Goal: Transaction & Acquisition: Book appointment/travel/reservation

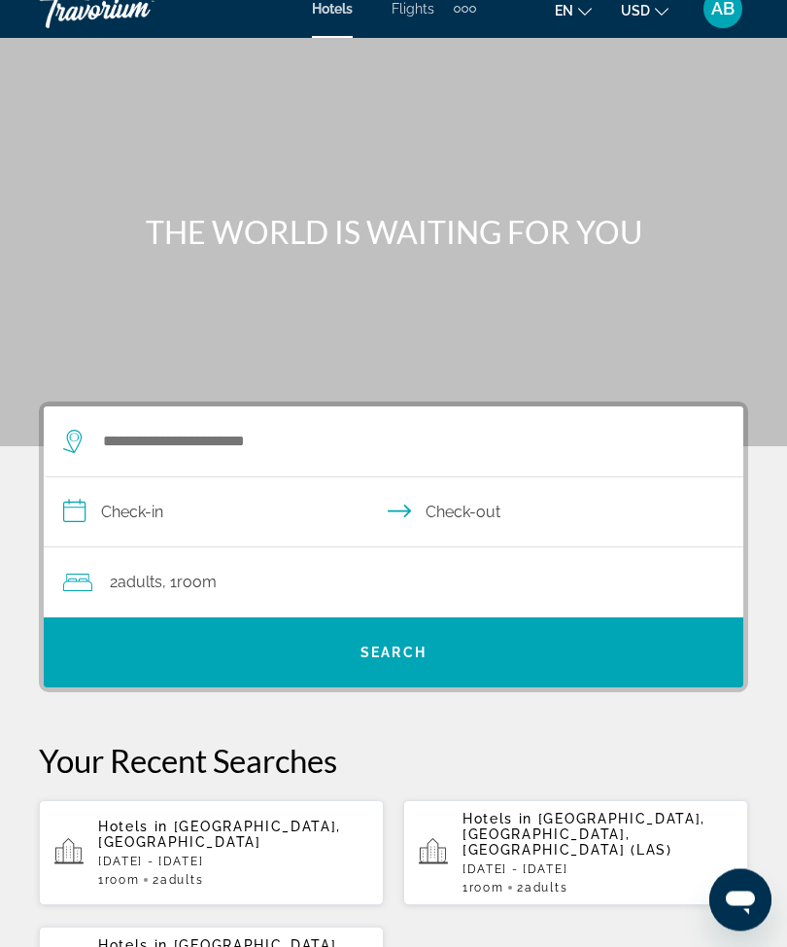
scroll to position [19, 0]
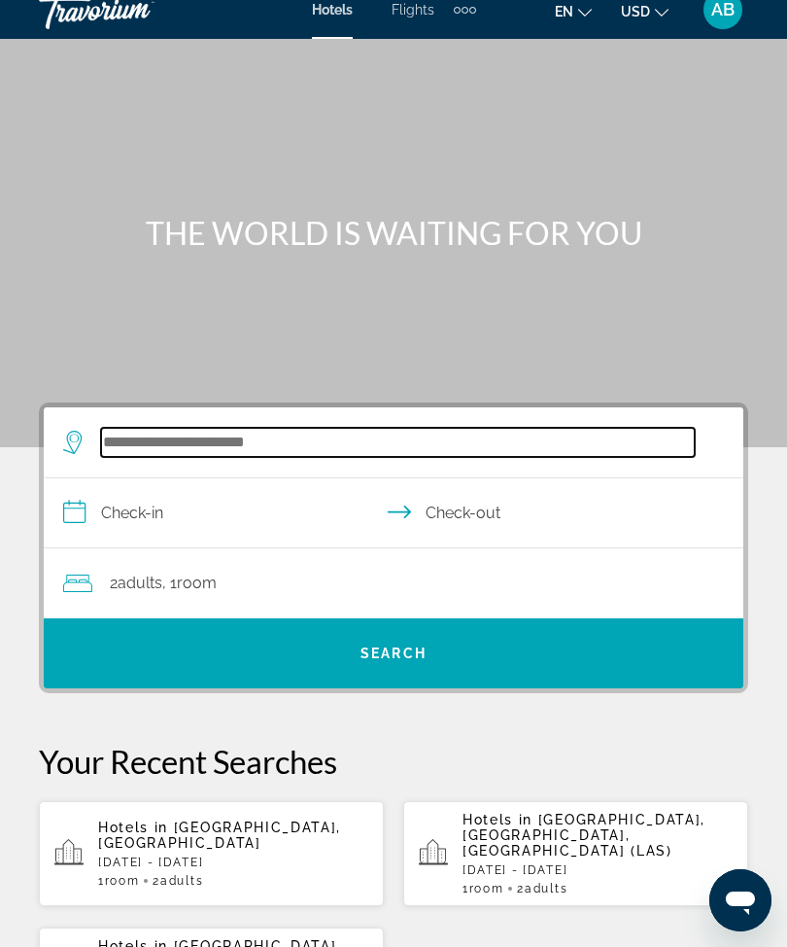
click at [286, 430] on input "Search widget" at bounding box center [398, 442] width 594 height 29
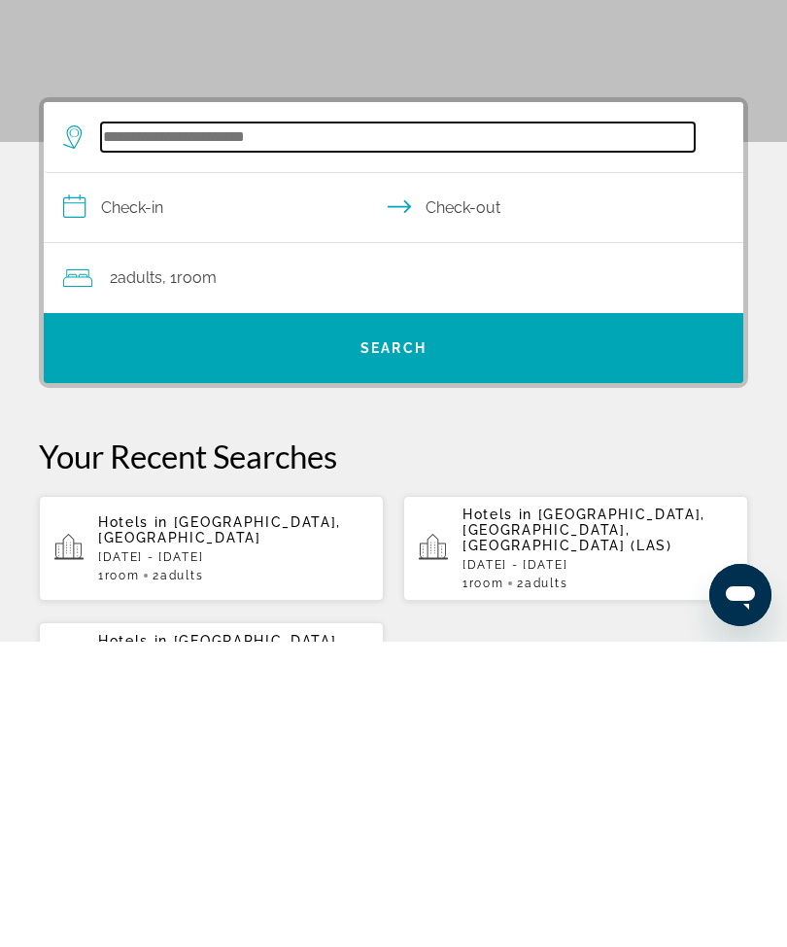
scroll to position [48, 0]
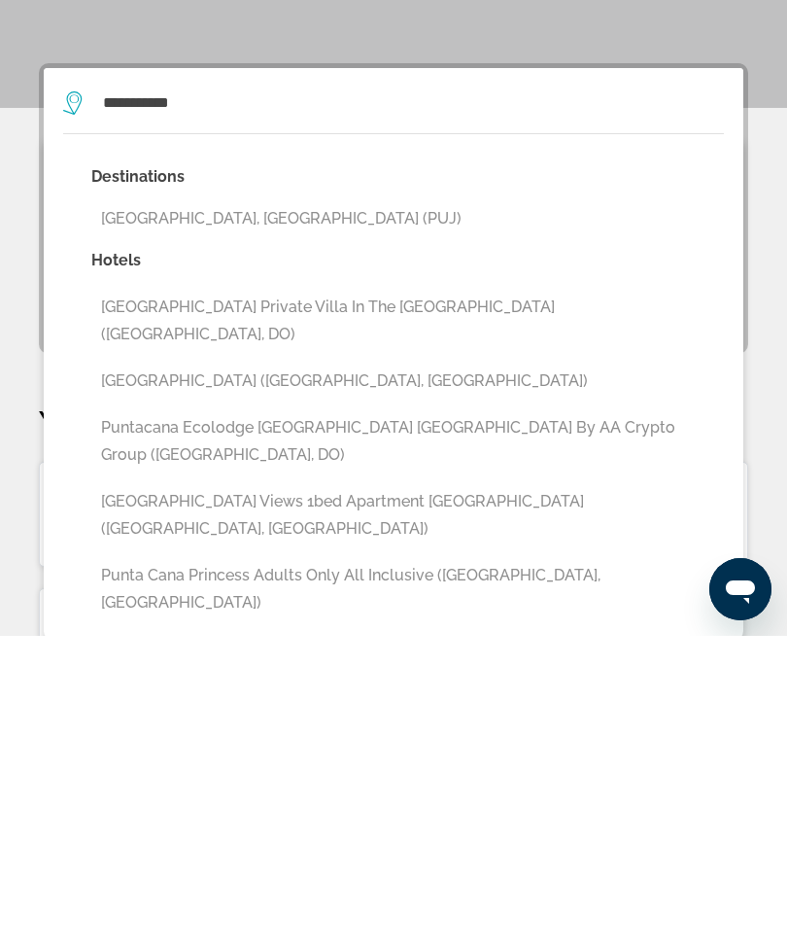
click at [304, 511] on button "[GEOGRAPHIC_DATA], [GEOGRAPHIC_DATA] (PUJ)" at bounding box center [407, 529] width 633 height 37
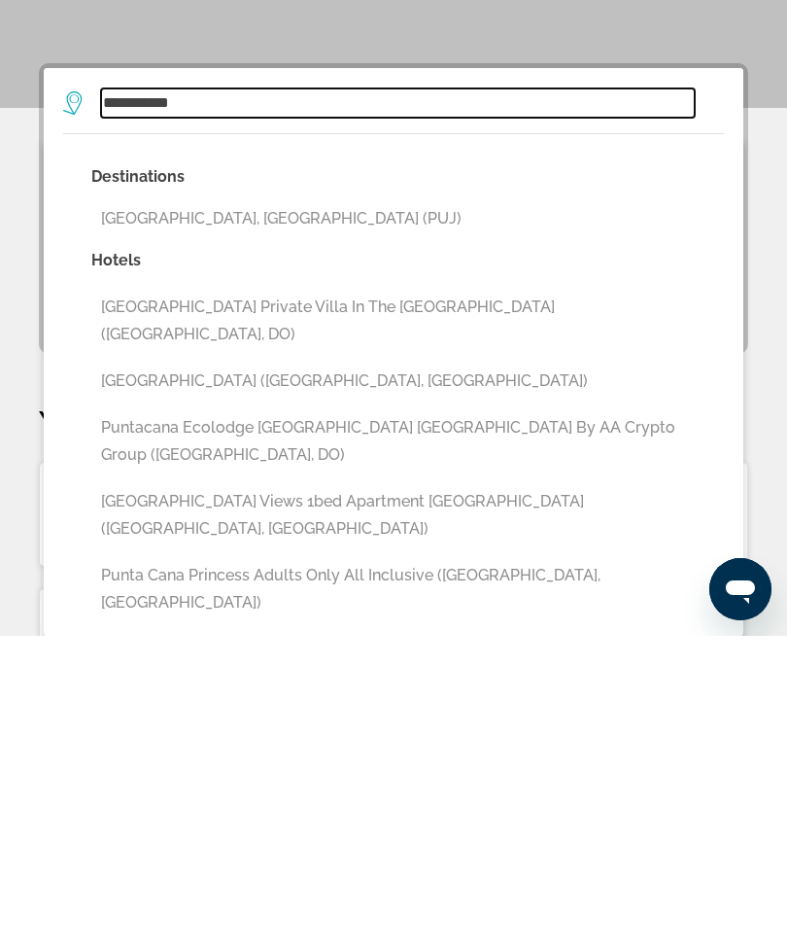
type input "**********"
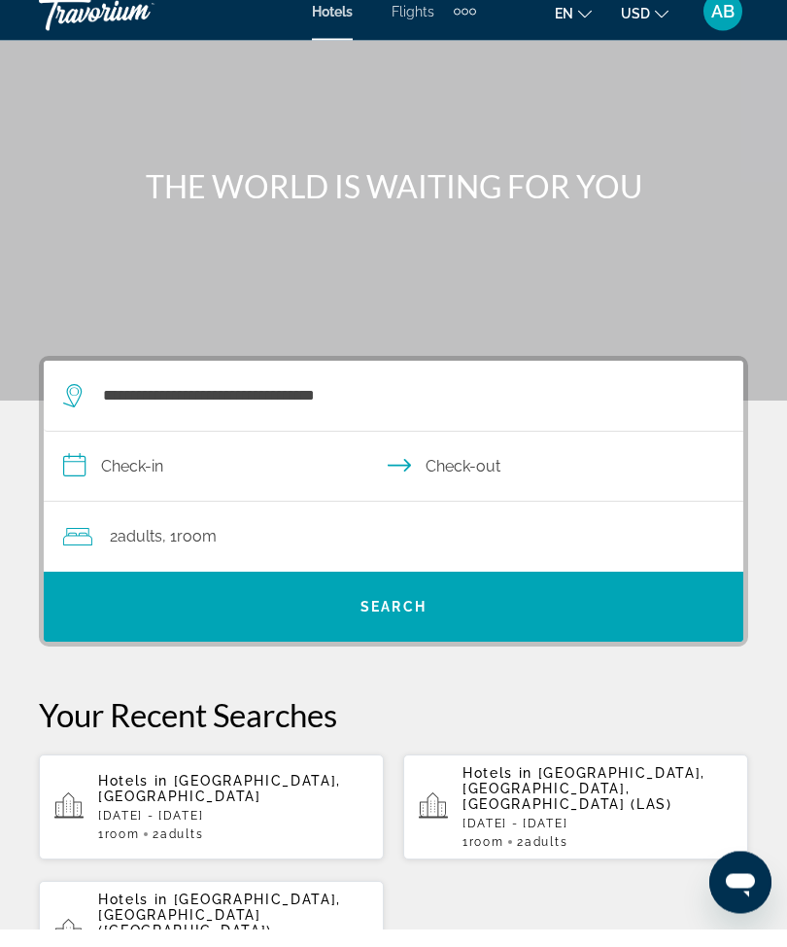
click at [90, 483] on input "**********" at bounding box center [398, 487] width 708 height 75
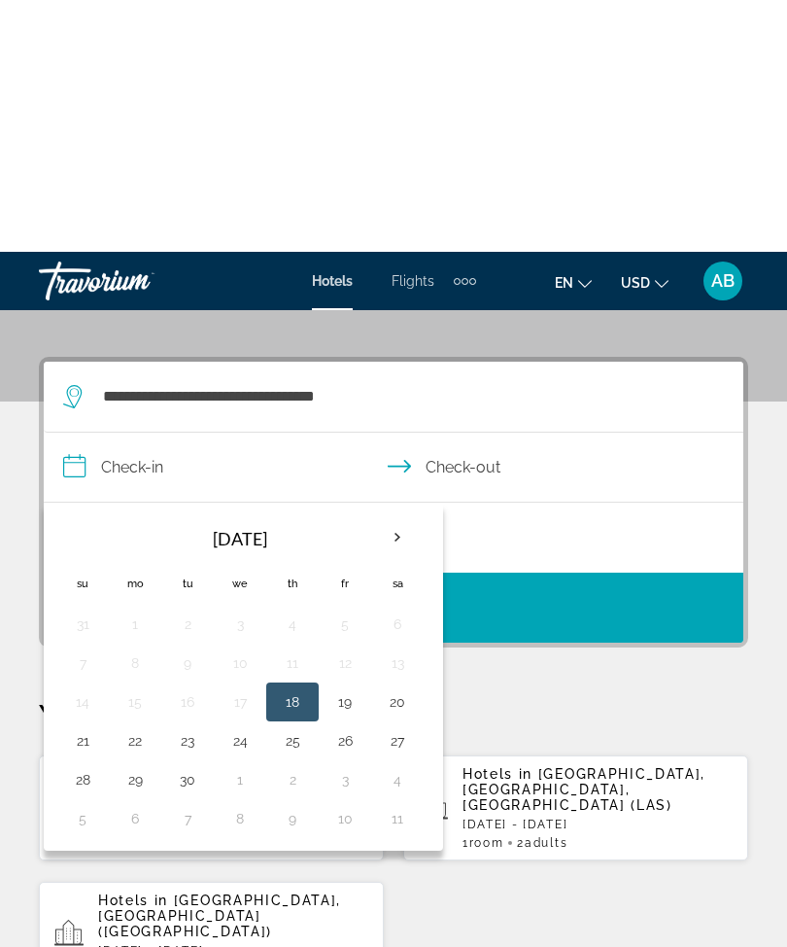
scroll to position [359, 0]
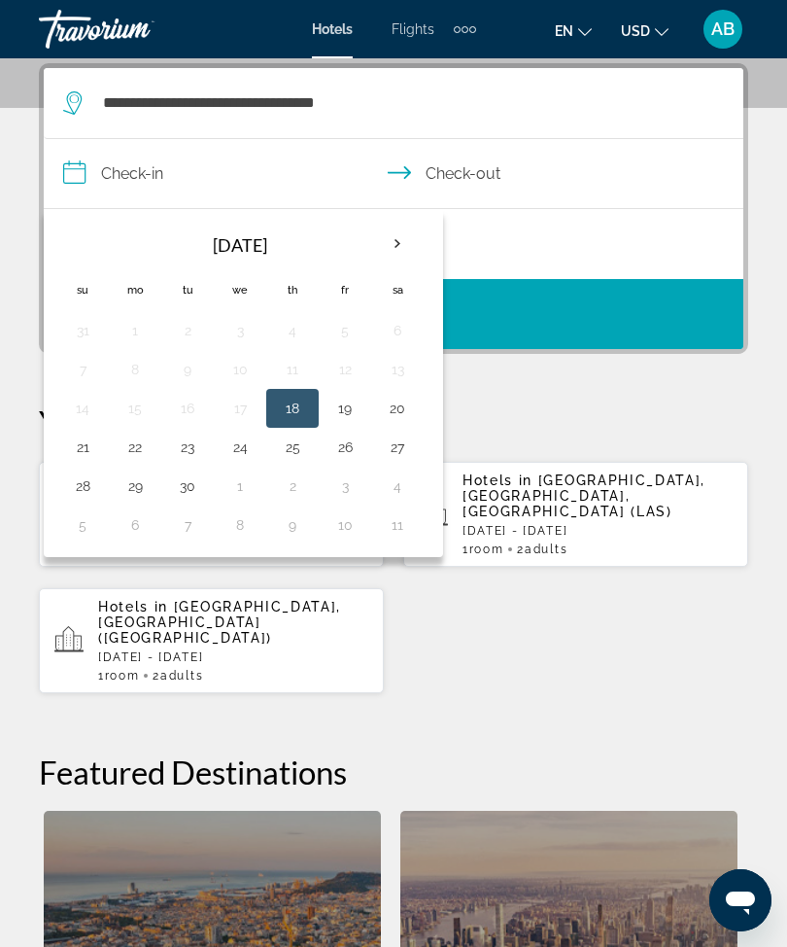
click at [408, 254] on th "Next month" at bounding box center [397, 244] width 52 height 43
click at [405, 242] on th "Next month" at bounding box center [397, 244] width 52 height 43
click at [408, 243] on th "Next month" at bounding box center [397, 244] width 52 height 43
click at [194, 488] on button "30" at bounding box center [187, 485] width 31 height 27
click at [398, 485] on button "3" at bounding box center [397, 485] width 31 height 27
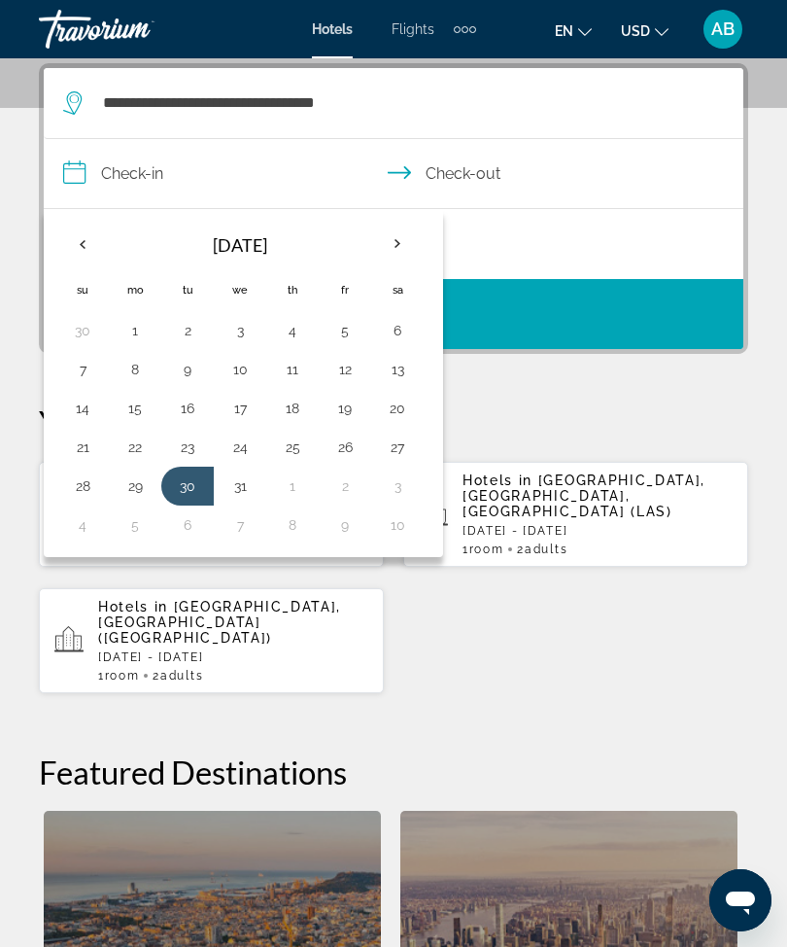
type input "**********"
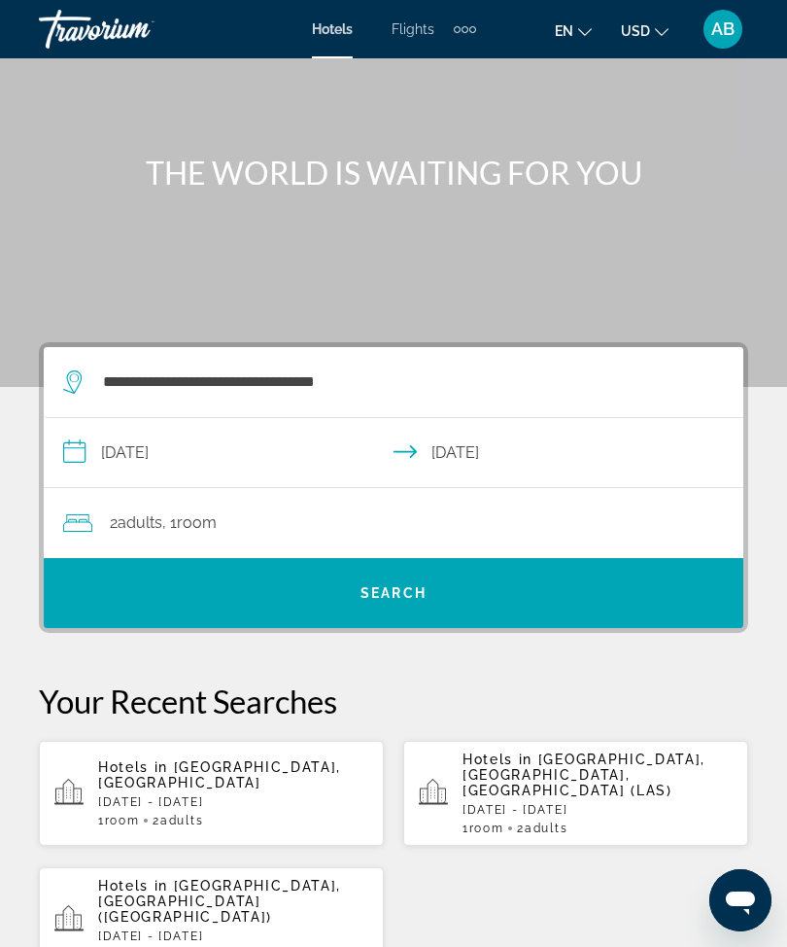
scroll to position [75, 0]
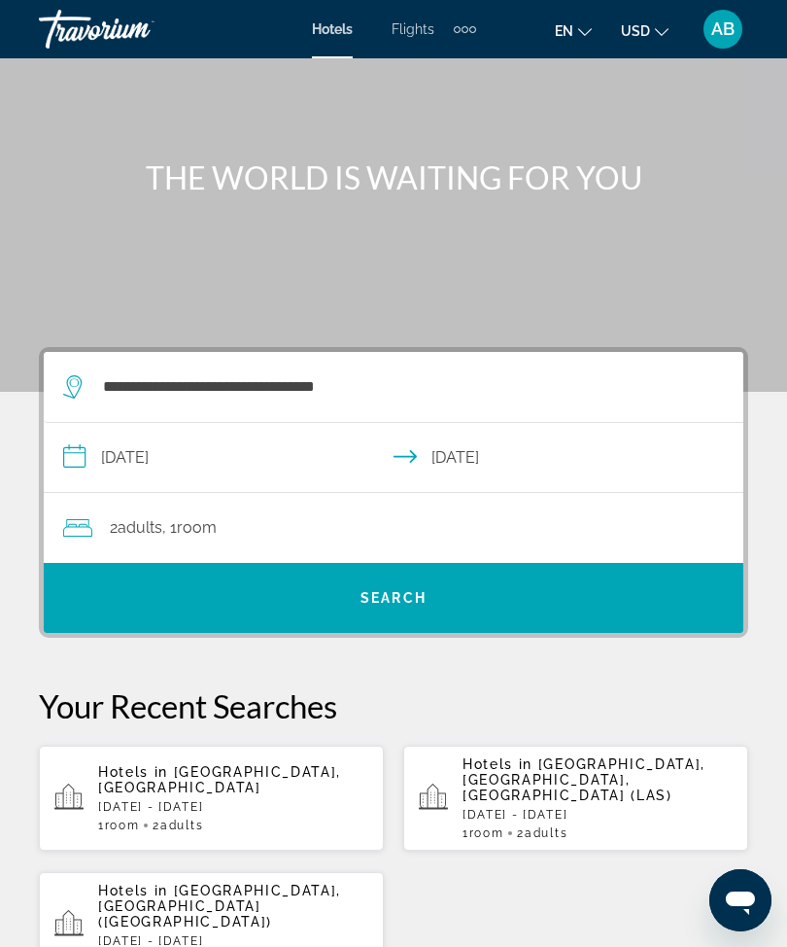
click at [475, 582] on span "Search widget" at bounding box center [394, 598] width 700 height 47
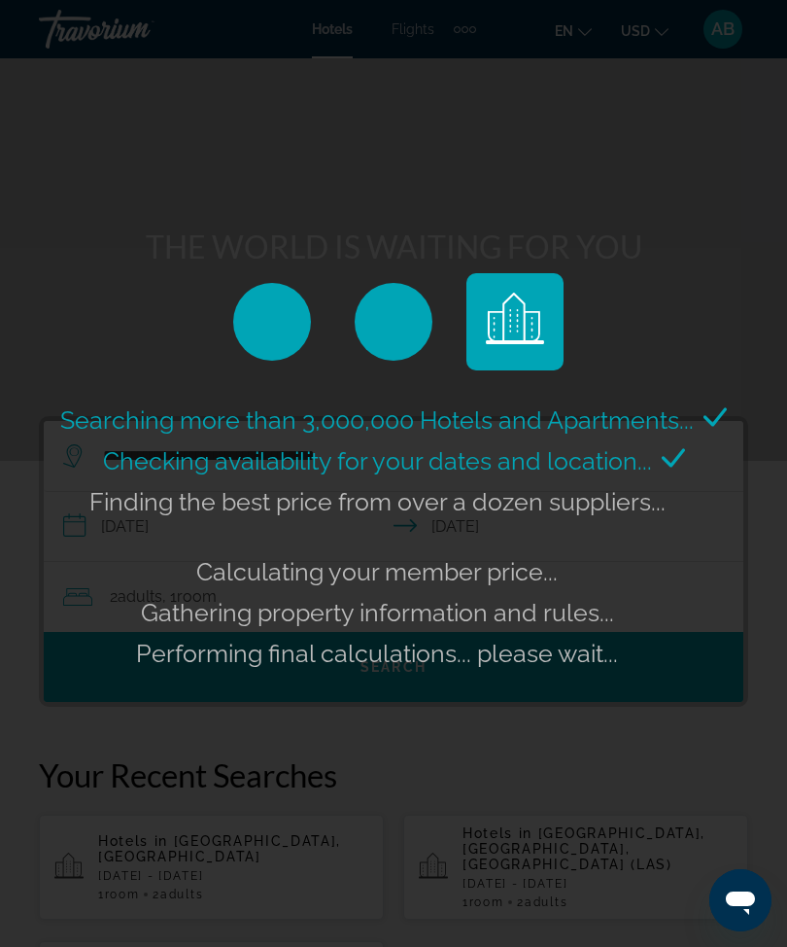
scroll to position [0, 0]
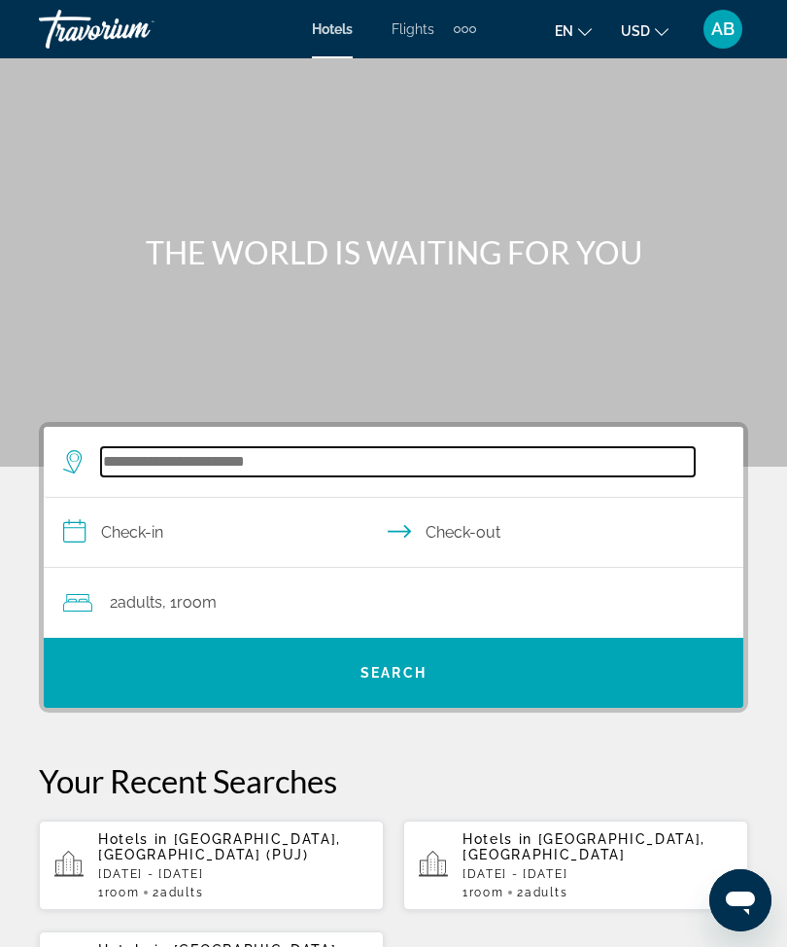
click at [280, 471] on input "Search widget" at bounding box center [398, 461] width 594 height 29
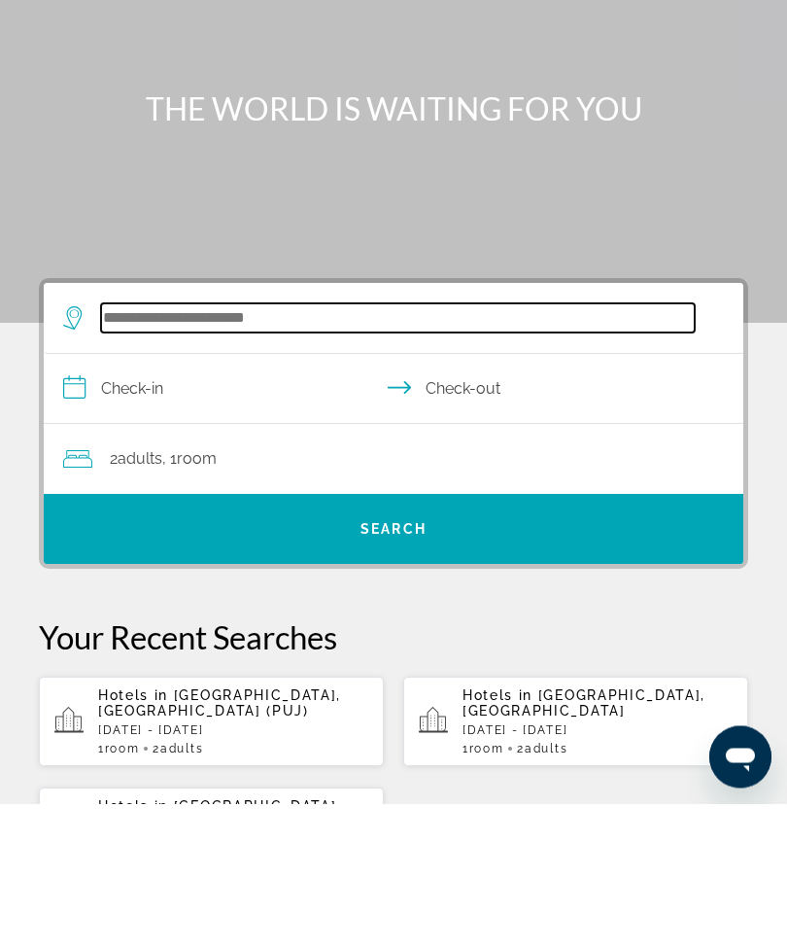
scroll to position [47, 0]
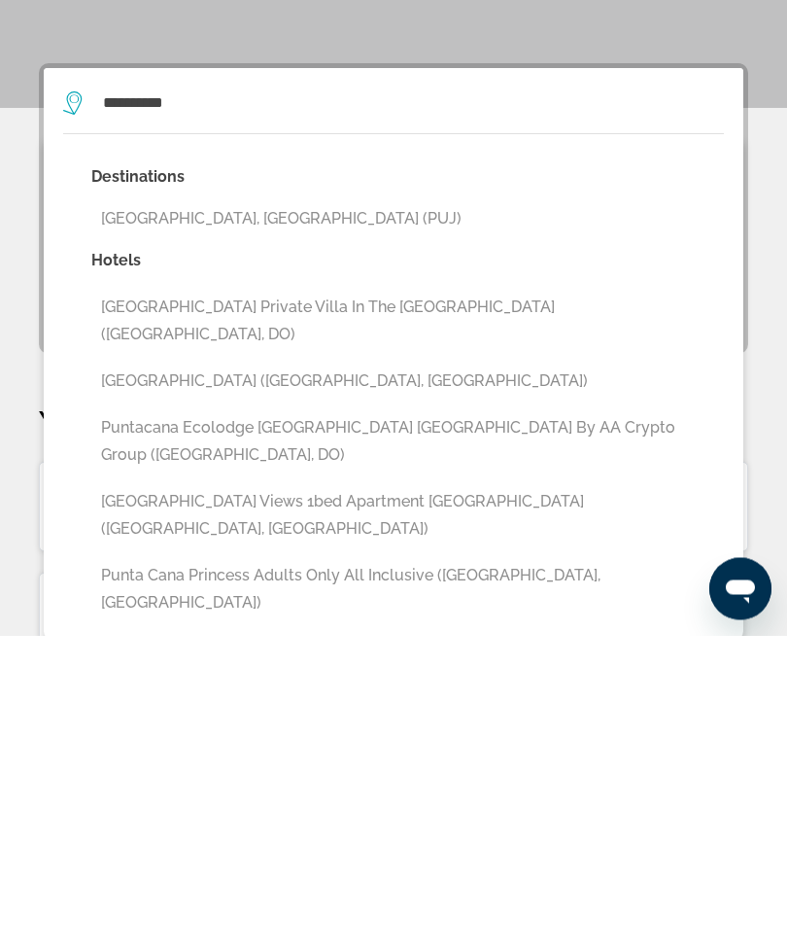
click at [330, 512] on button "[GEOGRAPHIC_DATA], [GEOGRAPHIC_DATA] (PUJ)" at bounding box center [407, 530] width 633 height 37
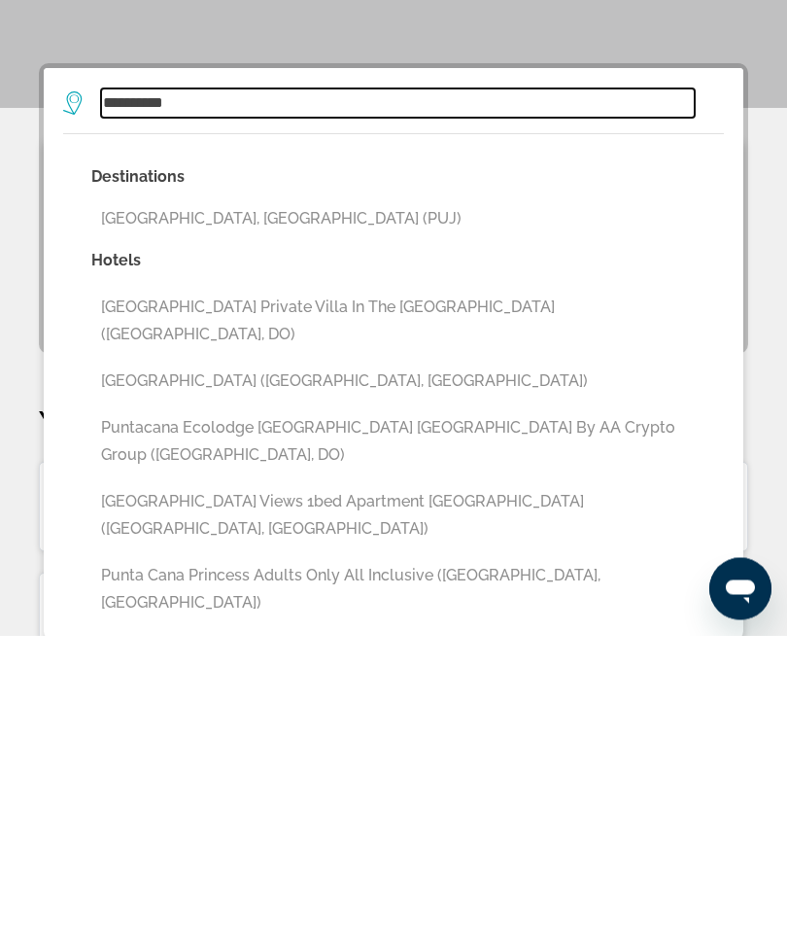
type input "**********"
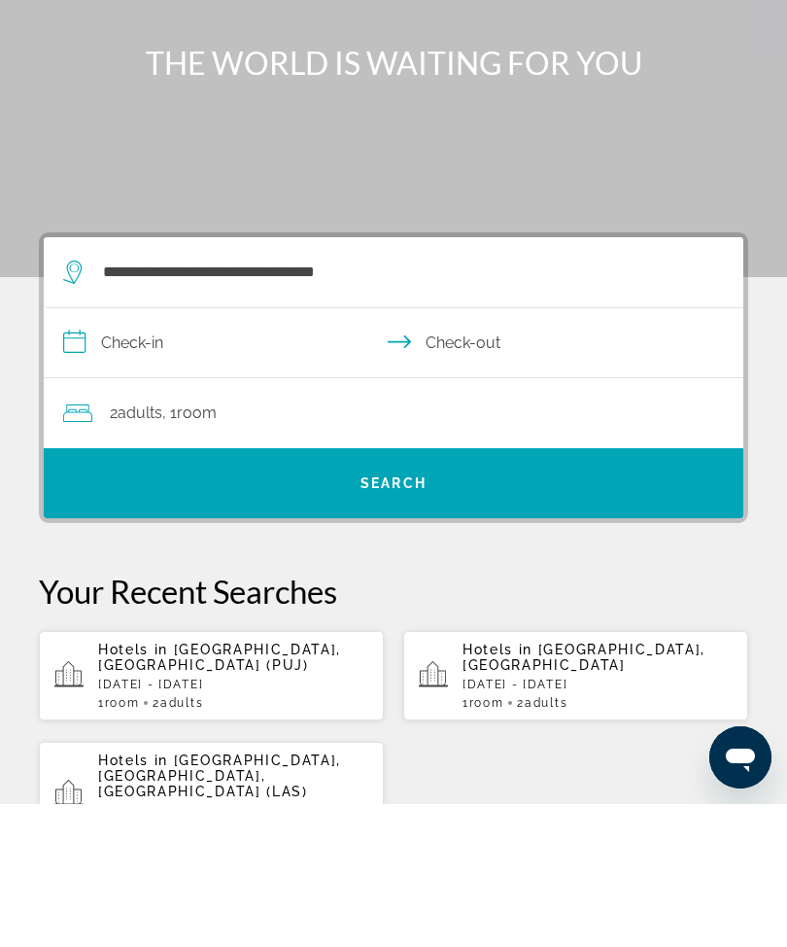
click at [70, 451] on input "**********" at bounding box center [398, 488] width 708 height 75
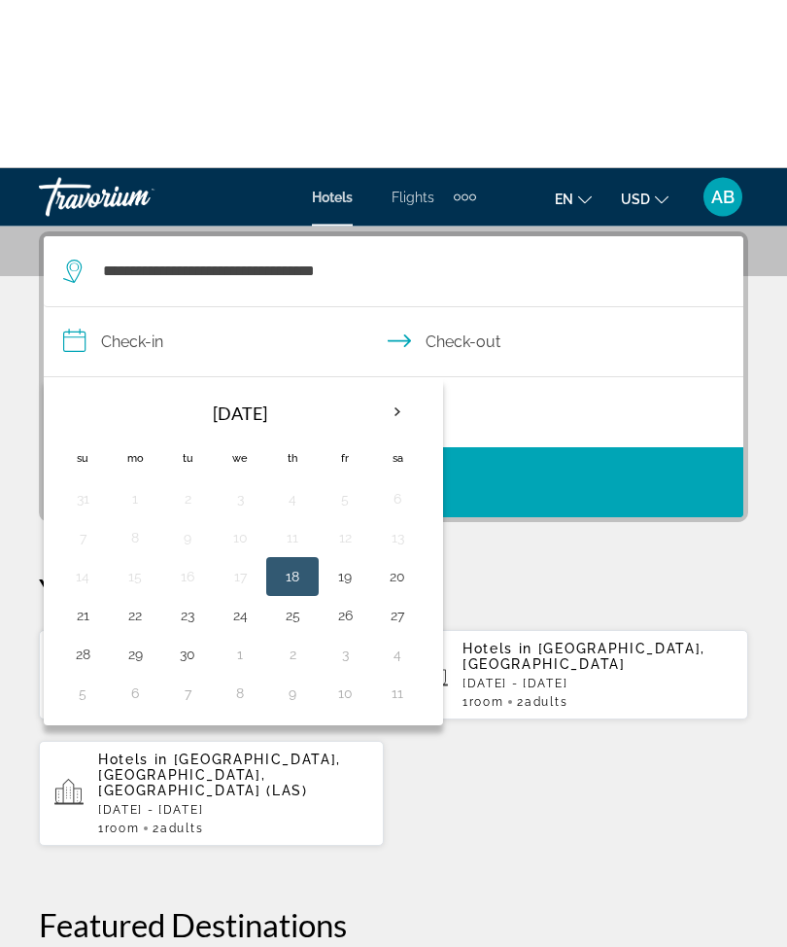
scroll to position [359, 0]
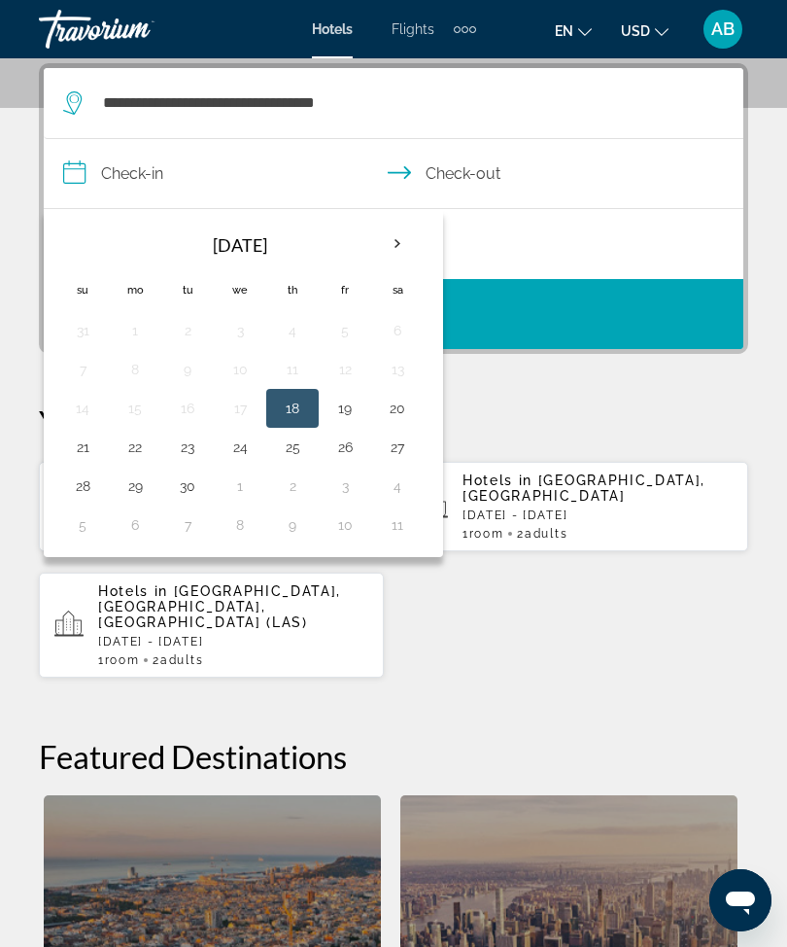
click at [410, 251] on th "Next month" at bounding box center [397, 244] width 52 height 43
click at [406, 253] on th "Next month" at bounding box center [397, 244] width 52 height 43
click at [423, 242] on th "Next month" at bounding box center [397, 244] width 52 height 43
click at [189, 485] on button "30" at bounding box center [187, 485] width 31 height 27
click at [410, 480] on button "3" at bounding box center [397, 485] width 31 height 27
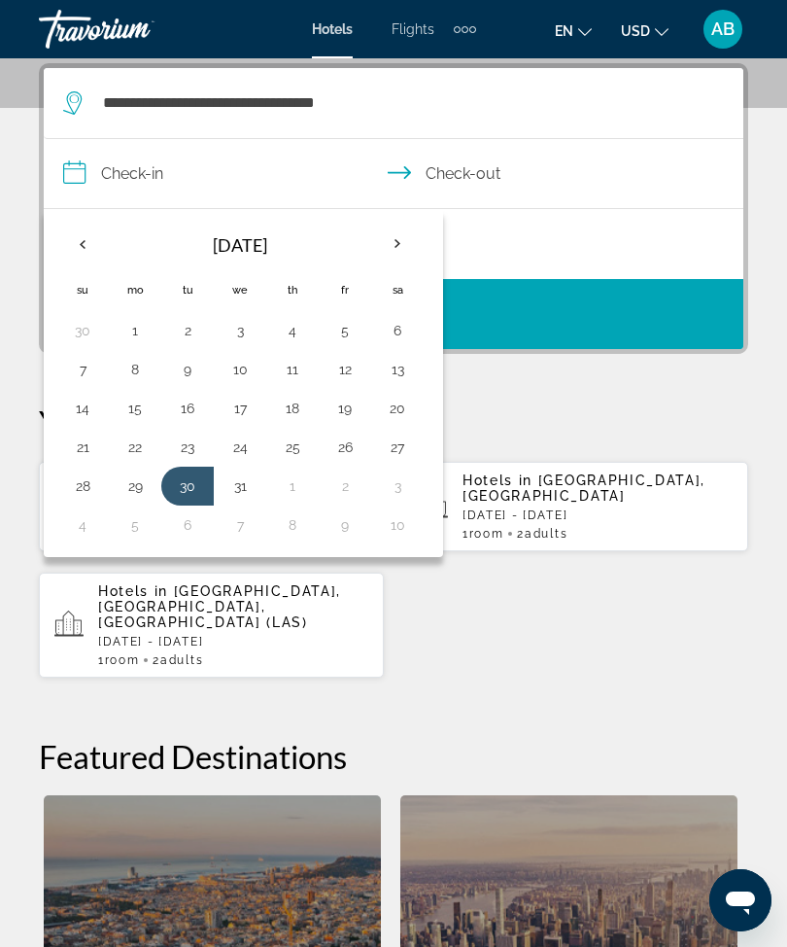
type input "**********"
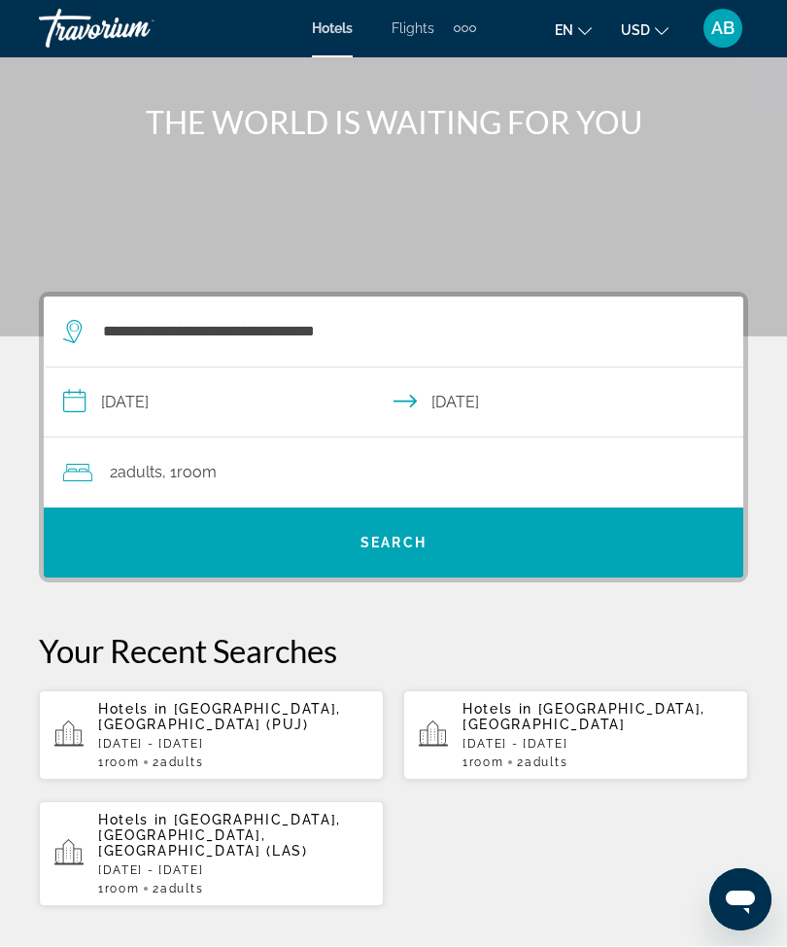
click at [442, 529] on span "Search widget" at bounding box center [394, 543] width 700 height 47
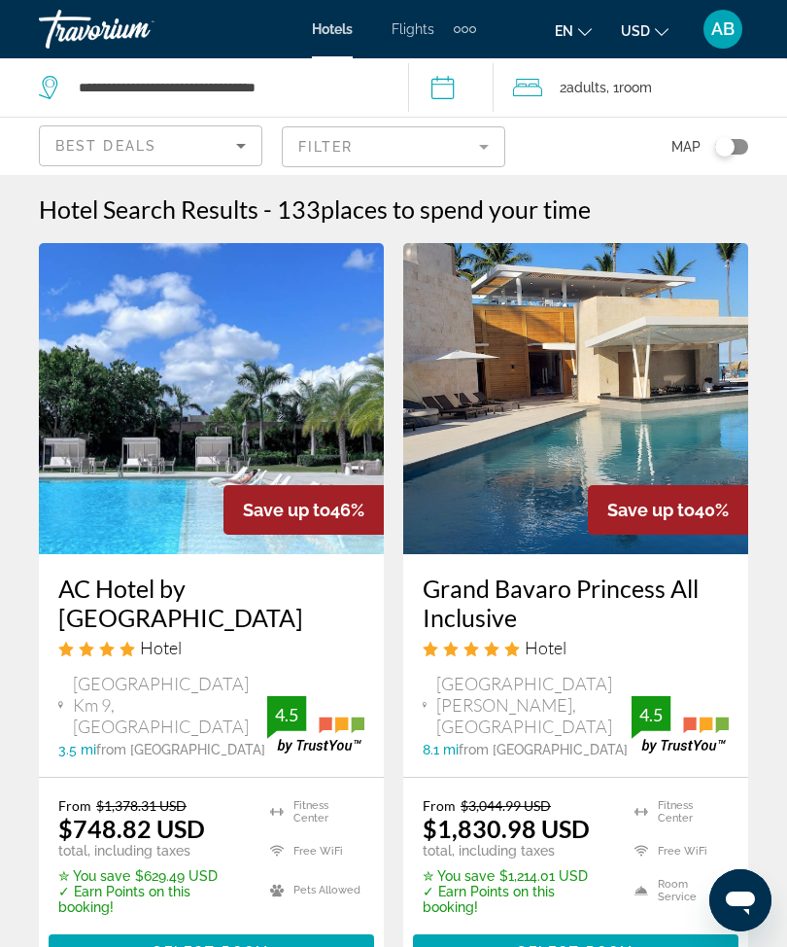
click at [488, 146] on mat-form-field "Filter" at bounding box center [394, 146] width 224 height 41
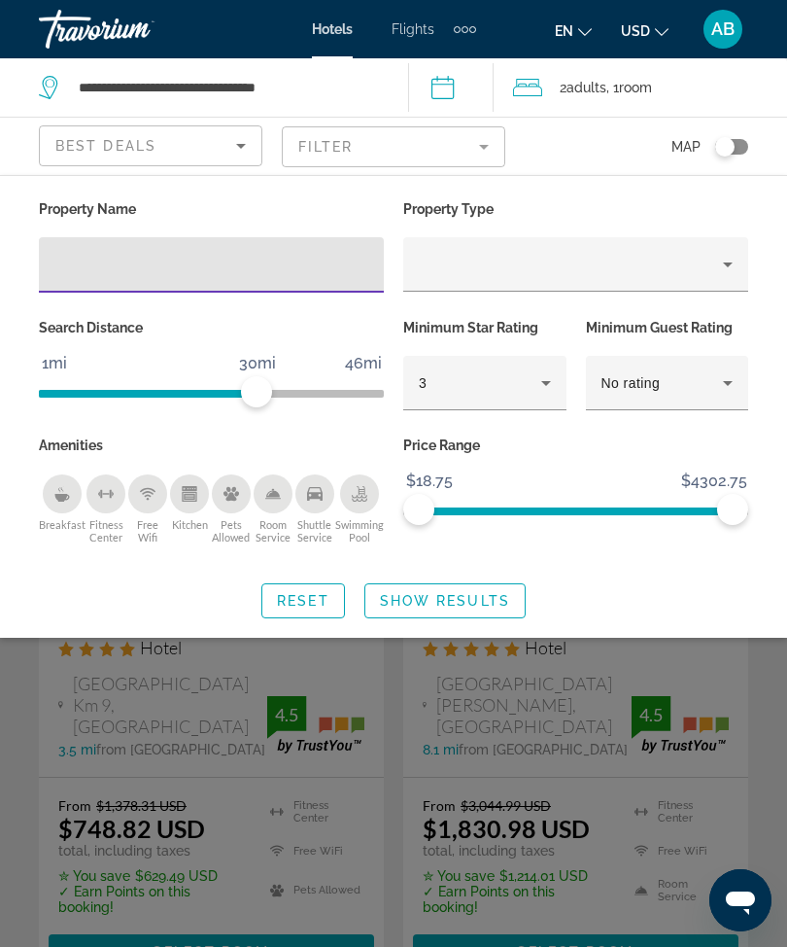
click at [547, 389] on icon "Hotel Filters" at bounding box center [546, 382] width 23 height 23
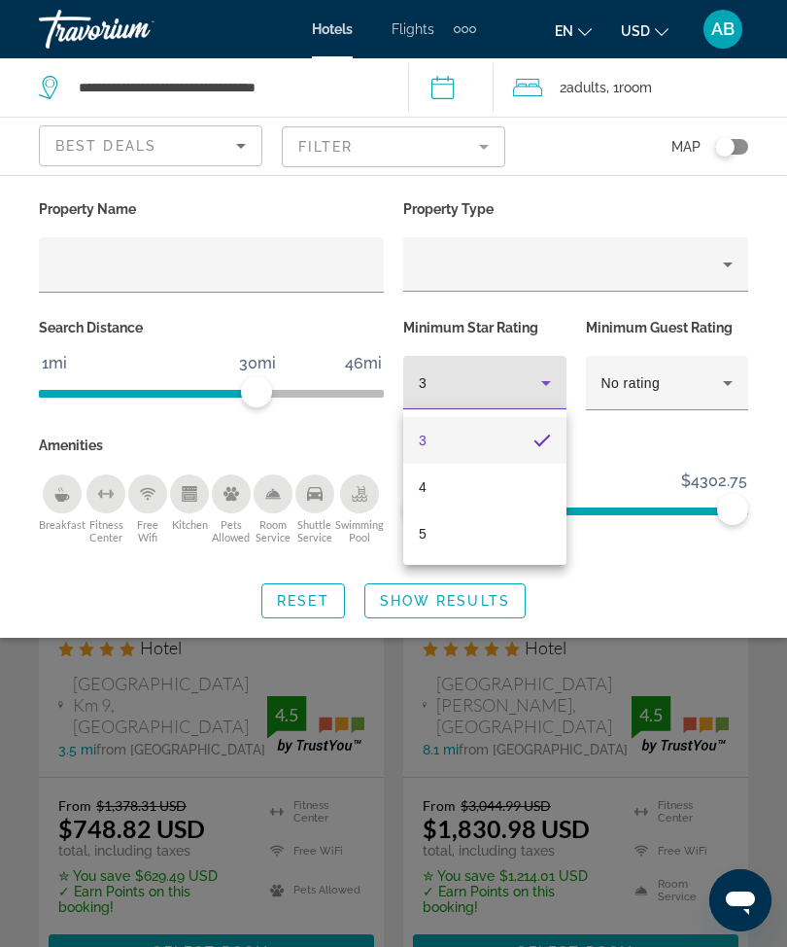
click at [300, 272] on div at bounding box center [393, 473] width 787 height 947
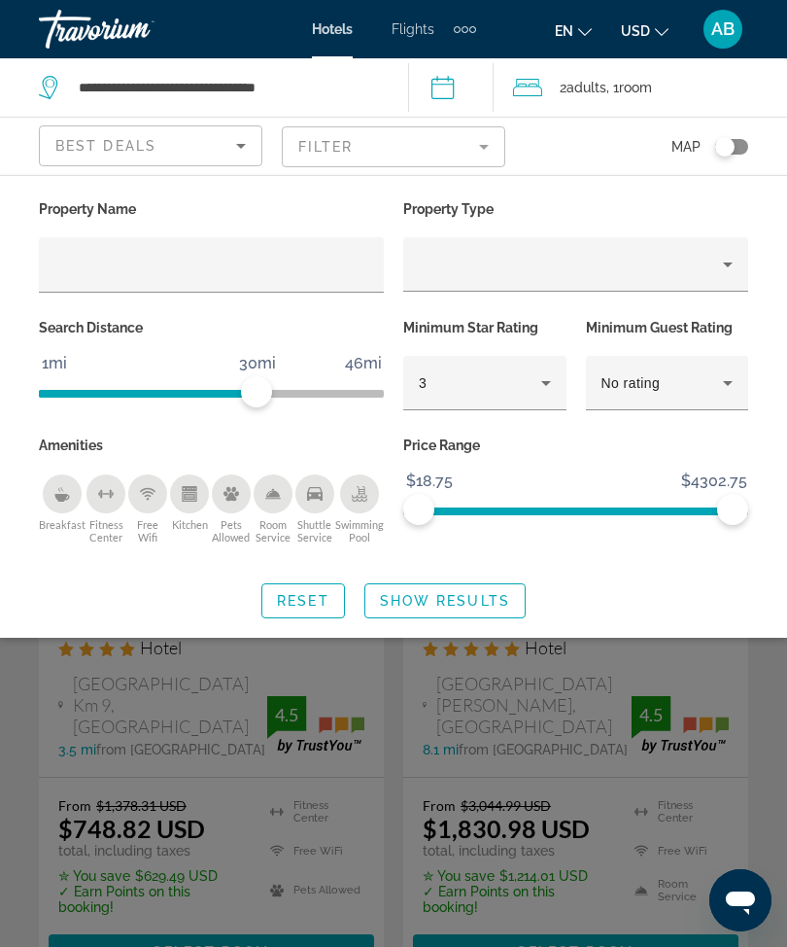
click at [165, 266] on input "Hotel Filters" at bounding box center [211, 265] width 314 height 23
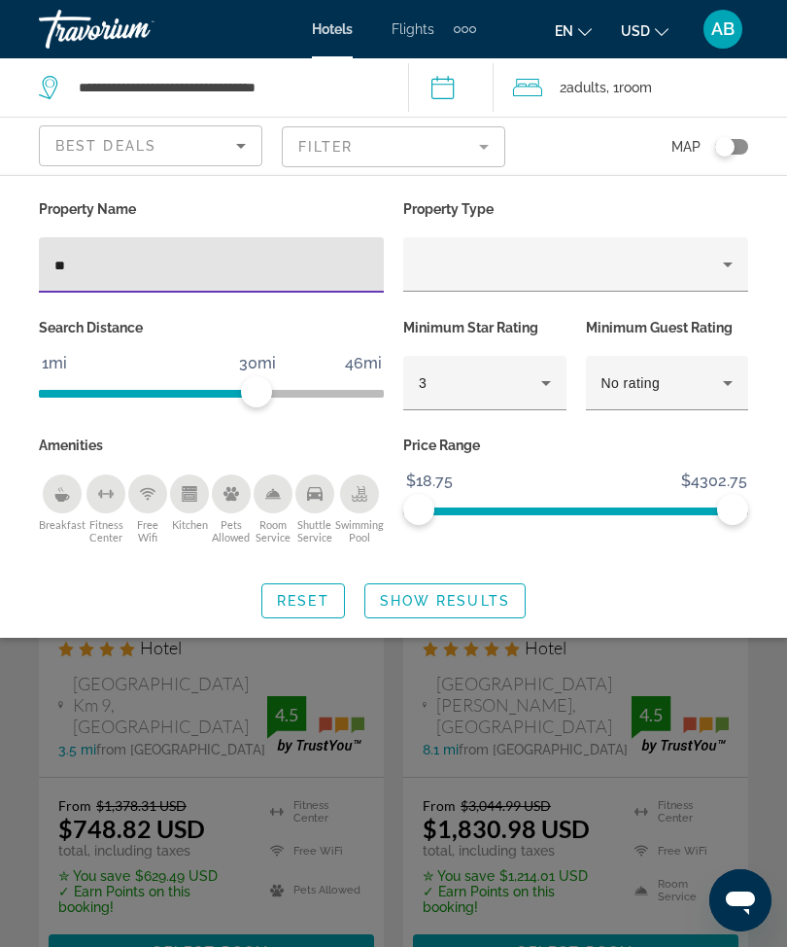
type input "***"
click at [453, 597] on span "Show Results" at bounding box center [445, 601] width 130 height 16
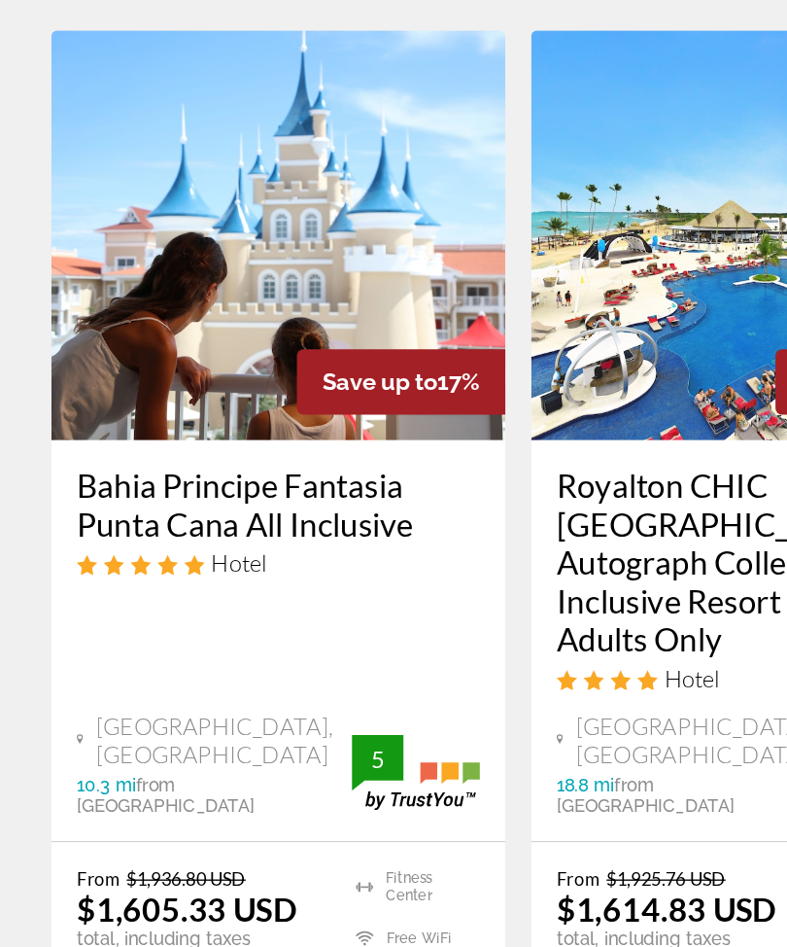
scroll to position [4384, 0]
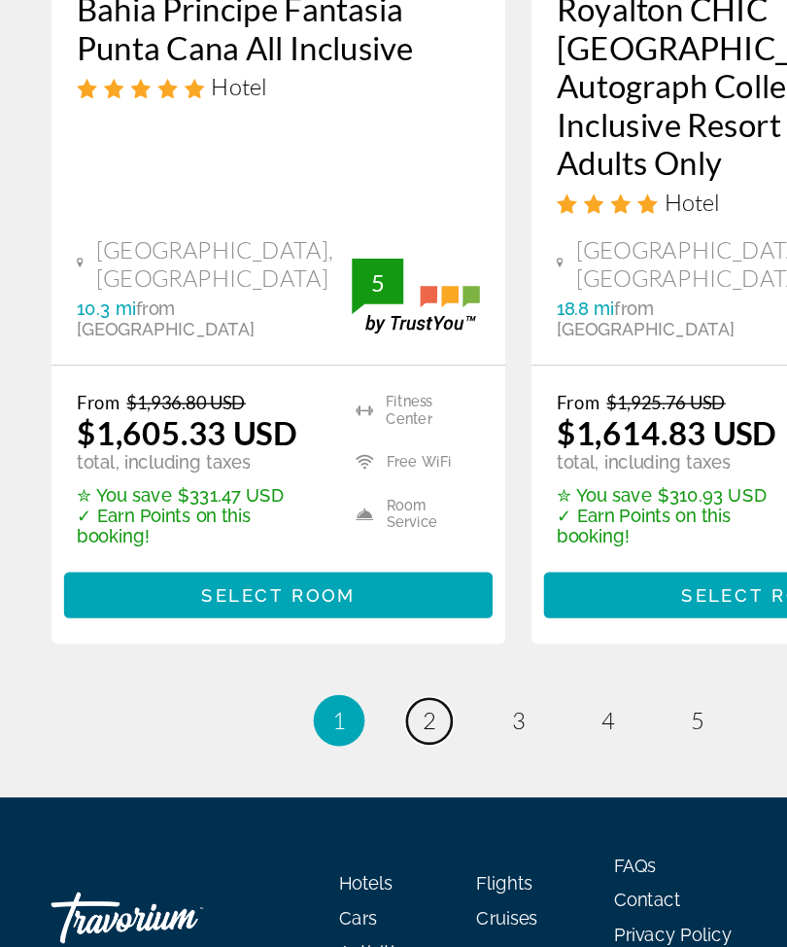
click at [325, 716] on span "2" at bounding box center [326, 726] width 10 height 21
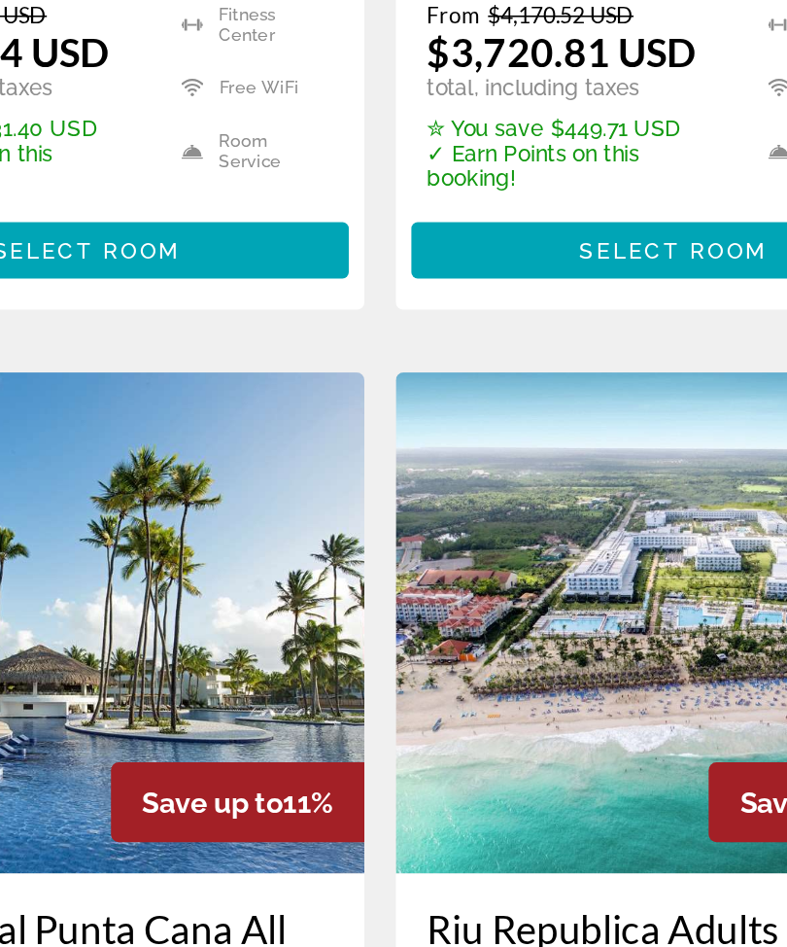
scroll to position [2278, 0]
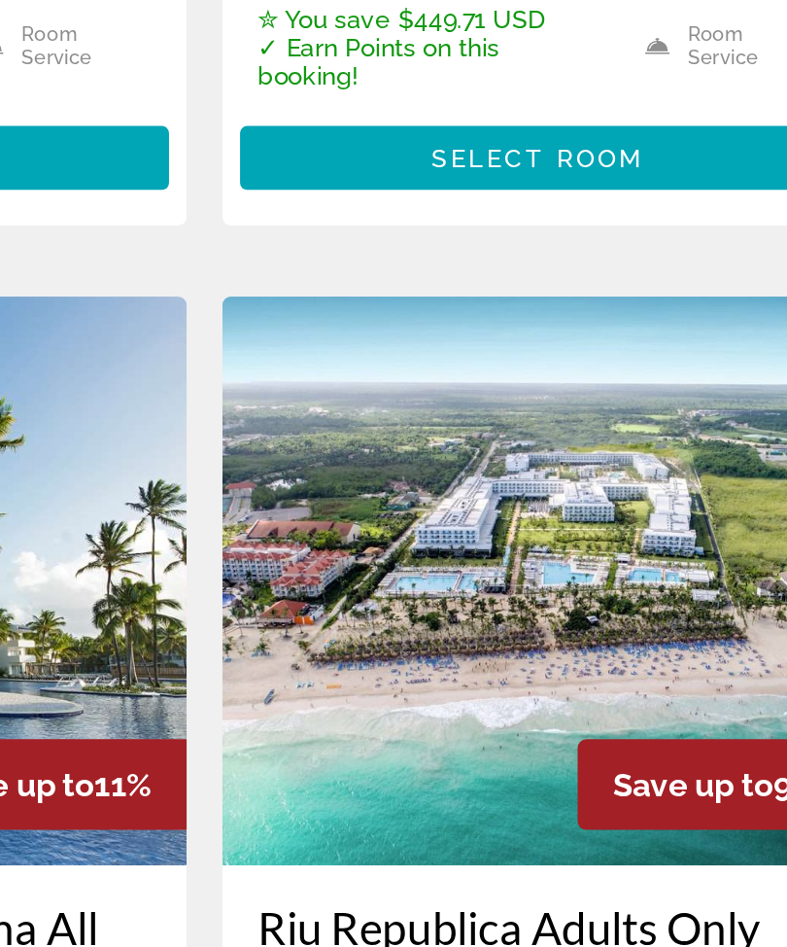
click at [403, 459] on img "Main content" at bounding box center [575, 614] width 345 height 311
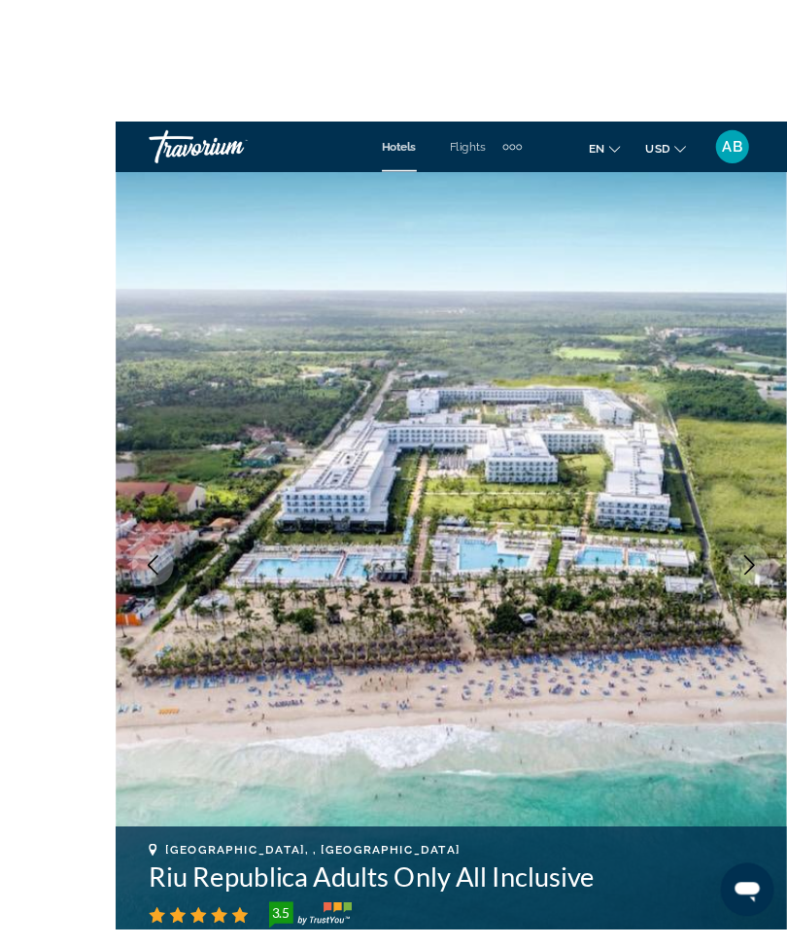
scroll to position [17, 0]
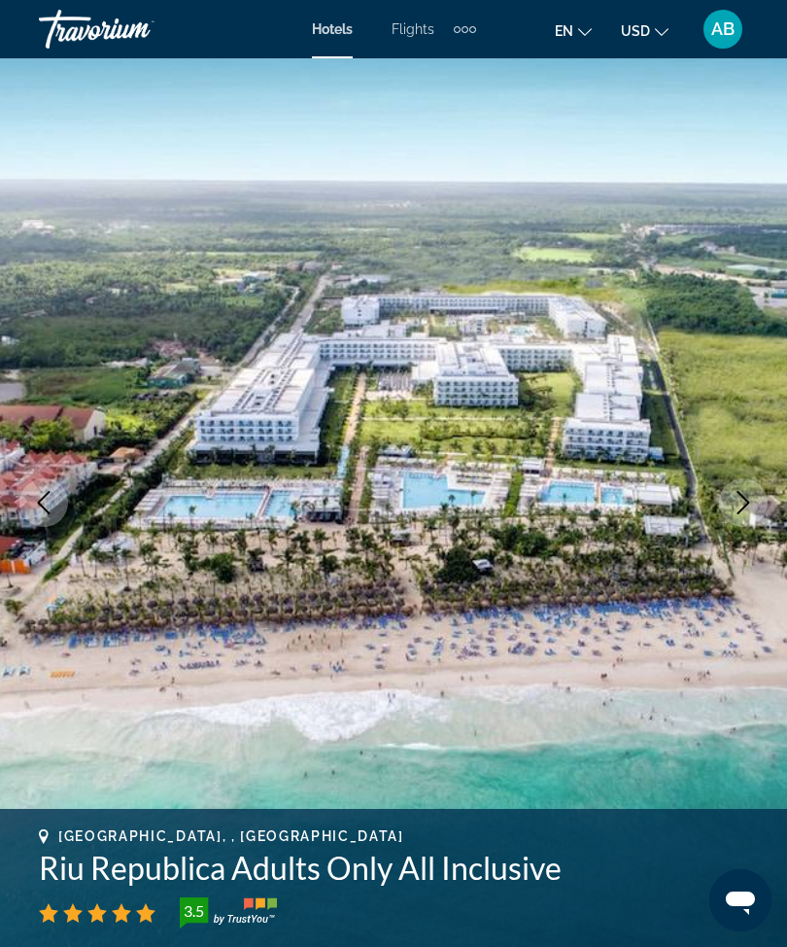
click at [749, 505] on icon "Next image" at bounding box center [743, 502] width 23 height 23
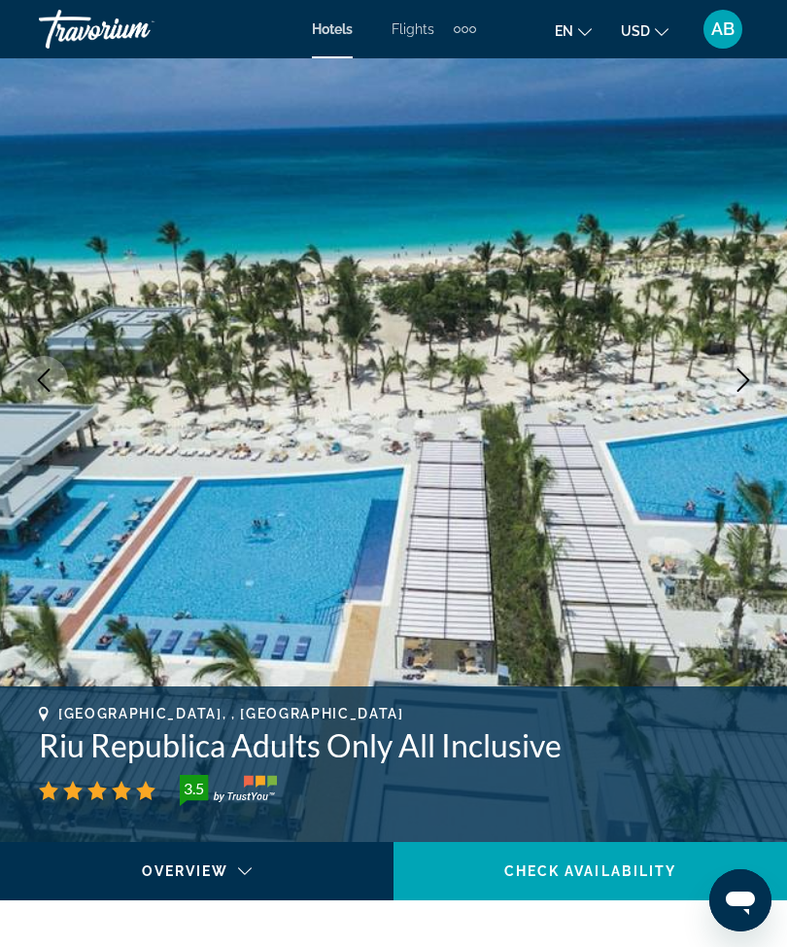
scroll to position [0, 0]
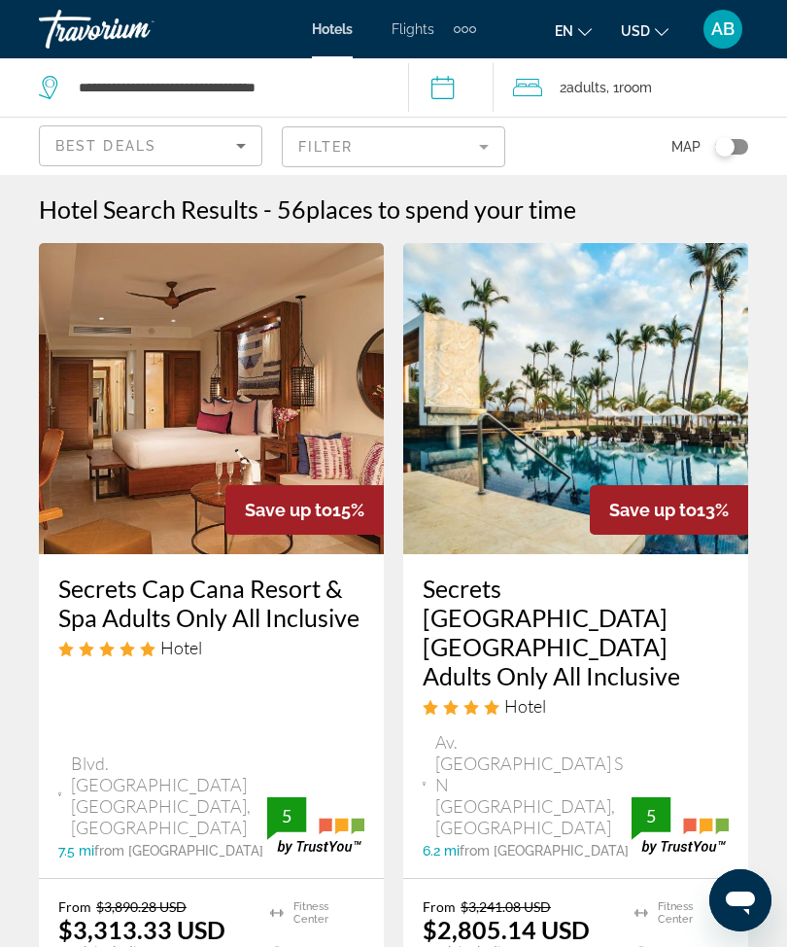
click at [492, 163] on mat-form-field "Filter" at bounding box center [394, 146] width 224 height 41
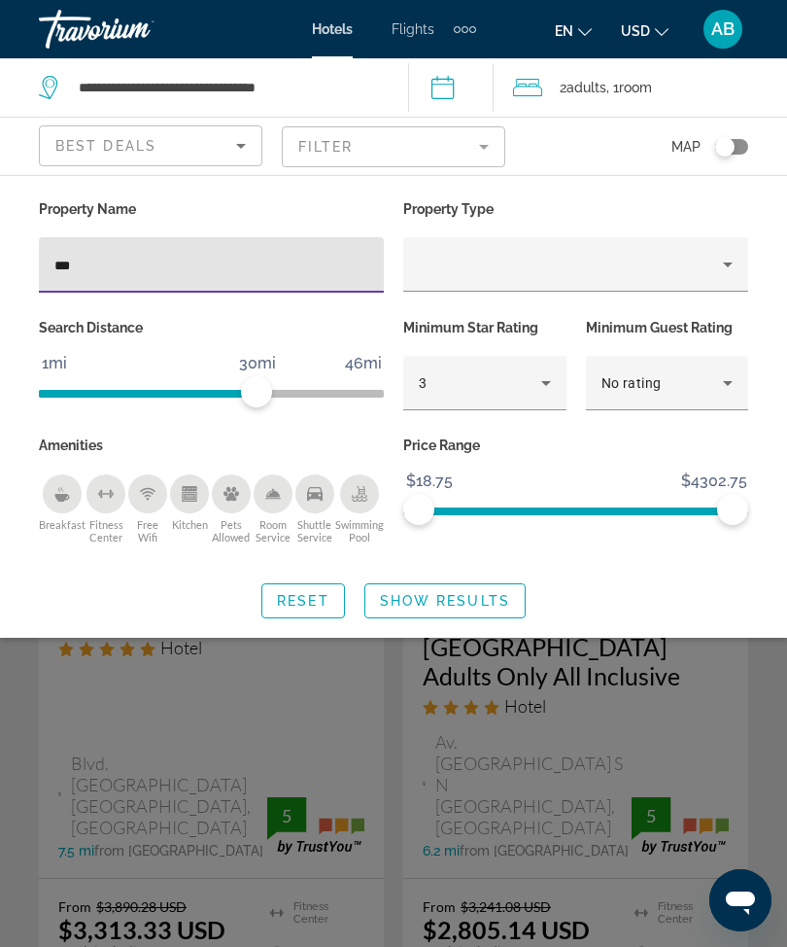
click at [196, 272] on input "***" at bounding box center [211, 265] width 314 height 23
type input "*"
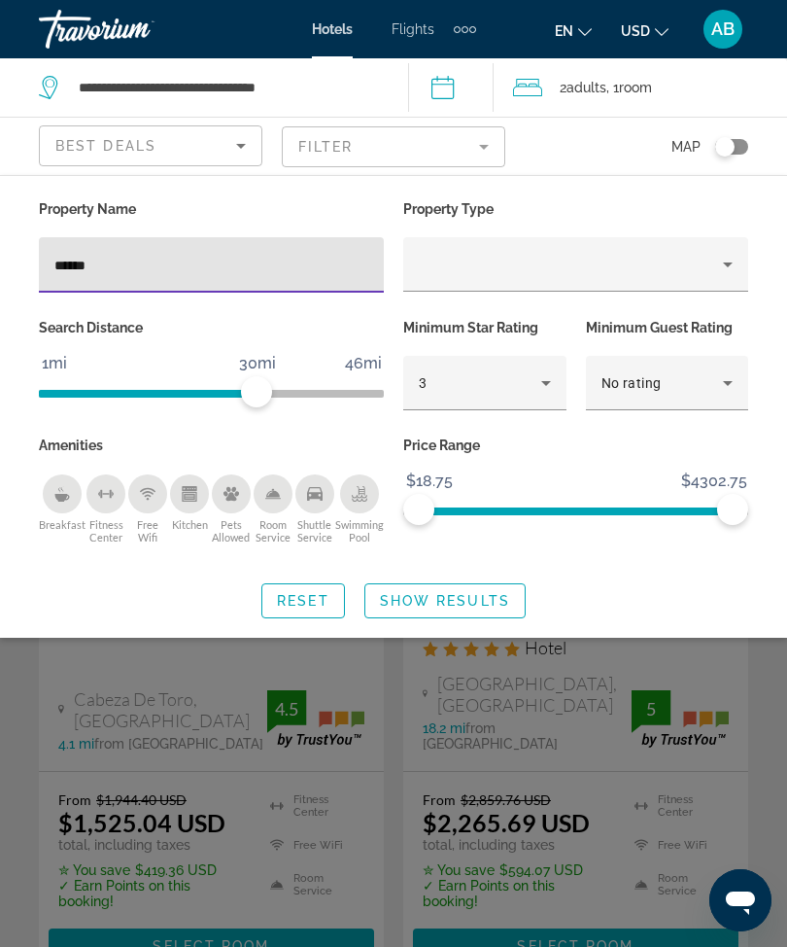
type input "*******"
click at [459, 602] on span "Show Results" at bounding box center [445, 601] width 130 height 16
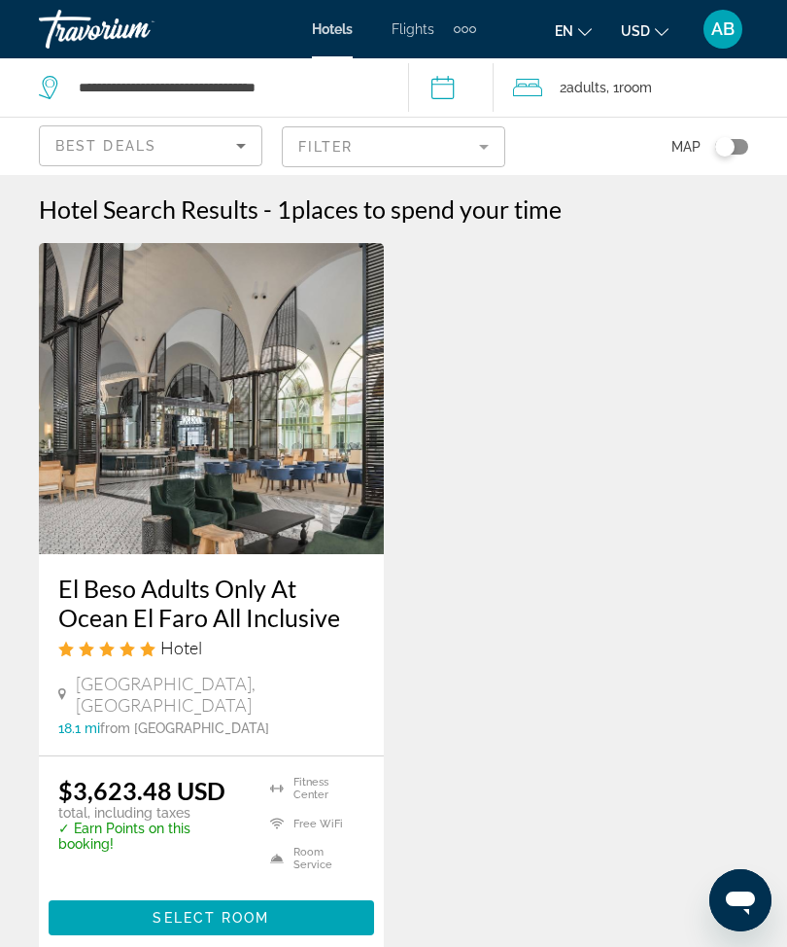
click at [480, 141] on mat-form-field "Filter" at bounding box center [394, 146] width 224 height 41
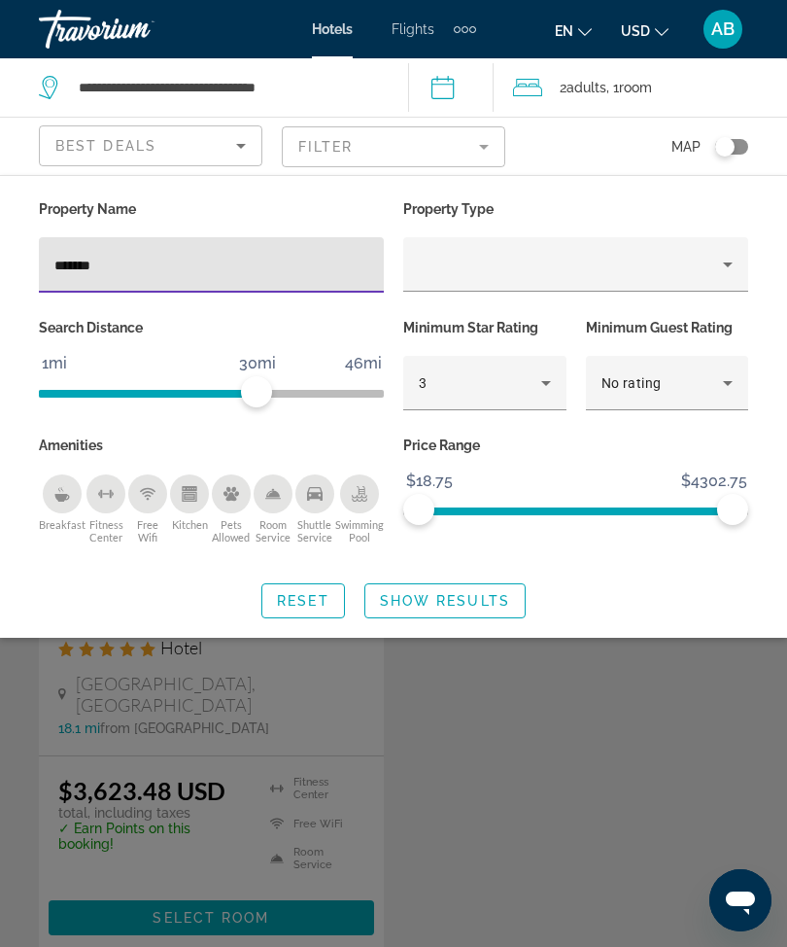
click at [253, 264] on input "*******" at bounding box center [211, 265] width 314 height 23
type input "*"
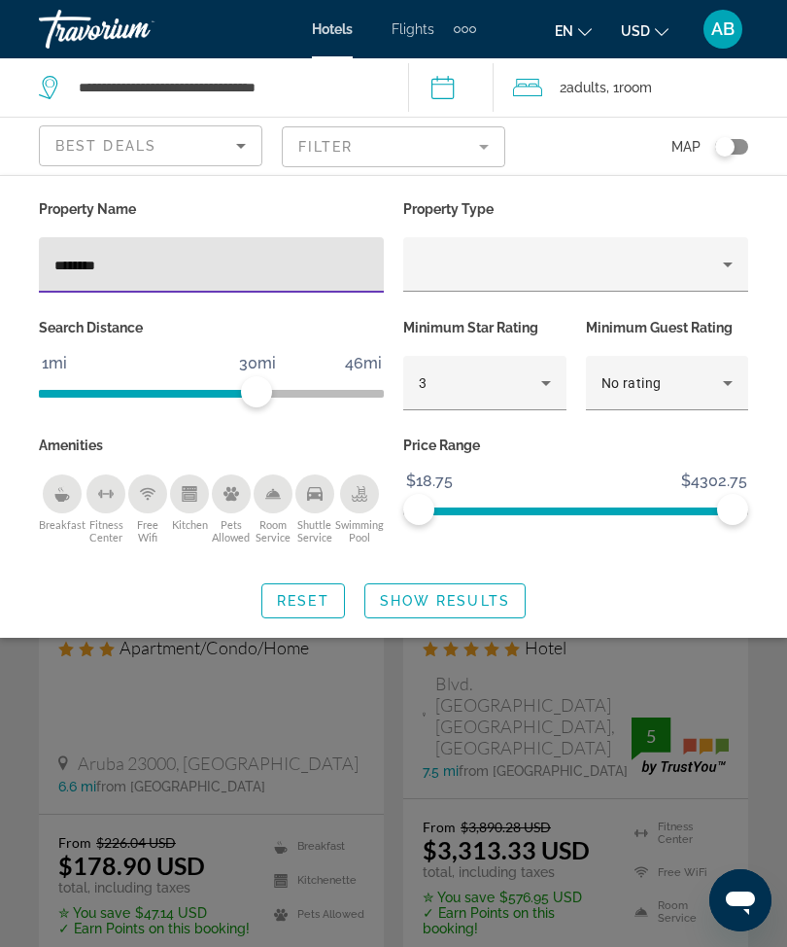
type input "*********"
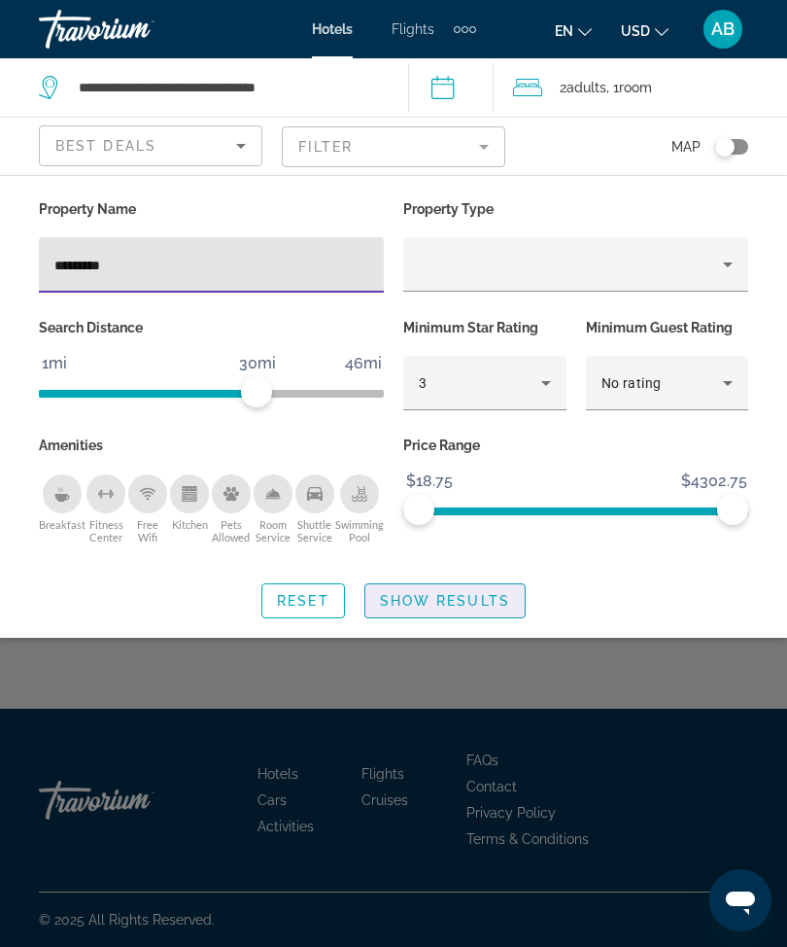
click at [478, 603] on span "Show Results" at bounding box center [445, 601] width 130 height 16
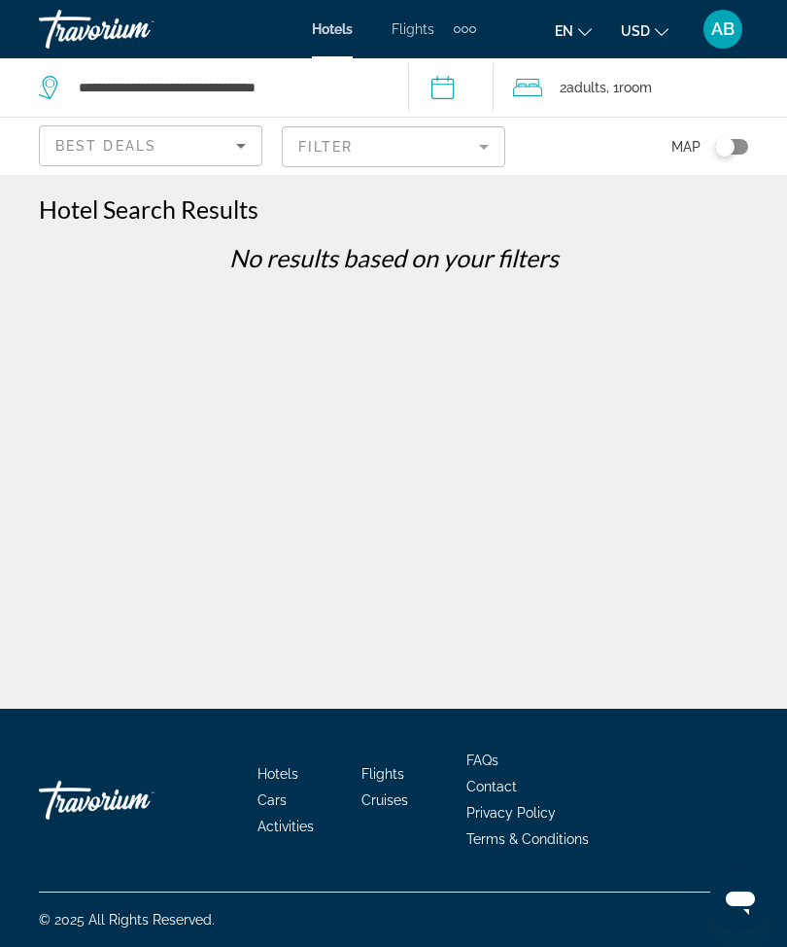
click at [498, 136] on mat-form-field "Filter" at bounding box center [394, 146] width 224 height 41
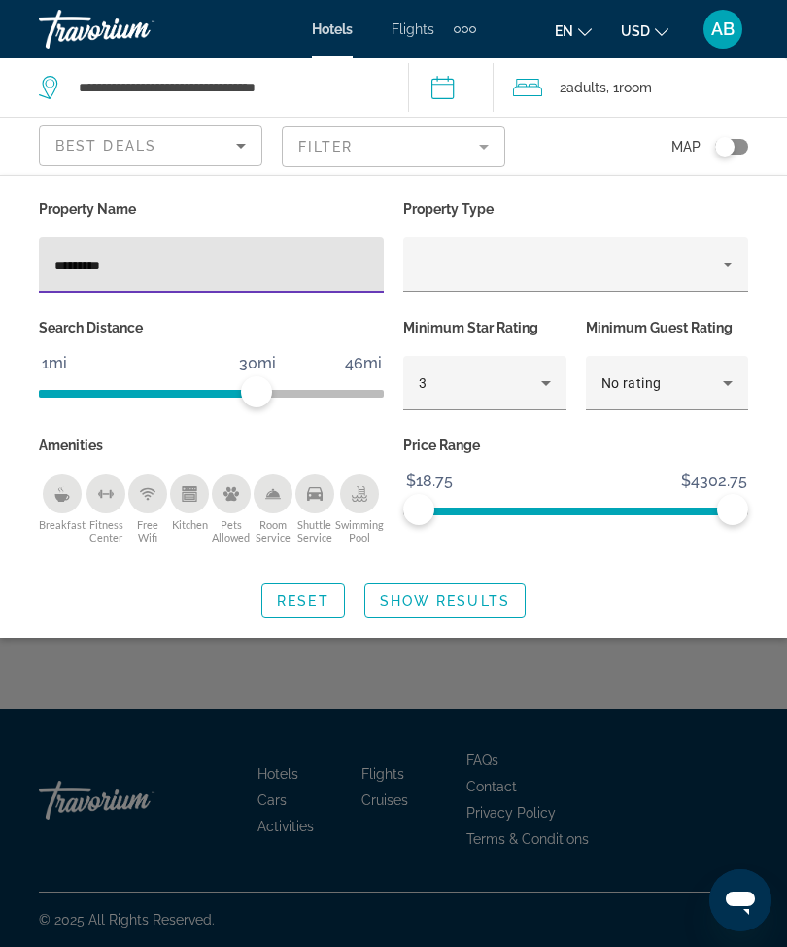
click at [291, 273] on input "*********" at bounding box center [211, 265] width 314 height 23
type input "*****"
click at [468, 593] on span "Show Results" at bounding box center [445, 601] width 130 height 16
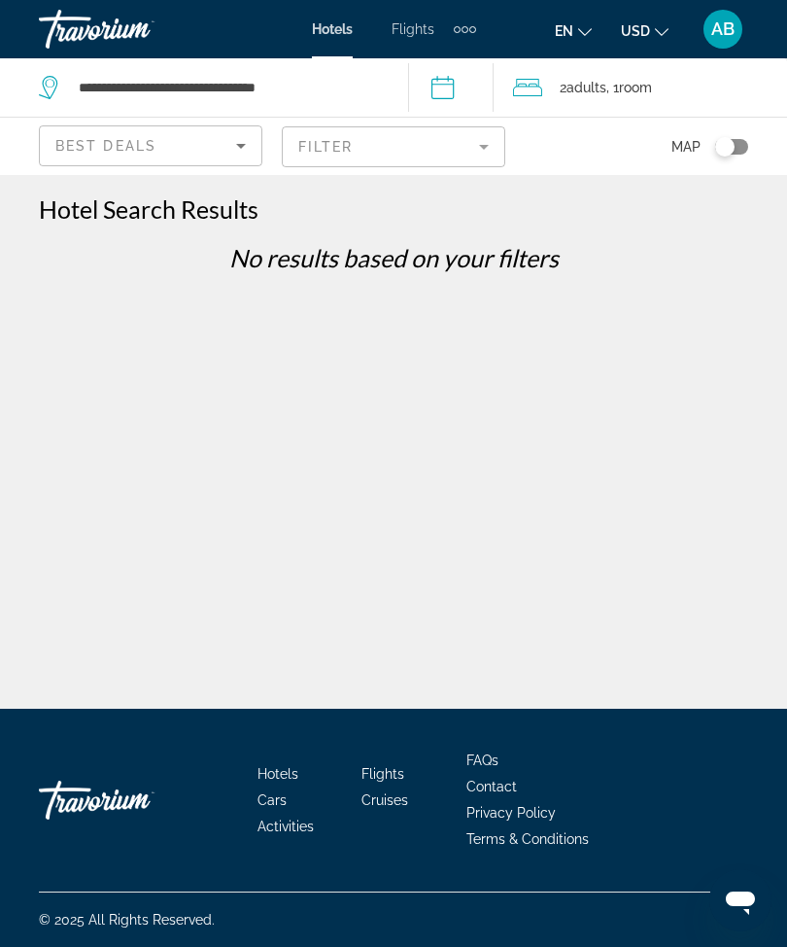
click at [496, 142] on mat-form-field "Filter" at bounding box center [394, 146] width 224 height 41
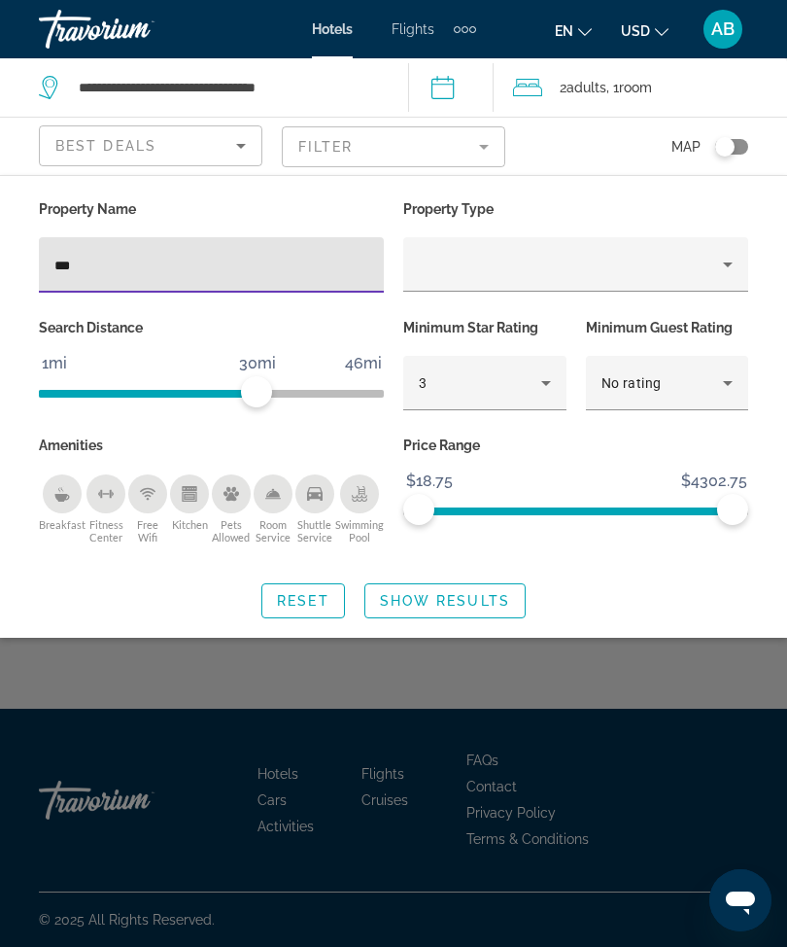
type input "**"
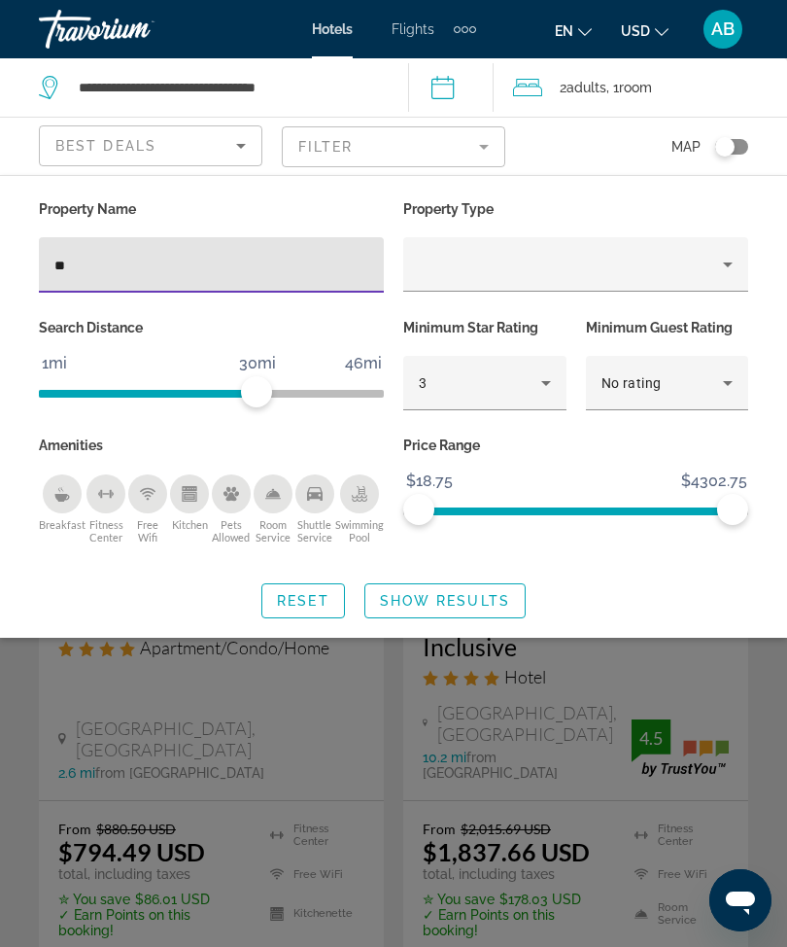
click at [457, 588] on span "Search widget" at bounding box center [445, 600] width 159 height 47
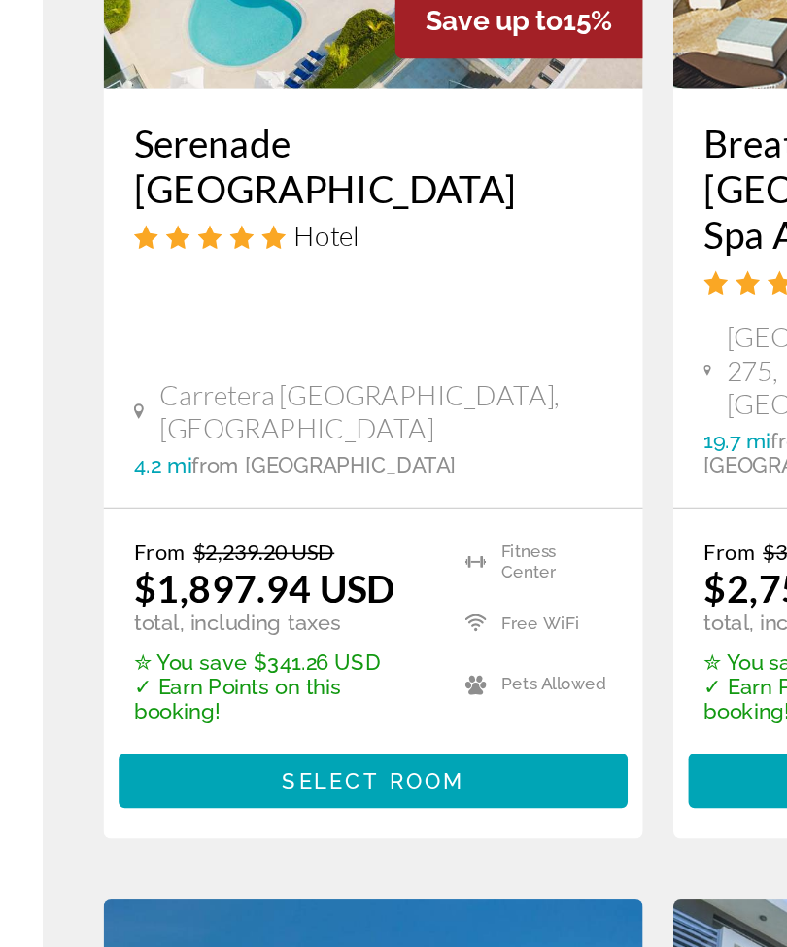
scroll to position [1005, 0]
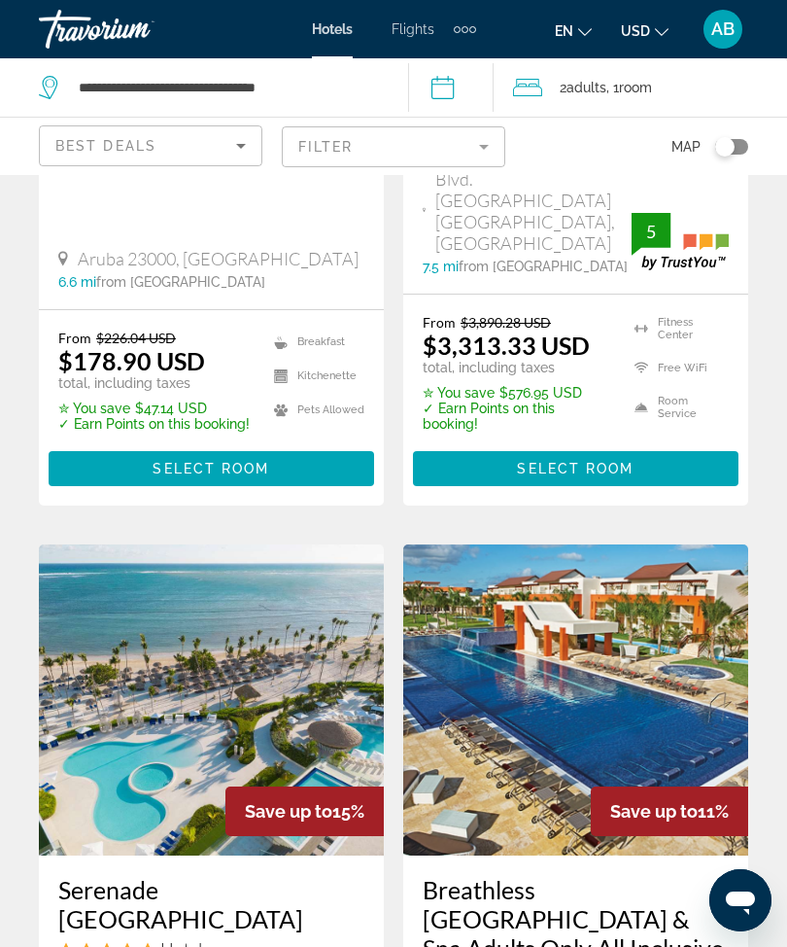
click at [478, 141] on mat-form-field "Filter" at bounding box center [394, 146] width 224 height 41
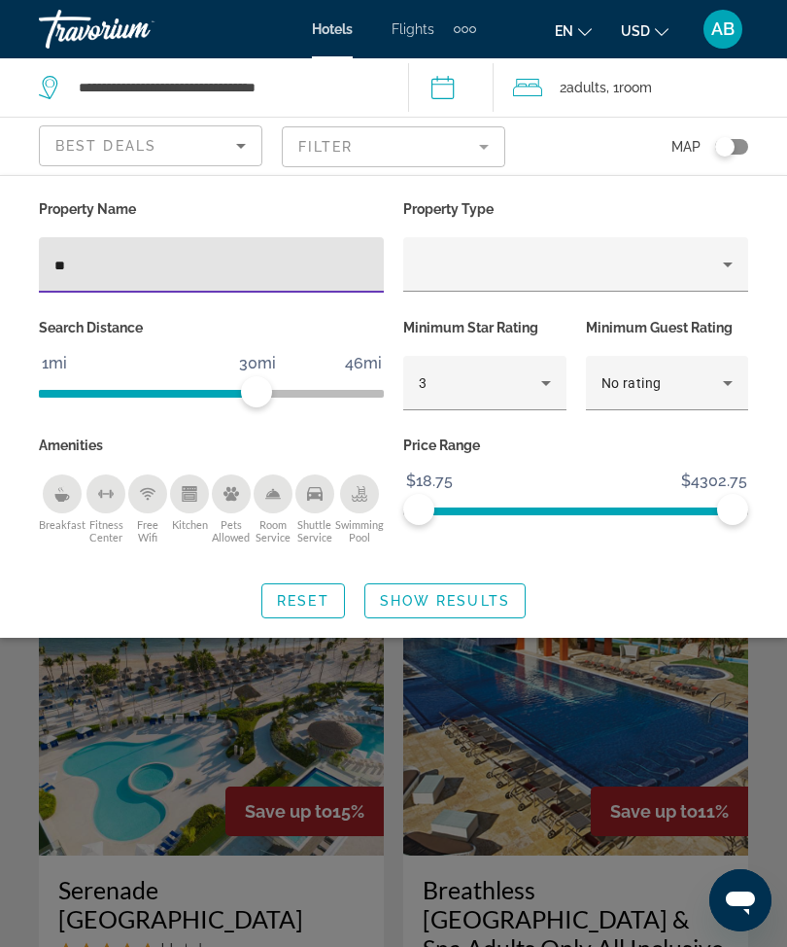
scroll to position [504, 0]
click at [214, 262] on input "**" at bounding box center [211, 265] width 314 height 23
type input "*"
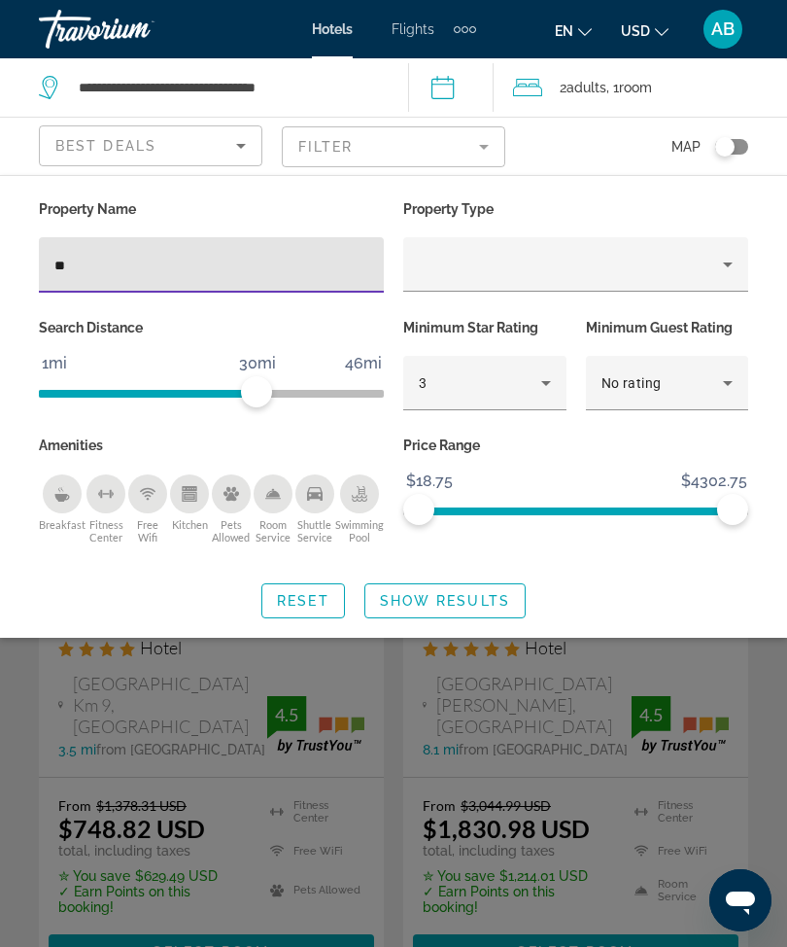
type input "***"
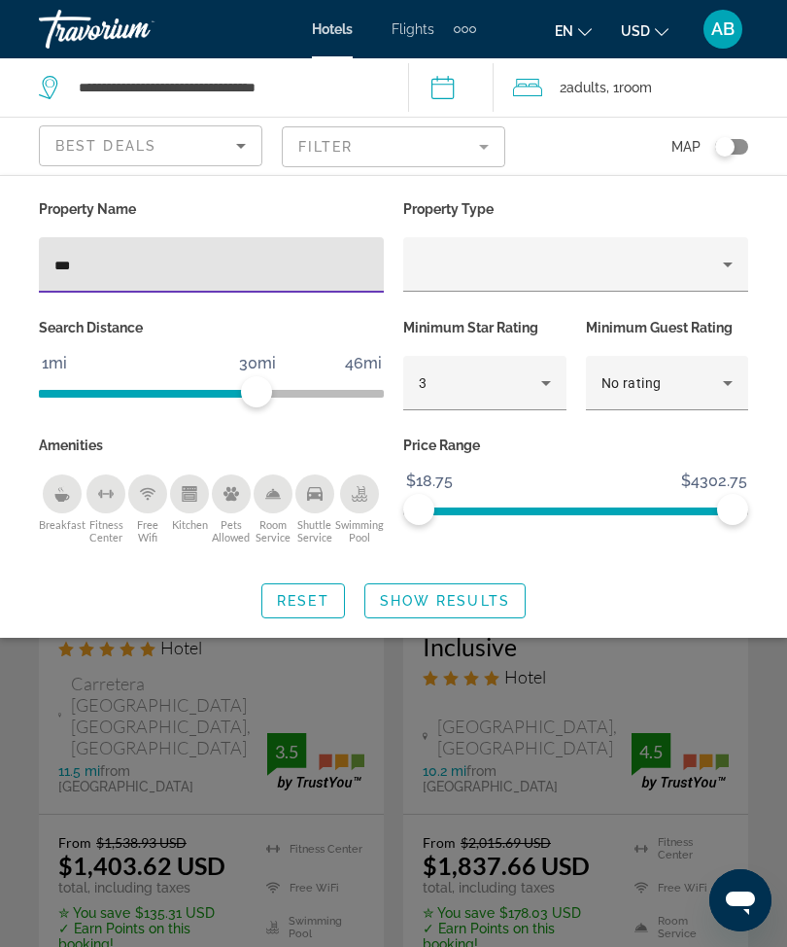
click at [482, 607] on span "Show Results" at bounding box center [445, 601] width 130 height 16
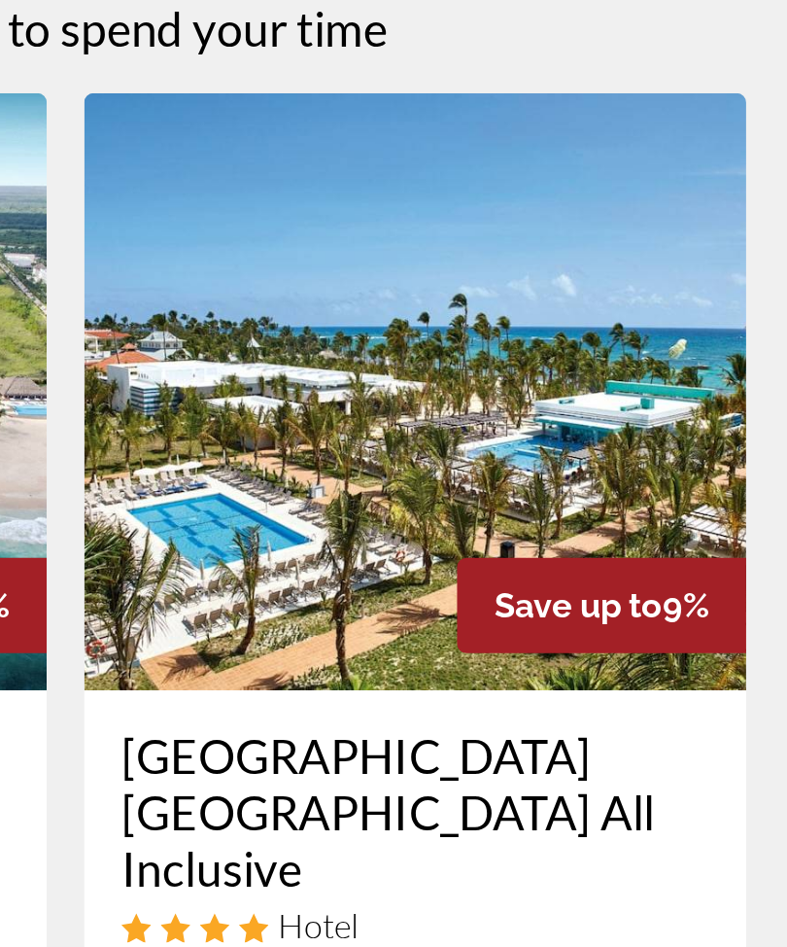
click at [403, 243] on img "Main content" at bounding box center [575, 398] width 345 height 311
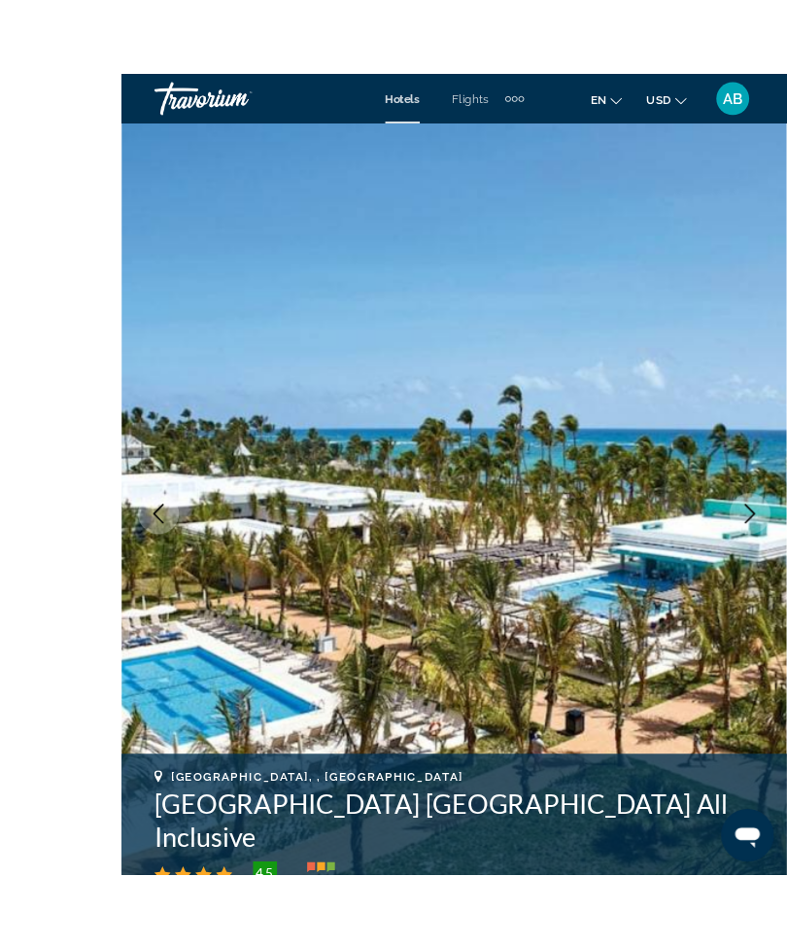
scroll to position [41, 0]
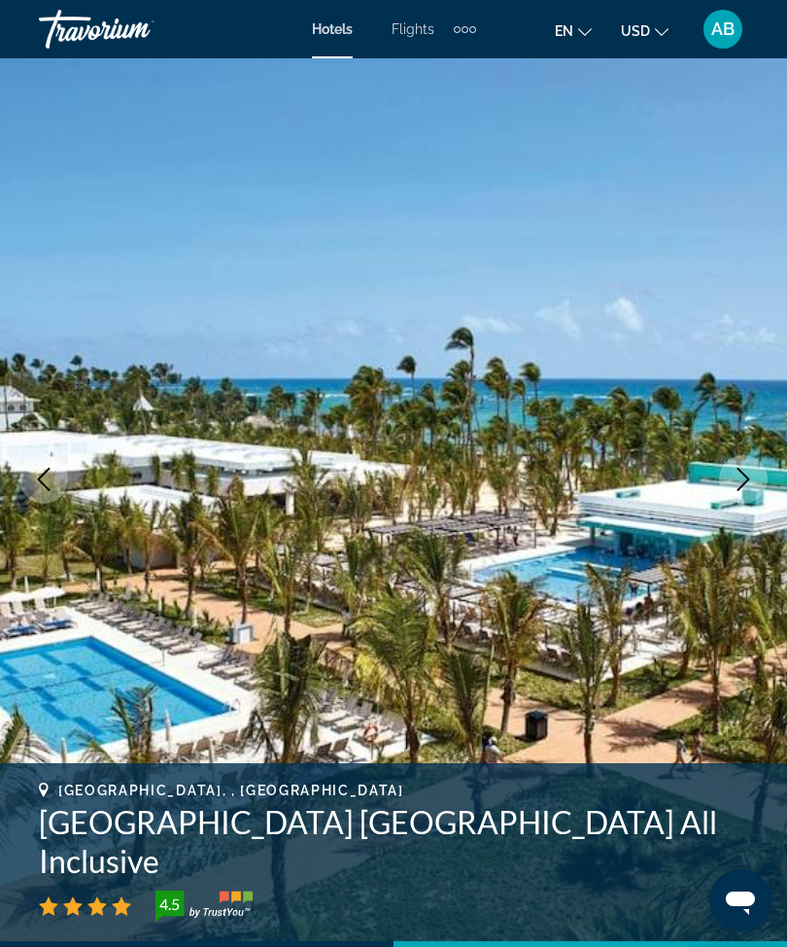
click at [756, 464] on button "Next image" at bounding box center [743, 479] width 49 height 49
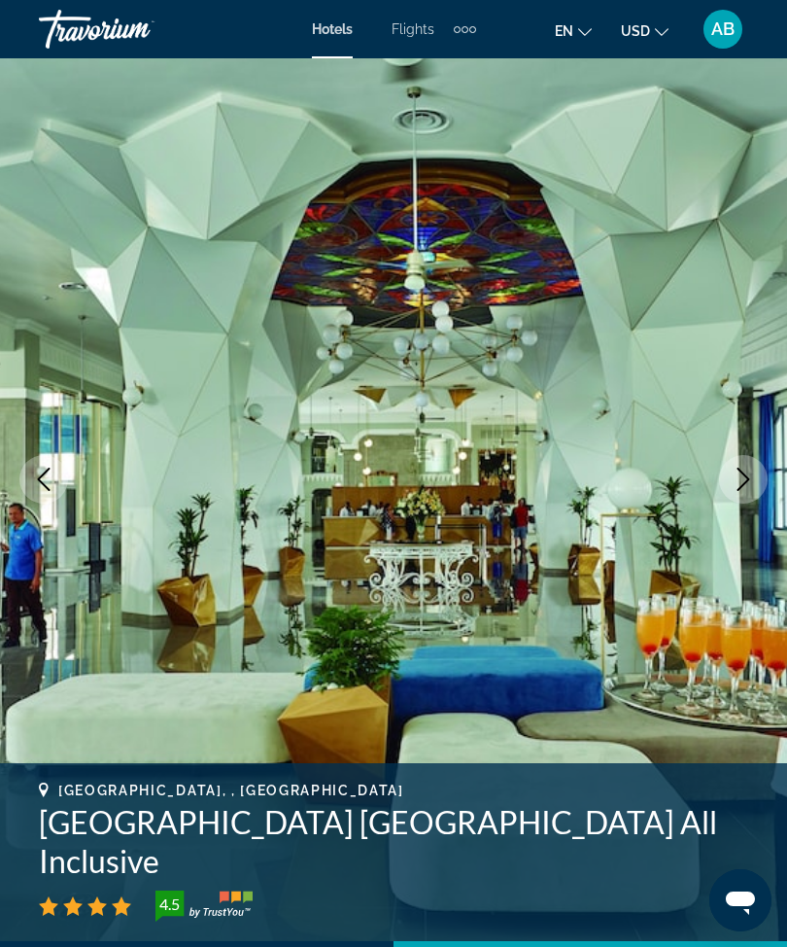
click at [738, 493] on button "Next image" at bounding box center [743, 479] width 49 height 49
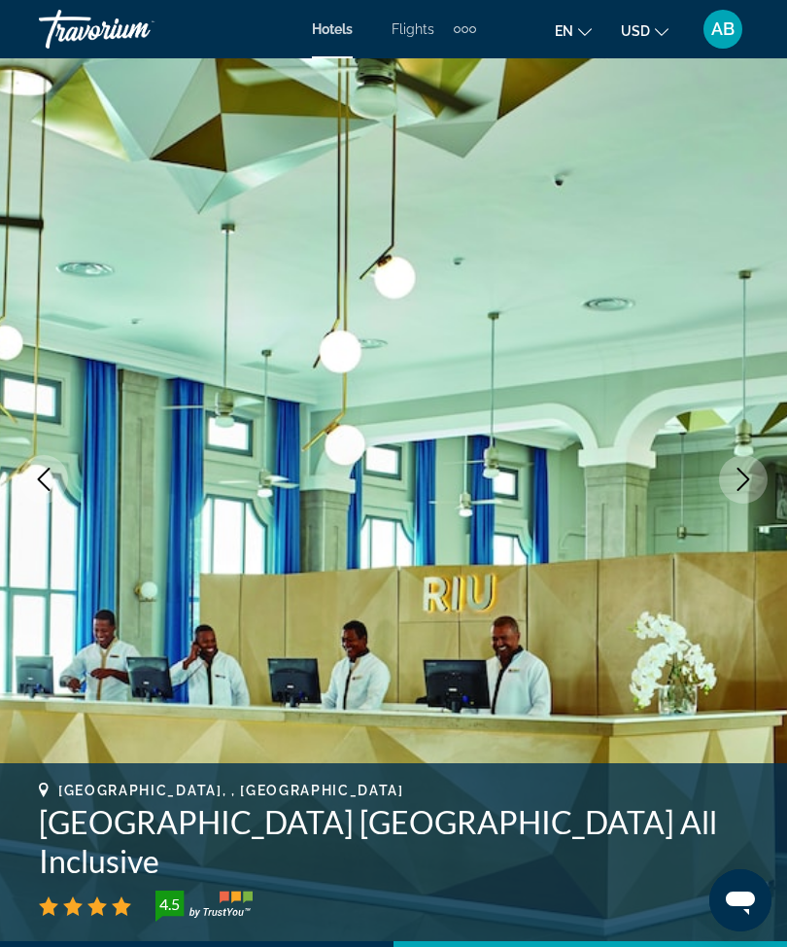
click at [744, 487] on icon "Next image" at bounding box center [743, 479] width 23 height 23
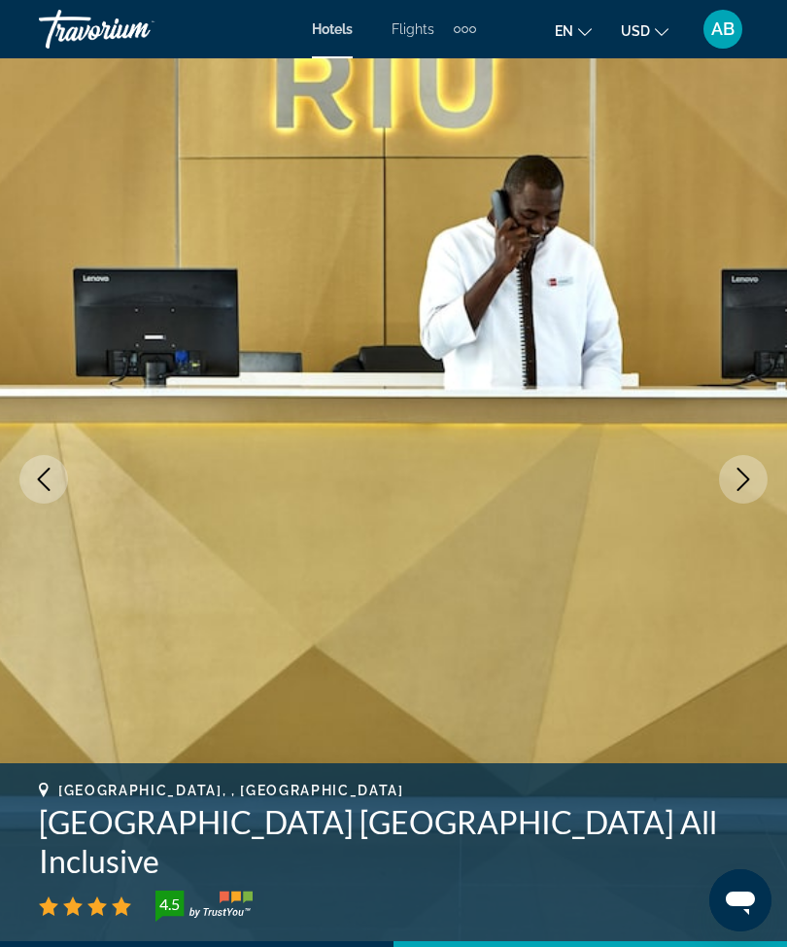
click at [739, 485] on icon "Next image" at bounding box center [743, 479] width 23 height 23
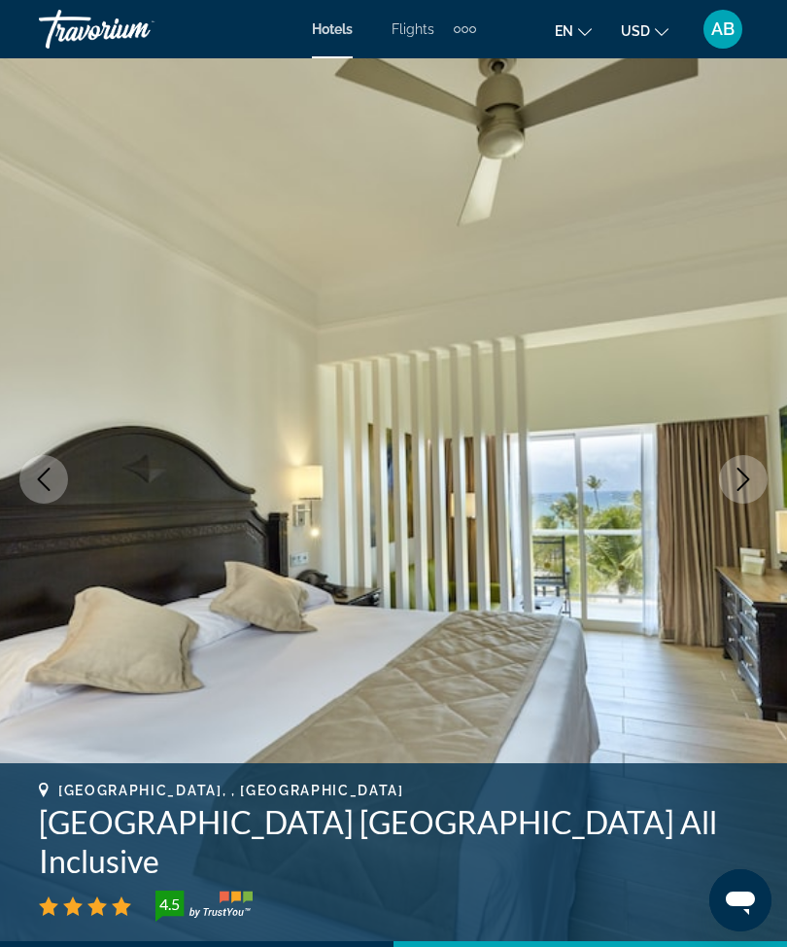
click at [746, 480] on icon "Next image" at bounding box center [743, 479] width 23 height 23
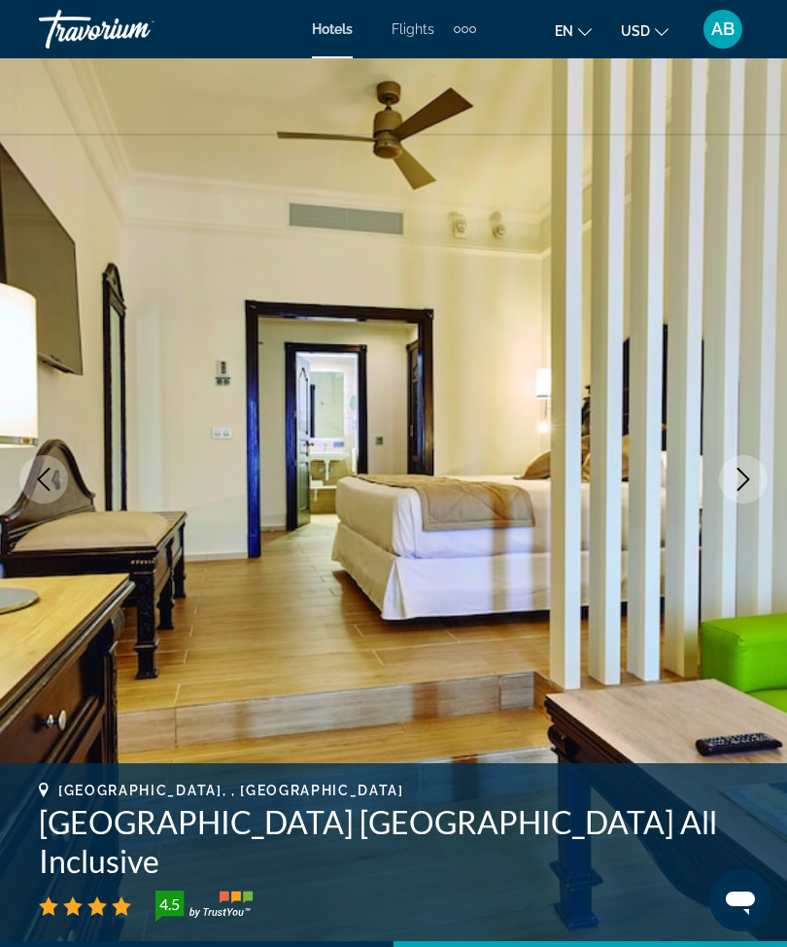
click at [751, 479] on icon "Next image" at bounding box center [743, 479] width 23 height 23
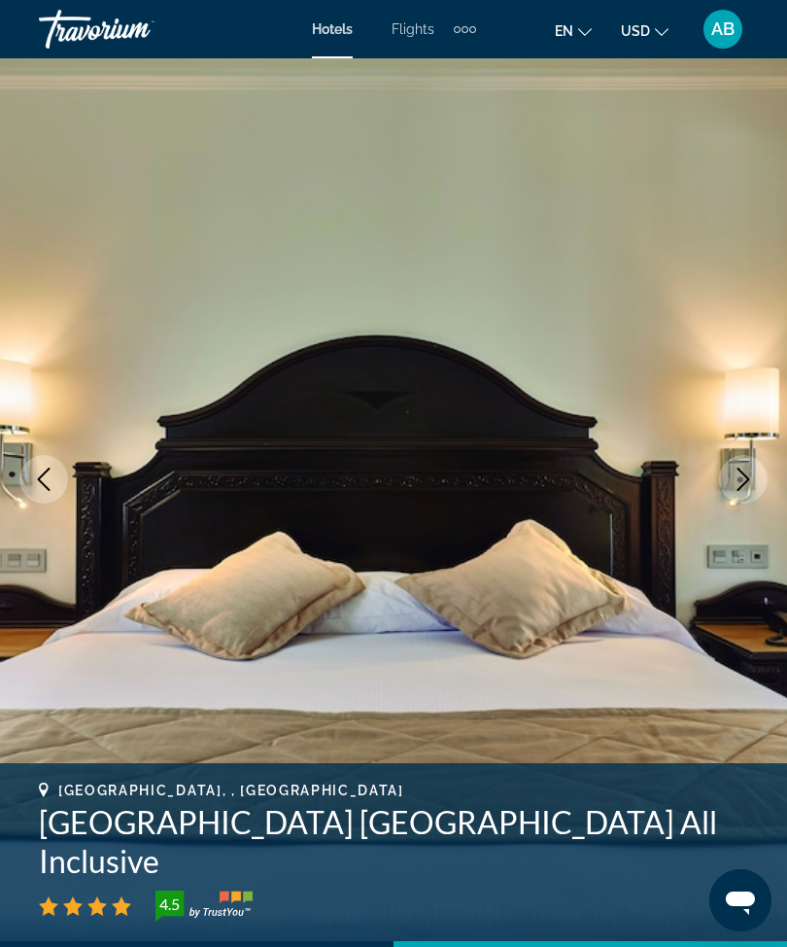
click at [735, 482] on icon "Next image" at bounding box center [743, 479] width 23 height 23
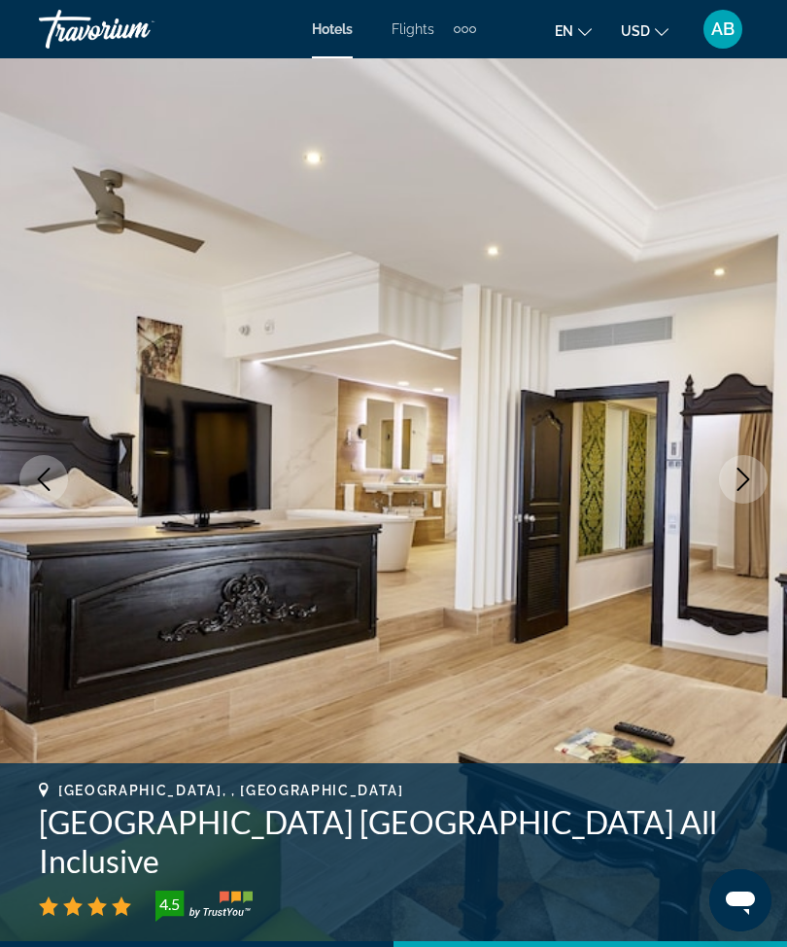
click at [747, 476] on icon "Next image" at bounding box center [744, 479] width 13 height 23
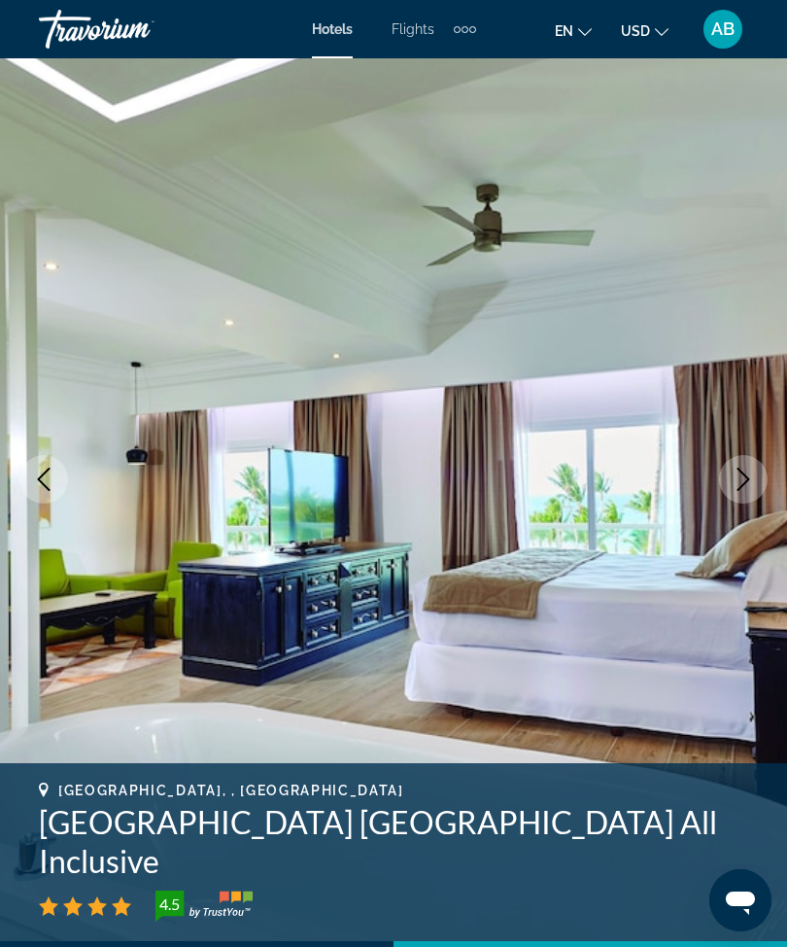
click at [750, 482] on icon "Next image" at bounding box center [743, 479] width 23 height 23
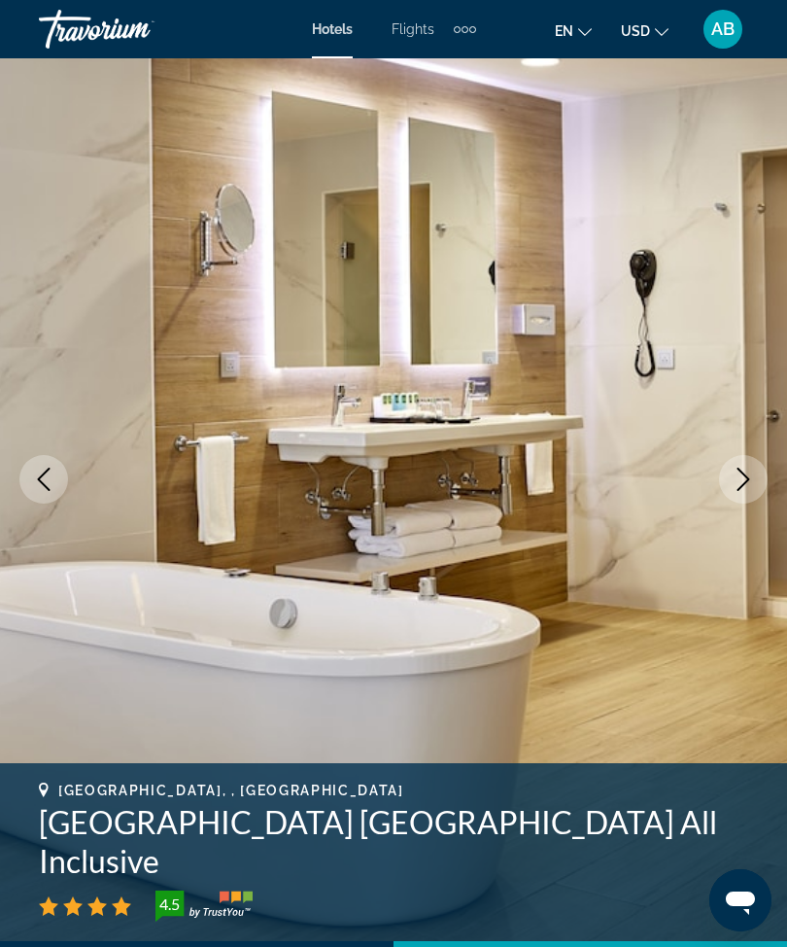
click at [751, 470] on icon "Next image" at bounding box center [743, 479] width 23 height 23
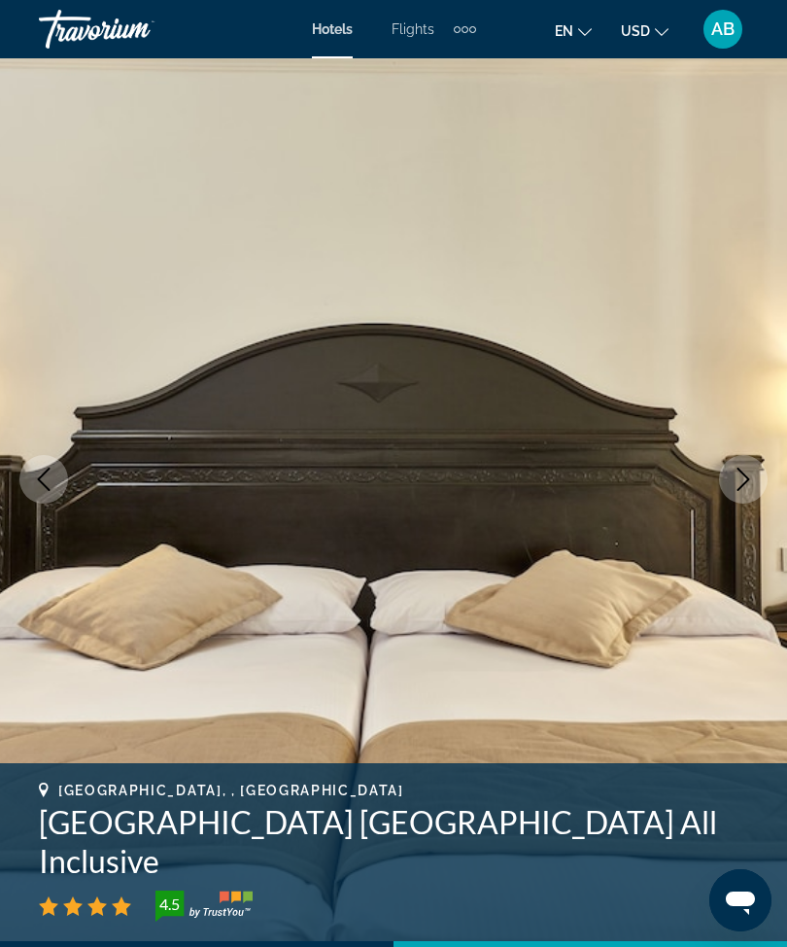
click at [756, 469] on button "Next image" at bounding box center [743, 479] width 49 height 49
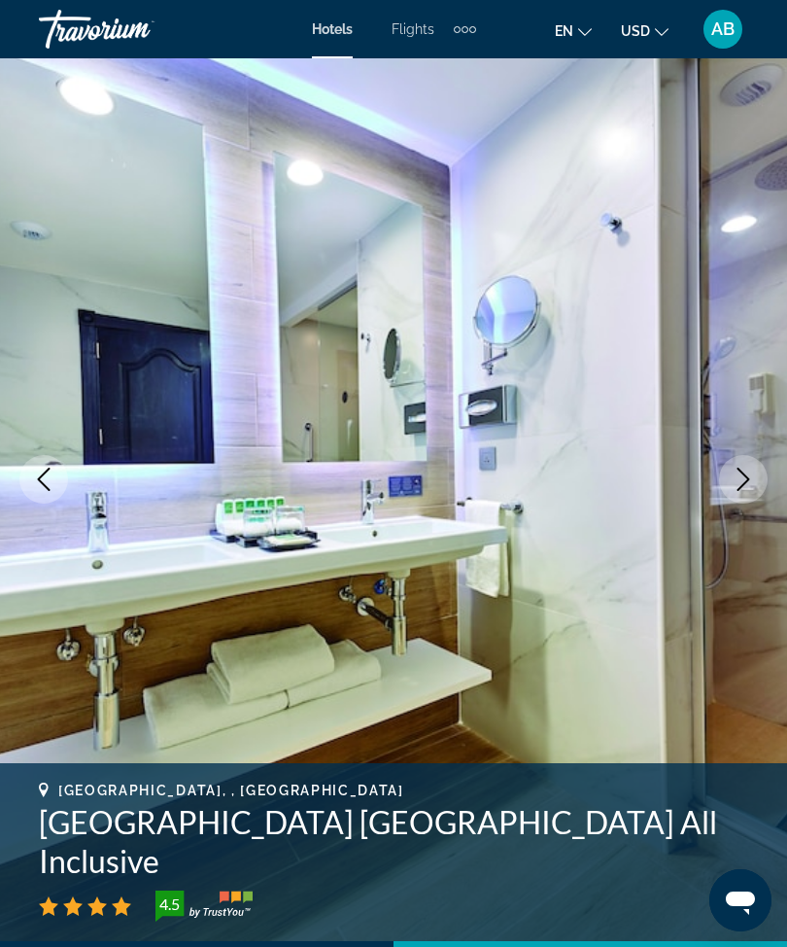
click at [741, 486] on icon "Next image" at bounding box center [743, 479] width 23 height 23
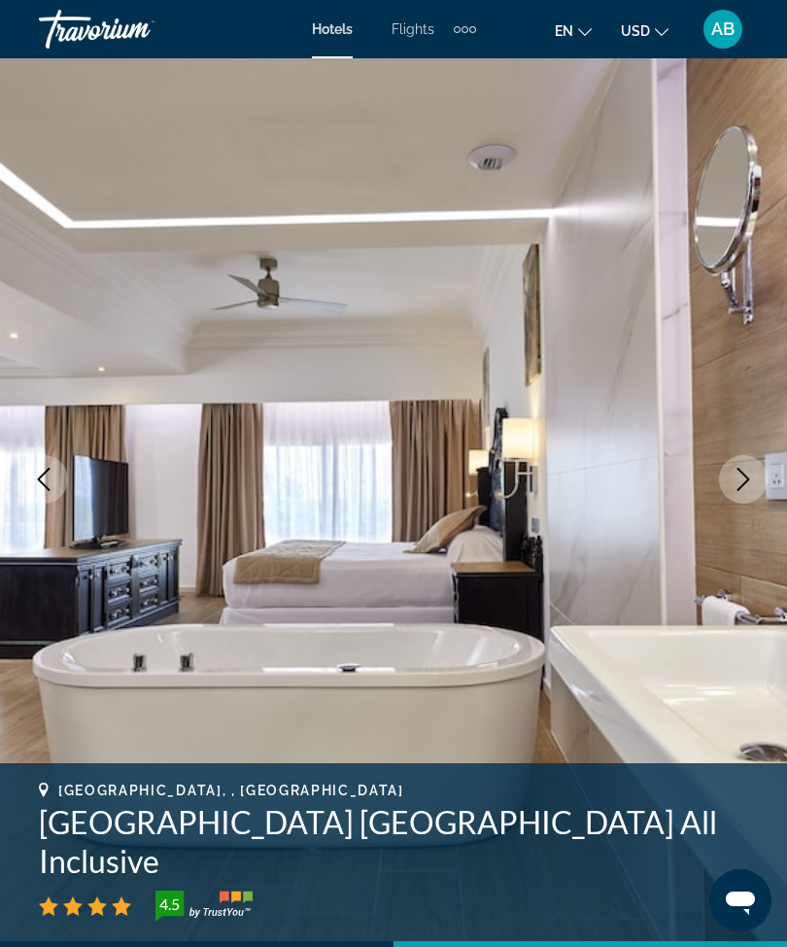
click at [749, 483] on icon "Next image" at bounding box center [743, 479] width 23 height 23
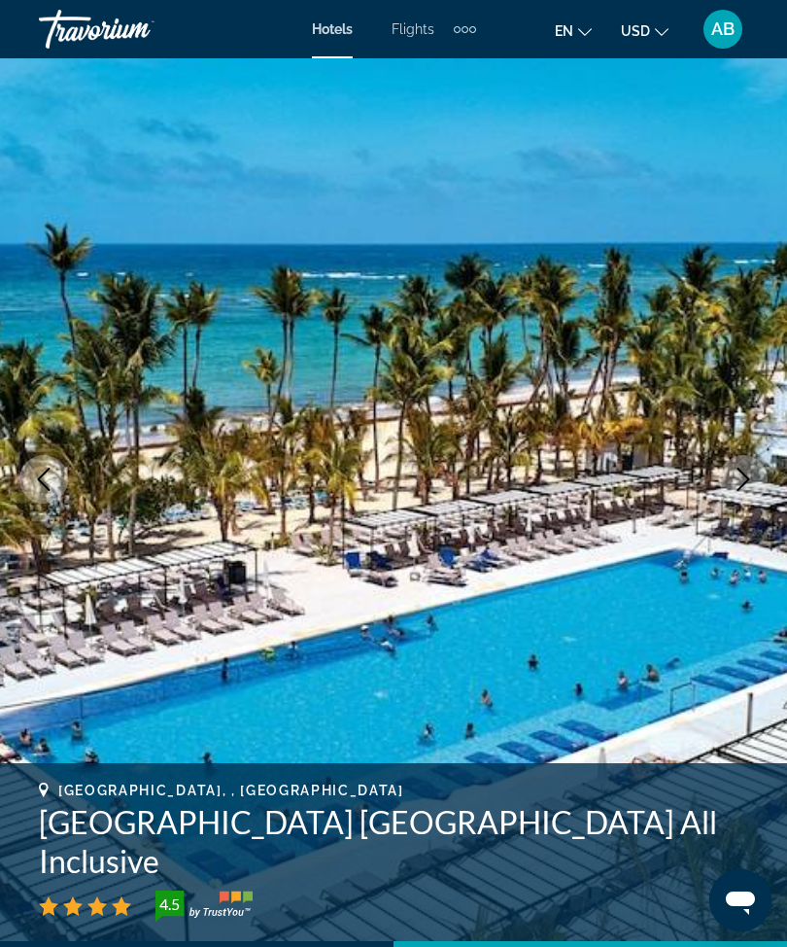
click at [755, 480] on button "Next image" at bounding box center [743, 479] width 49 height 49
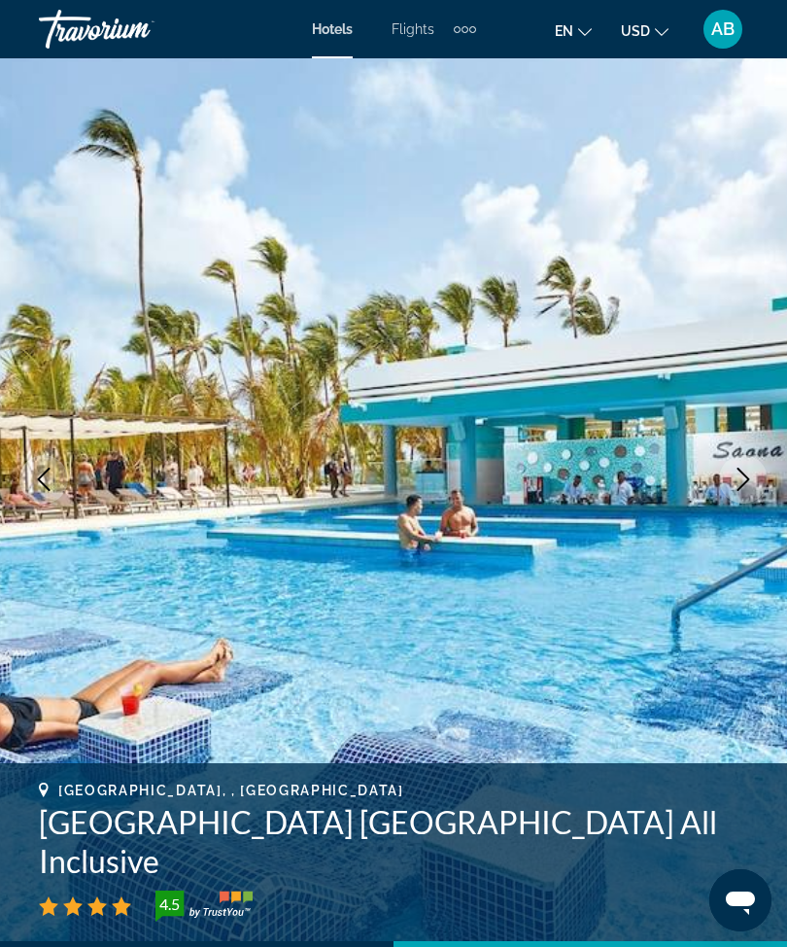
click at [738, 484] on icon "Next image" at bounding box center [743, 479] width 23 height 23
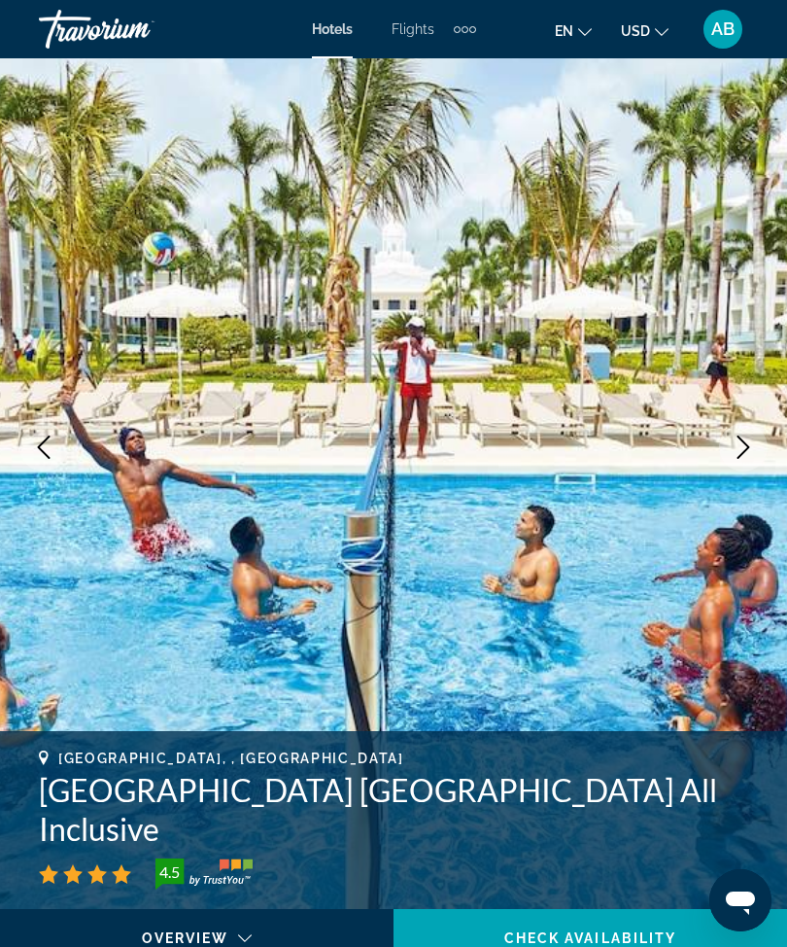
scroll to position [0, 0]
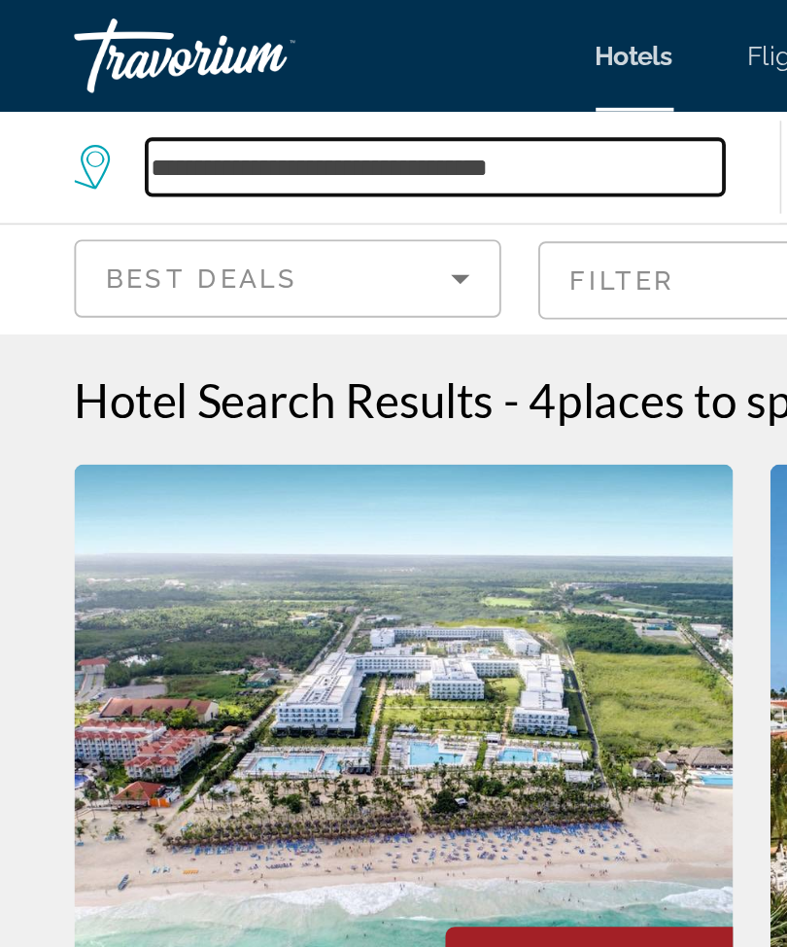
click at [342, 93] on input "**********" at bounding box center [228, 87] width 302 height 29
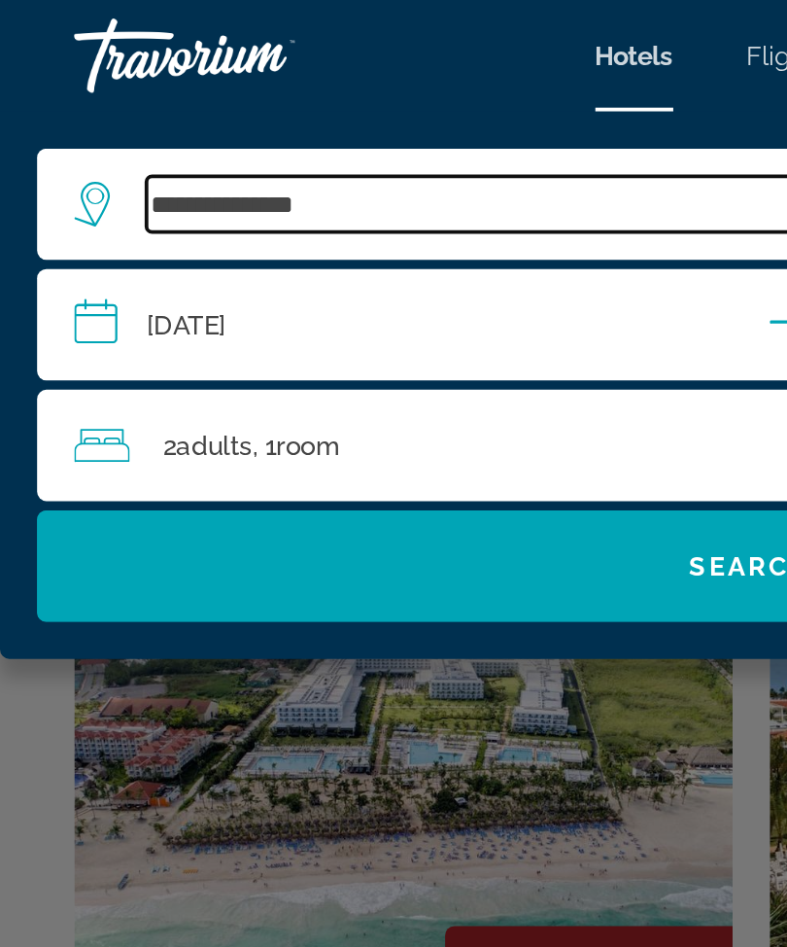
type input "*****"
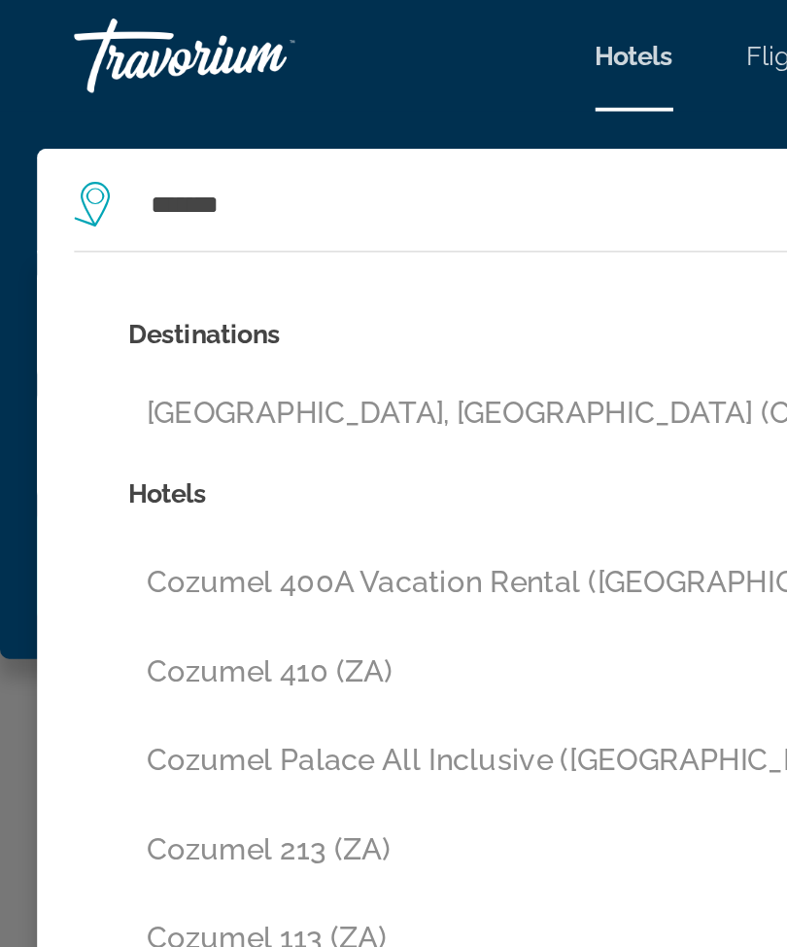
click at [196, 217] on button "[GEOGRAPHIC_DATA], [GEOGRAPHIC_DATA] (CZM)" at bounding box center [407, 216] width 681 height 37
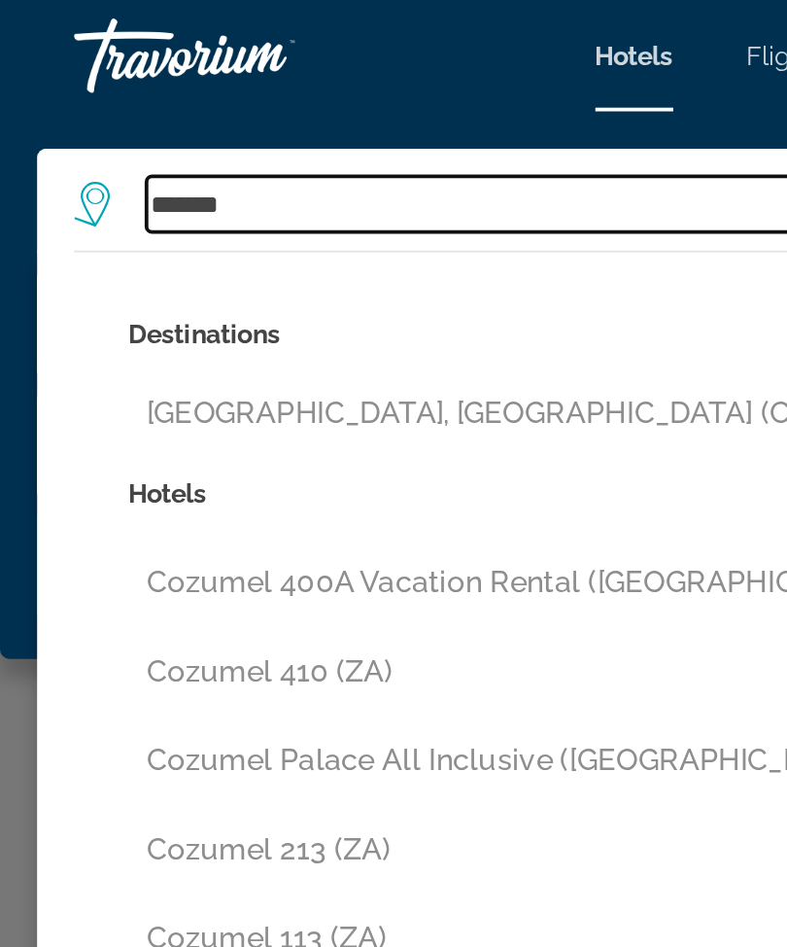
type input "**********"
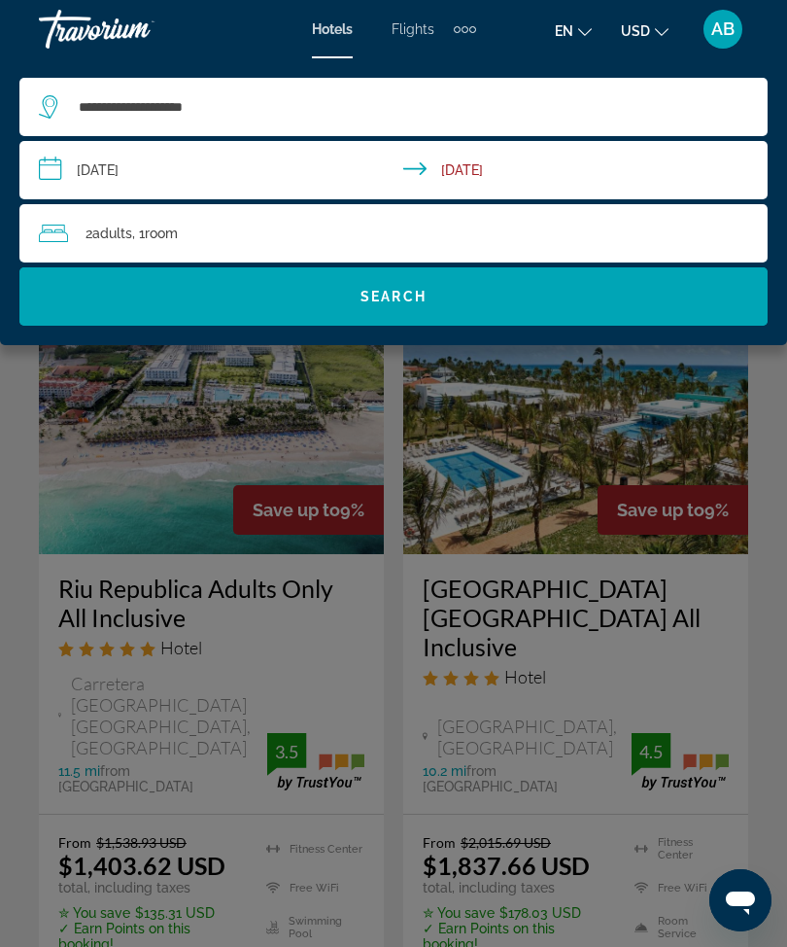
click at [440, 308] on span "Search widget" at bounding box center [393, 296] width 749 height 47
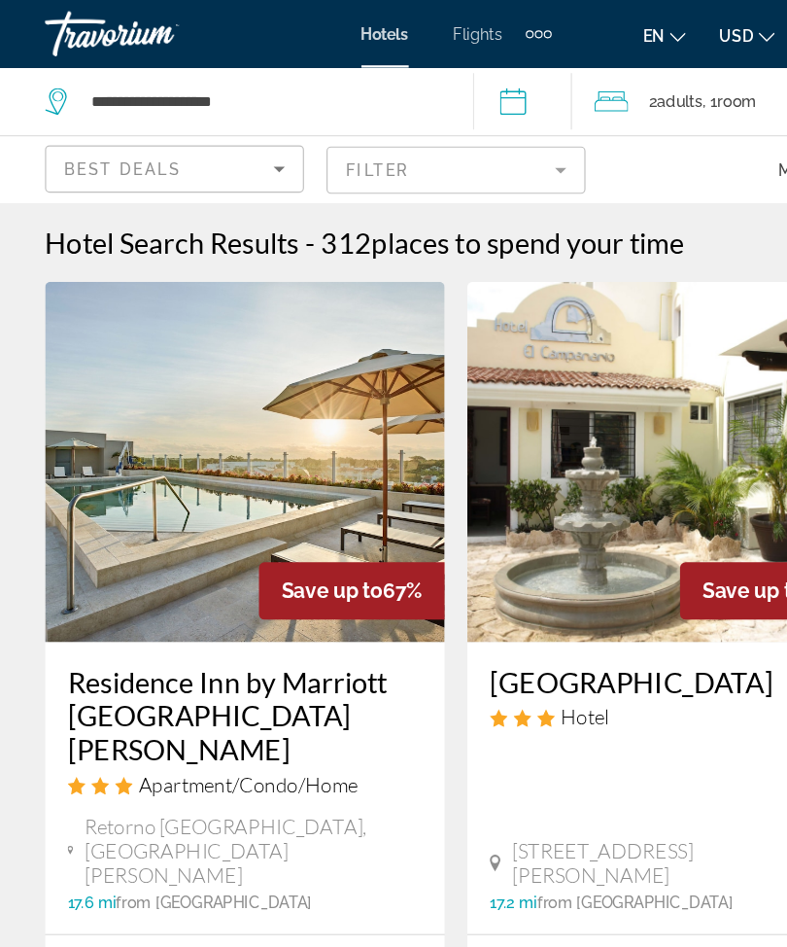
click at [495, 135] on mat-form-field "Filter" at bounding box center [394, 146] width 224 height 41
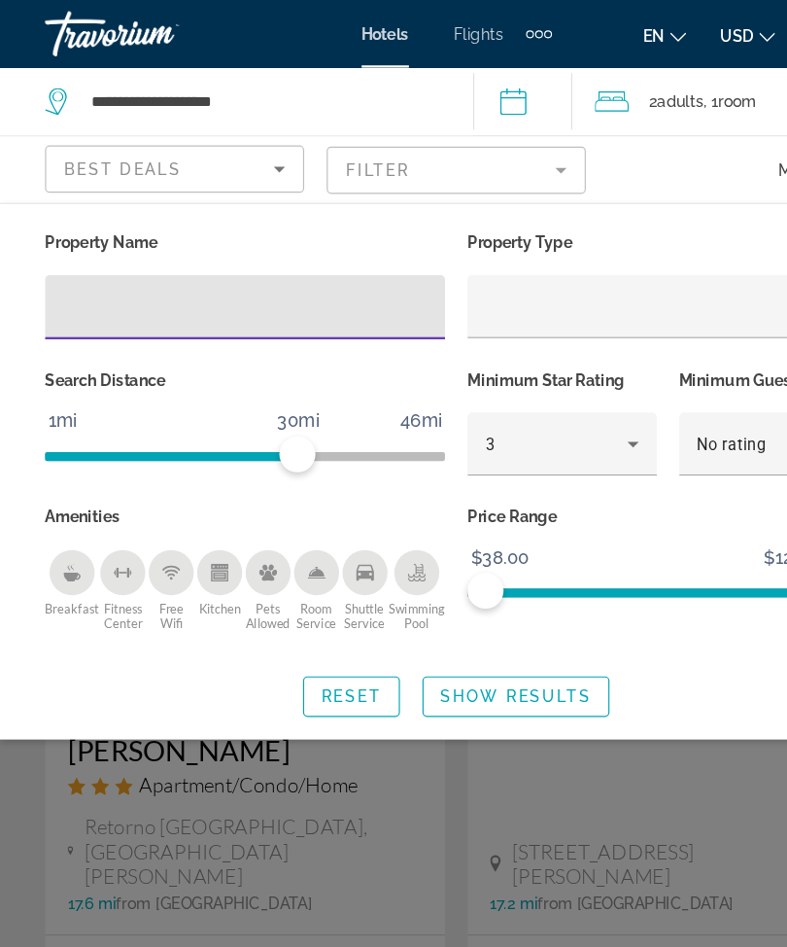
click at [196, 266] on input "Hotel Filters" at bounding box center [211, 265] width 314 height 23
type input "***"
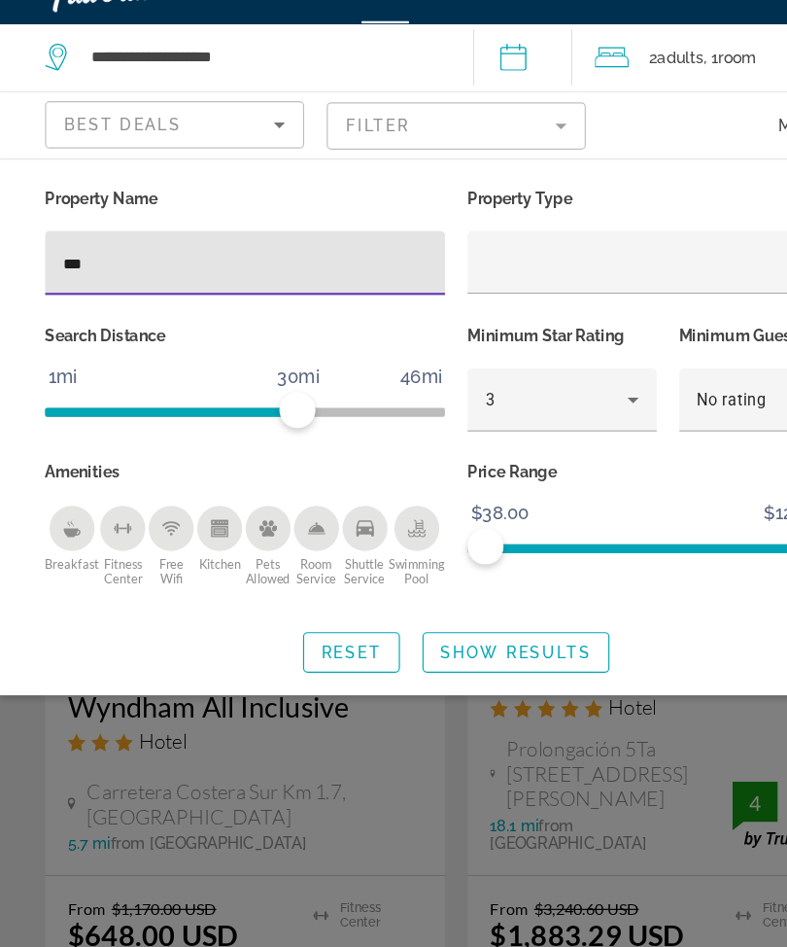
click at [444, 582] on span "Search widget" at bounding box center [445, 600] width 159 height 47
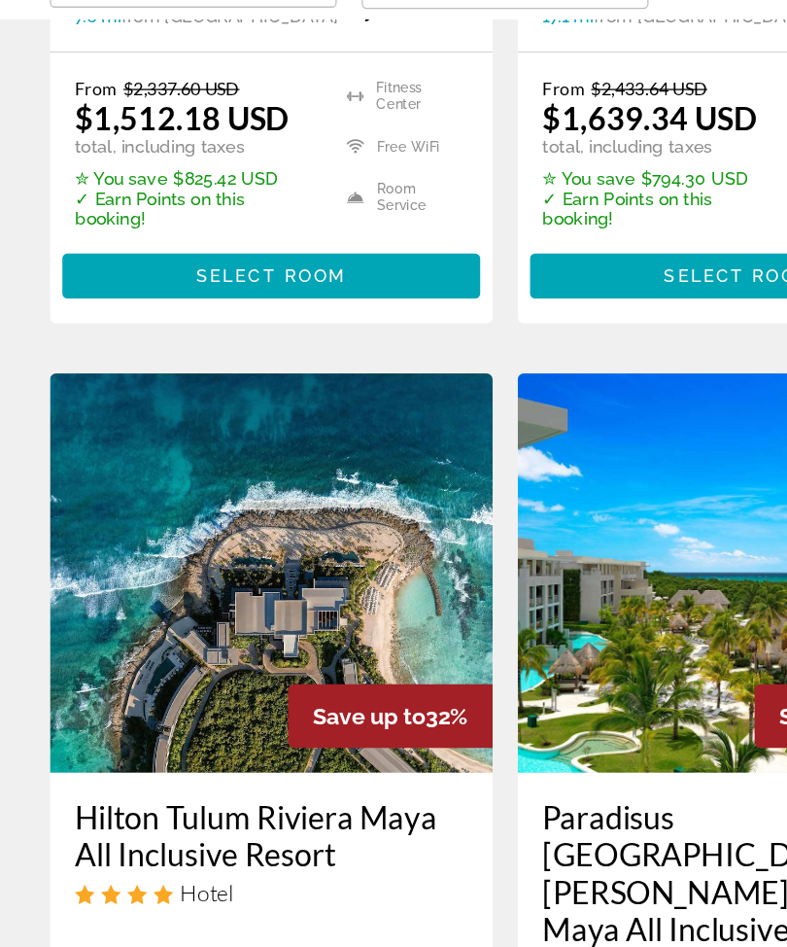
scroll to position [1417, 0]
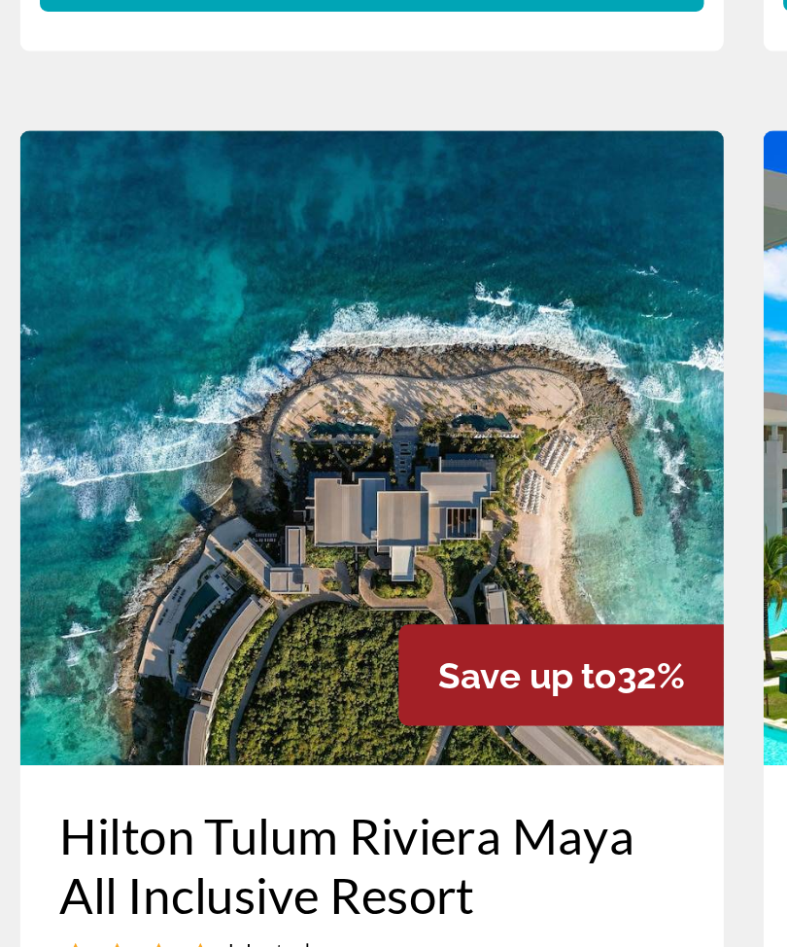
click at [253, 447] on img "Main content" at bounding box center [211, 602] width 345 height 311
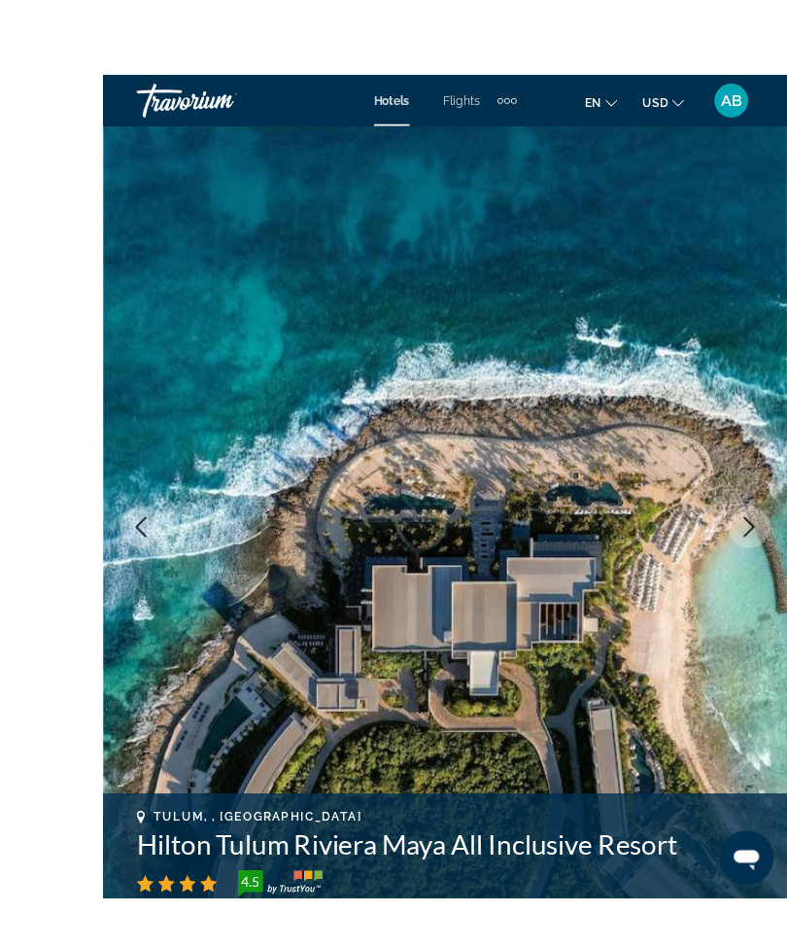
scroll to position [19, 0]
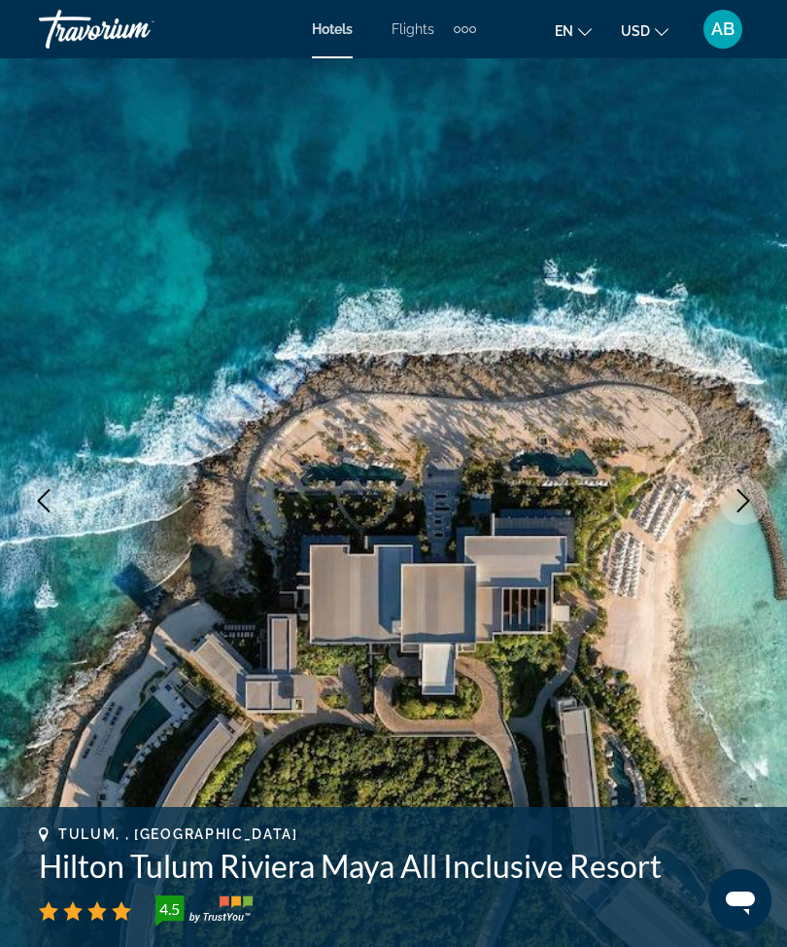
click at [758, 505] on button "Next image" at bounding box center [743, 500] width 49 height 49
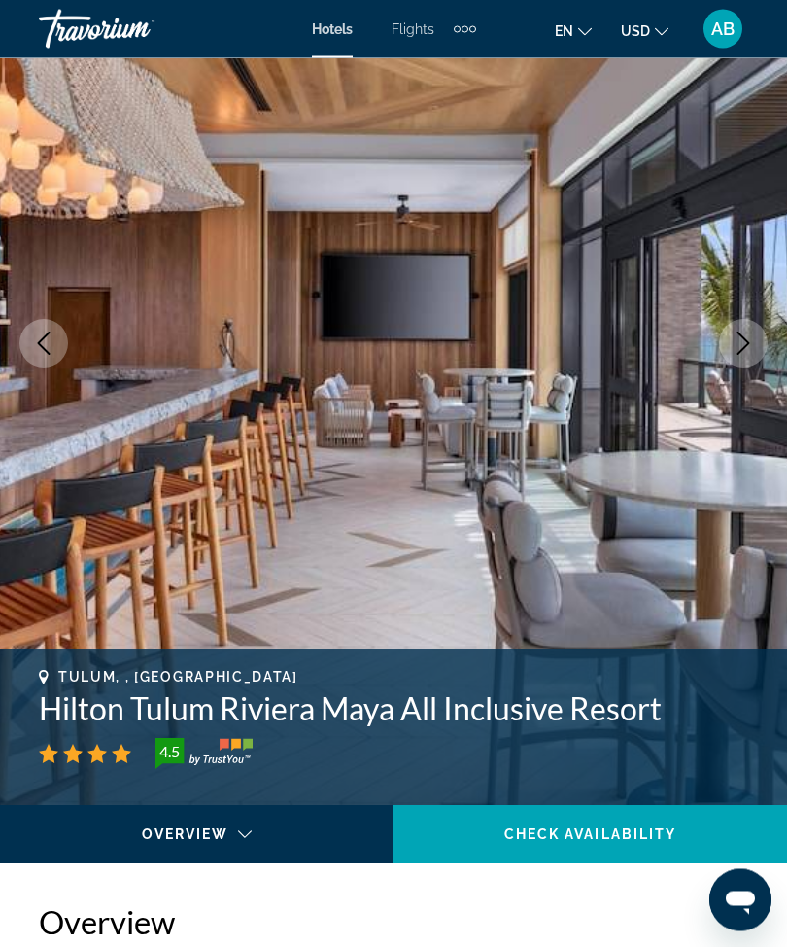
scroll to position [0, 0]
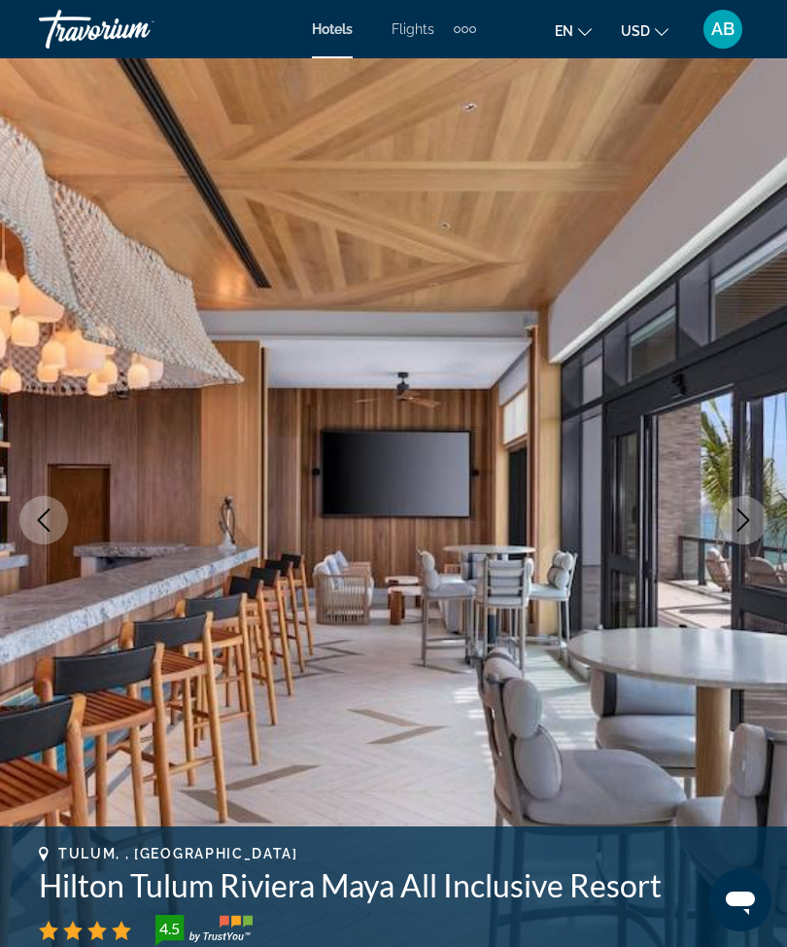
click at [744, 518] on icon "Next image" at bounding box center [743, 519] width 23 height 23
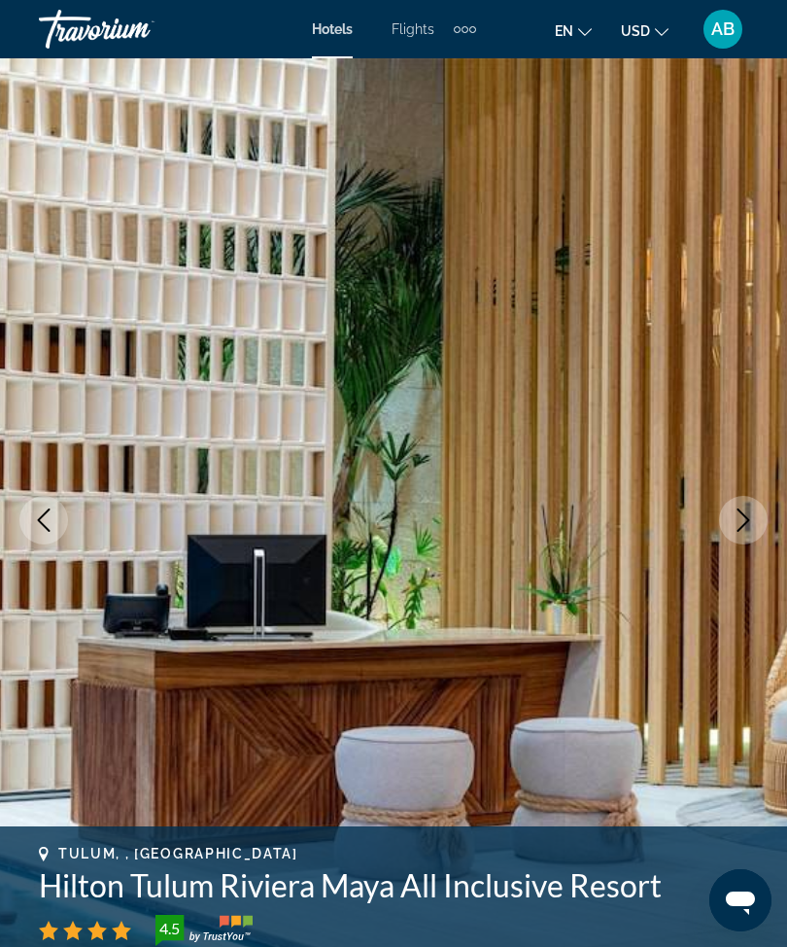
click at [739, 510] on icon "Next image" at bounding box center [744, 519] width 13 height 23
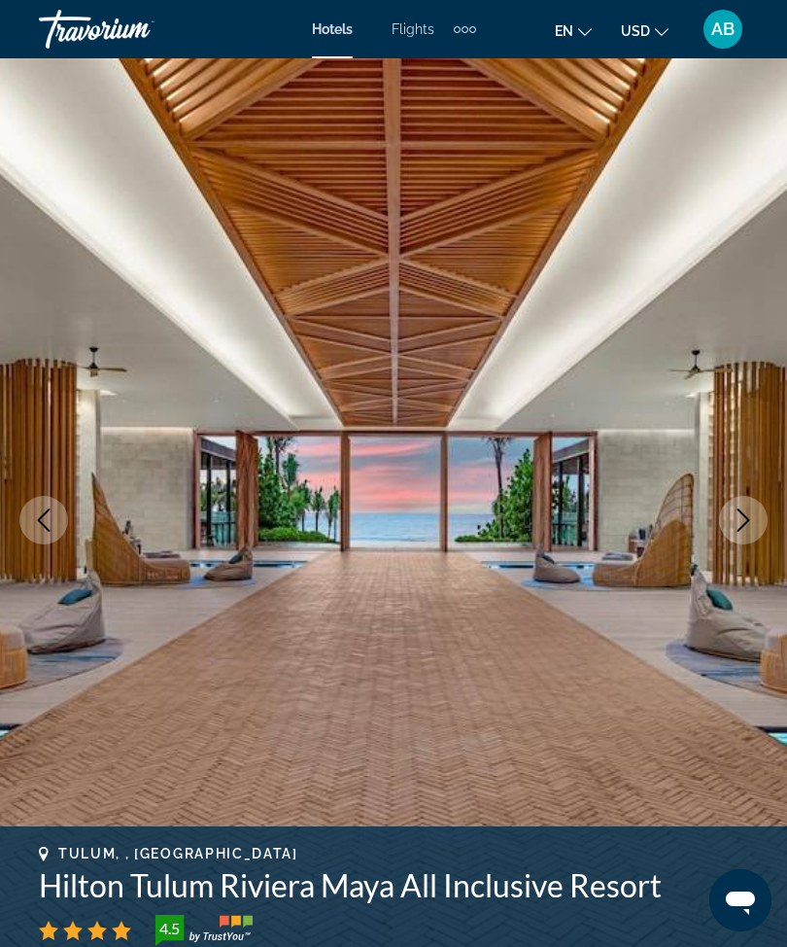
click at [749, 522] on icon "Next image" at bounding box center [743, 519] width 23 height 23
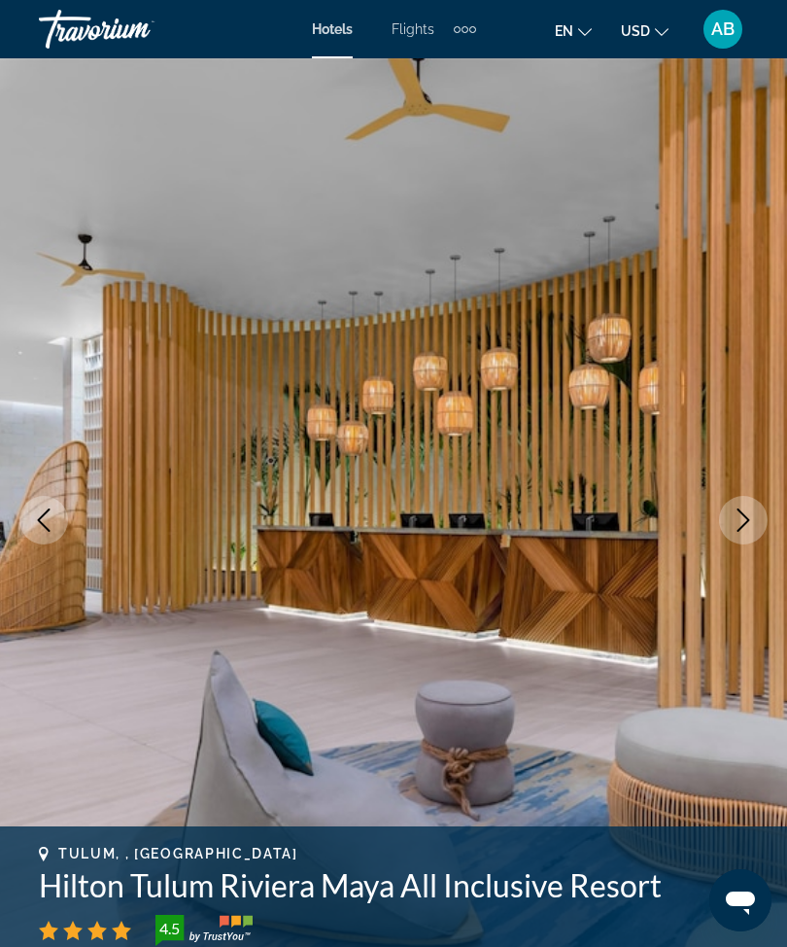
click at [752, 518] on icon "Next image" at bounding box center [743, 519] width 23 height 23
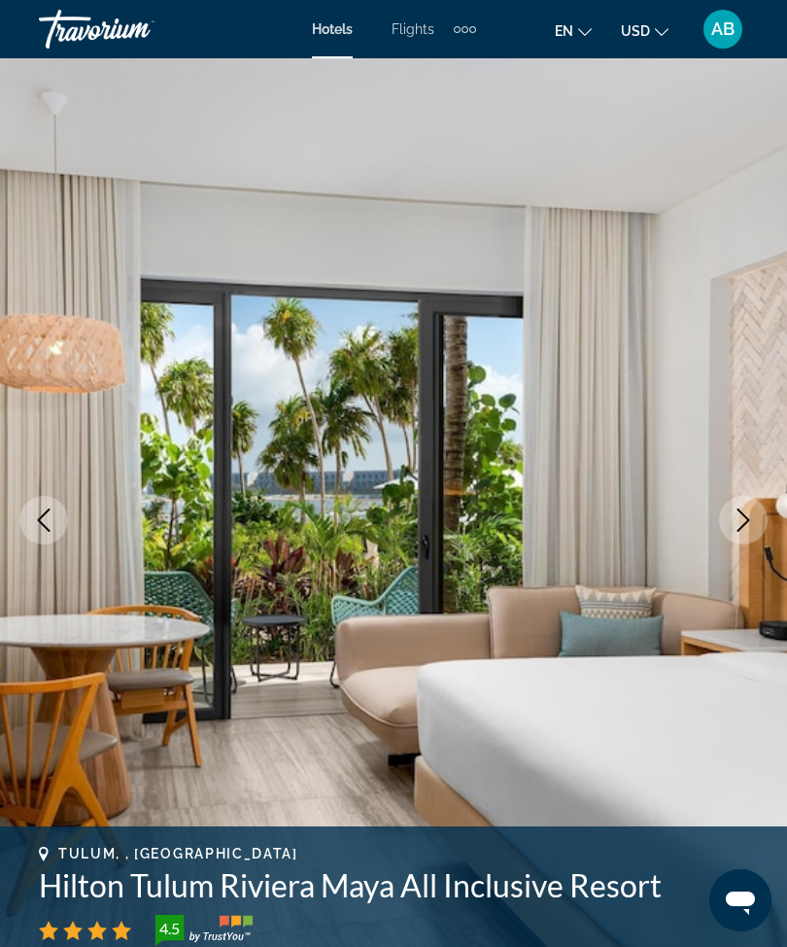
click at [736, 535] on button "Next image" at bounding box center [743, 520] width 49 height 49
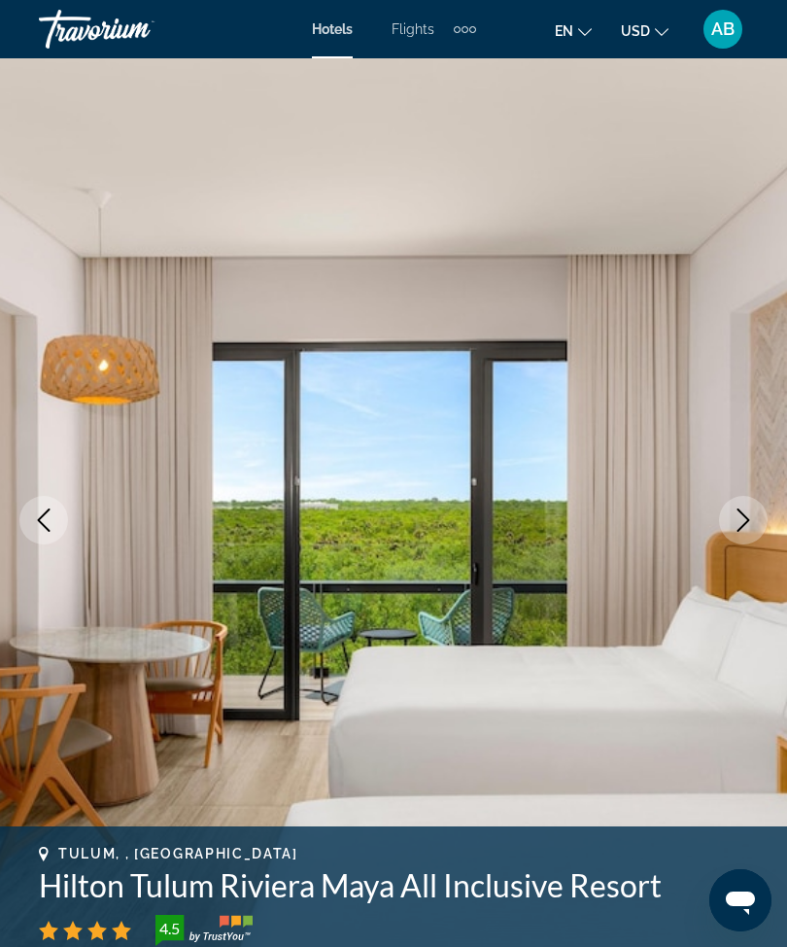
click at [741, 515] on icon "Next image" at bounding box center [743, 519] width 23 height 23
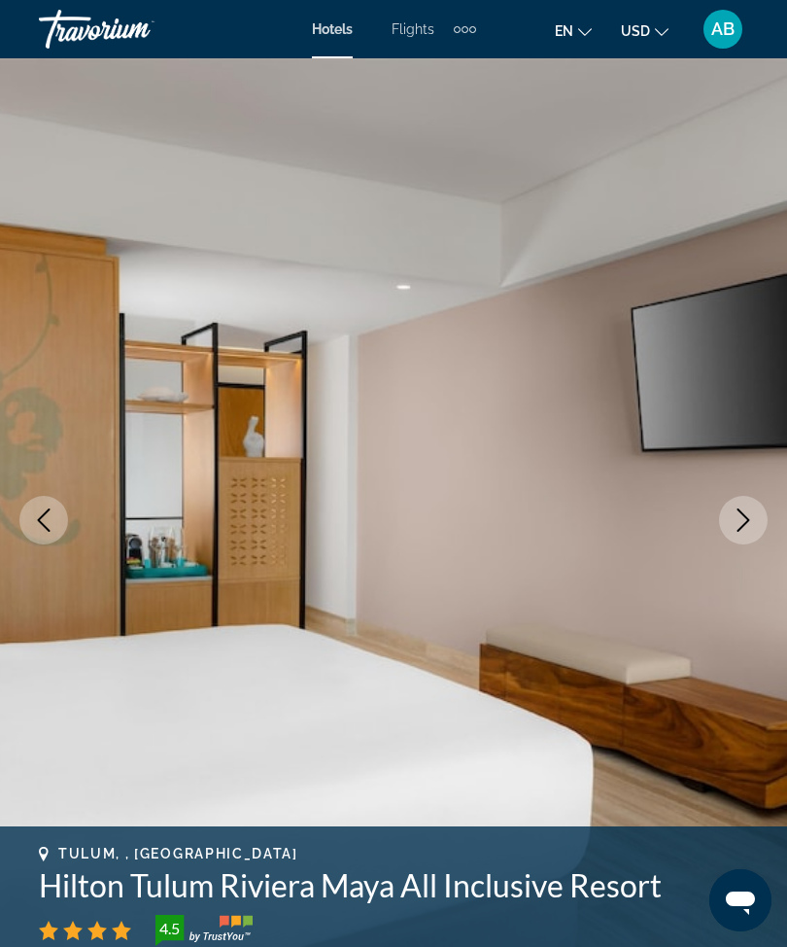
click at [749, 524] on icon "Next image" at bounding box center [743, 519] width 23 height 23
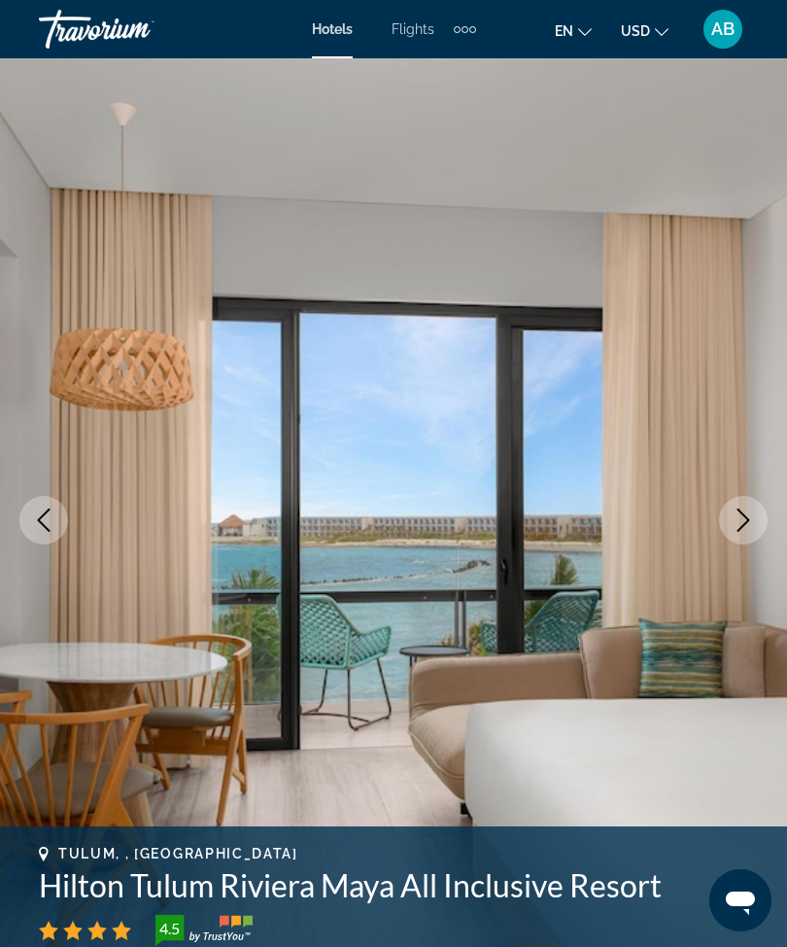
click at [757, 520] on button "Next image" at bounding box center [743, 520] width 49 height 49
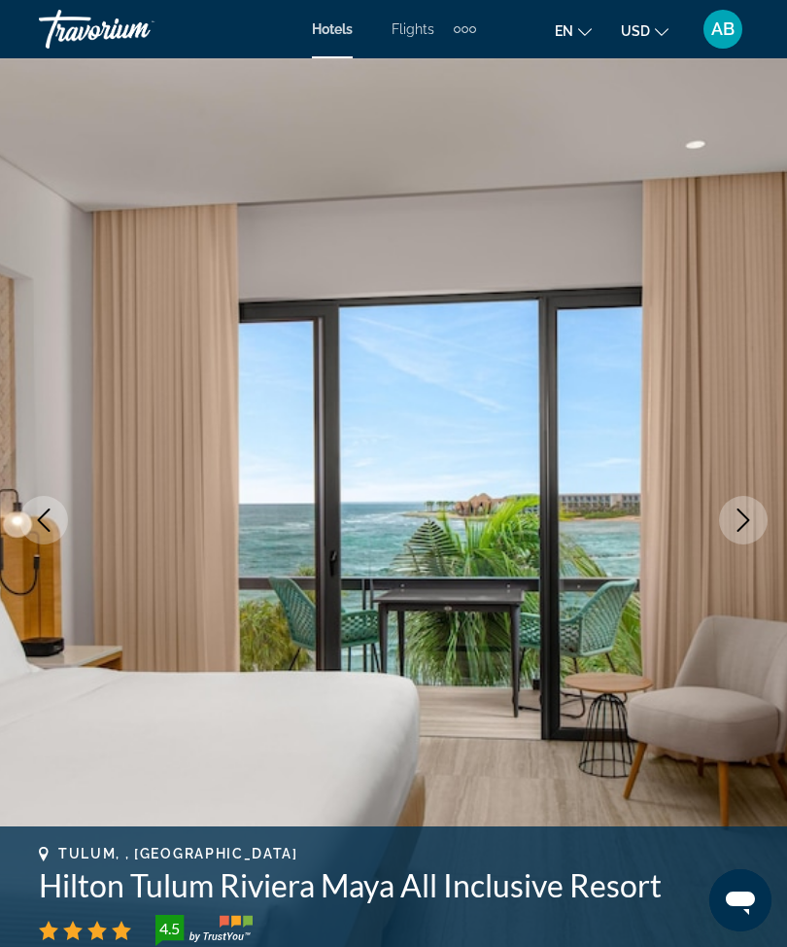
click at [746, 527] on icon "Next image" at bounding box center [743, 519] width 23 height 23
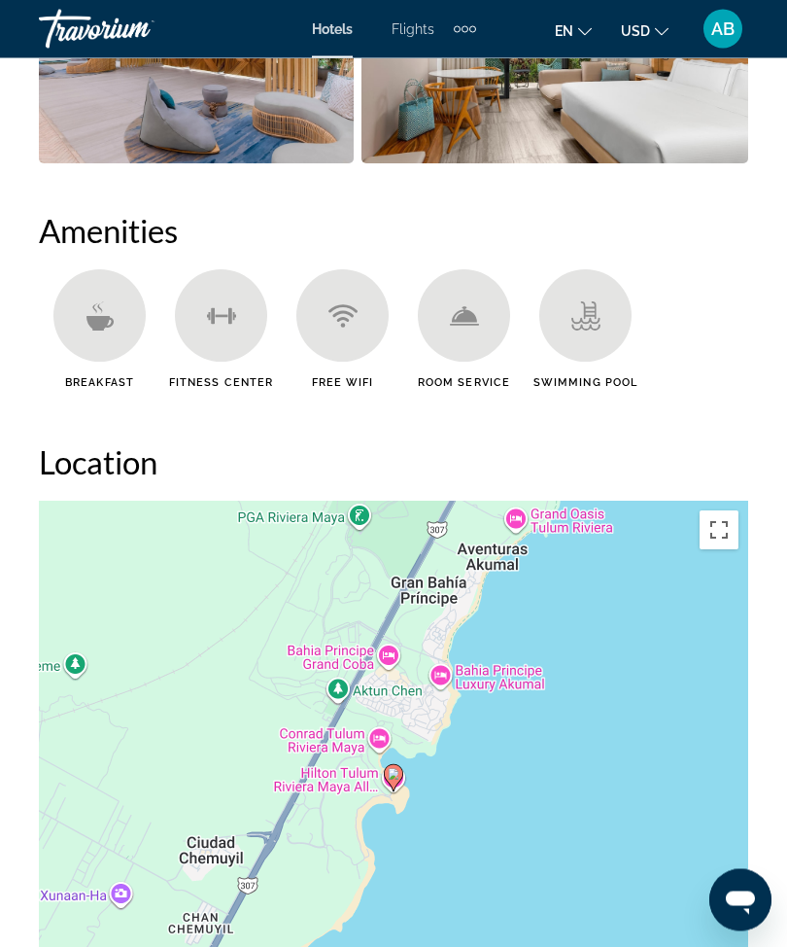
scroll to position [1967, 0]
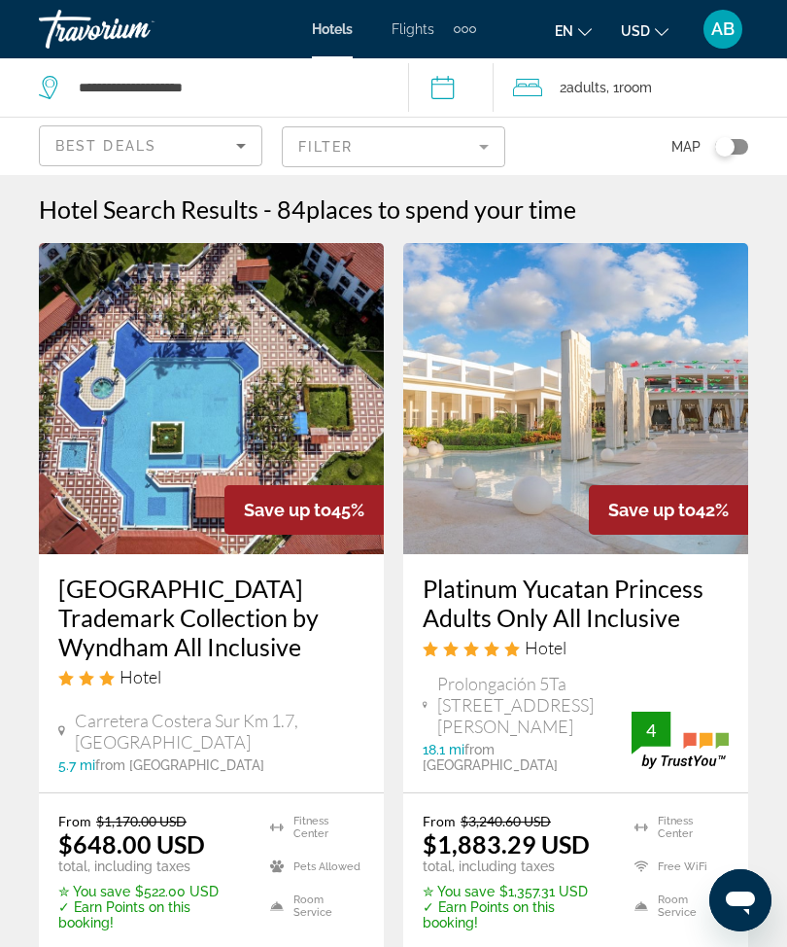
click at [499, 152] on mat-form-field "Filter" at bounding box center [394, 146] width 224 height 41
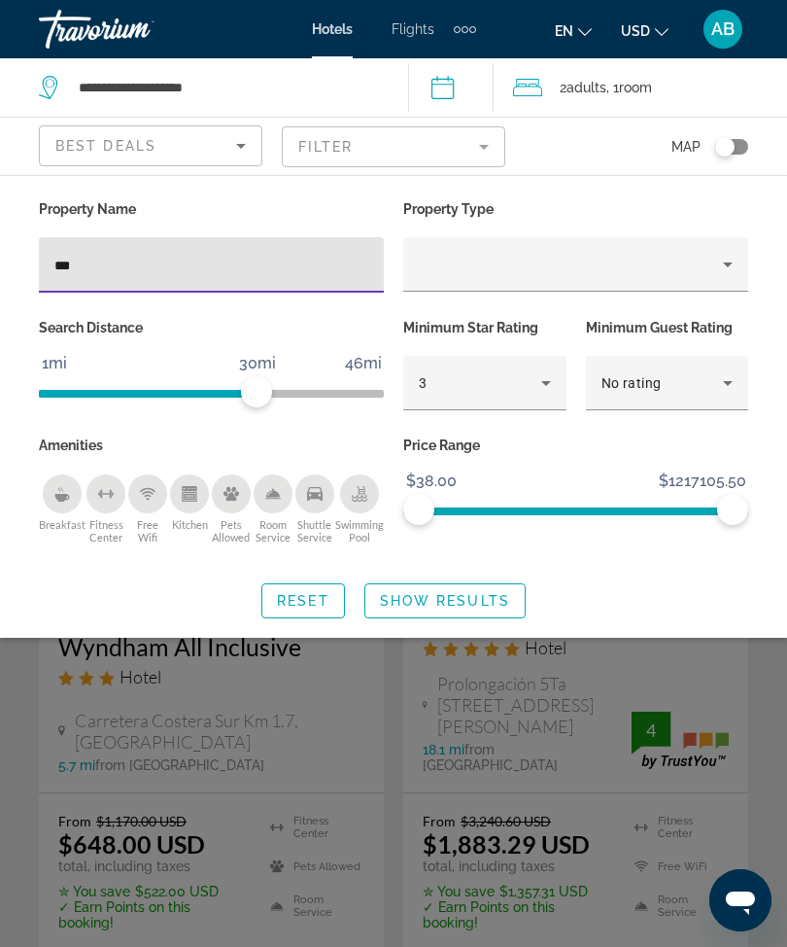
click at [223, 269] on input "***" at bounding box center [211, 265] width 314 height 23
type input "*"
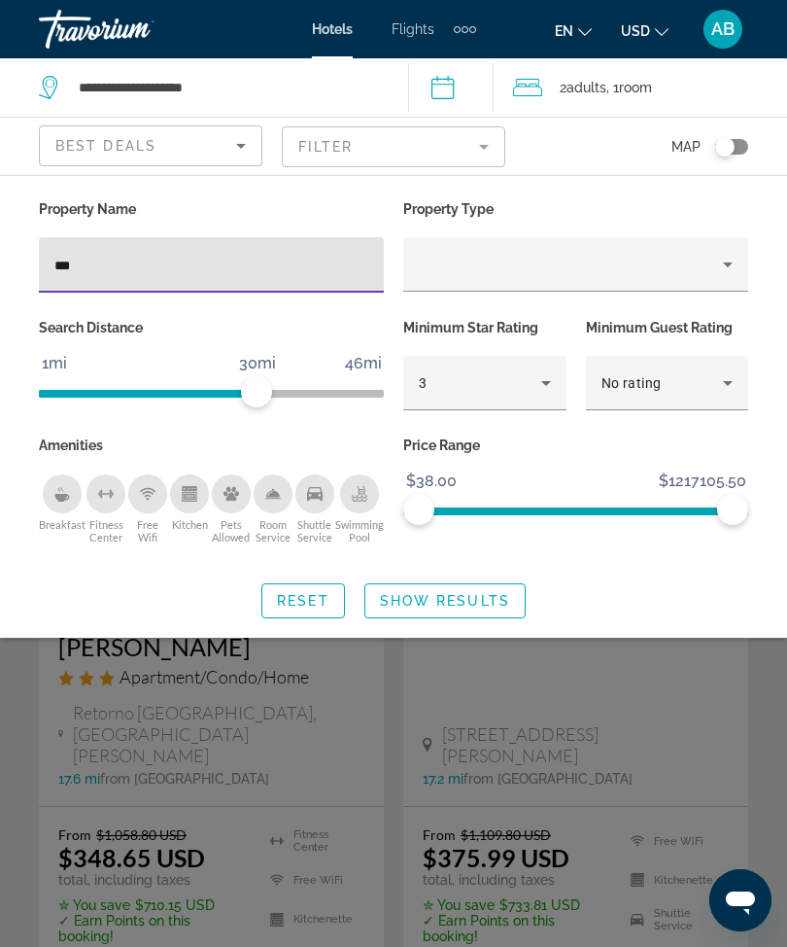
type input "****"
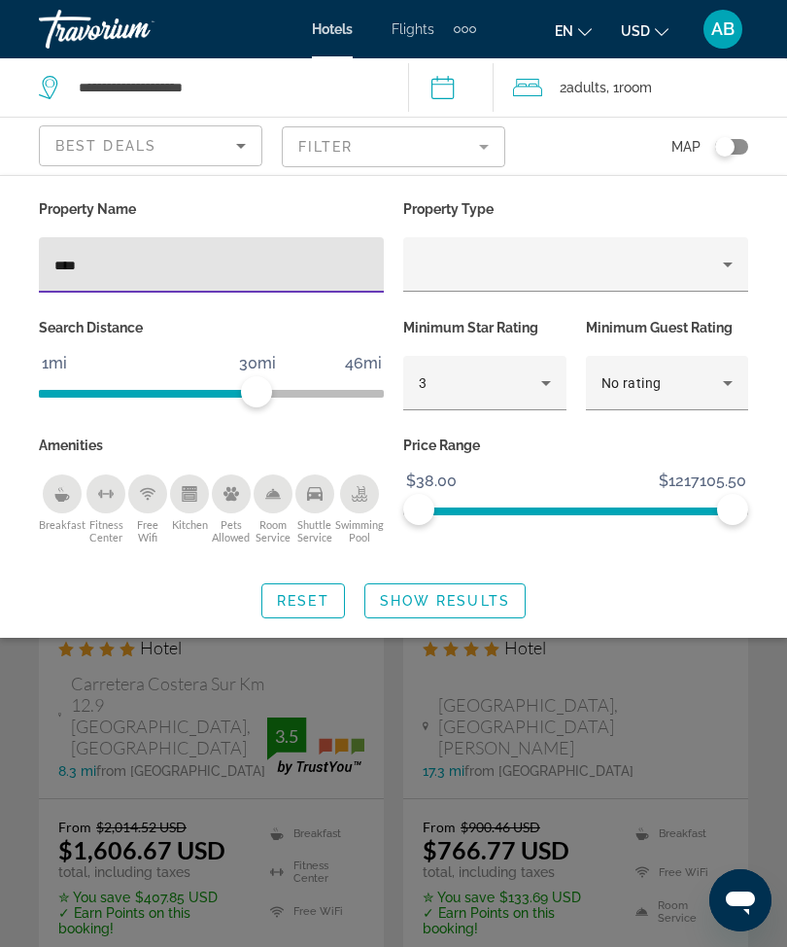
click at [471, 609] on span "Show Results" at bounding box center [445, 601] width 130 height 16
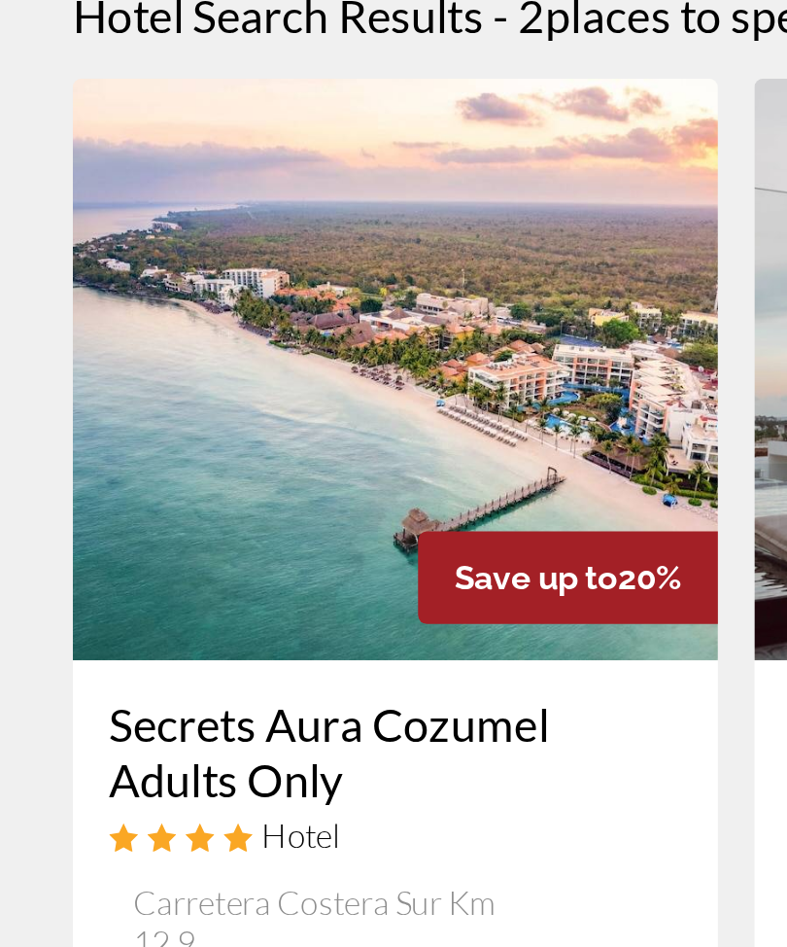
click at [296, 243] on img "Main content" at bounding box center [211, 398] width 345 height 311
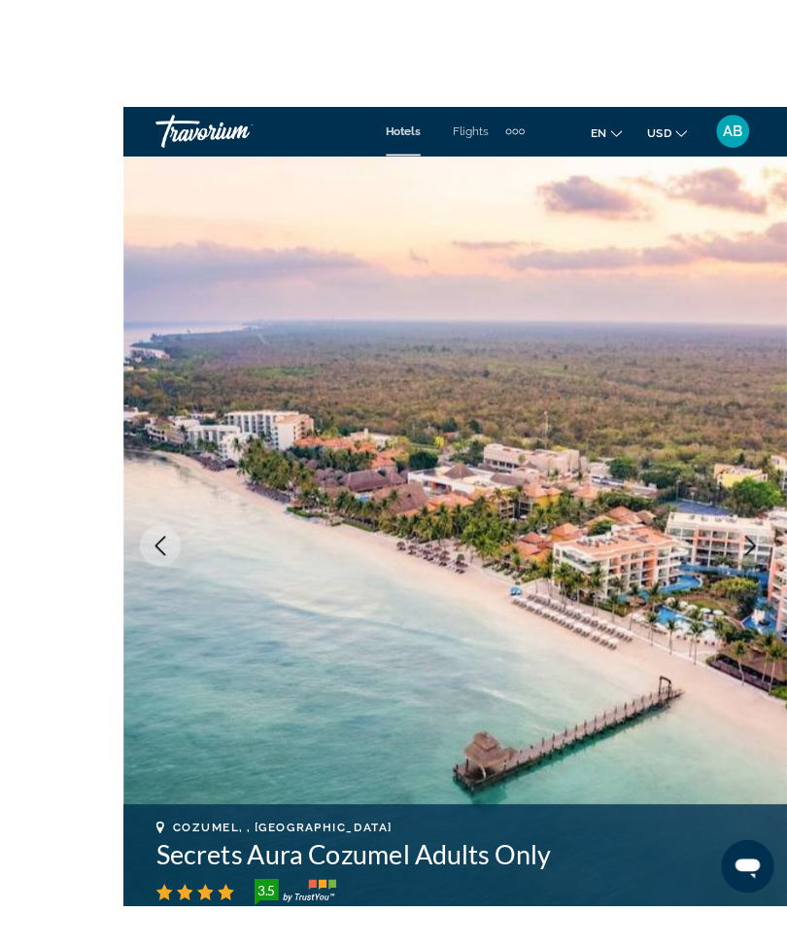
scroll to position [6, 0]
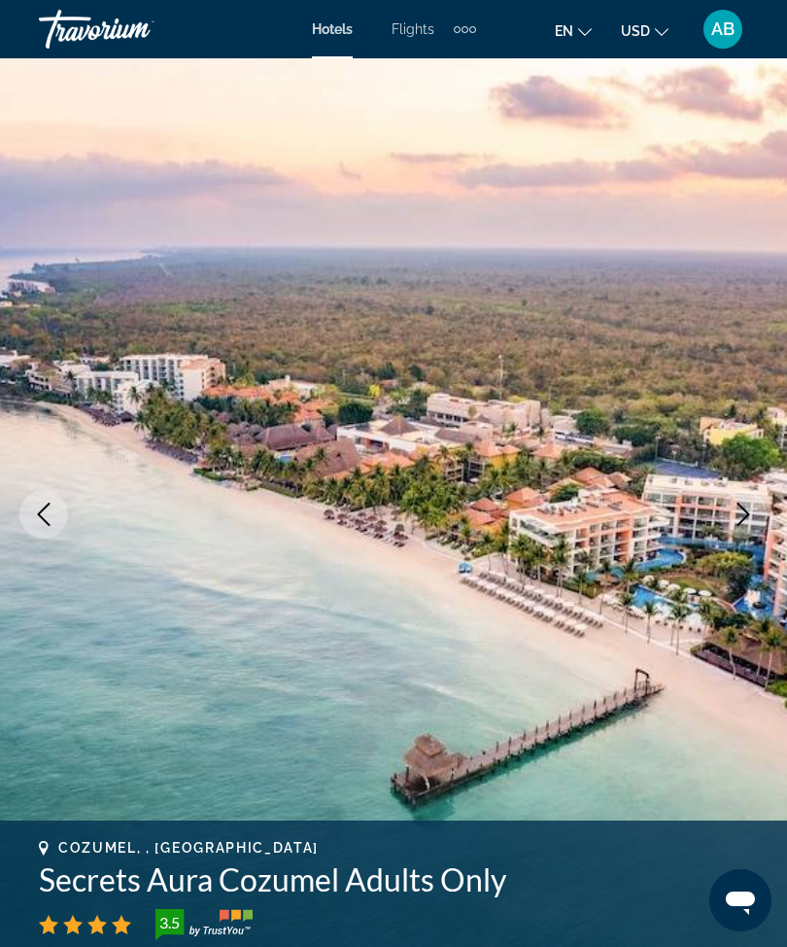
click at [737, 527] on button "Next image" at bounding box center [743, 514] width 49 height 49
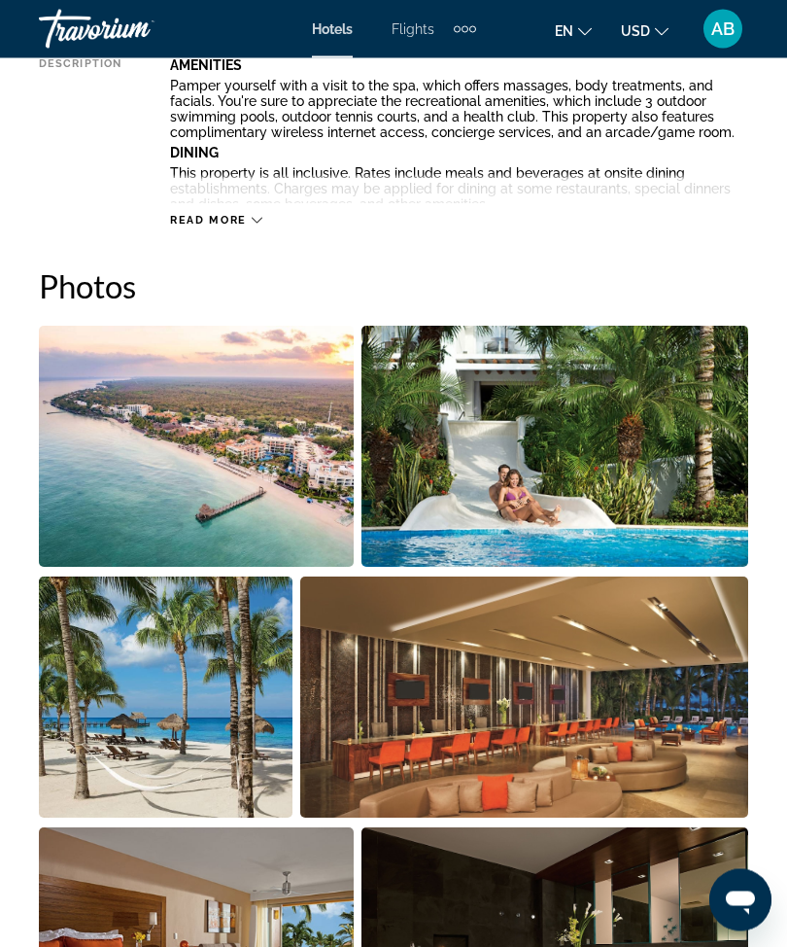
scroll to position [1141, 0]
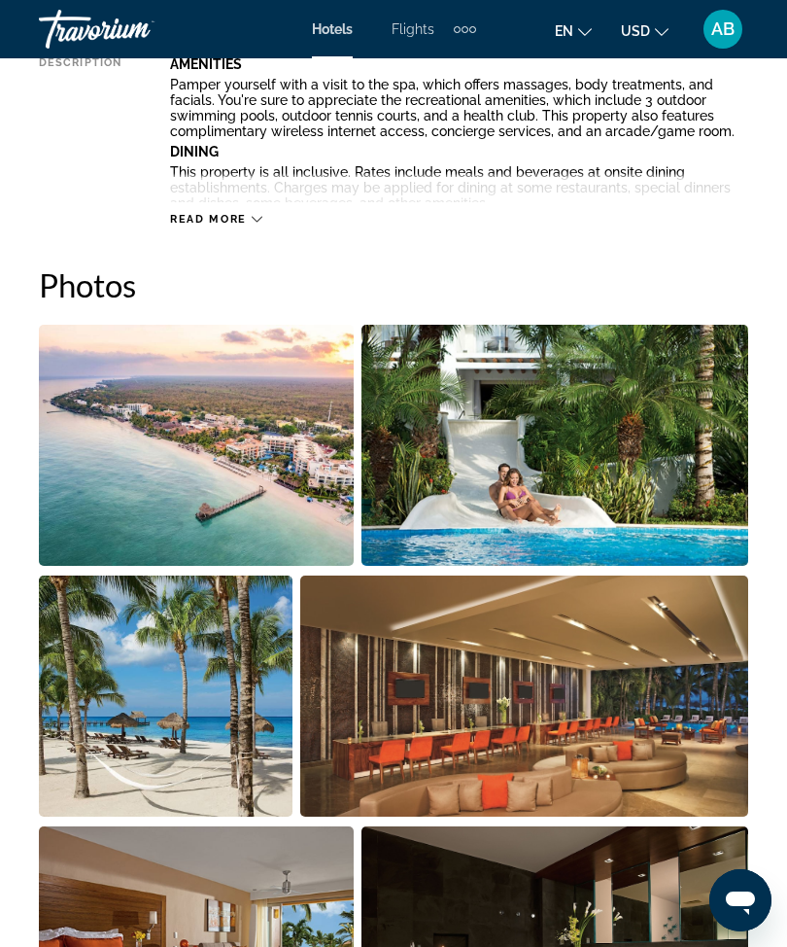
click at [273, 461] on img "Open full-screen image slider" at bounding box center [196, 445] width 315 height 241
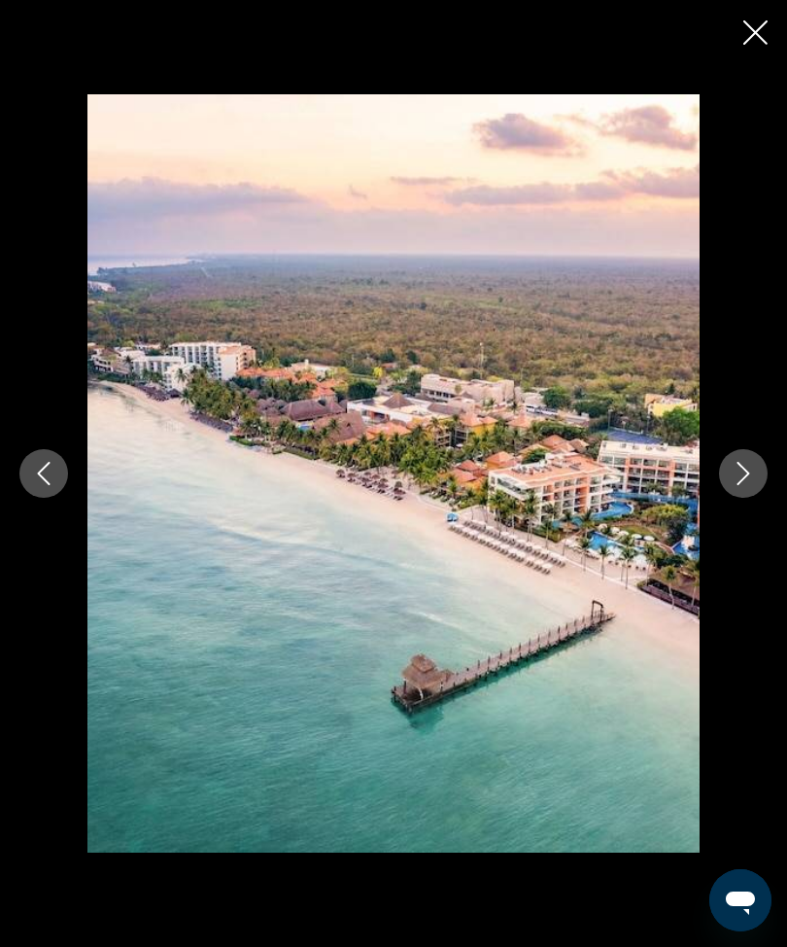
click at [744, 485] on icon "Next image" at bounding box center [743, 473] width 23 height 23
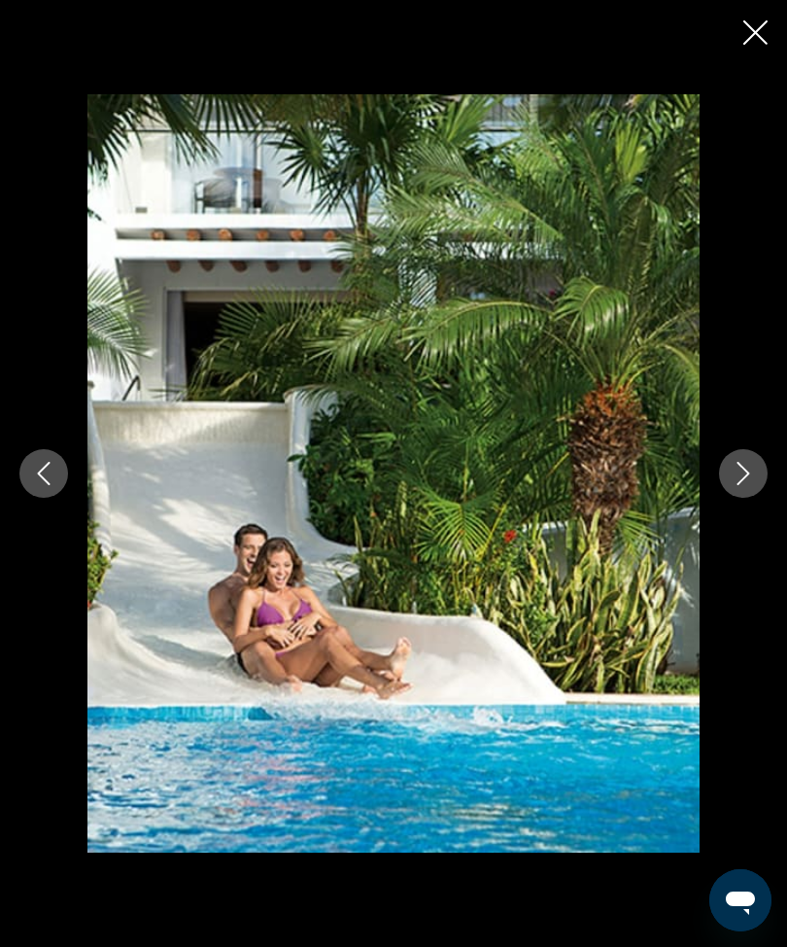
click at [748, 498] on button "Next image" at bounding box center [743, 473] width 49 height 49
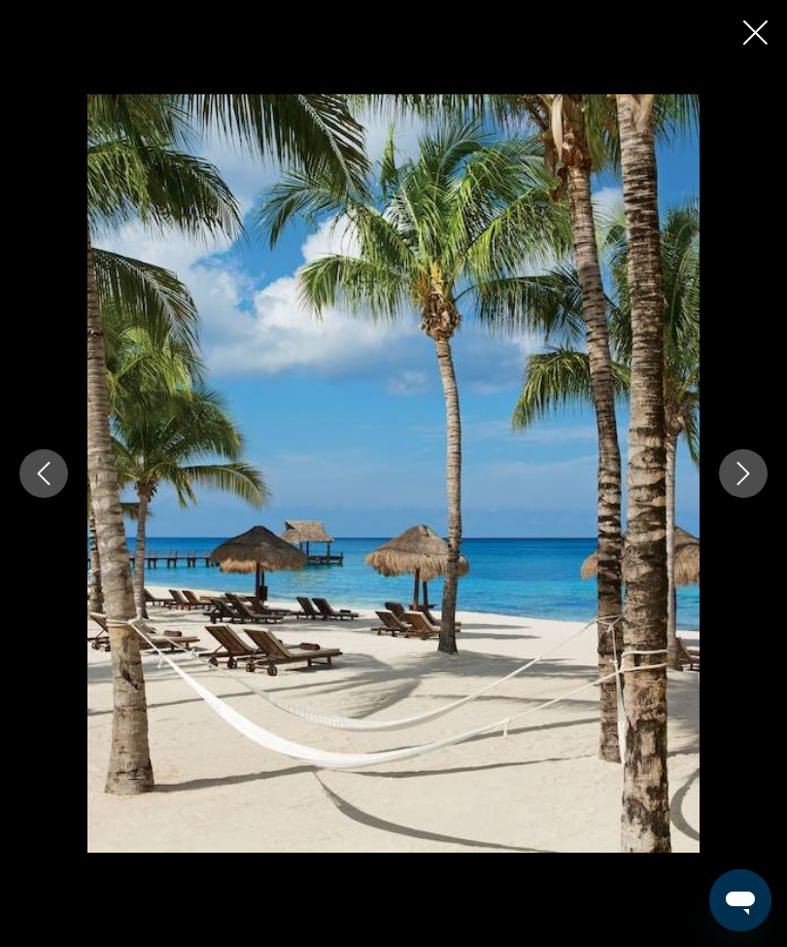
click at [742, 498] on button "Next image" at bounding box center [743, 473] width 49 height 49
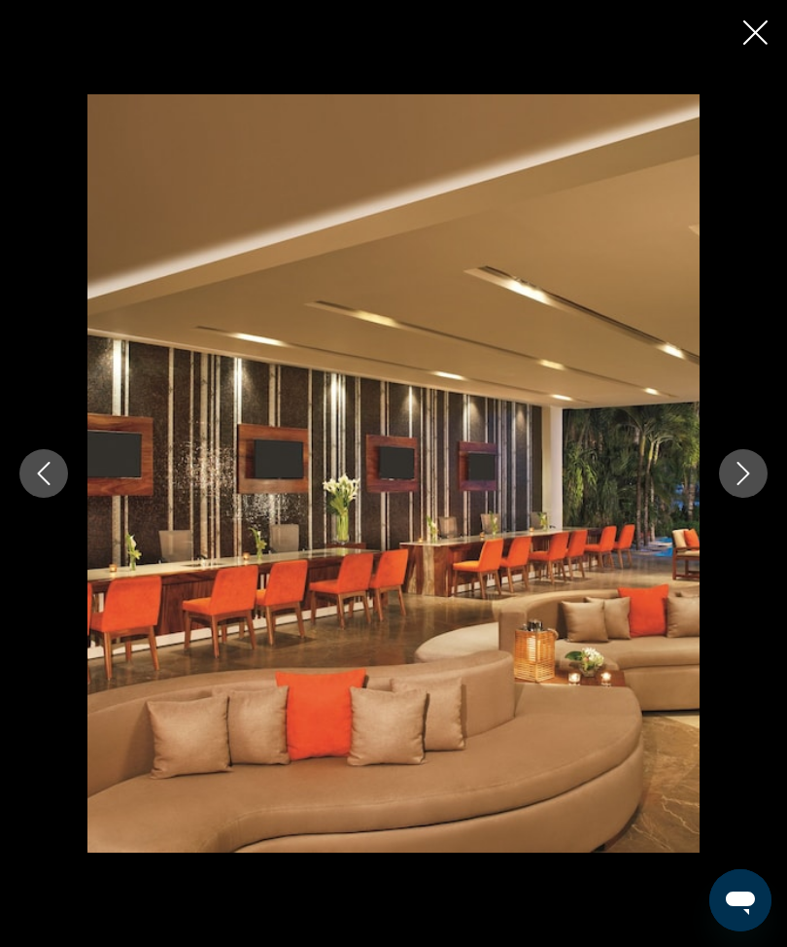
click at [745, 498] on button "Next image" at bounding box center [743, 473] width 49 height 49
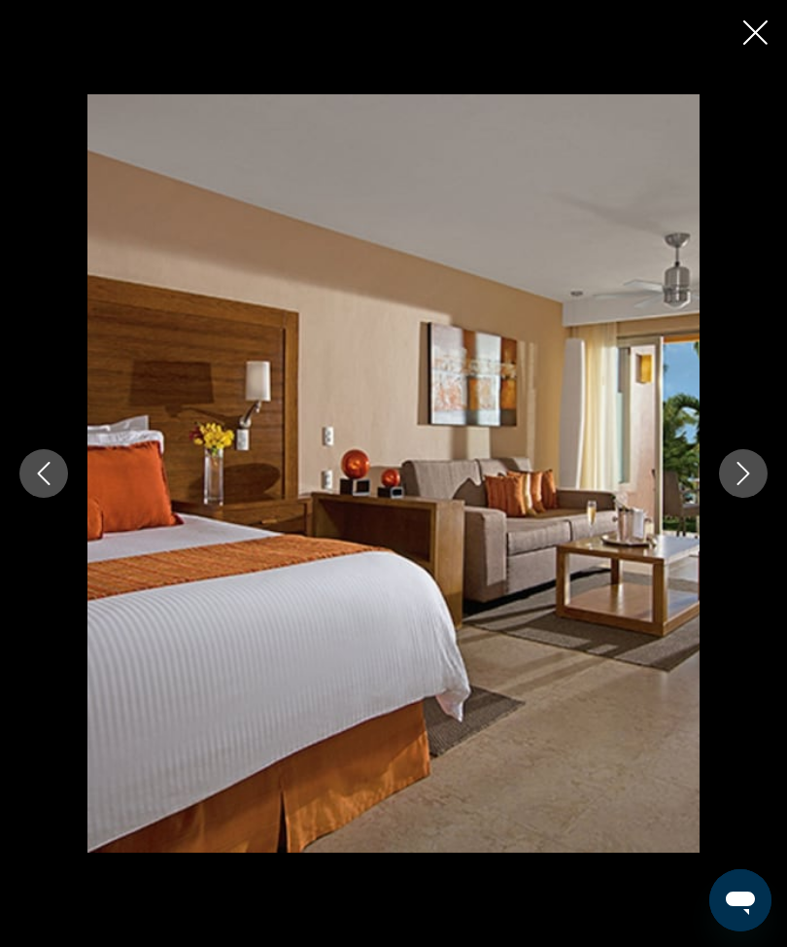
click at [742, 498] on button "Next image" at bounding box center [743, 473] width 49 height 49
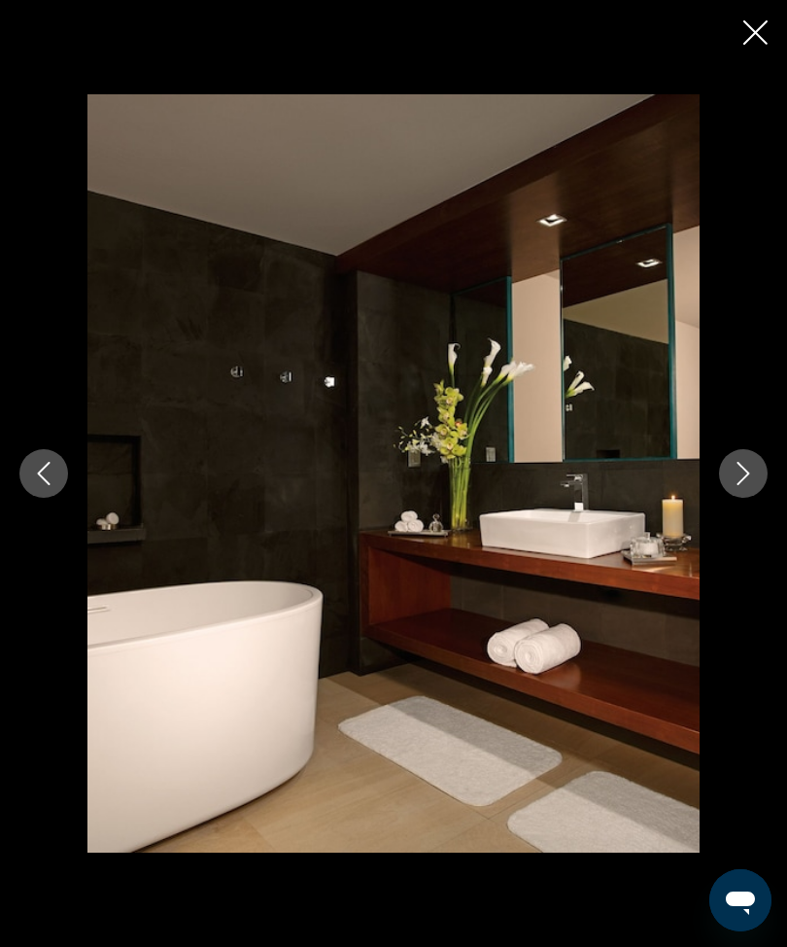
click at [741, 485] on icon "Next image" at bounding box center [743, 473] width 23 height 23
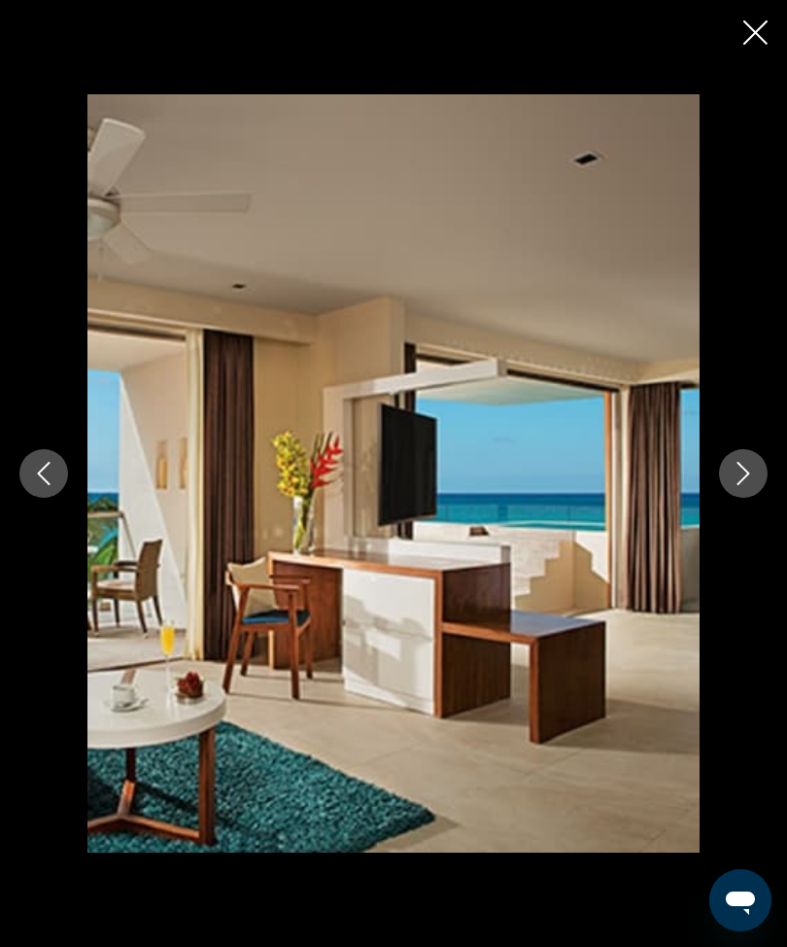
click at [737, 485] on icon "Next image" at bounding box center [743, 473] width 23 height 23
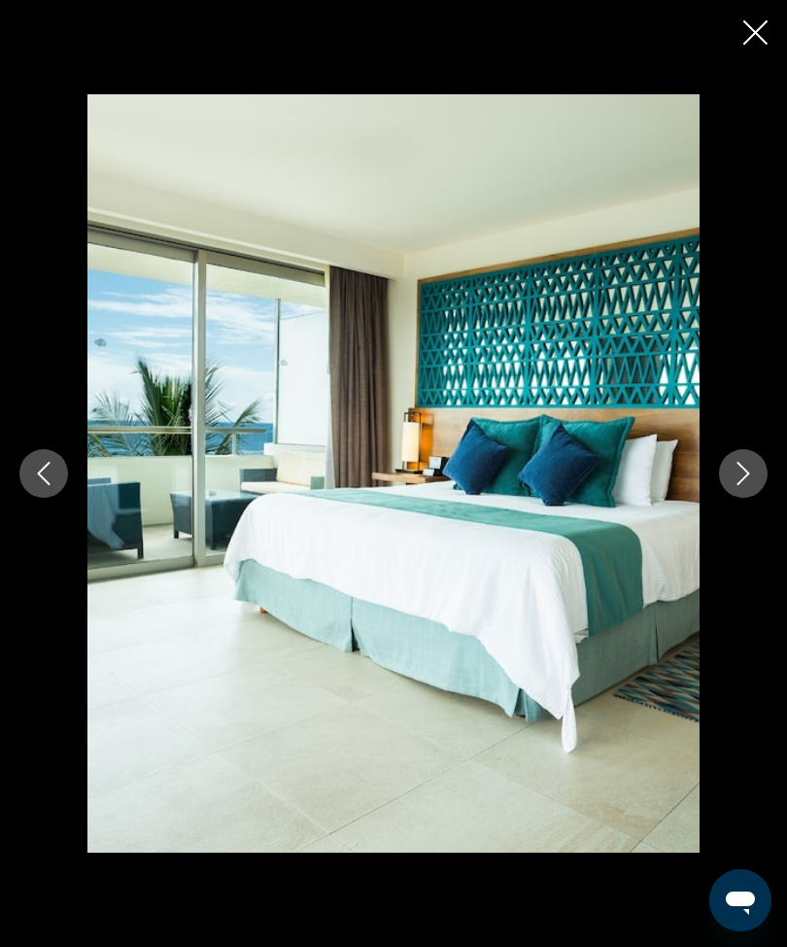
click at [758, 498] on button "Next image" at bounding box center [743, 473] width 49 height 49
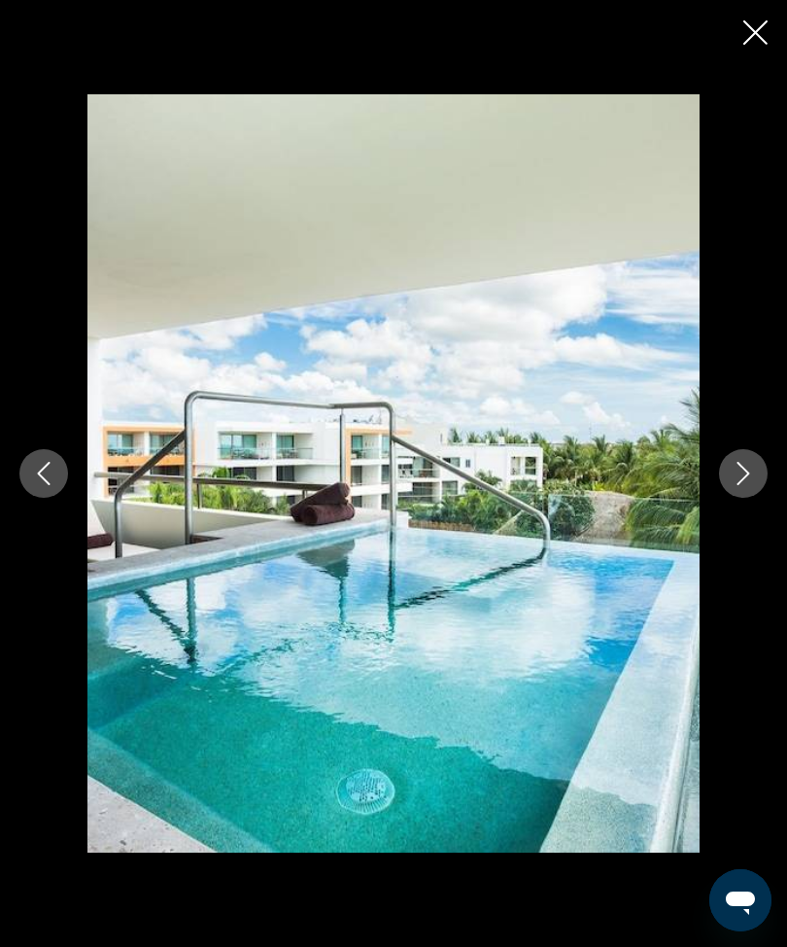
click at [747, 485] on icon "Next image" at bounding box center [743, 473] width 23 height 23
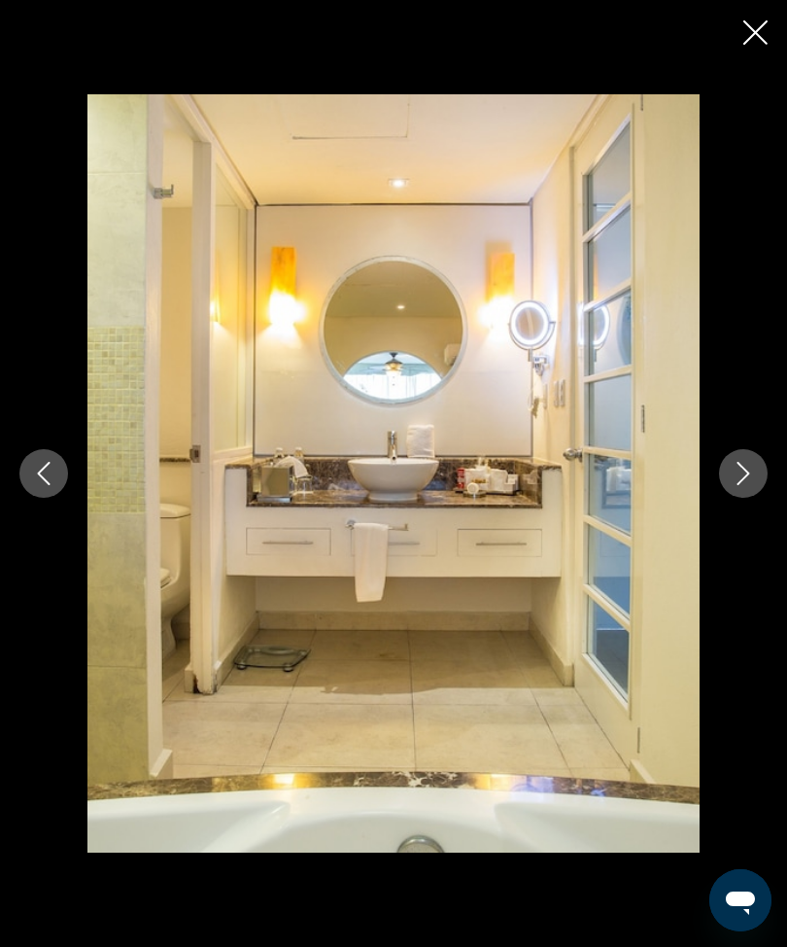
click at [747, 485] on icon "Next image" at bounding box center [743, 473] width 23 height 23
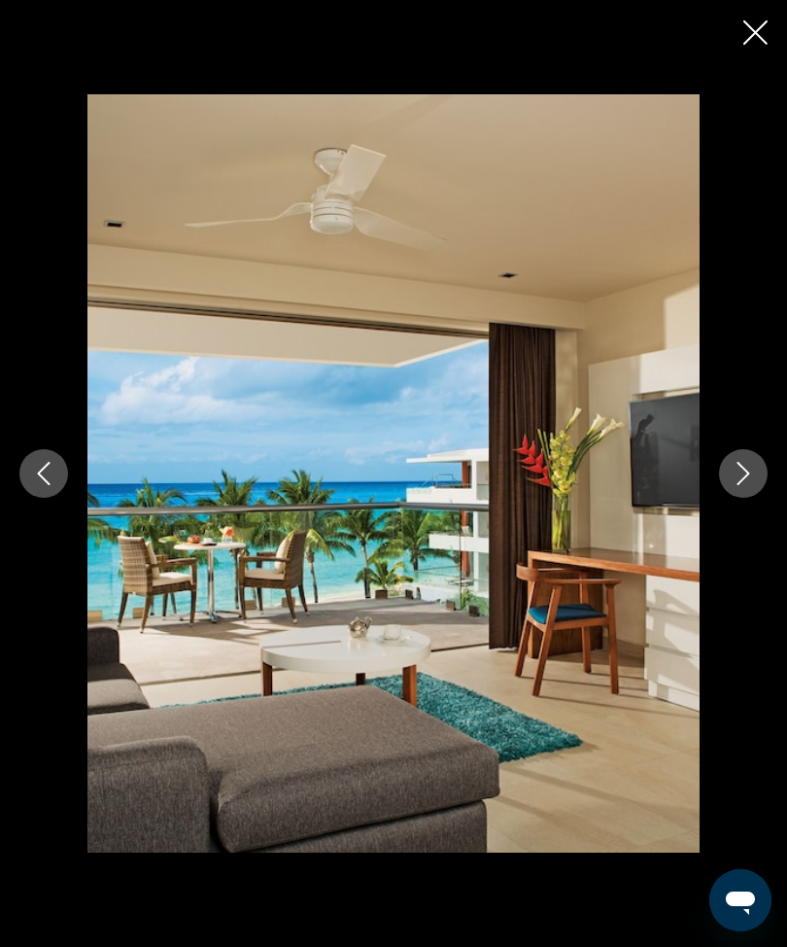
click at [743, 485] on icon "Next image" at bounding box center [743, 473] width 23 height 23
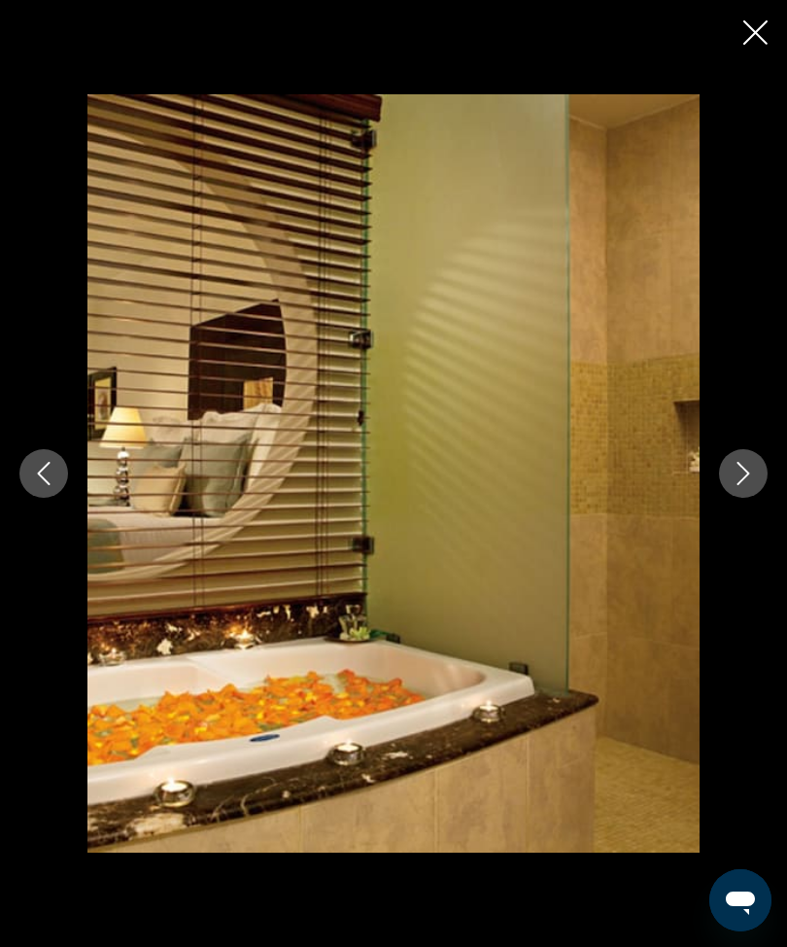
click at [749, 498] on button "Next image" at bounding box center [743, 473] width 49 height 49
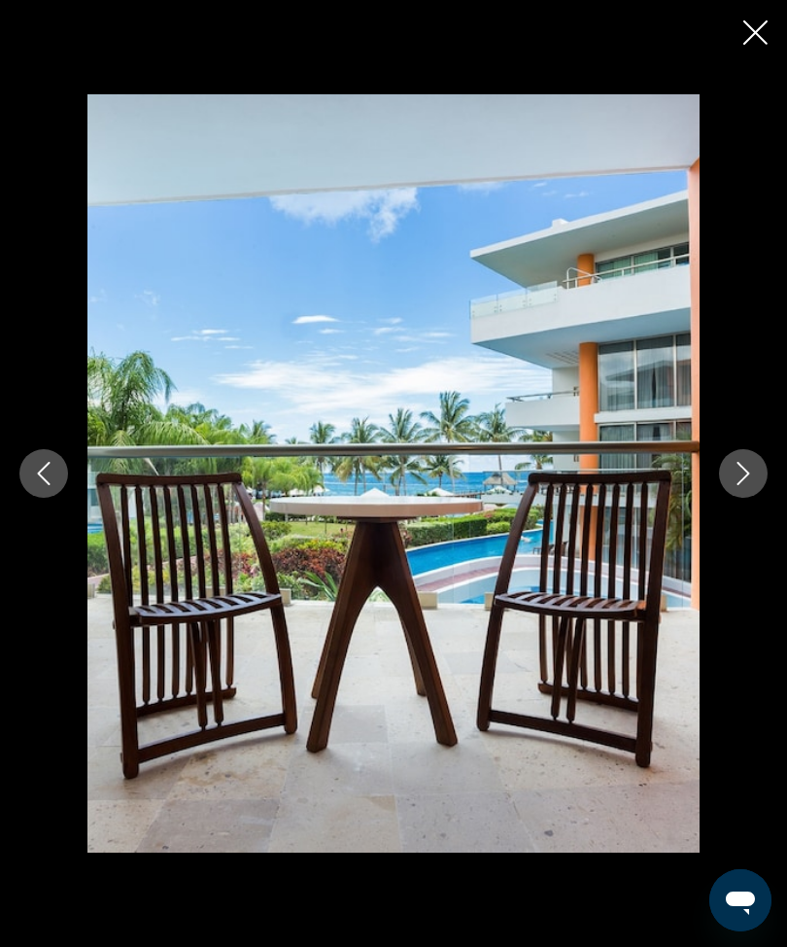
click at [749, 485] on icon "Next image" at bounding box center [743, 473] width 23 height 23
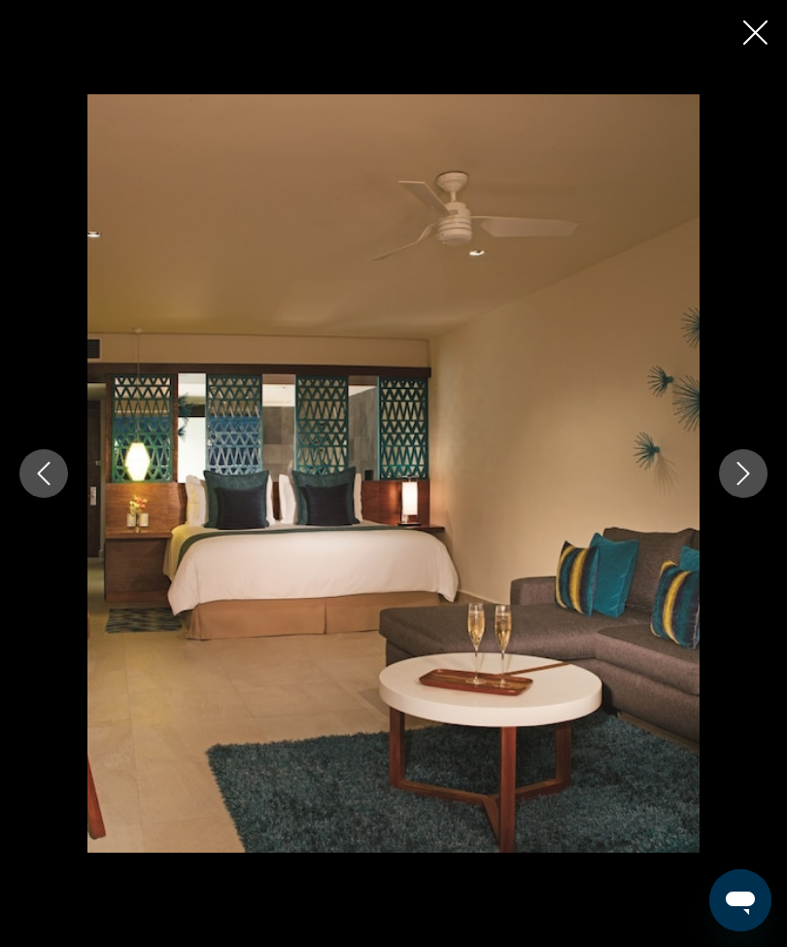
click at [745, 485] on icon "Next image" at bounding box center [743, 473] width 23 height 23
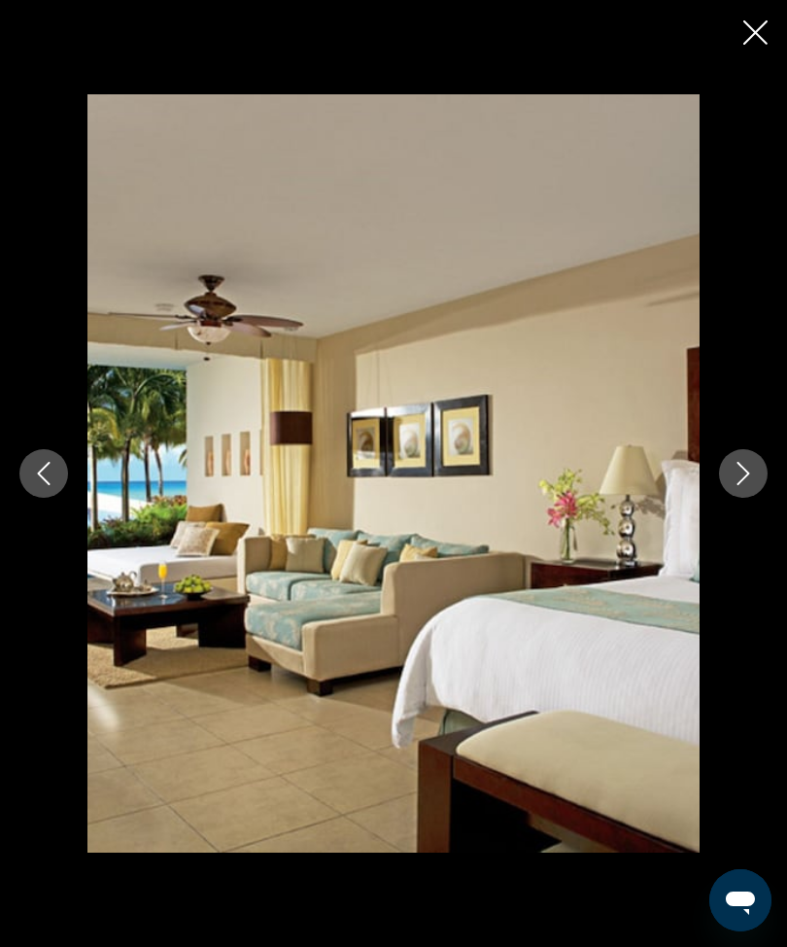
click at [767, 28] on icon "Close slideshow" at bounding box center [756, 32] width 24 height 24
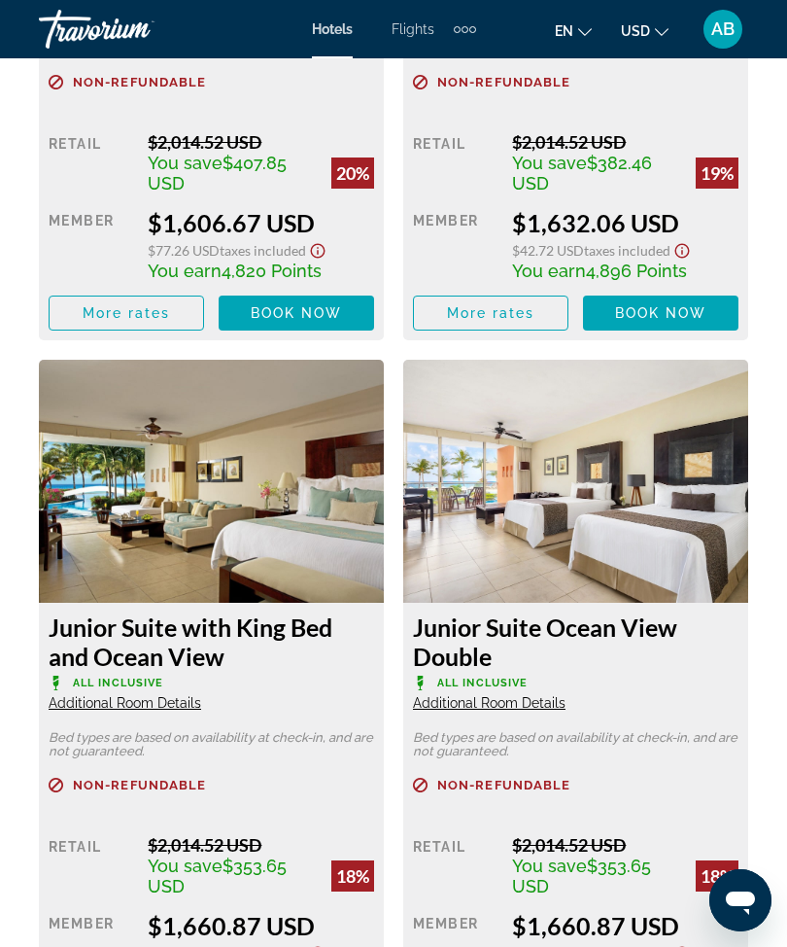
scroll to position [3805, 0]
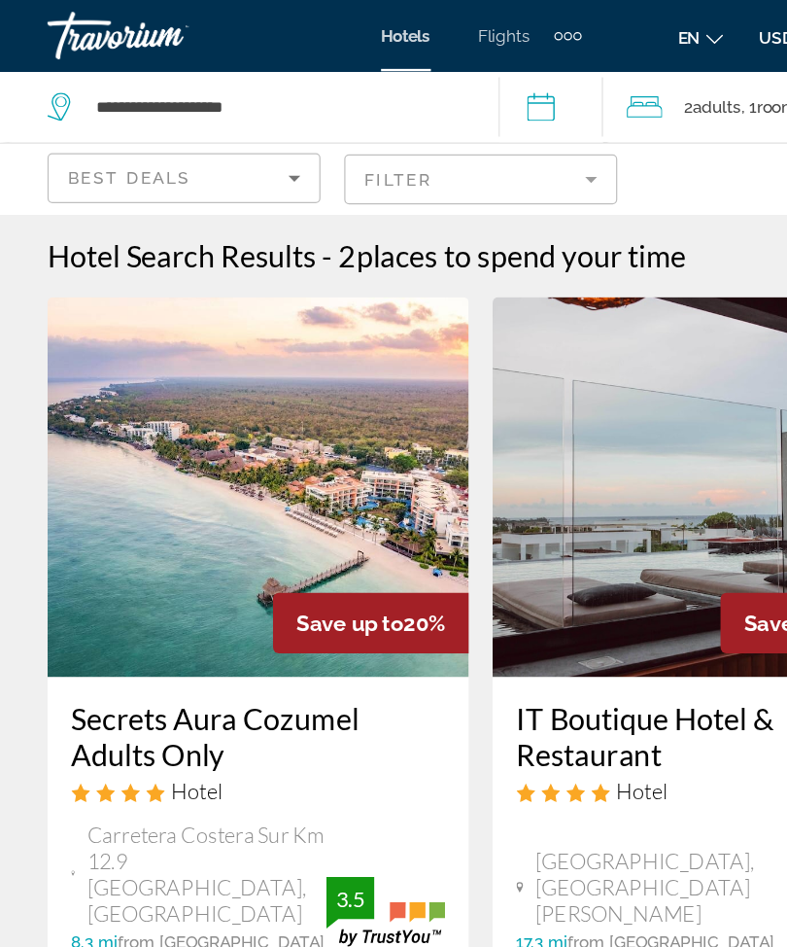
click at [498, 151] on mat-form-field "Filter" at bounding box center [394, 146] width 224 height 41
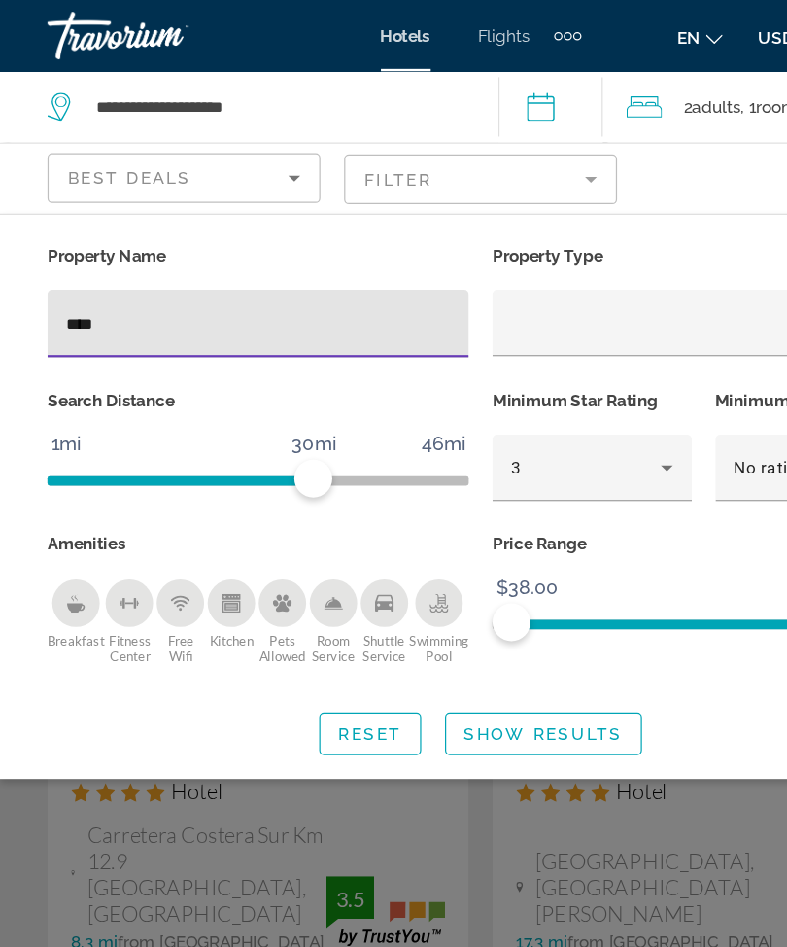
click at [156, 266] on input "****" at bounding box center [211, 265] width 314 height 23
type input "*"
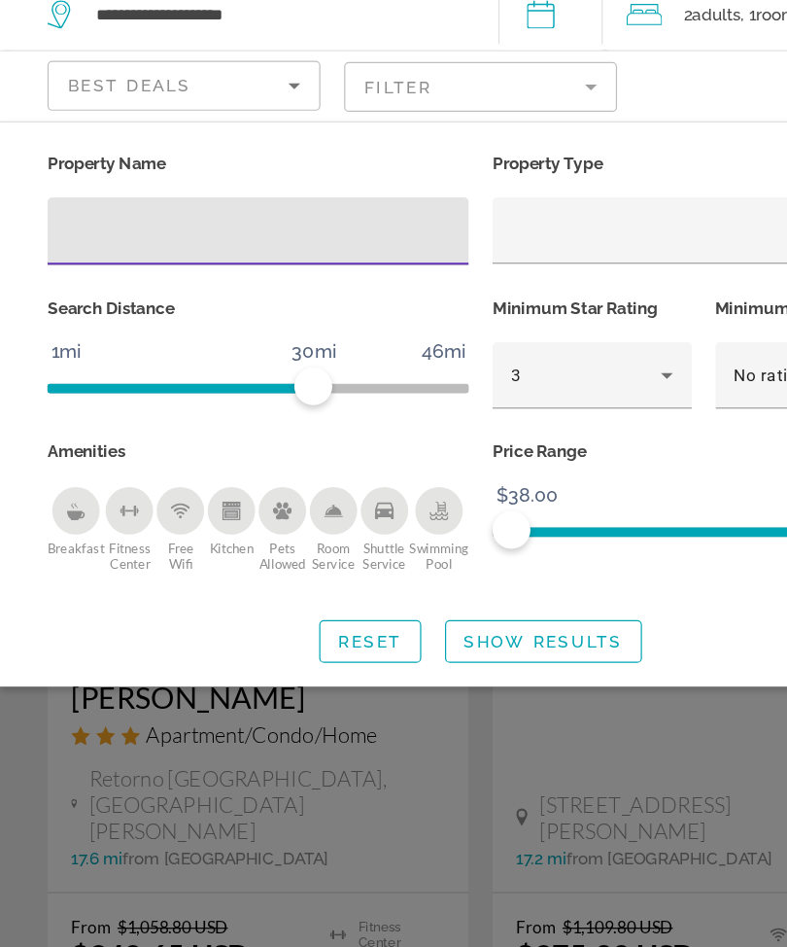
click at [457, 577] on span "Search widget" at bounding box center [445, 600] width 159 height 47
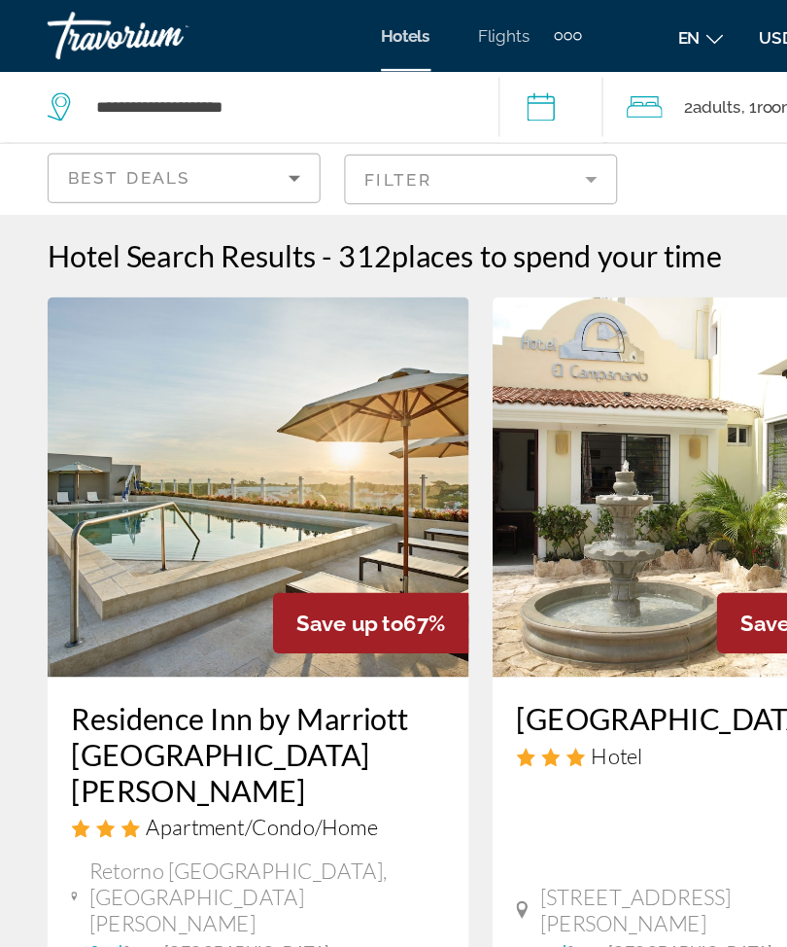
click at [485, 142] on mat-form-field "Filter" at bounding box center [394, 146] width 224 height 41
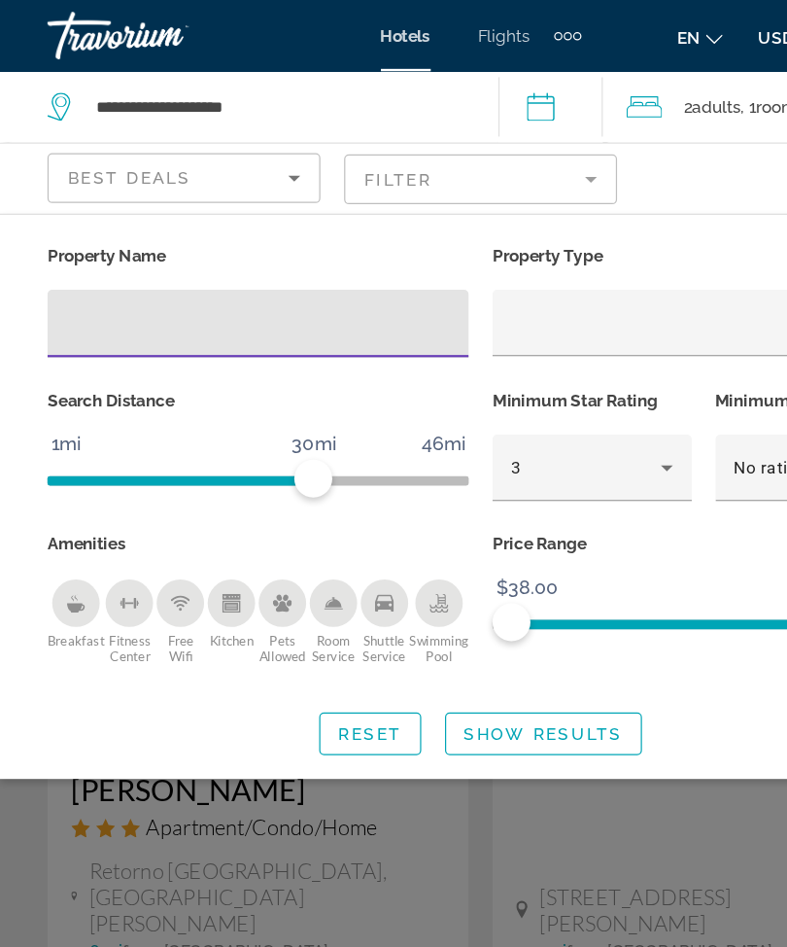
click at [183, 264] on input "Hotel Filters" at bounding box center [211, 265] width 314 height 23
type input "***"
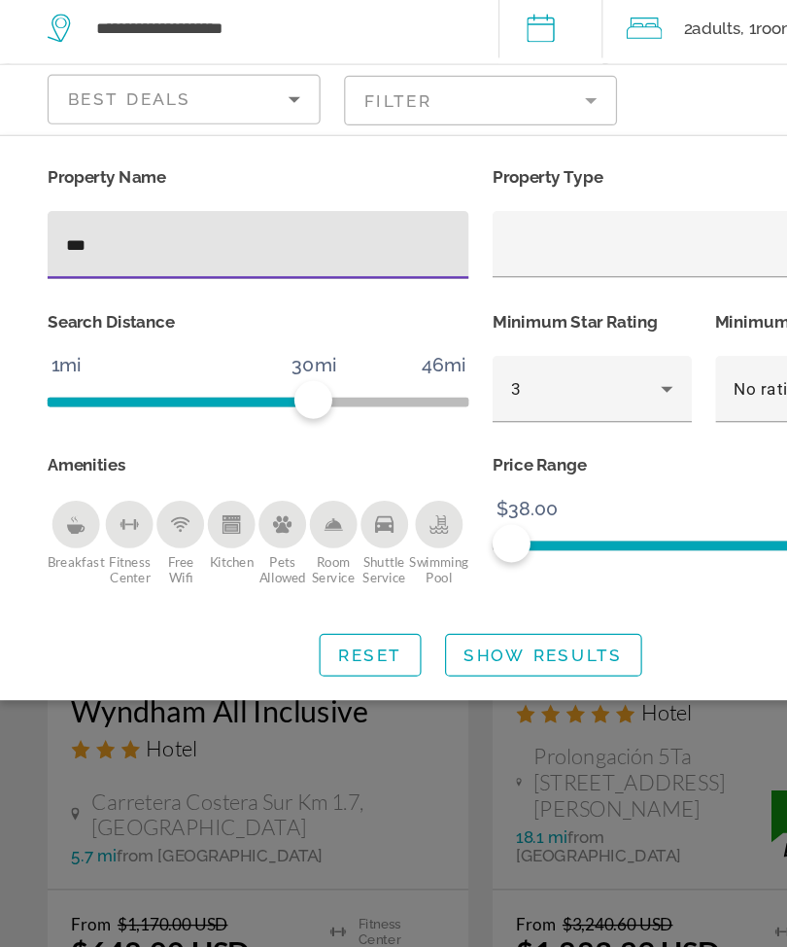
click at [432, 577] on span "Search widget" at bounding box center [445, 600] width 159 height 47
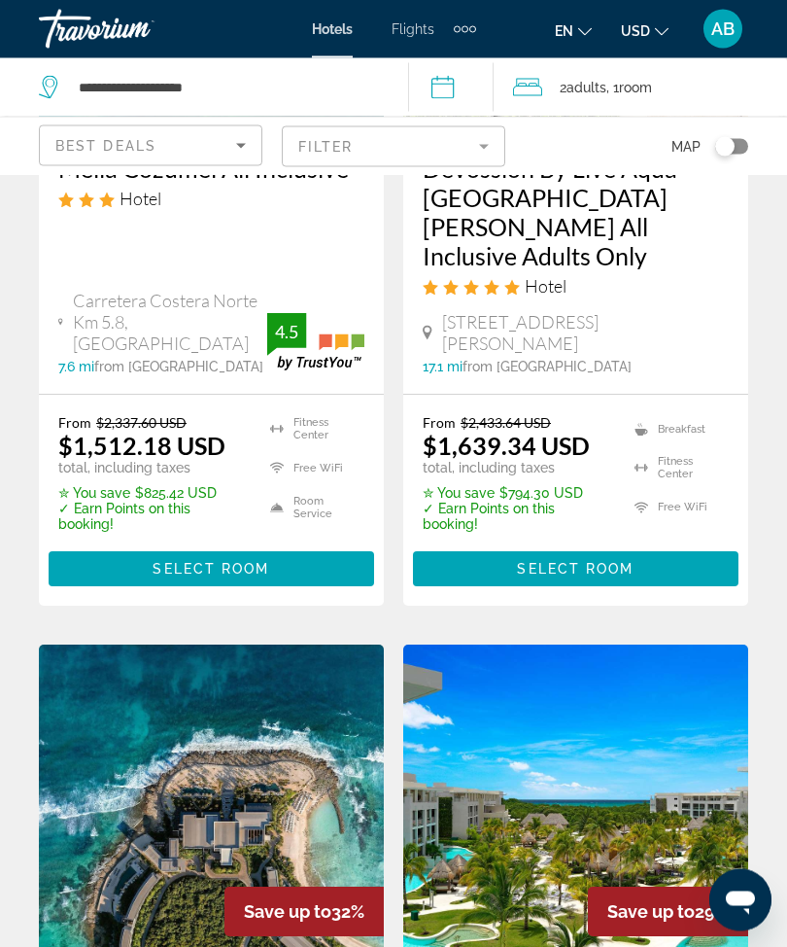
scroll to position [1208, 0]
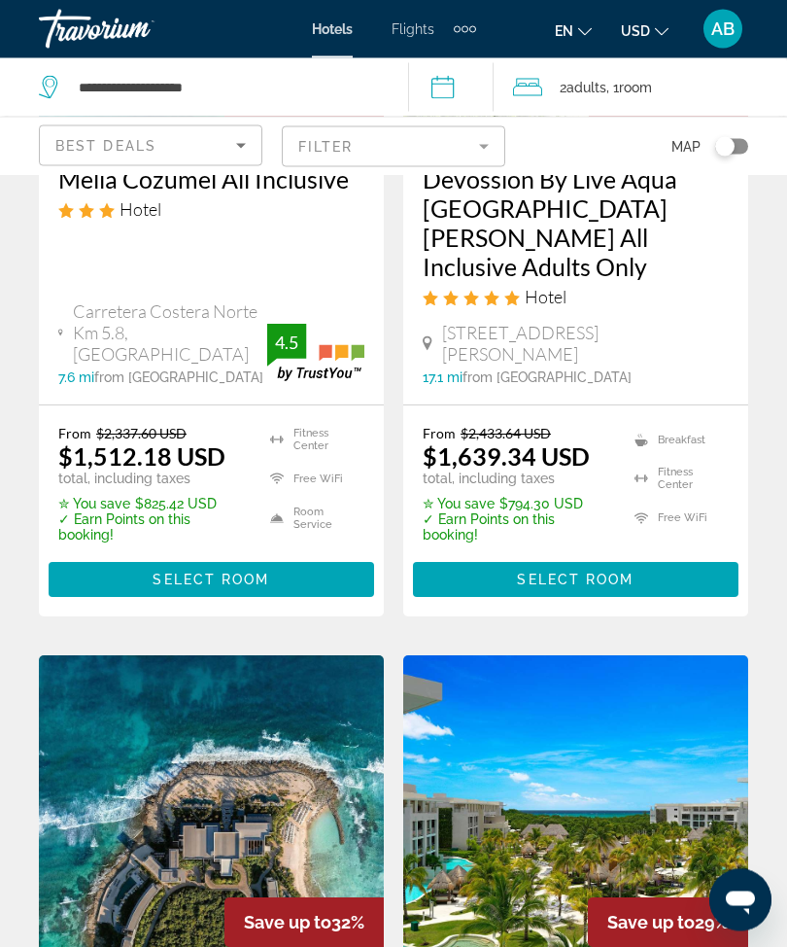
click at [491, 143] on mat-form-field "Filter" at bounding box center [394, 146] width 224 height 41
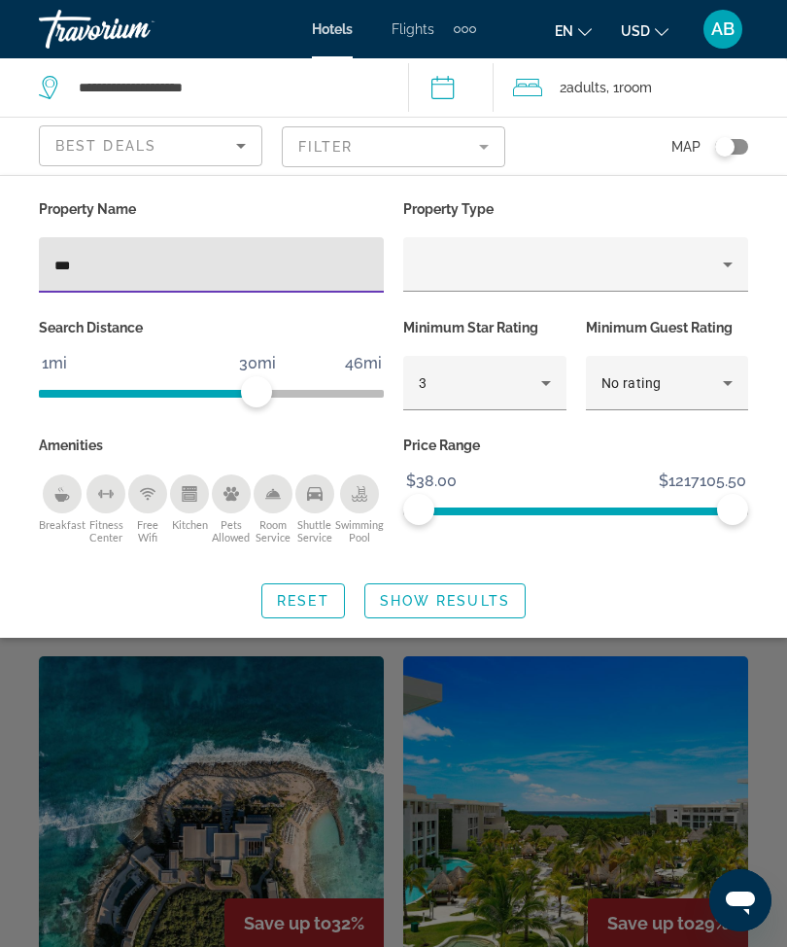
click at [234, 275] on input "***" at bounding box center [211, 265] width 314 height 23
type input "*"
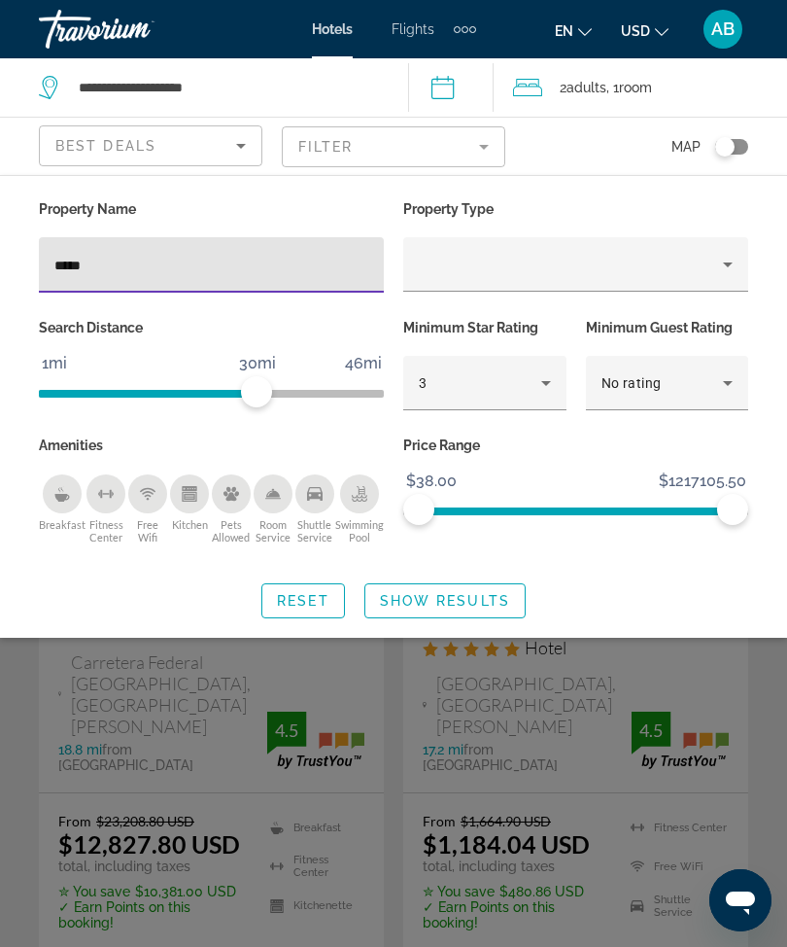
type input "******"
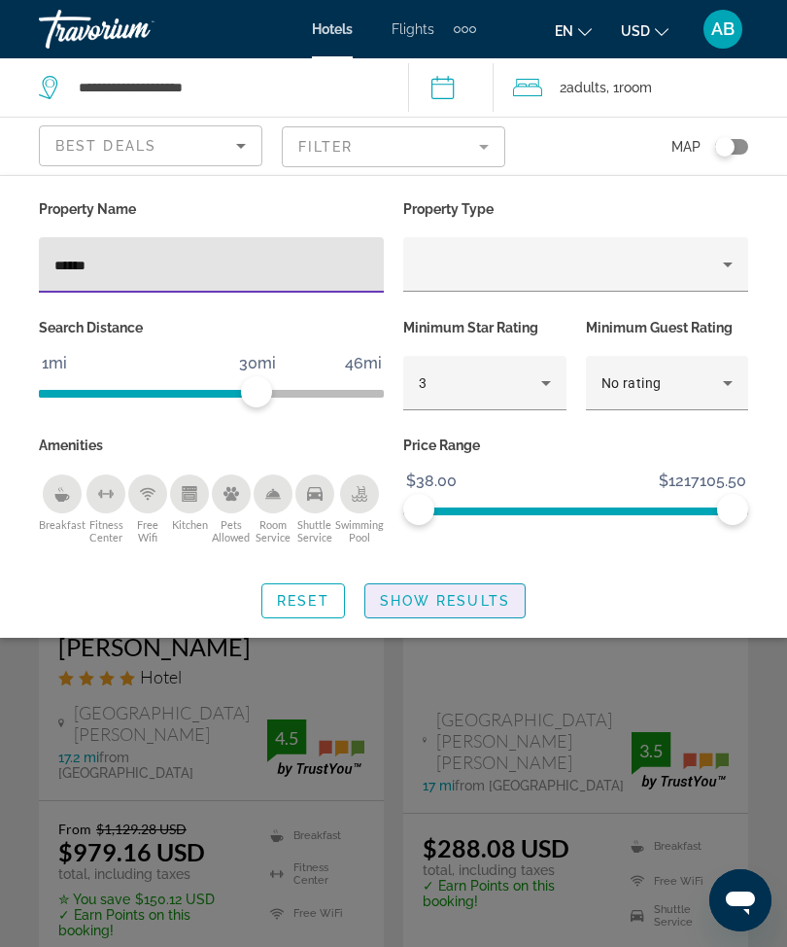
click at [494, 609] on span "Show Results" at bounding box center [445, 601] width 130 height 16
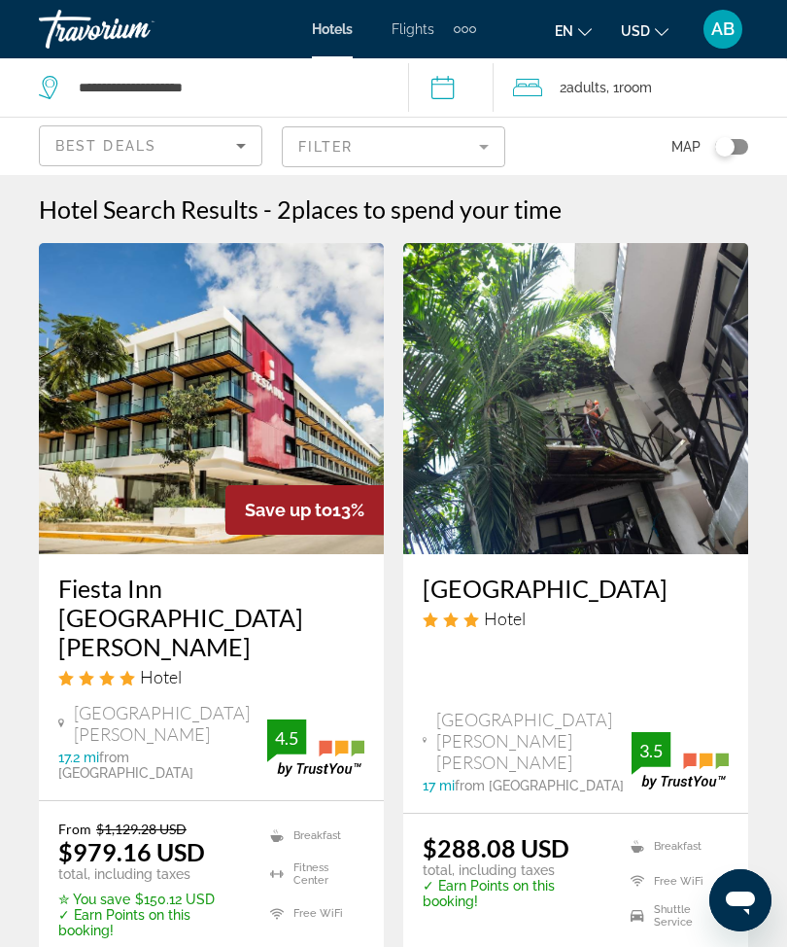
click at [489, 153] on mat-form-field "Filter" at bounding box center [394, 146] width 224 height 41
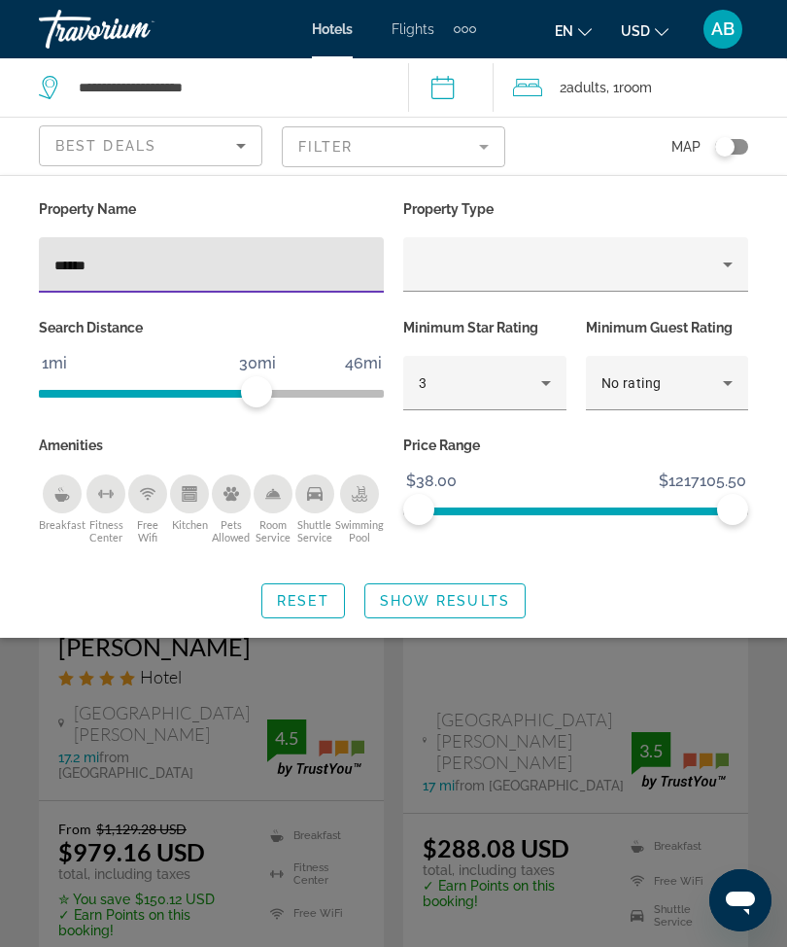
click at [228, 263] on input "******" at bounding box center [211, 265] width 314 height 23
type input "******"
click at [493, 587] on span "Search widget" at bounding box center [445, 600] width 159 height 47
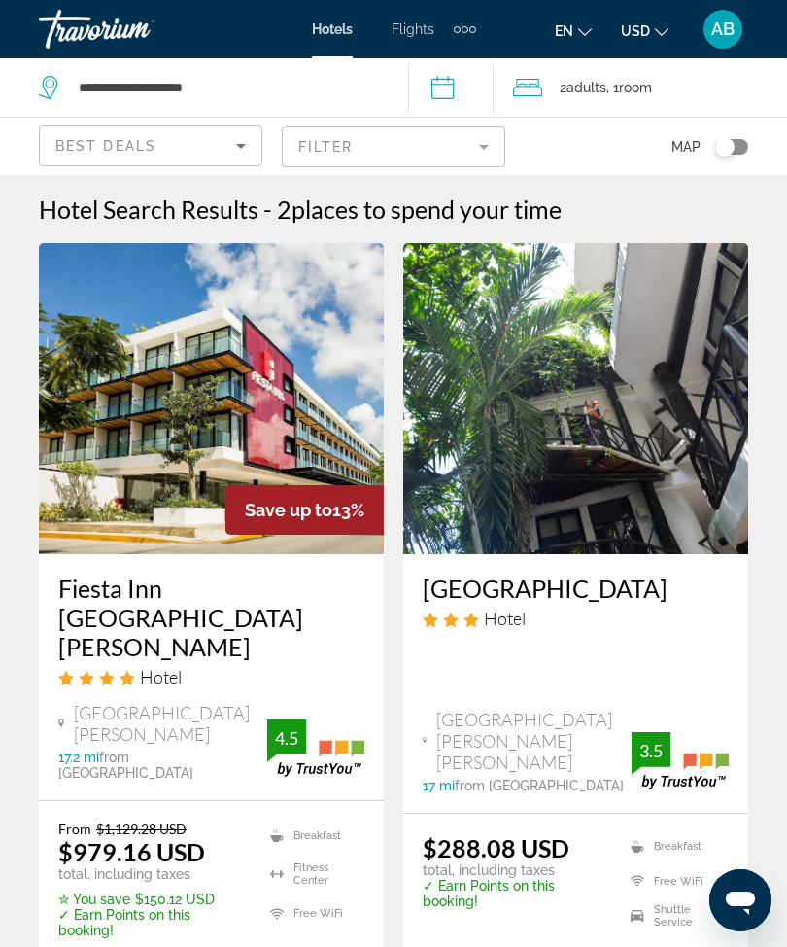
click at [487, 144] on mat-form-field "Filter" at bounding box center [394, 146] width 224 height 41
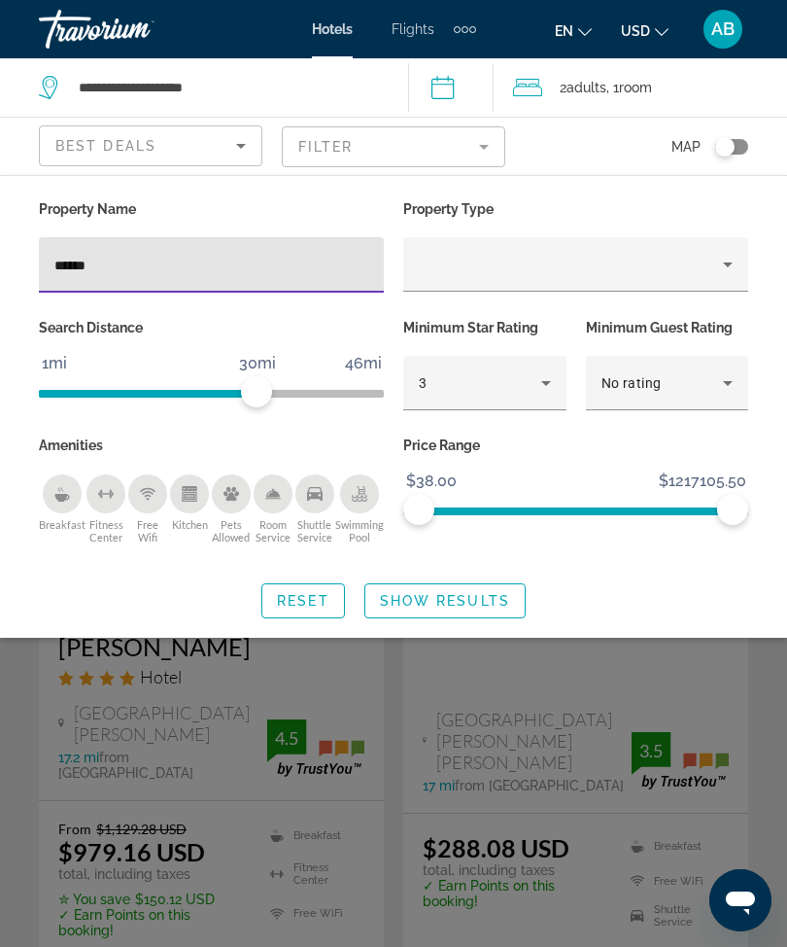
click at [300, 275] on input "******" at bounding box center [211, 265] width 314 height 23
type input "*"
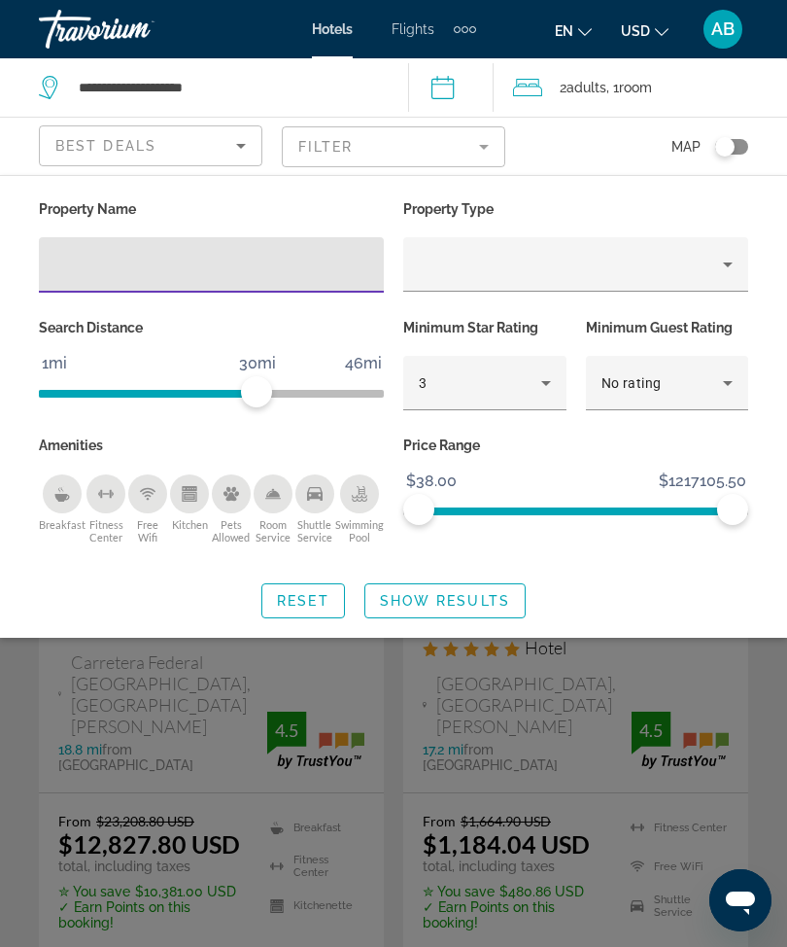
click at [484, 607] on span "Search widget" at bounding box center [445, 600] width 159 height 47
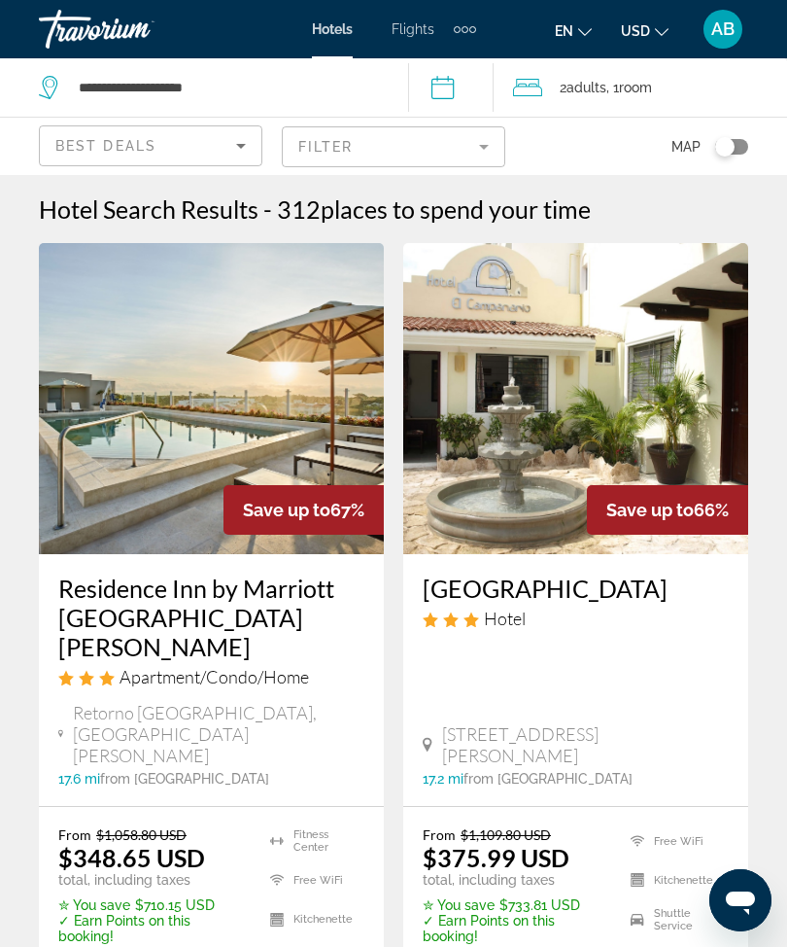
click at [471, 138] on mat-form-field "Filter" at bounding box center [394, 146] width 224 height 41
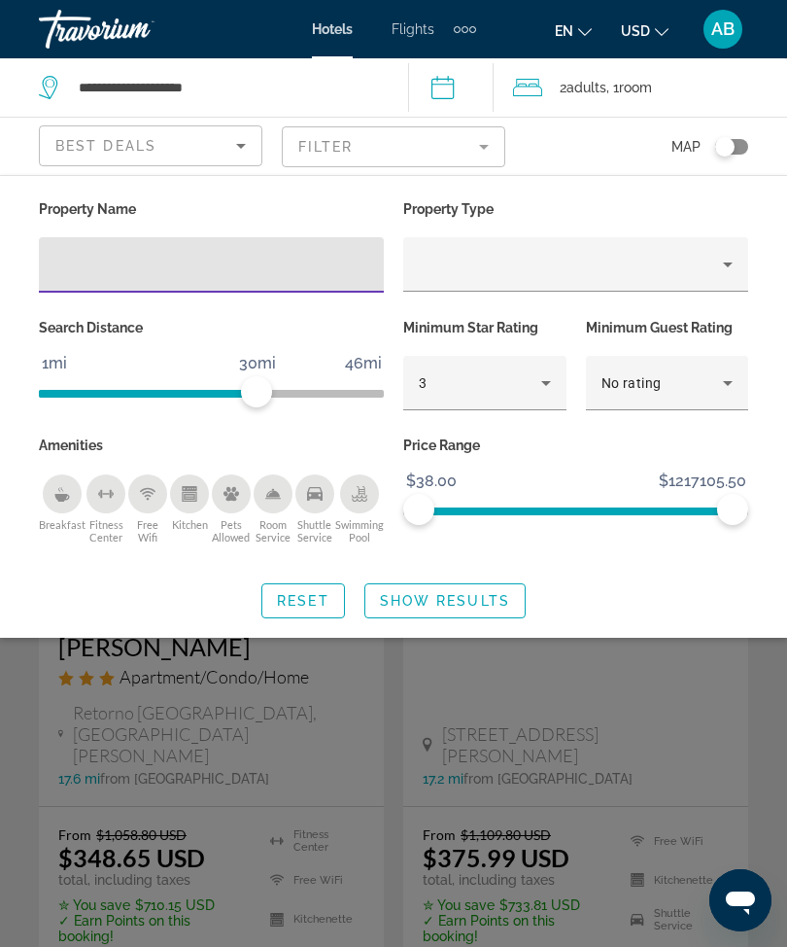
click at [222, 261] on input "Hotel Filters" at bounding box center [211, 265] width 314 height 23
type input "***"
click at [472, 593] on span "Show Results" at bounding box center [445, 601] width 130 height 16
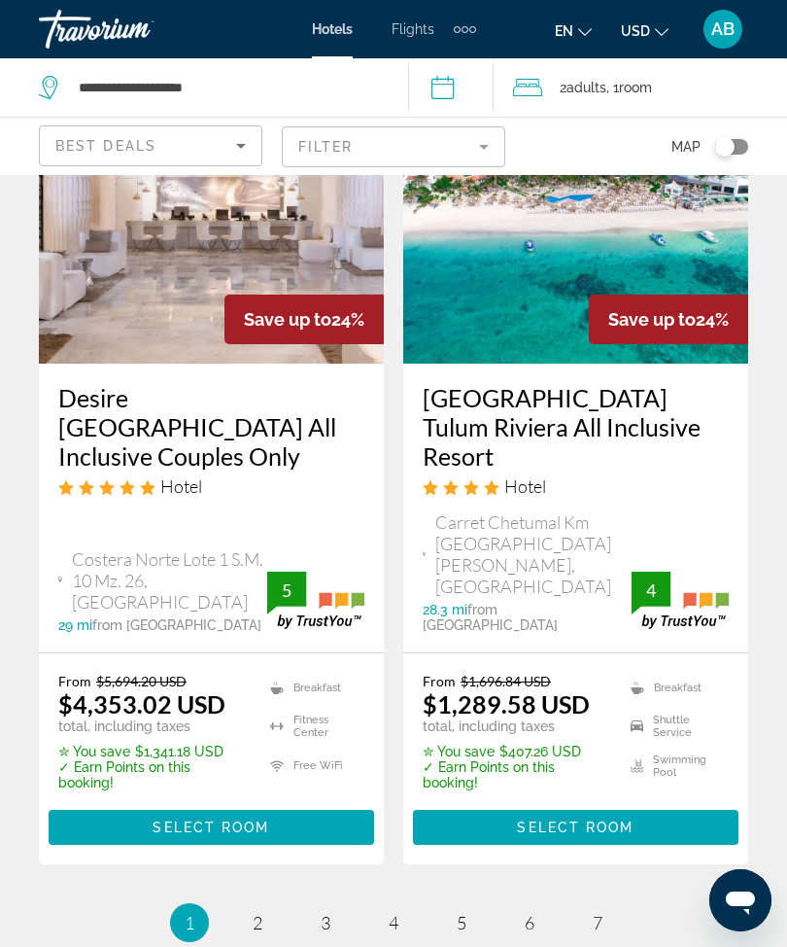
scroll to position [4254, 0]
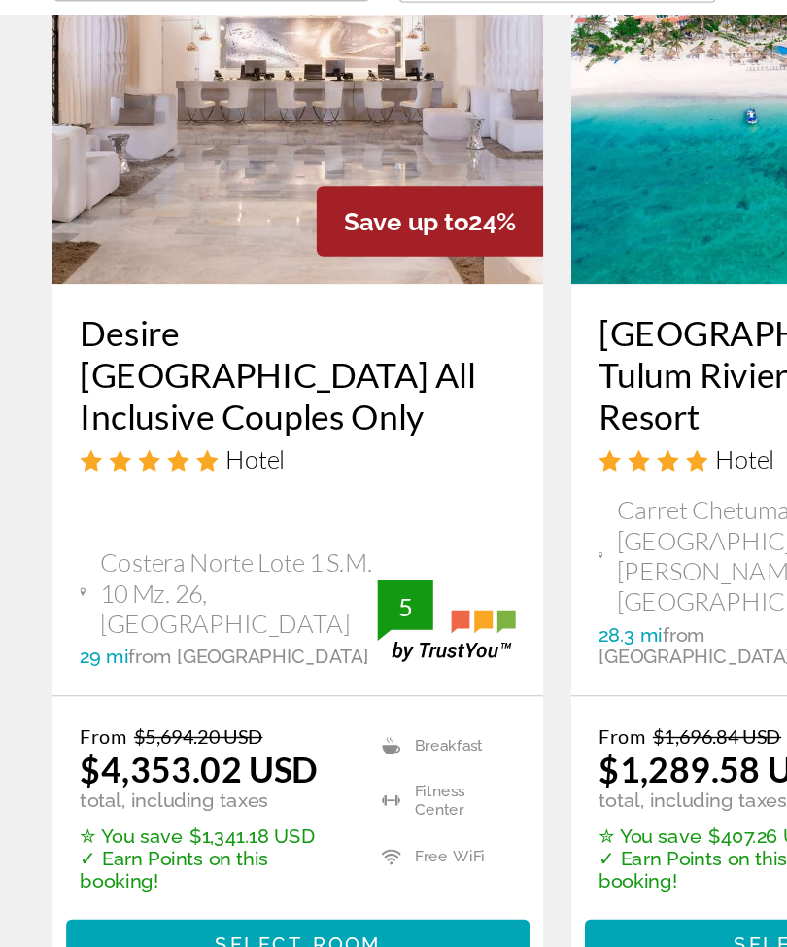
click at [257, 913] on span "2" at bounding box center [258, 923] width 10 height 21
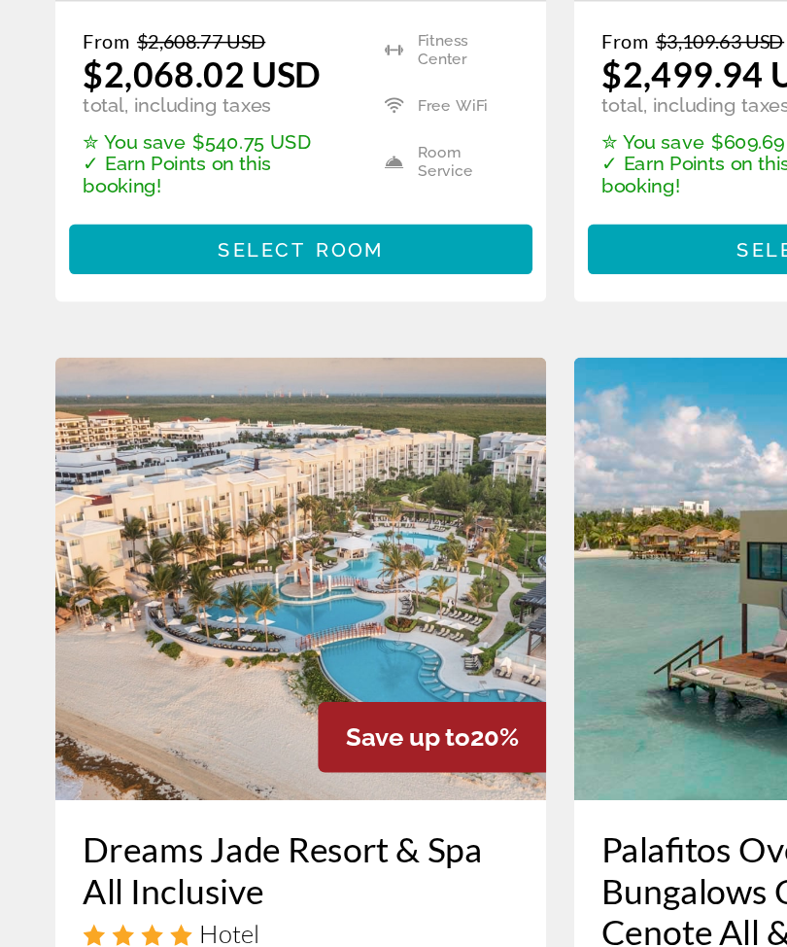
scroll to position [2273, 0]
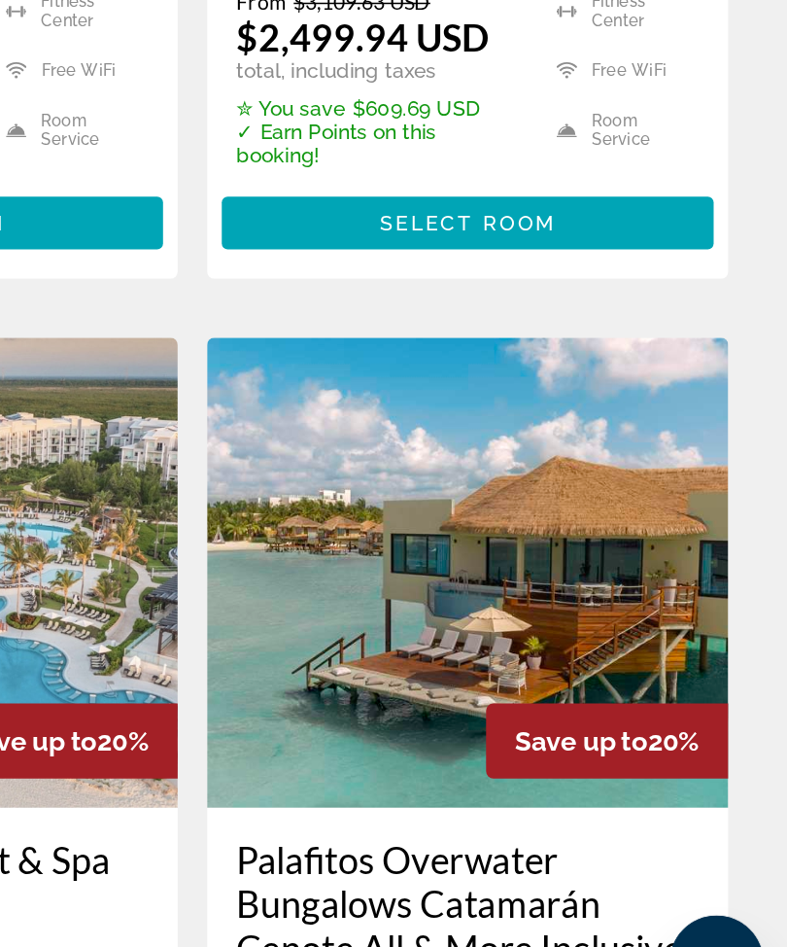
click at [403, 487] on img "Main content" at bounding box center [575, 642] width 345 height 311
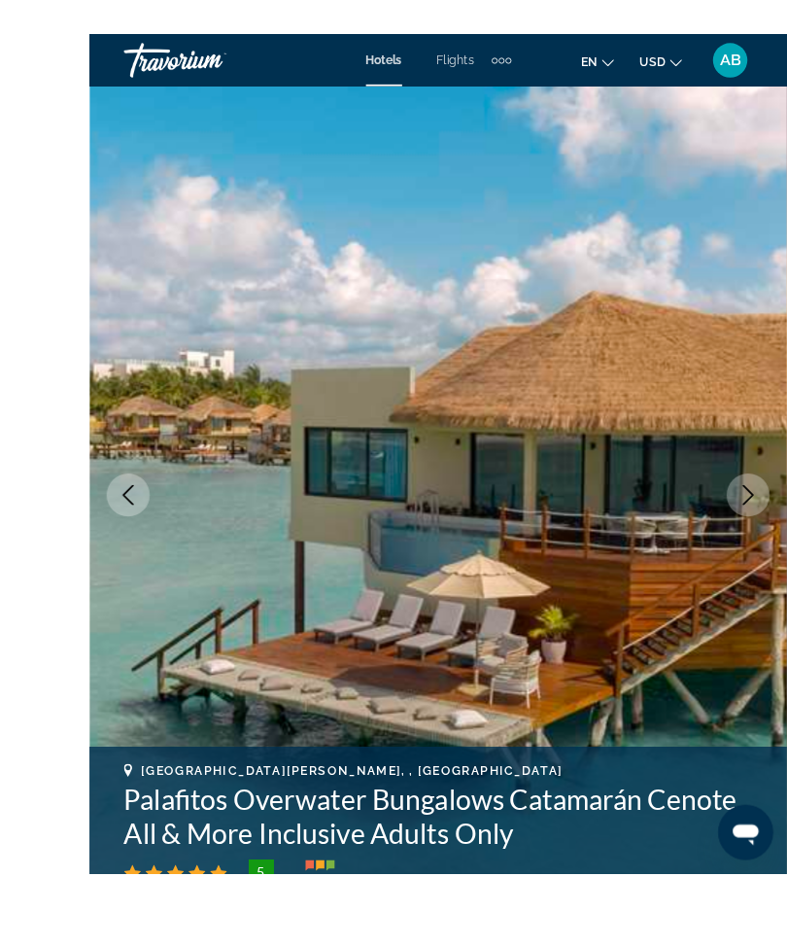
scroll to position [36, 0]
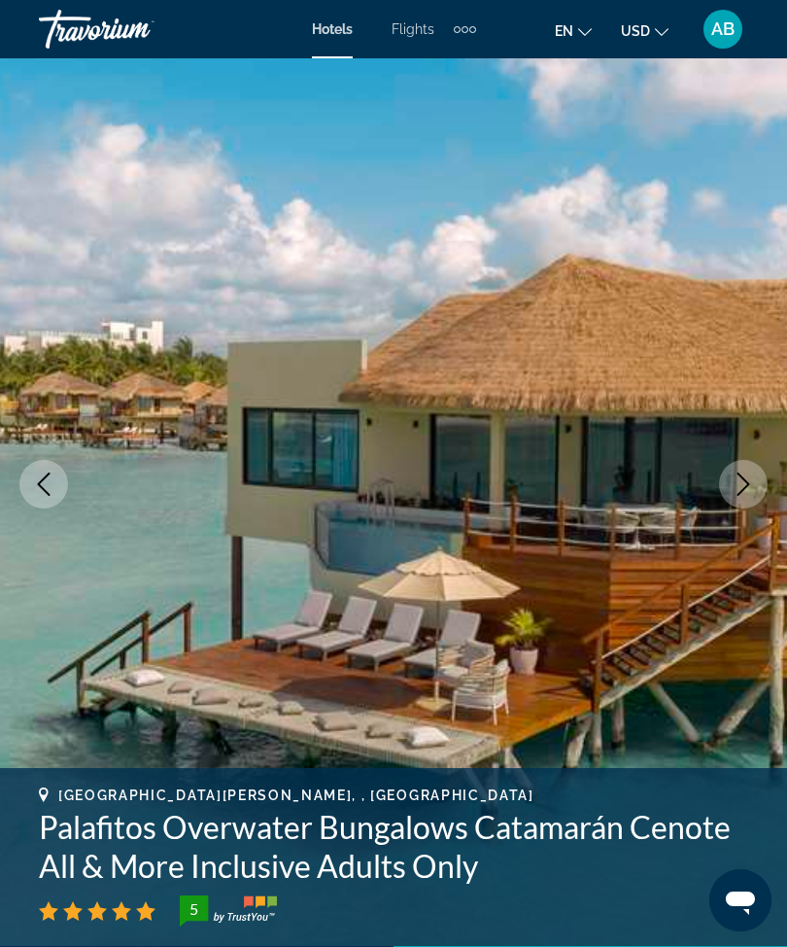
click at [746, 488] on icon "Next image" at bounding box center [744, 483] width 13 height 23
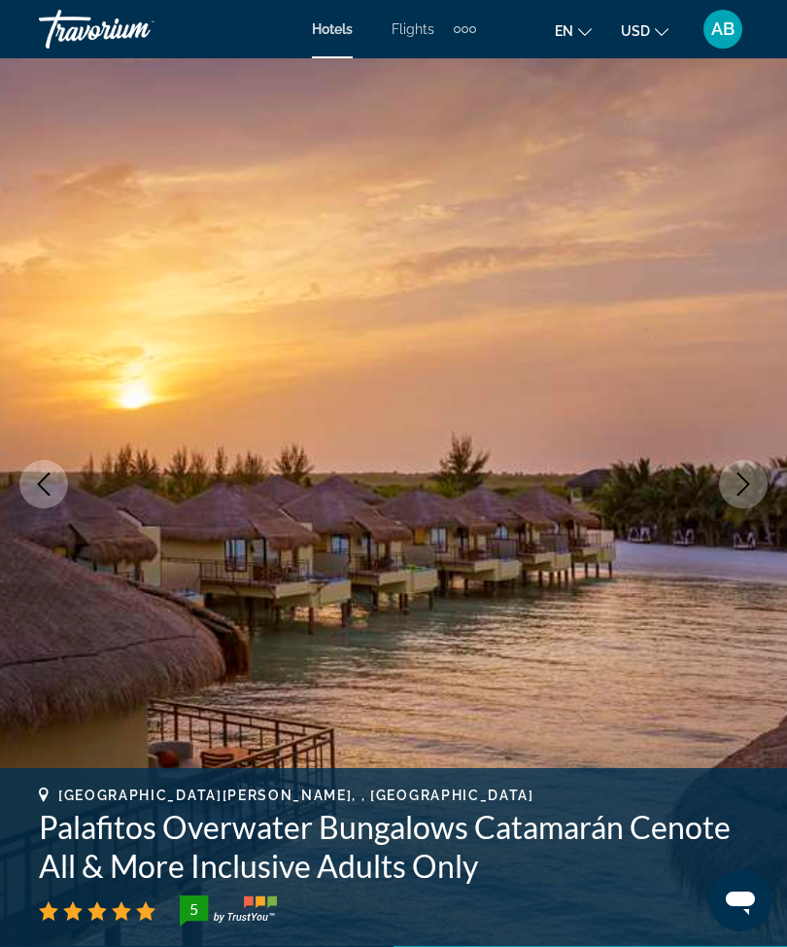
click at [751, 497] on button "Next image" at bounding box center [743, 484] width 49 height 49
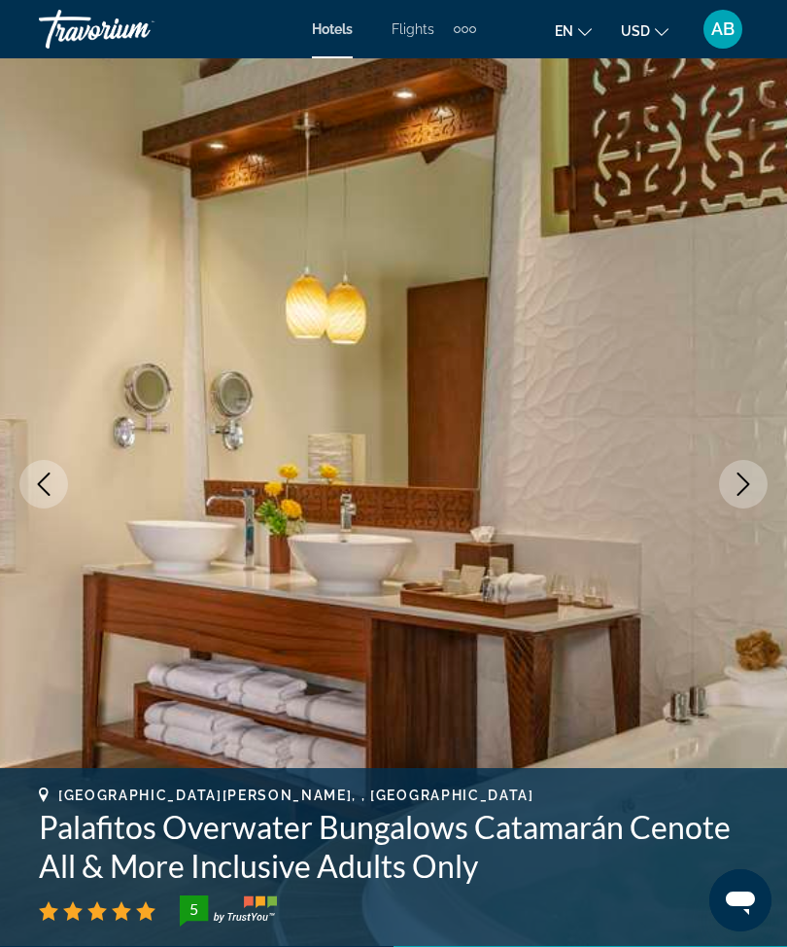
click at [751, 493] on icon "Next image" at bounding box center [743, 483] width 23 height 23
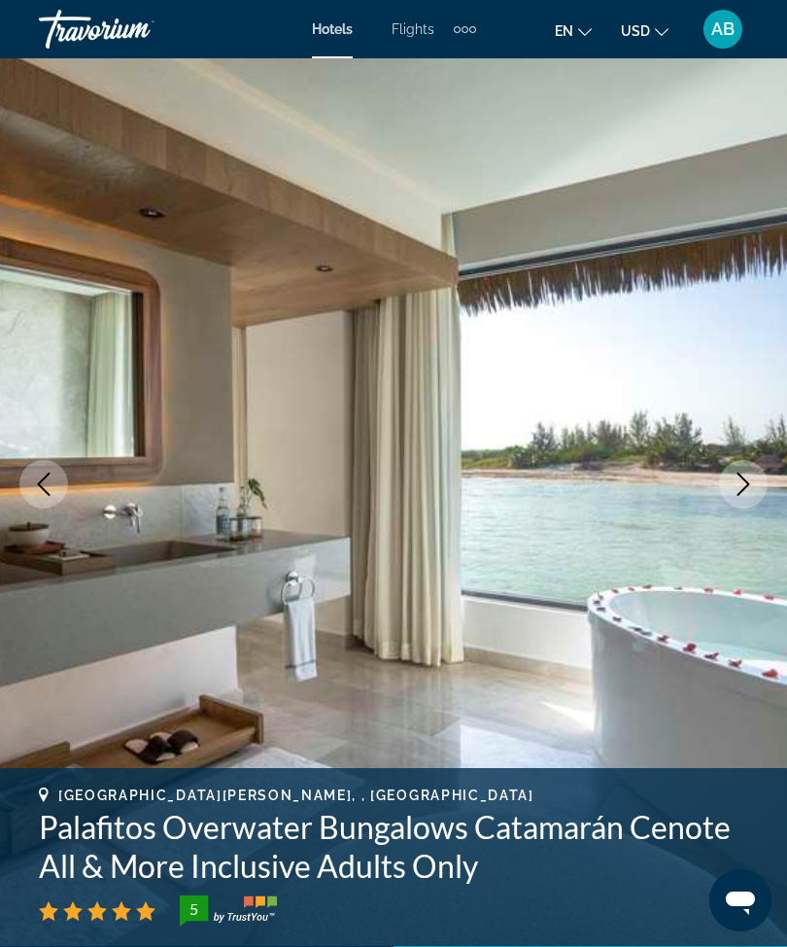
click at [743, 489] on icon "Next image" at bounding box center [743, 483] width 23 height 23
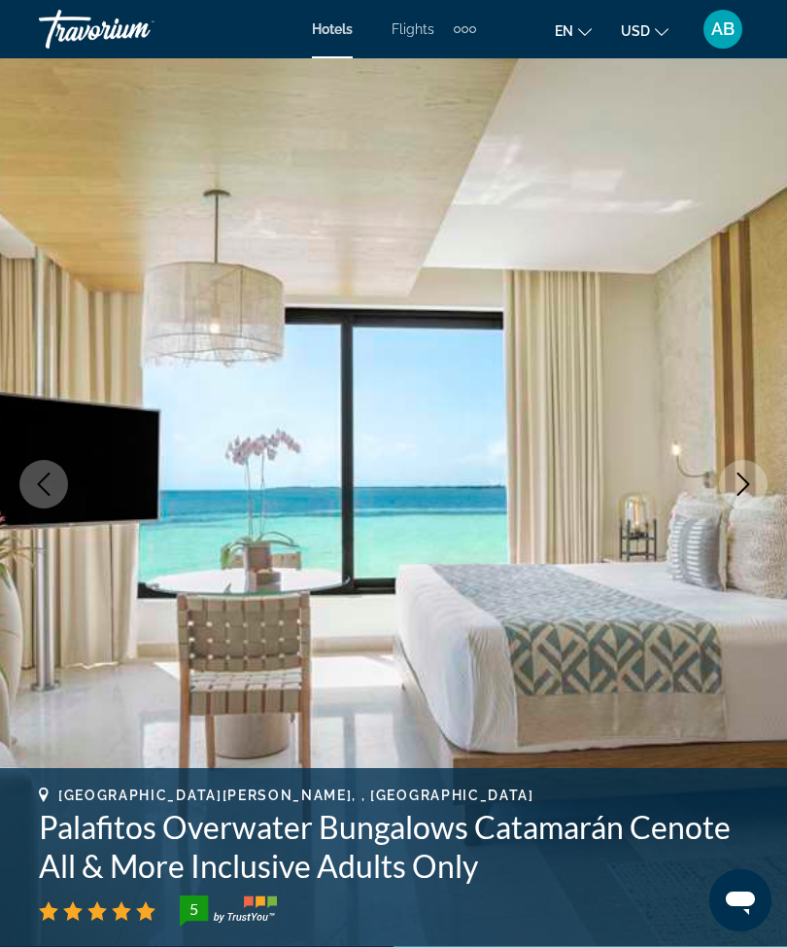
click at [751, 491] on icon "Next image" at bounding box center [743, 483] width 23 height 23
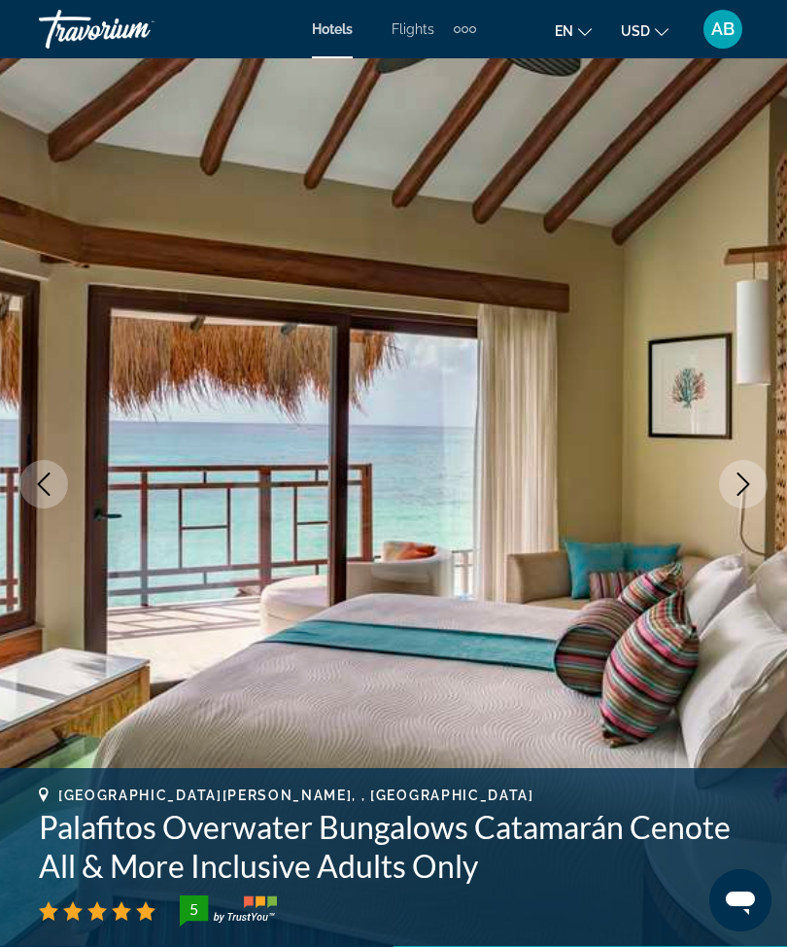
click at [738, 492] on icon "Next image" at bounding box center [743, 483] width 23 height 23
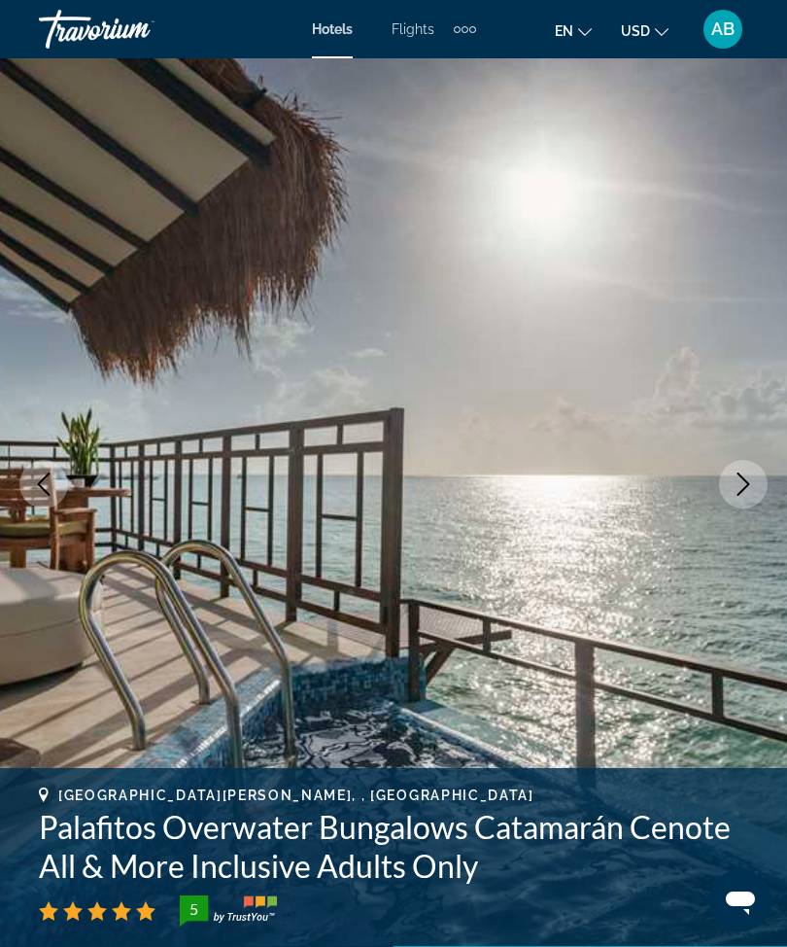
click at [745, 481] on icon "Next image" at bounding box center [743, 483] width 23 height 23
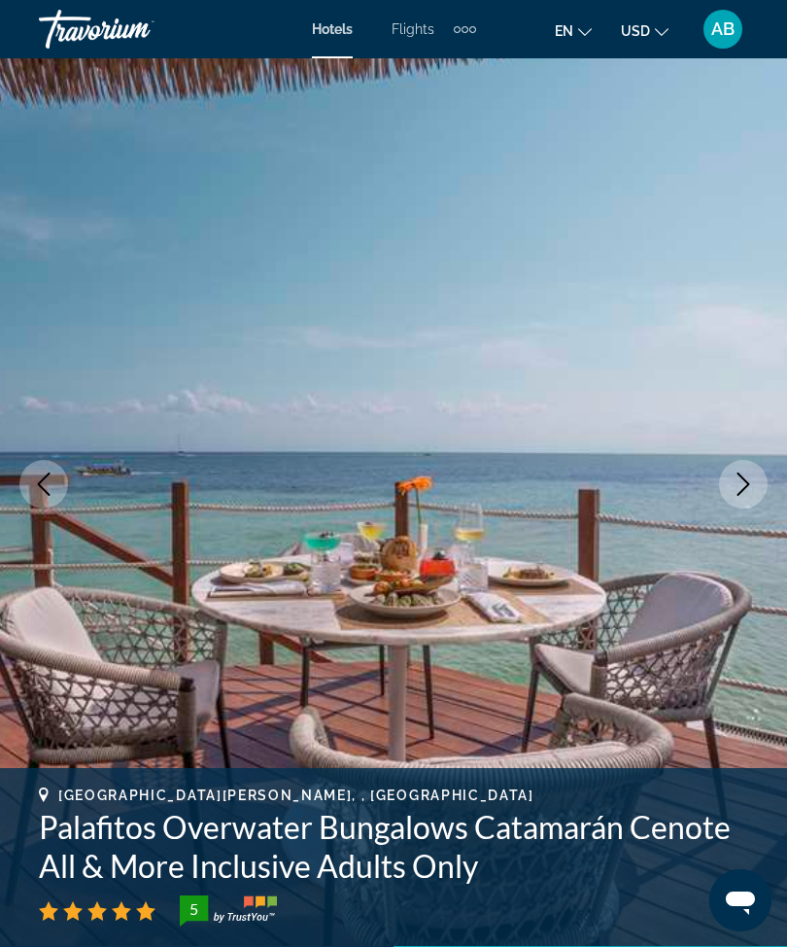
click at [754, 491] on icon "Next image" at bounding box center [743, 483] width 23 height 23
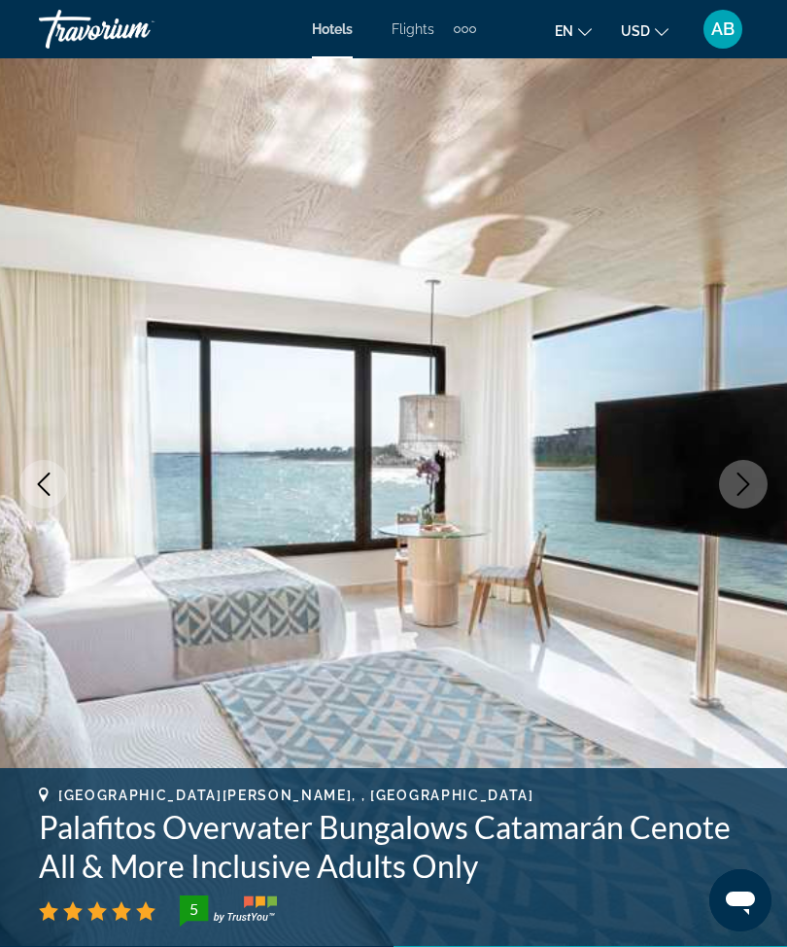
click at [740, 487] on icon "Next image" at bounding box center [743, 483] width 23 height 23
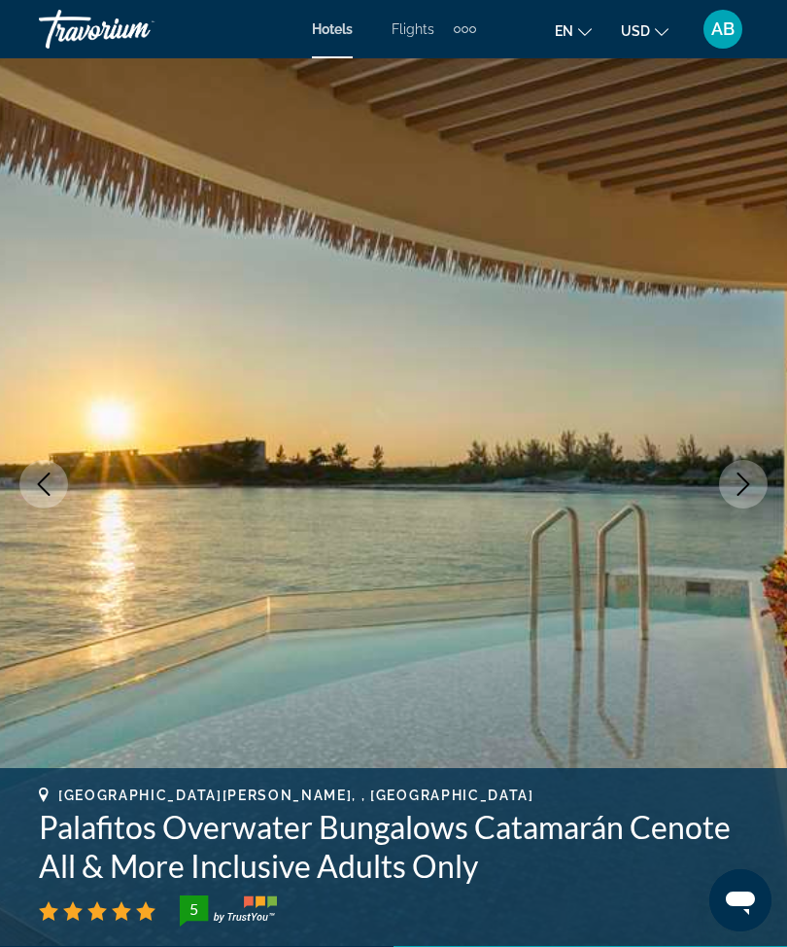
click at [762, 481] on button "Next image" at bounding box center [743, 484] width 49 height 49
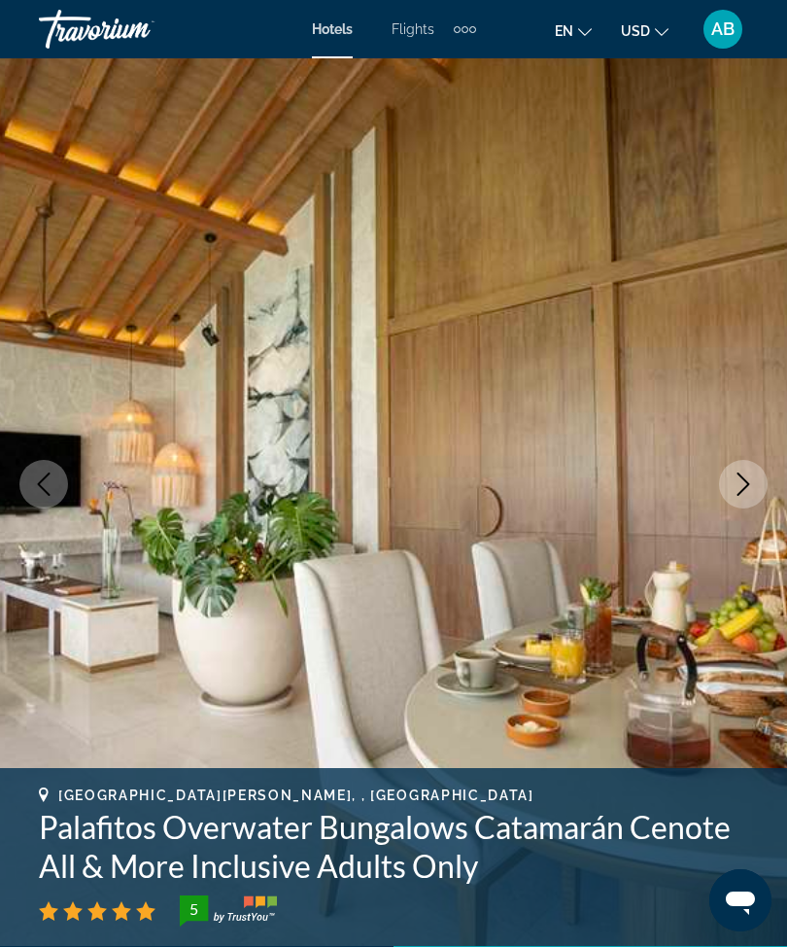
click at [740, 490] on icon "Next image" at bounding box center [743, 483] width 23 height 23
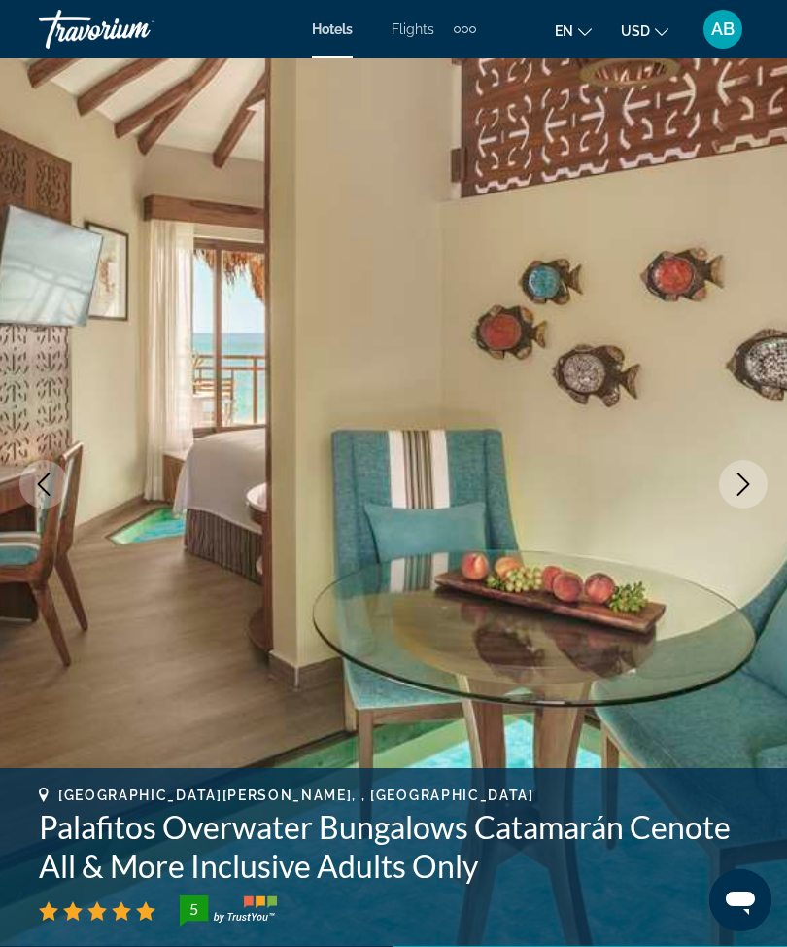
click at [745, 494] on icon "Next image" at bounding box center [743, 483] width 23 height 23
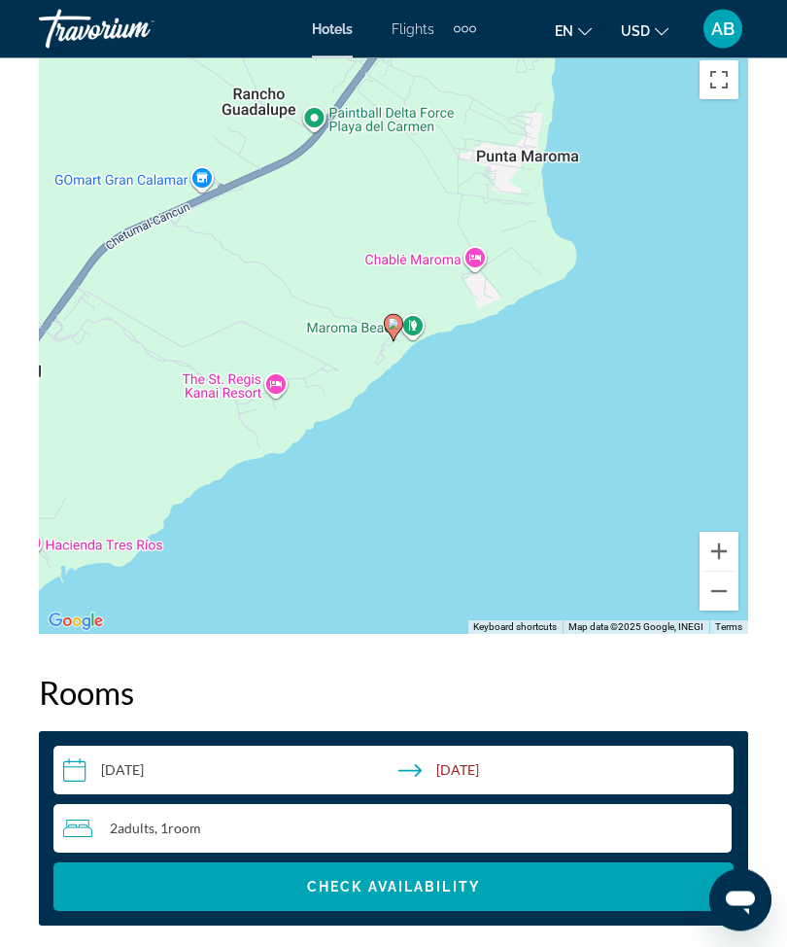
scroll to position [2484, 0]
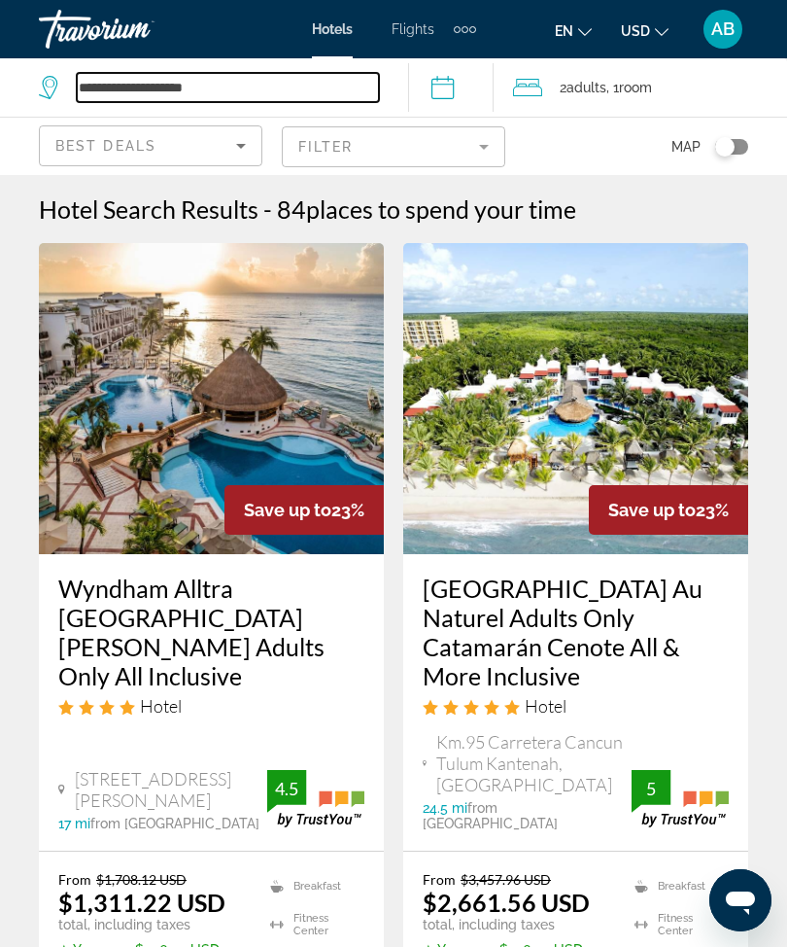
click at [268, 75] on input "**********" at bounding box center [228, 87] width 302 height 29
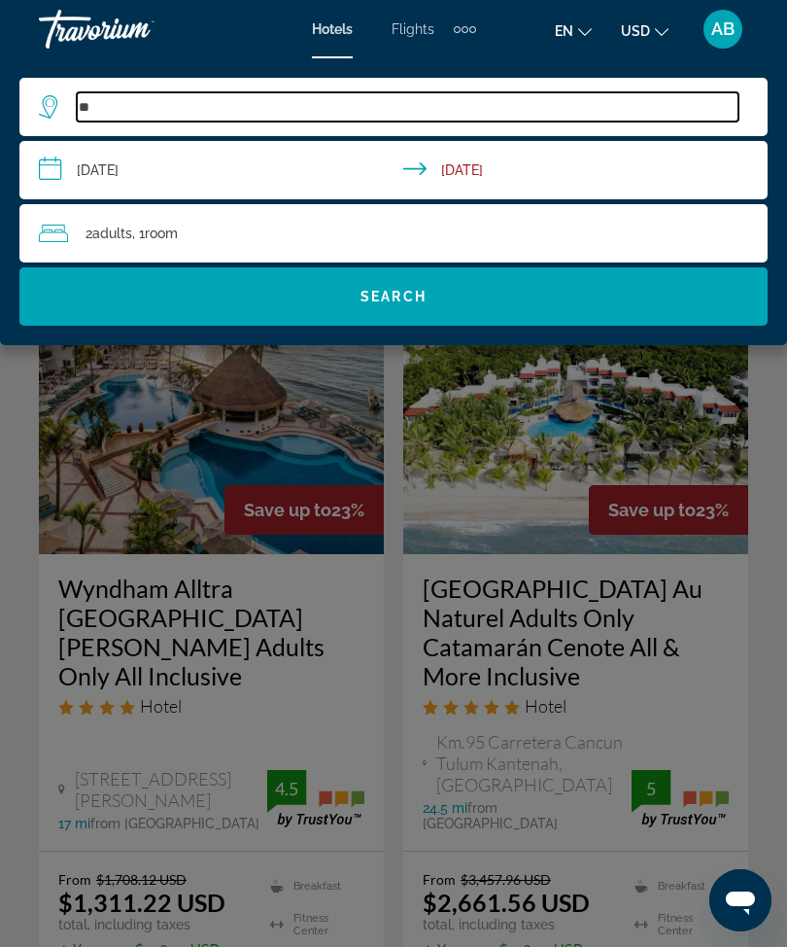
type input "*"
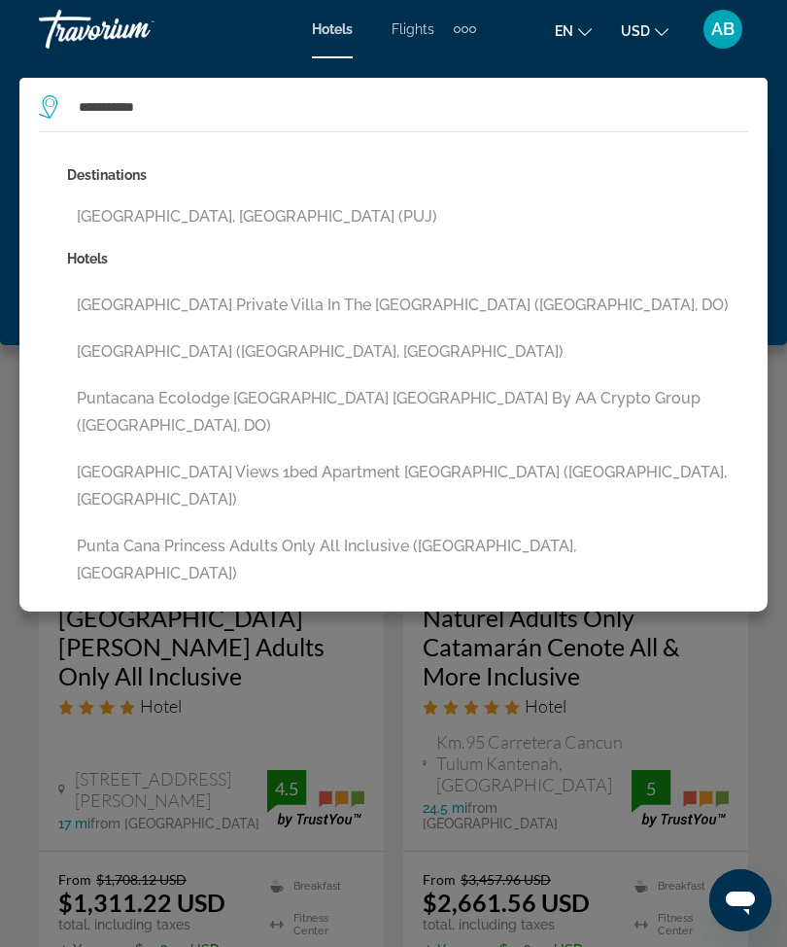
click at [339, 220] on button "[GEOGRAPHIC_DATA], [GEOGRAPHIC_DATA] (PUJ)" at bounding box center [407, 216] width 681 height 37
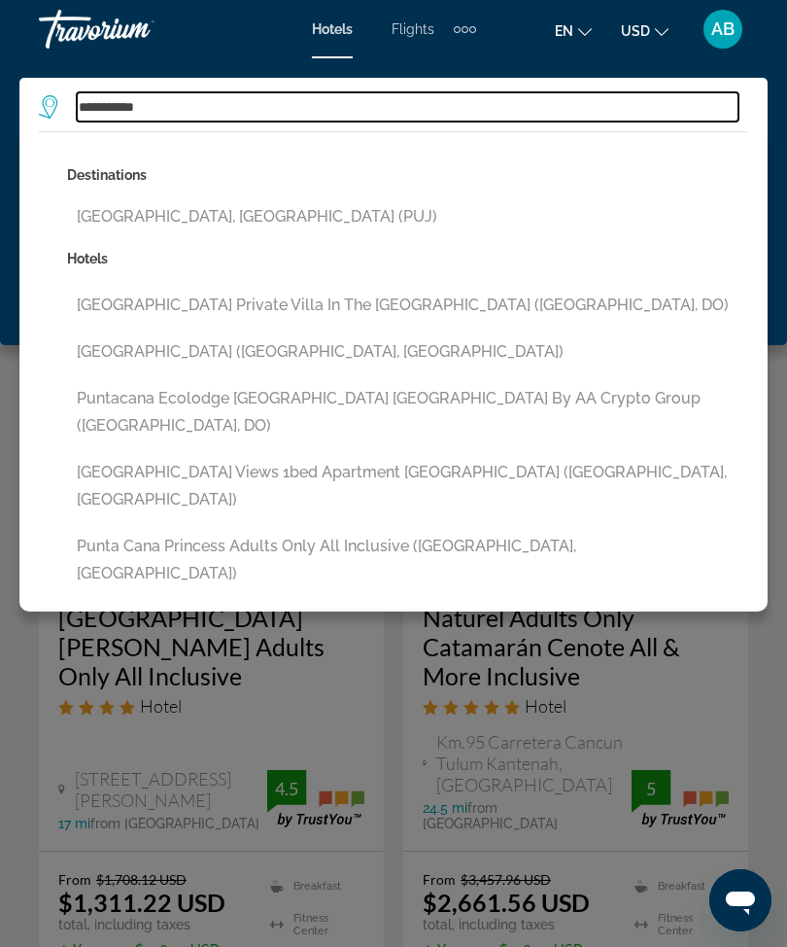
type input "**********"
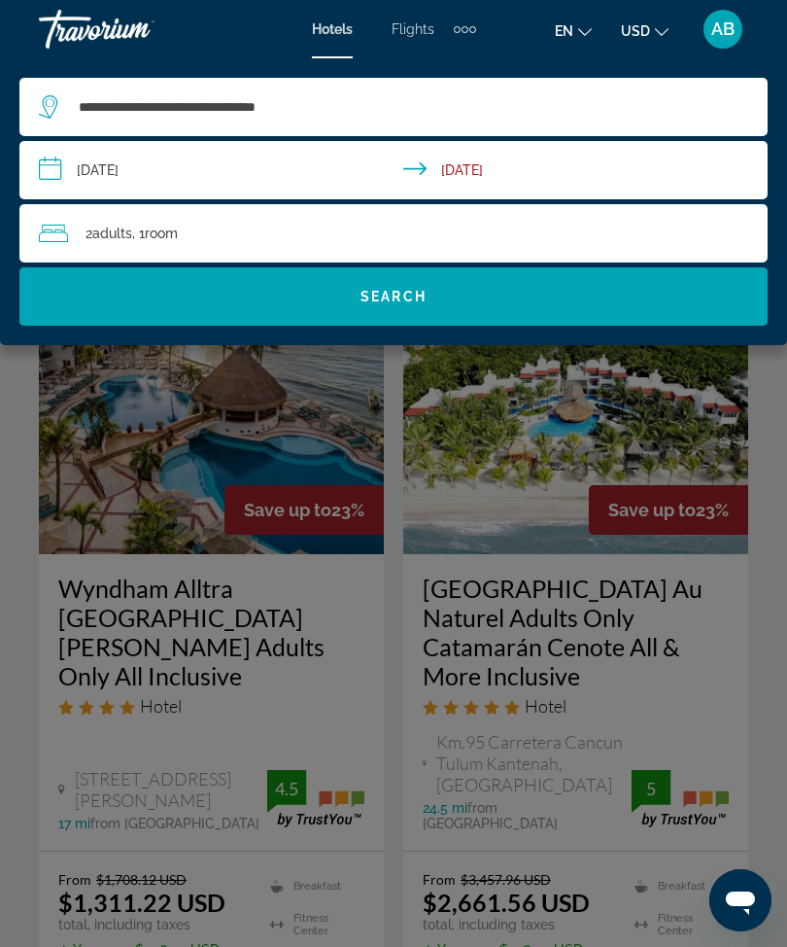
click at [478, 297] on span "Search widget" at bounding box center [393, 296] width 749 height 47
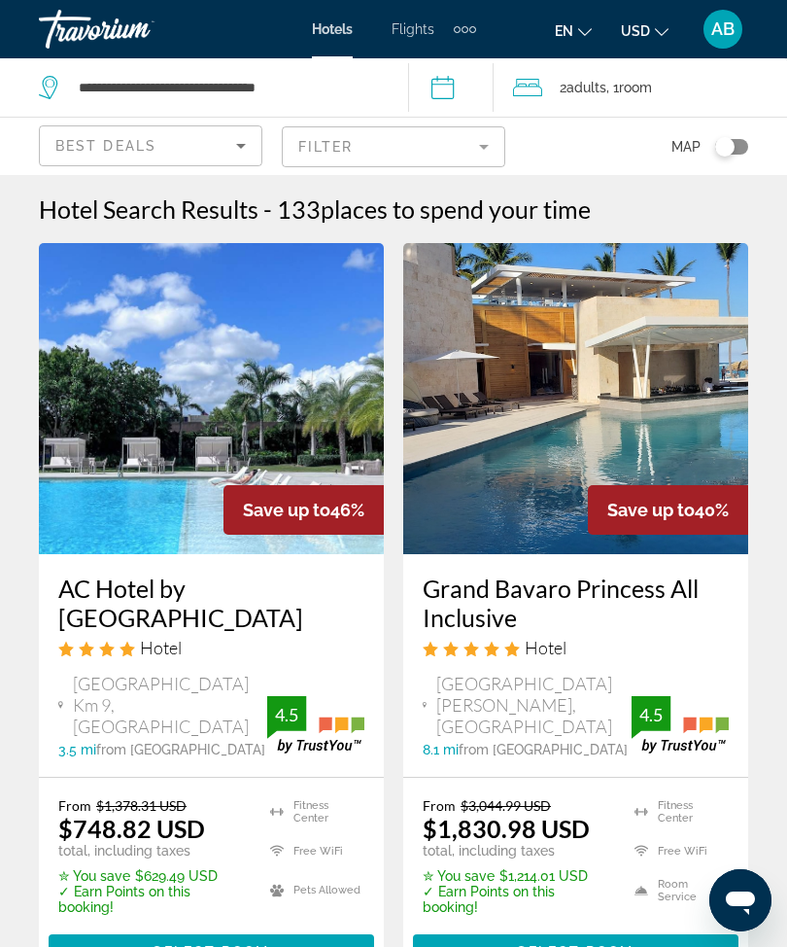
click at [490, 145] on mat-form-field "Filter" at bounding box center [394, 146] width 224 height 41
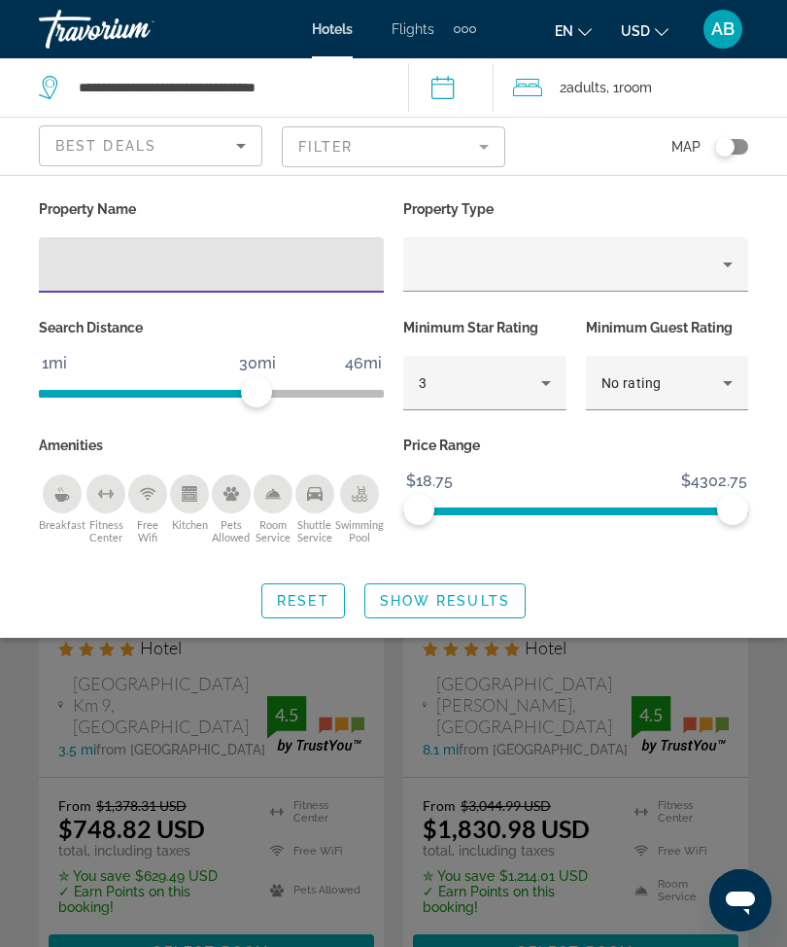
click at [281, 272] on input "Hotel Filters" at bounding box center [211, 265] width 314 height 23
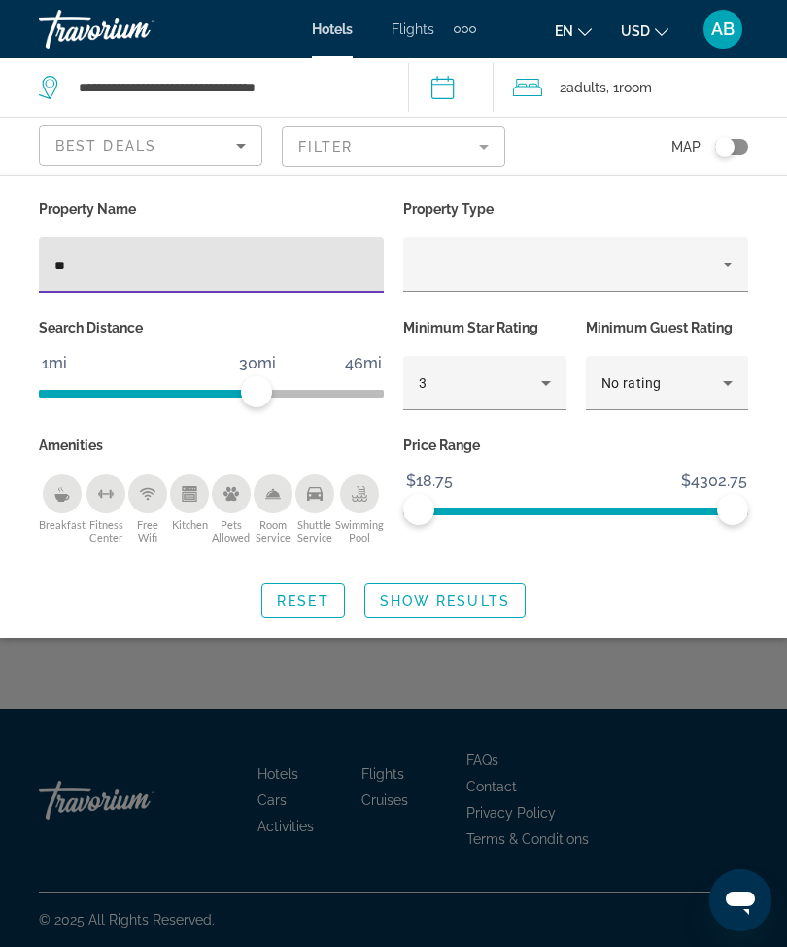
type input "*"
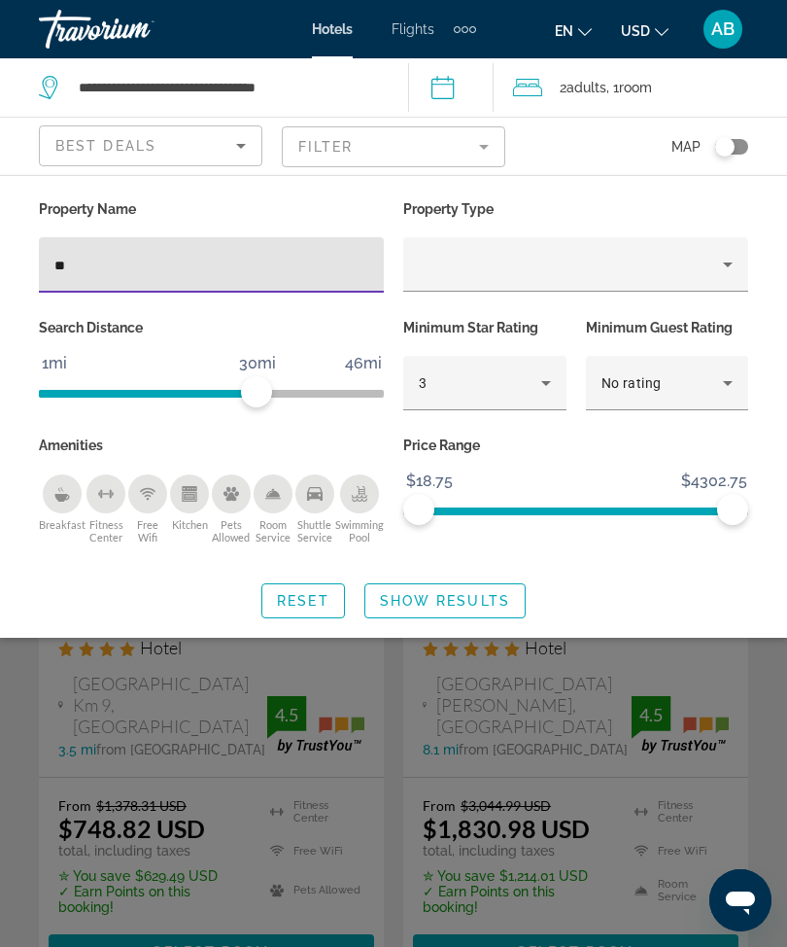
type input "***"
click at [432, 609] on span "Show Results" at bounding box center [445, 601] width 130 height 16
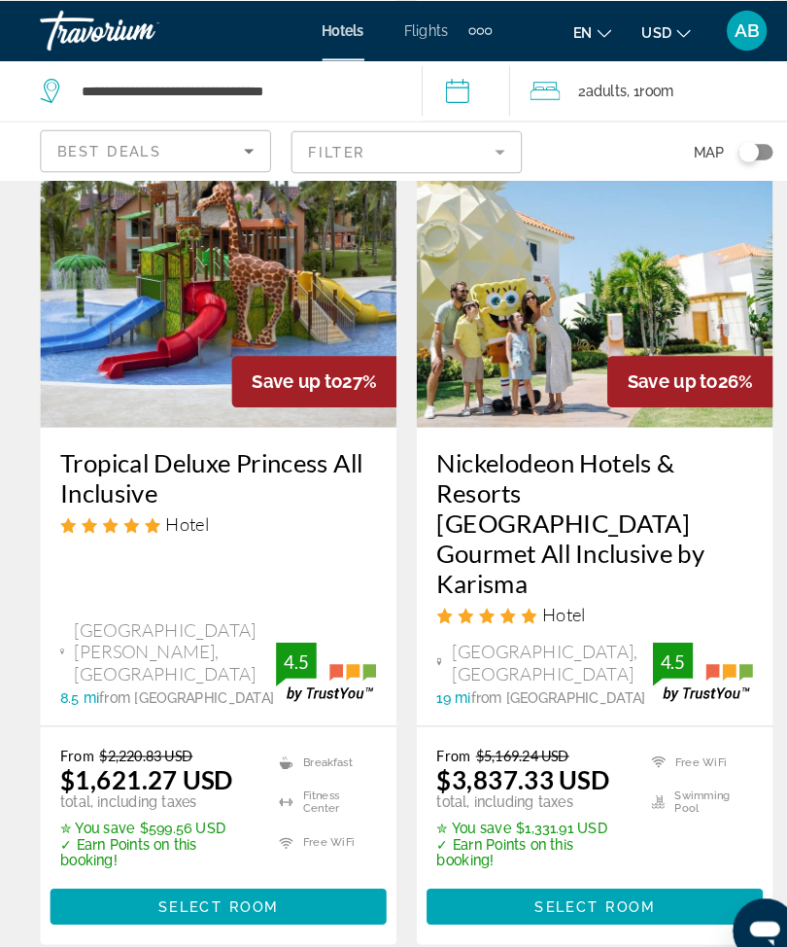
scroll to position [925, 0]
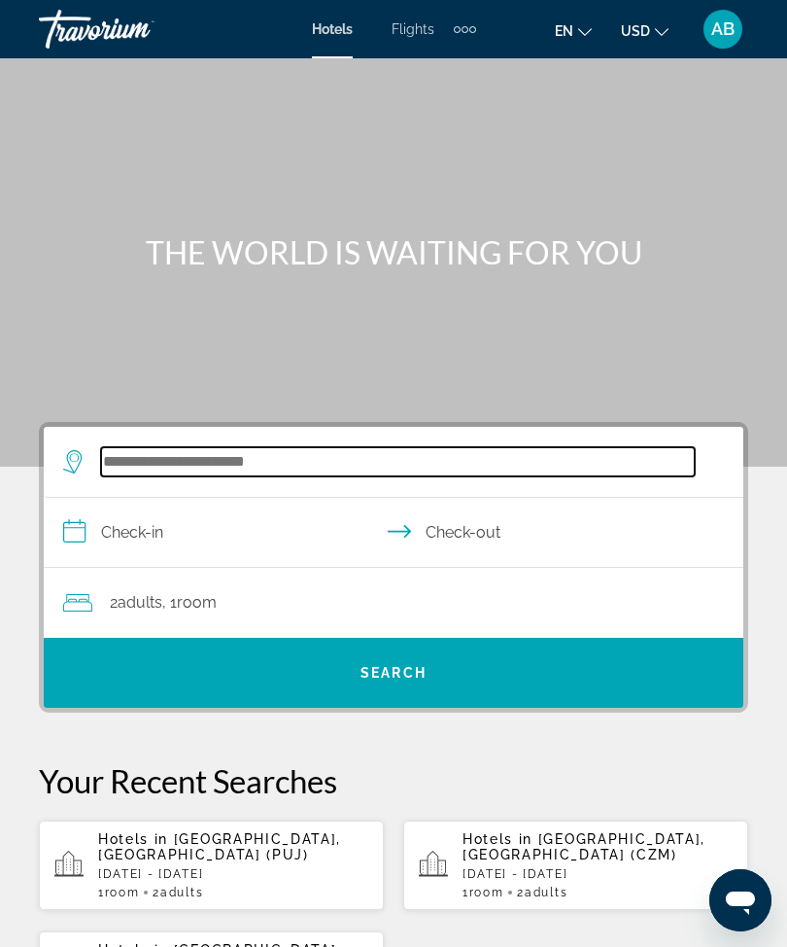
click at [295, 473] on input "Search widget" at bounding box center [398, 461] width 594 height 29
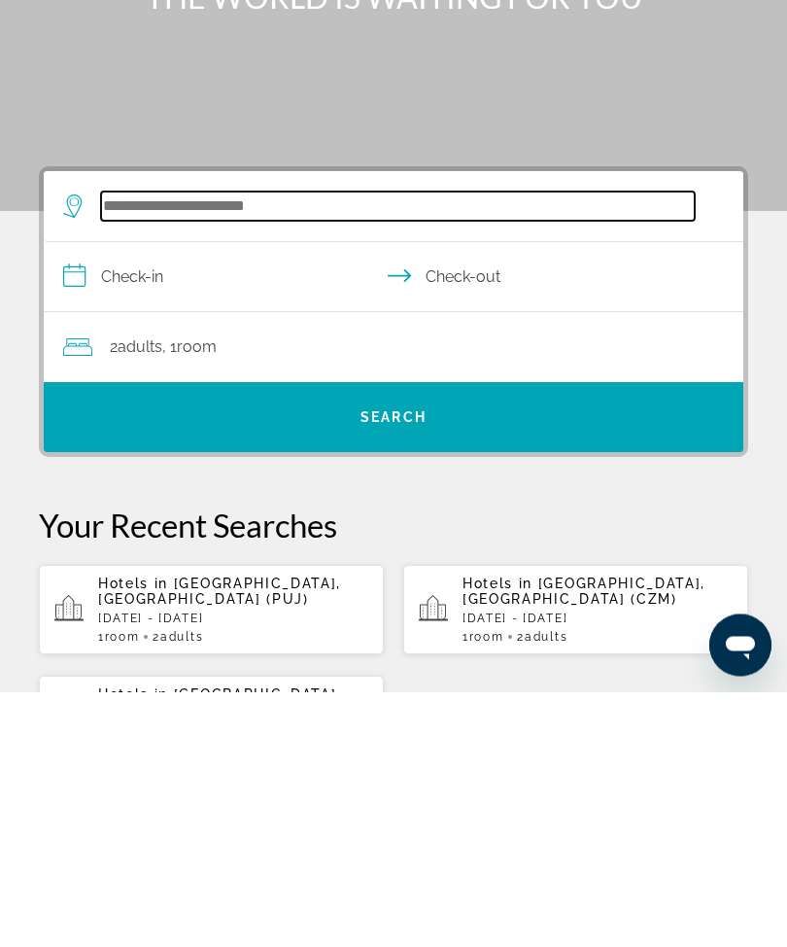
scroll to position [47, 0]
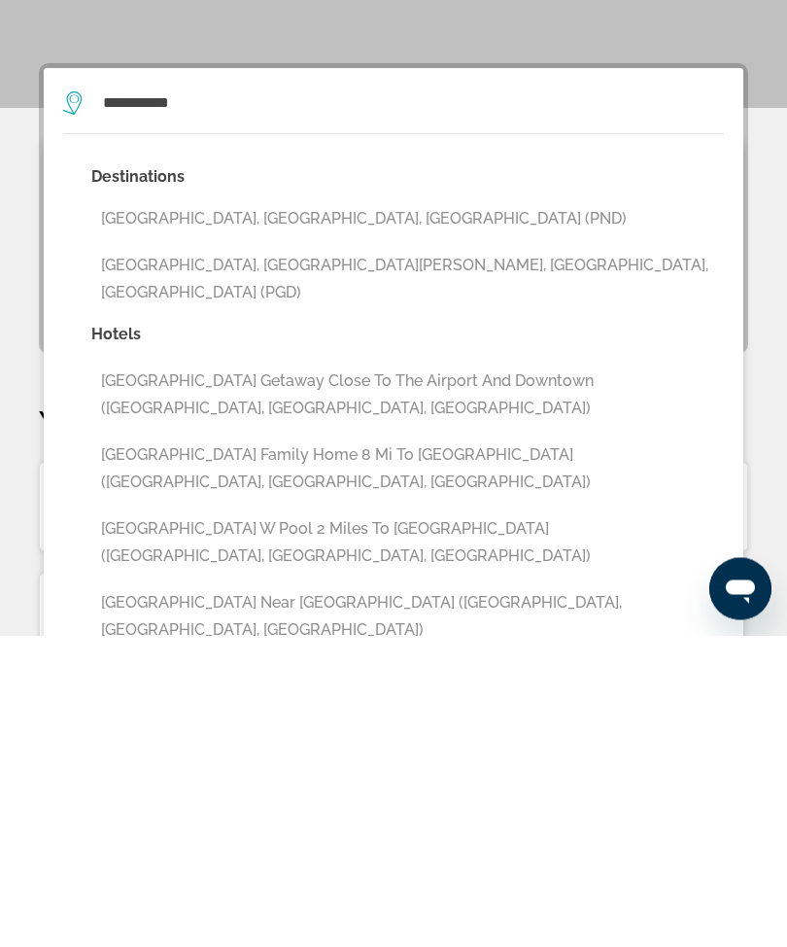
click at [324, 512] on button "[GEOGRAPHIC_DATA], [GEOGRAPHIC_DATA], [GEOGRAPHIC_DATA] (PND)" at bounding box center [407, 530] width 633 height 37
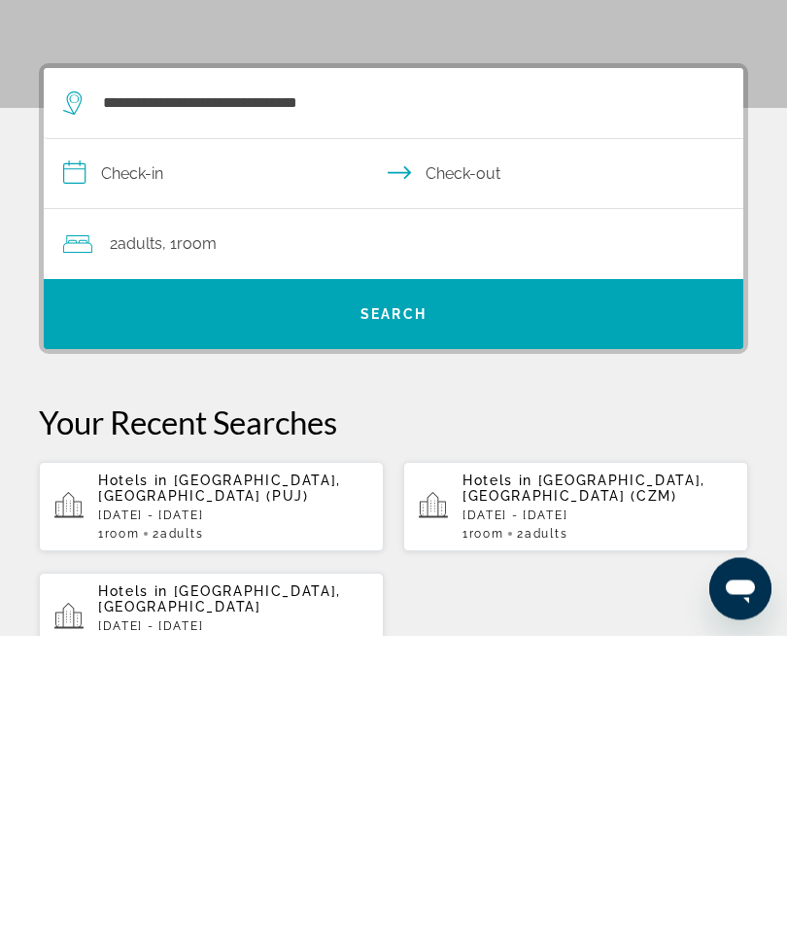
click at [80, 451] on input "**********" at bounding box center [398, 488] width 708 height 75
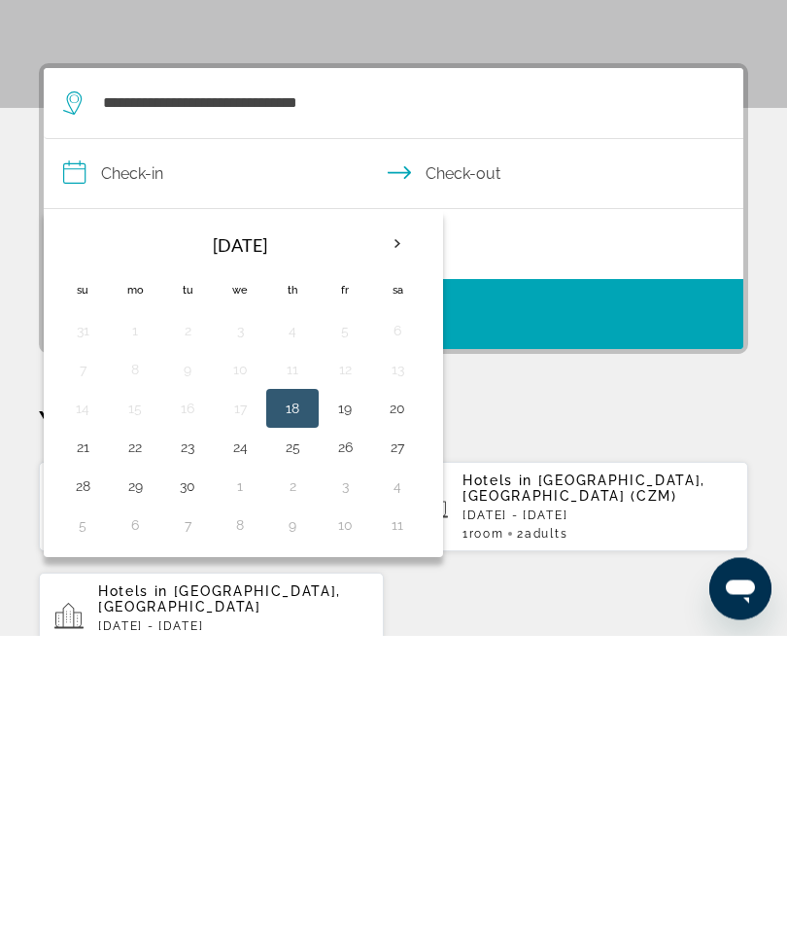
scroll to position [359, 0]
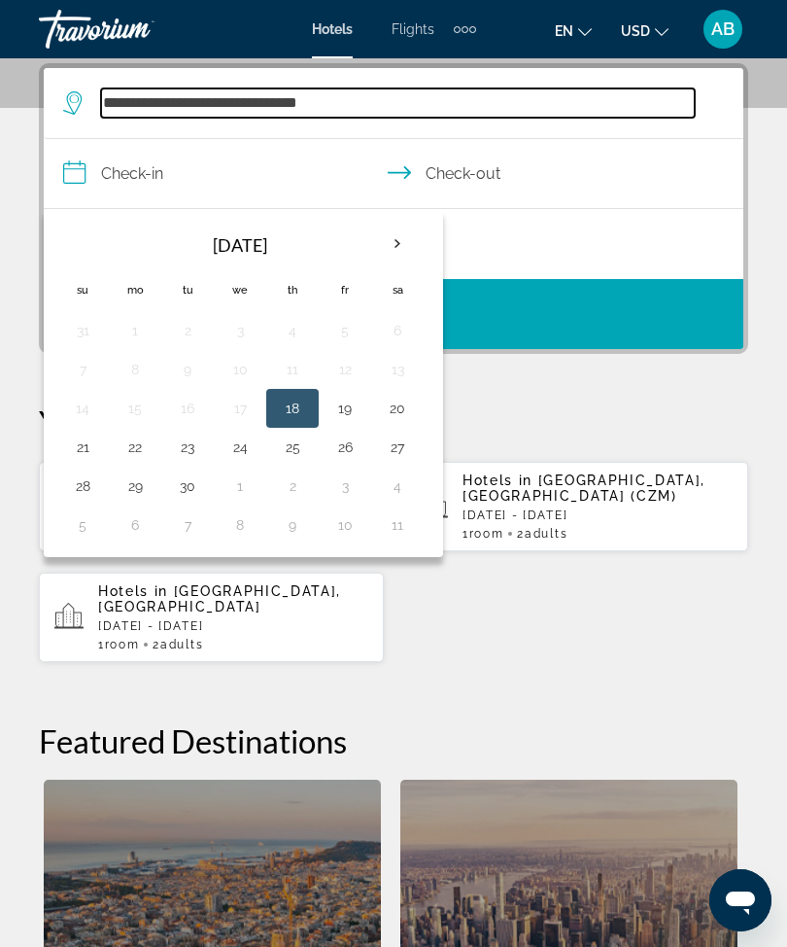
click at [352, 110] on input "**********" at bounding box center [398, 102] width 594 height 29
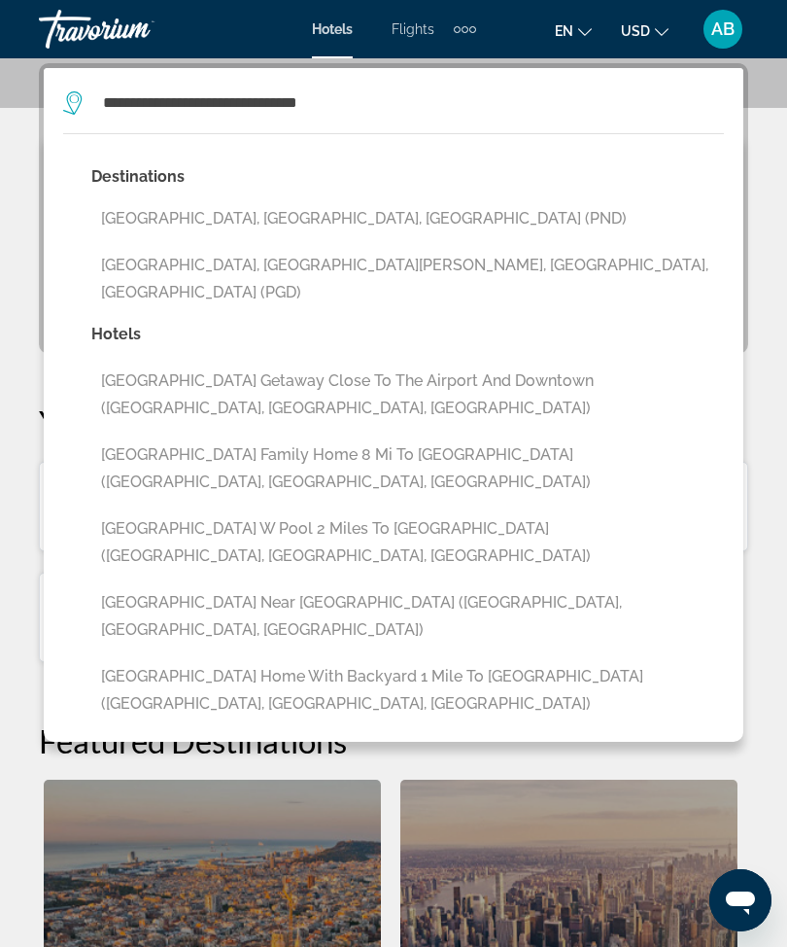
click at [410, 269] on button "[GEOGRAPHIC_DATA], [GEOGRAPHIC_DATA][PERSON_NAME], [GEOGRAPHIC_DATA], [GEOGRAPH…" at bounding box center [407, 279] width 633 height 64
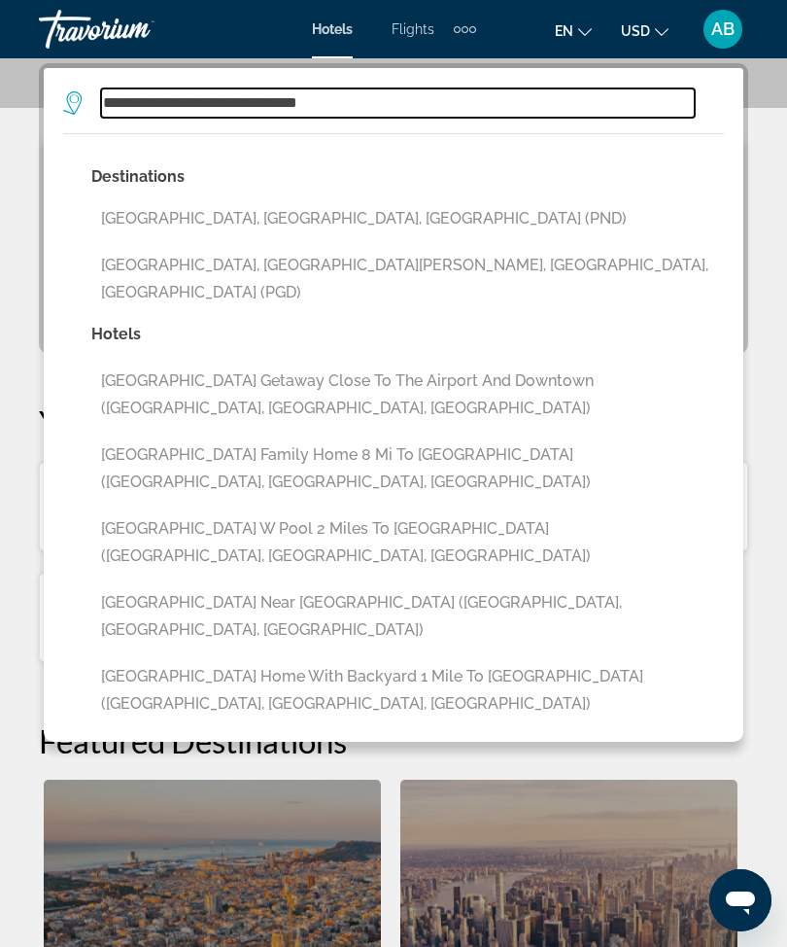
type input "**********"
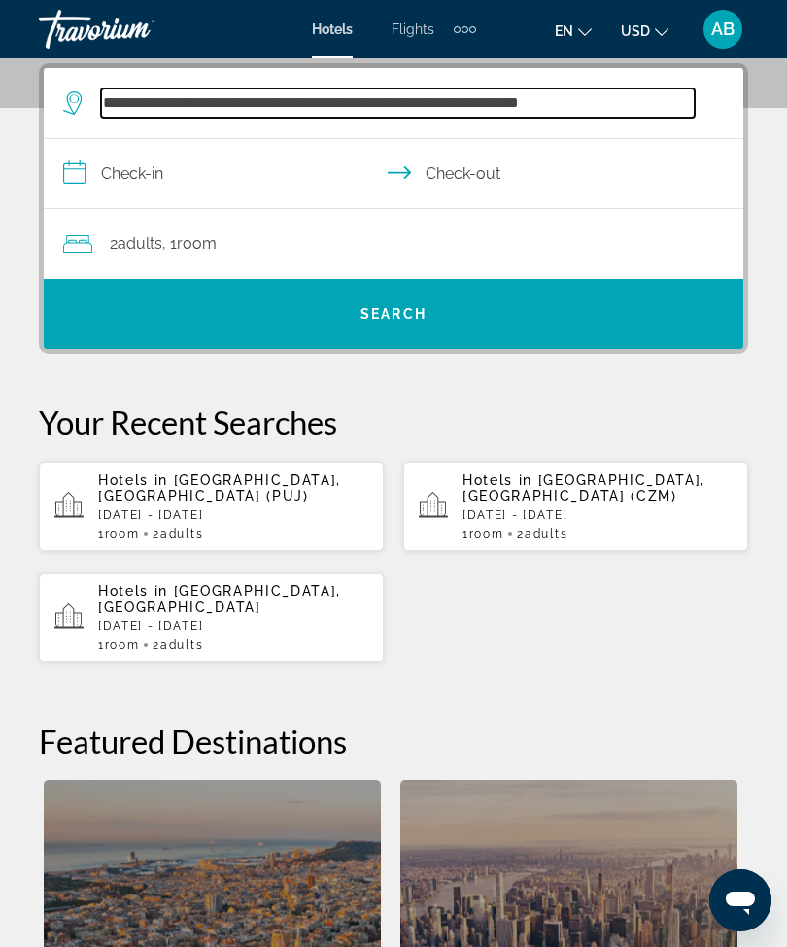
scroll to position [358, 0]
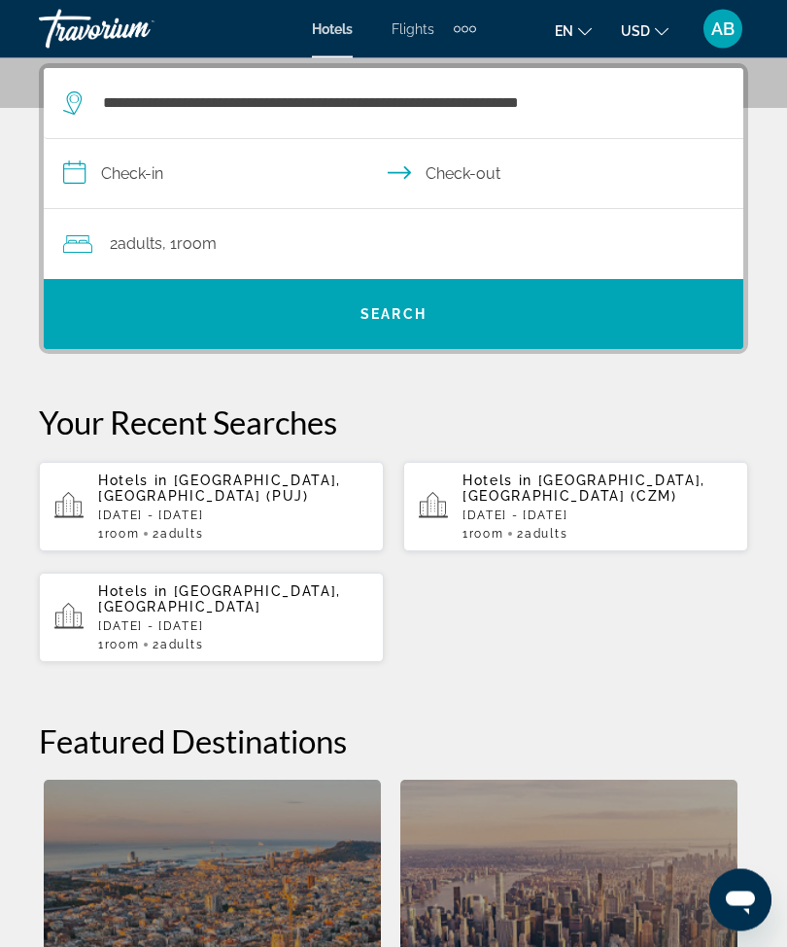
click at [79, 175] on input "**********" at bounding box center [398, 177] width 708 height 75
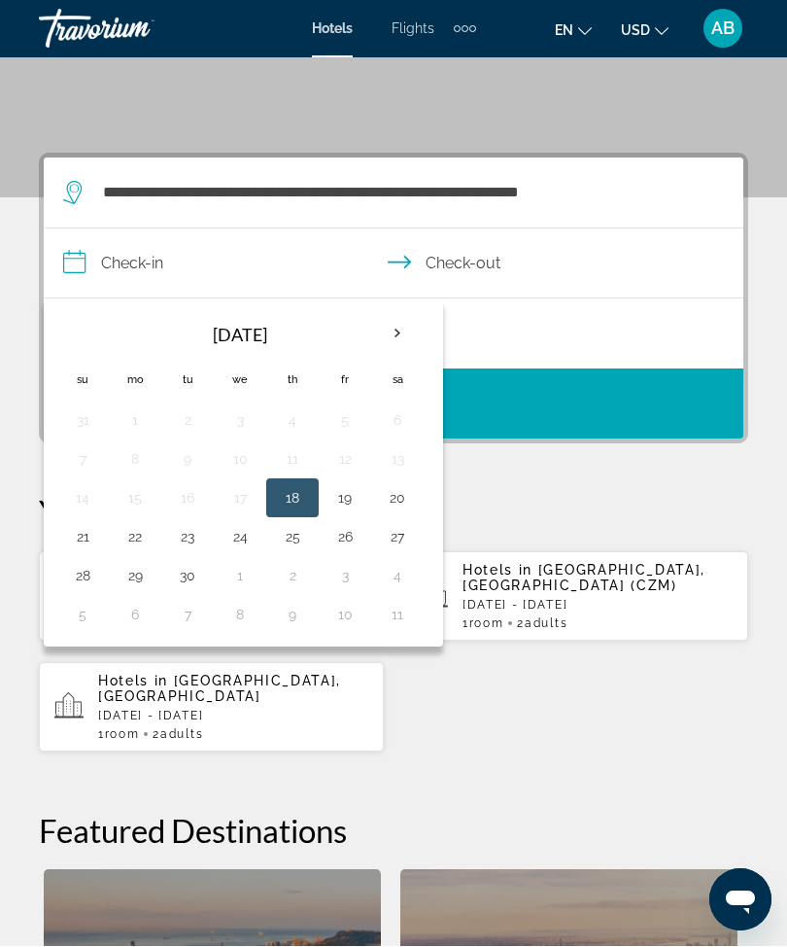
scroll to position [270, 0]
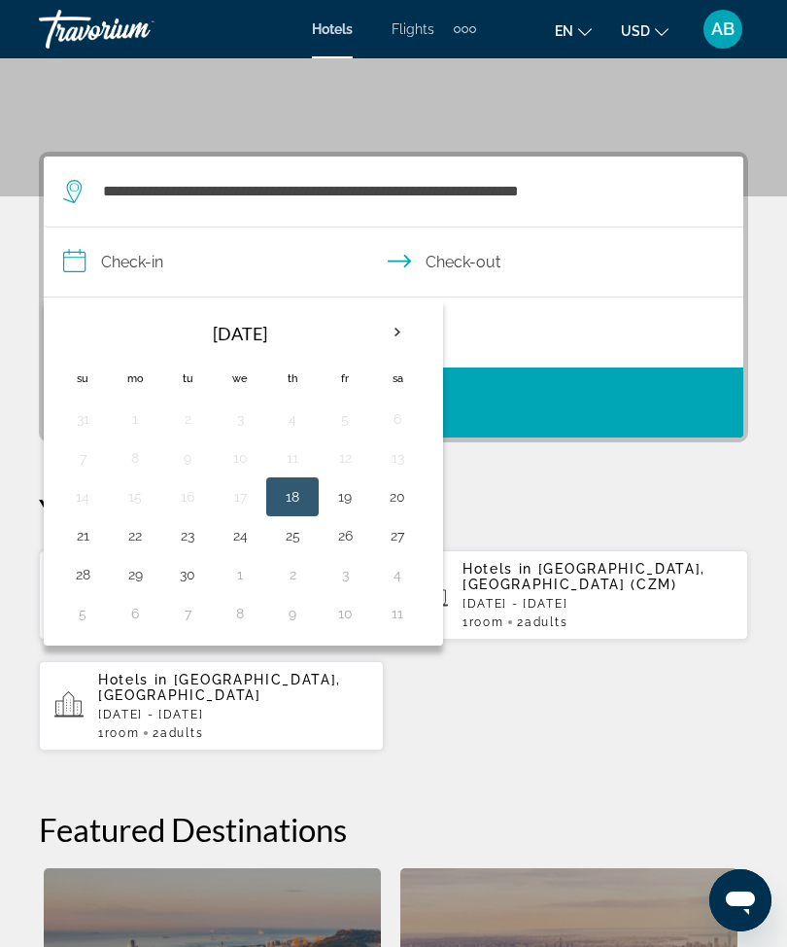
click at [349, 537] on button "26" at bounding box center [345, 535] width 31 height 27
click at [84, 583] on button "28" at bounding box center [82, 574] width 31 height 27
type input "**********"
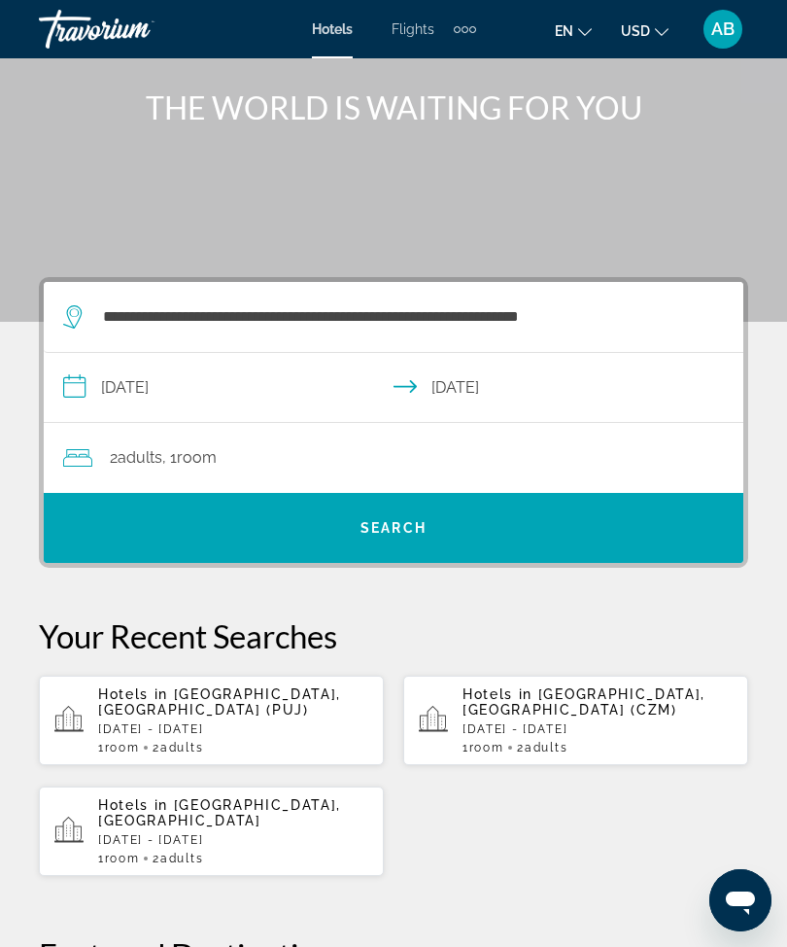
scroll to position [144, 0]
click at [441, 533] on span "Search widget" at bounding box center [394, 528] width 700 height 47
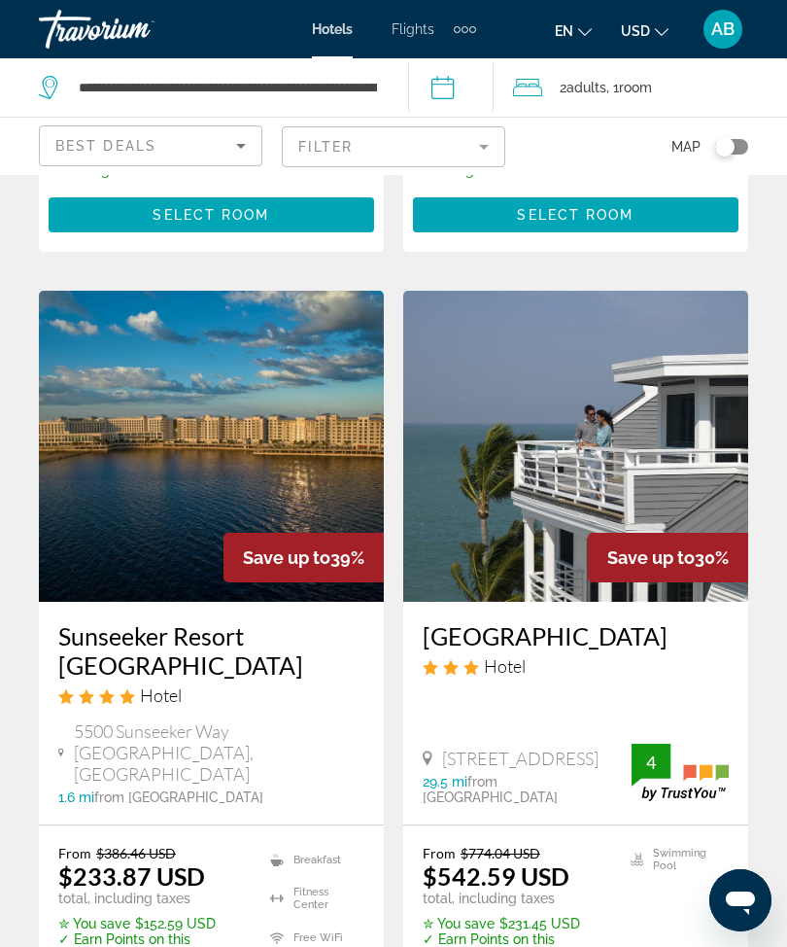
scroll to position [801, 0]
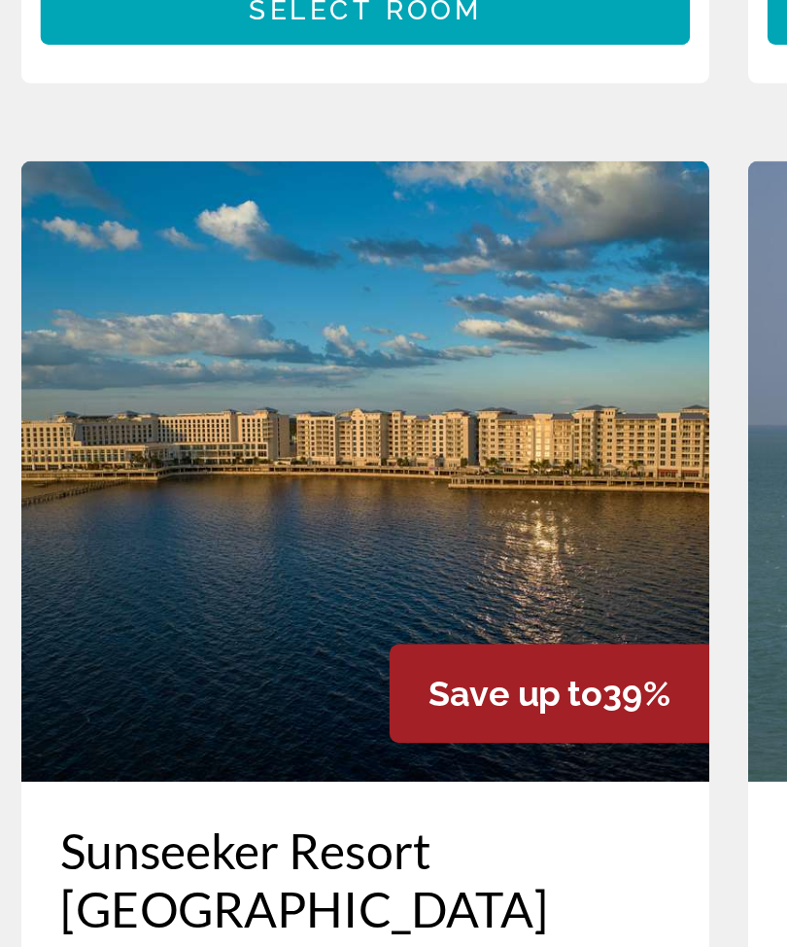
click at [196, 263] on img "Main content" at bounding box center [211, 418] width 345 height 311
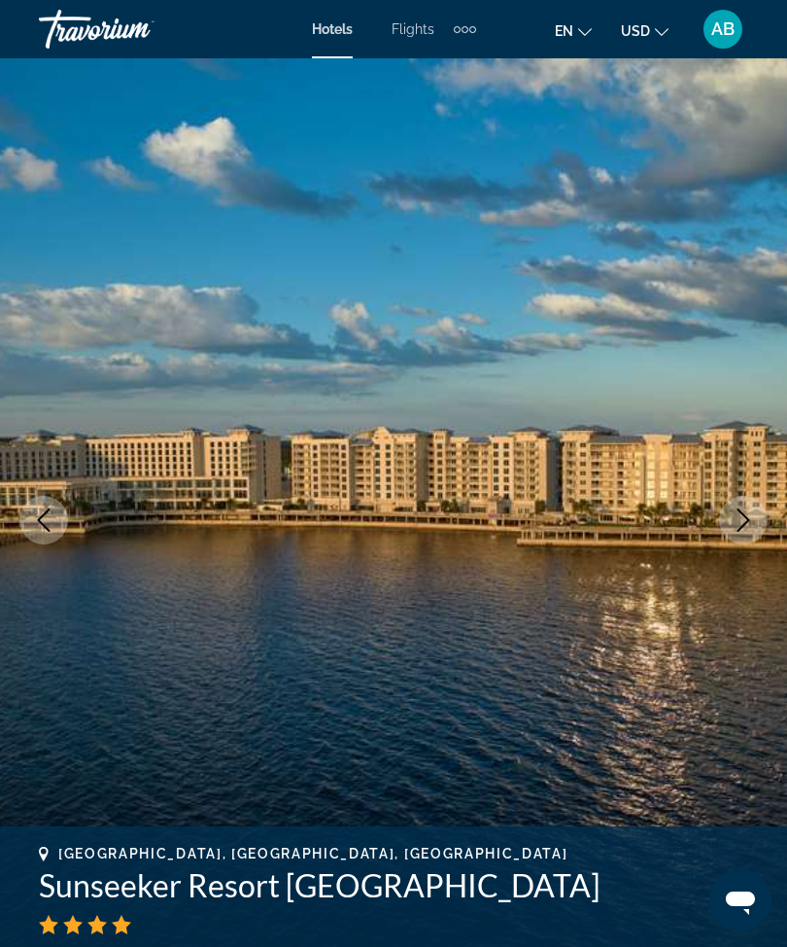
click at [737, 517] on icon "Next image" at bounding box center [743, 519] width 23 height 23
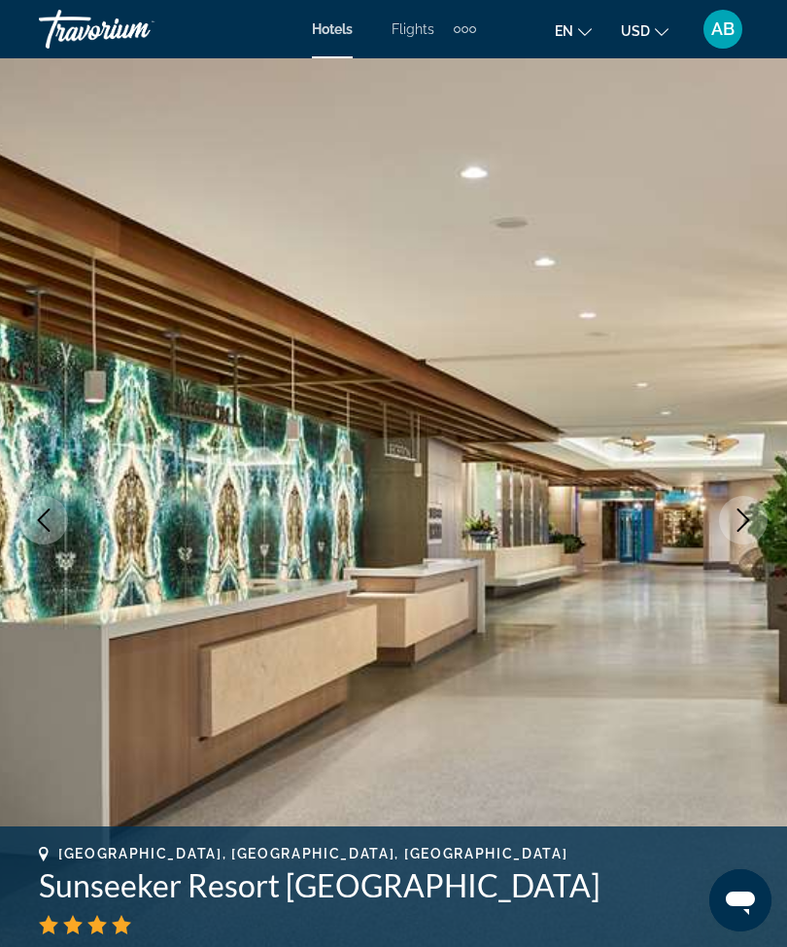
click at [742, 528] on icon "Next image" at bounding box center [744, 519] width 13 height 23
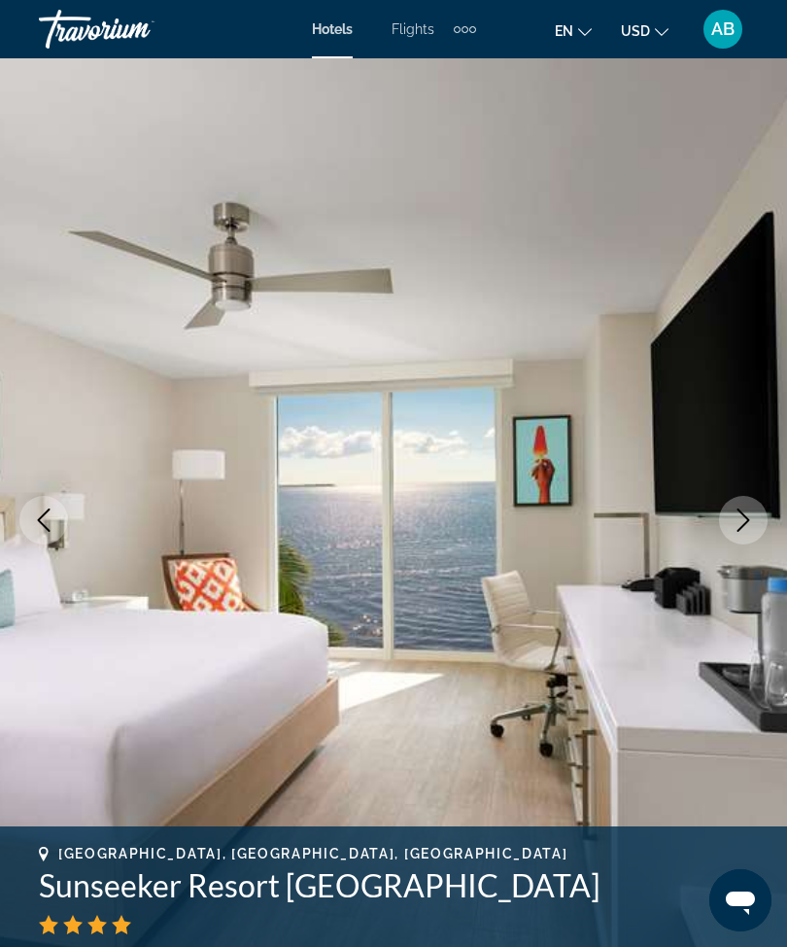
click at [750, 521] on icon "Next image" at bounding box center [743, 519] width 23 height 23
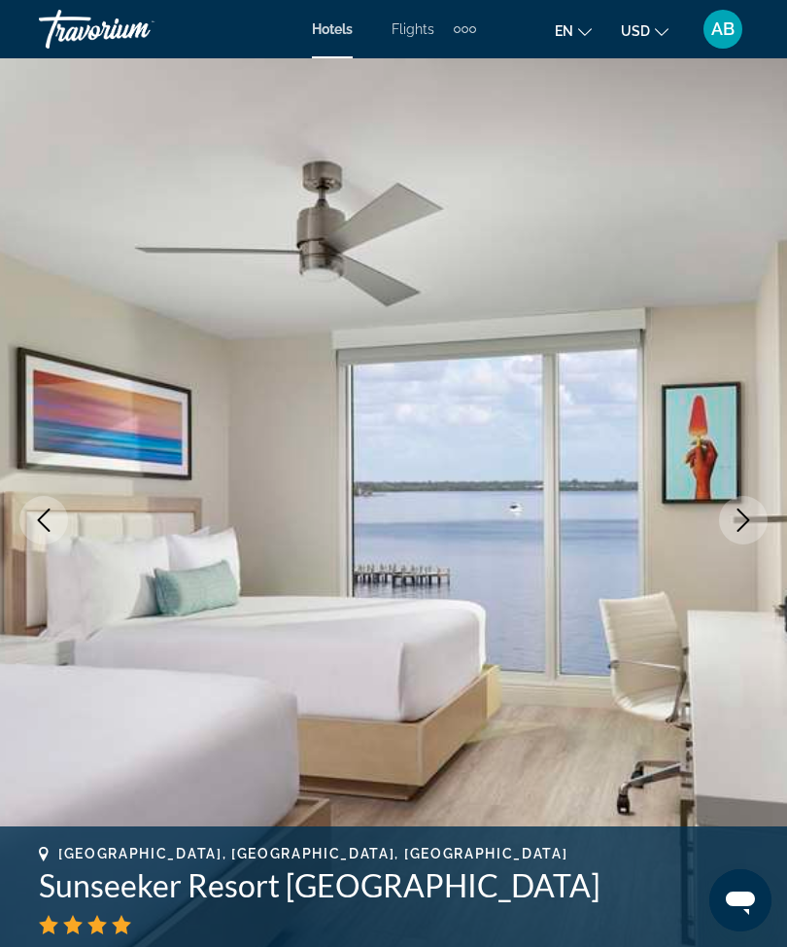
click at [745, 530] on icon "Next image" at bounding box center [743, 519] width 23 height 23
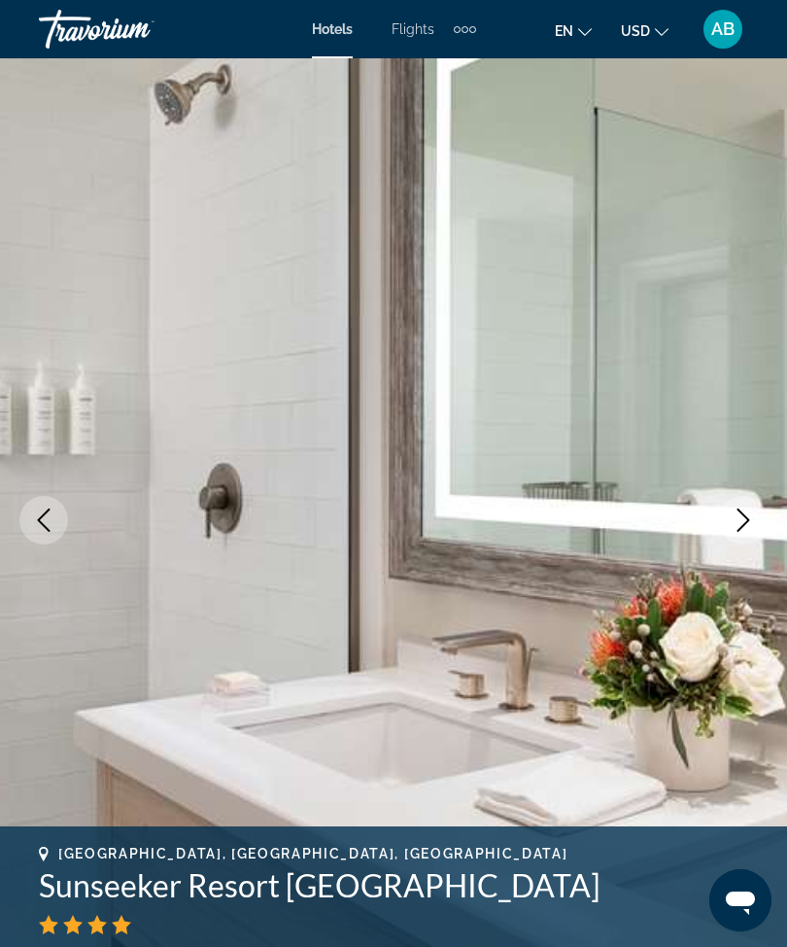
click at [751, 518] on icon "Next image" at bounding box center [743, 519] width 23 height 23
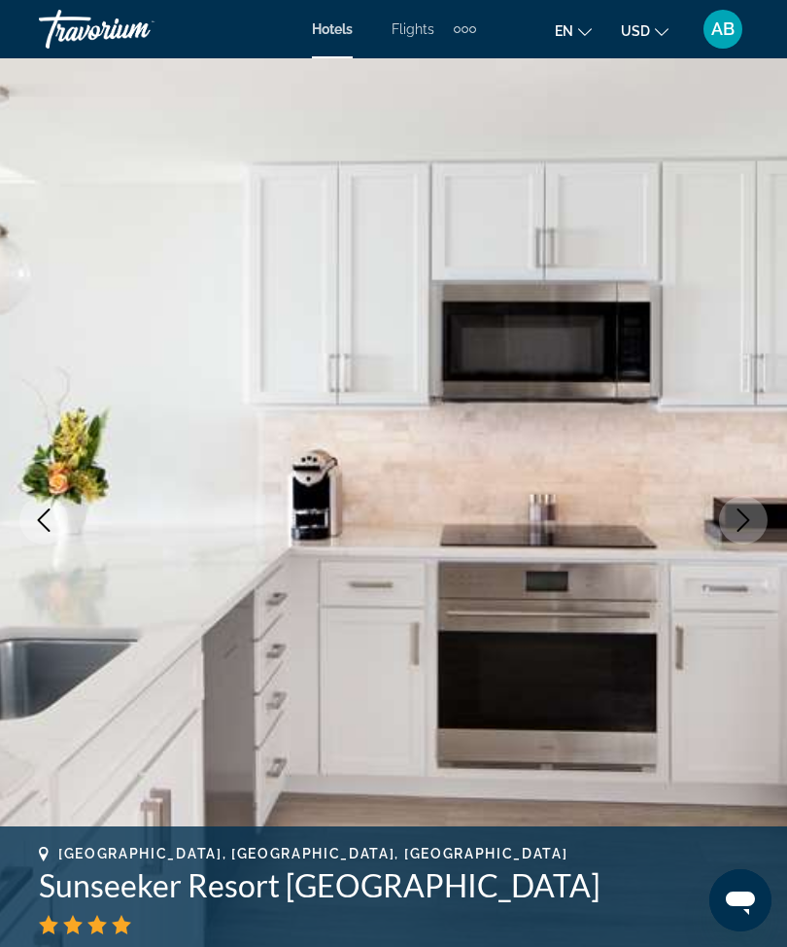
click at [740, 521] on icon "Next image" at bounding box center [743, 519] width 23 height 23
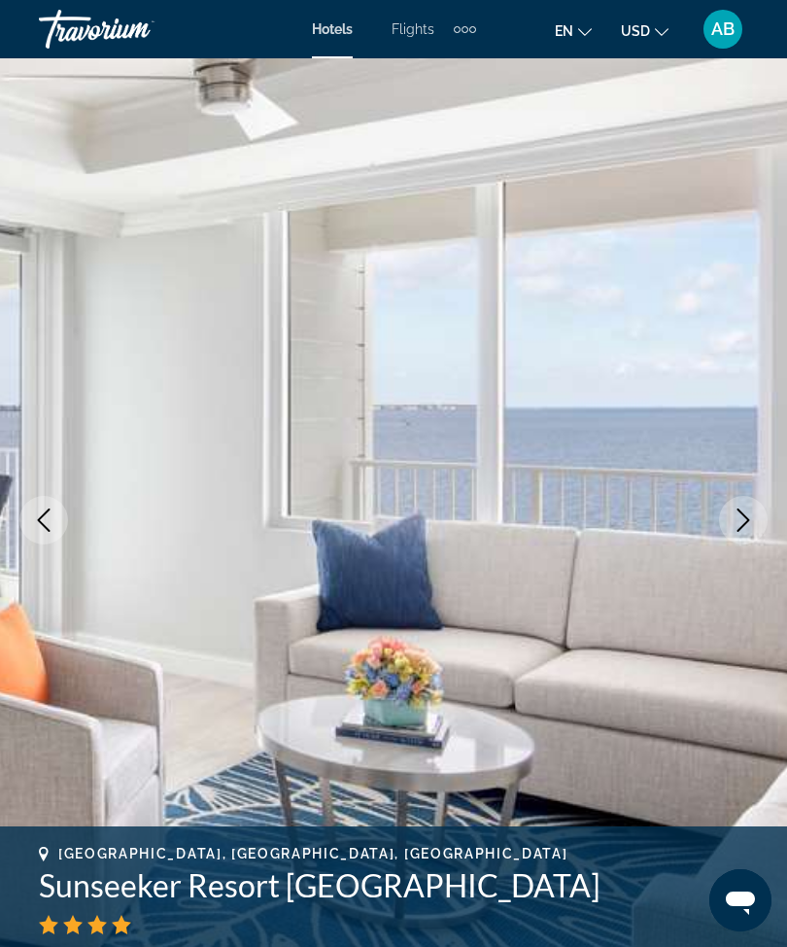
click at [749, 522] on icon "Next image" at bounding box center [743, 519] width 23 height 23
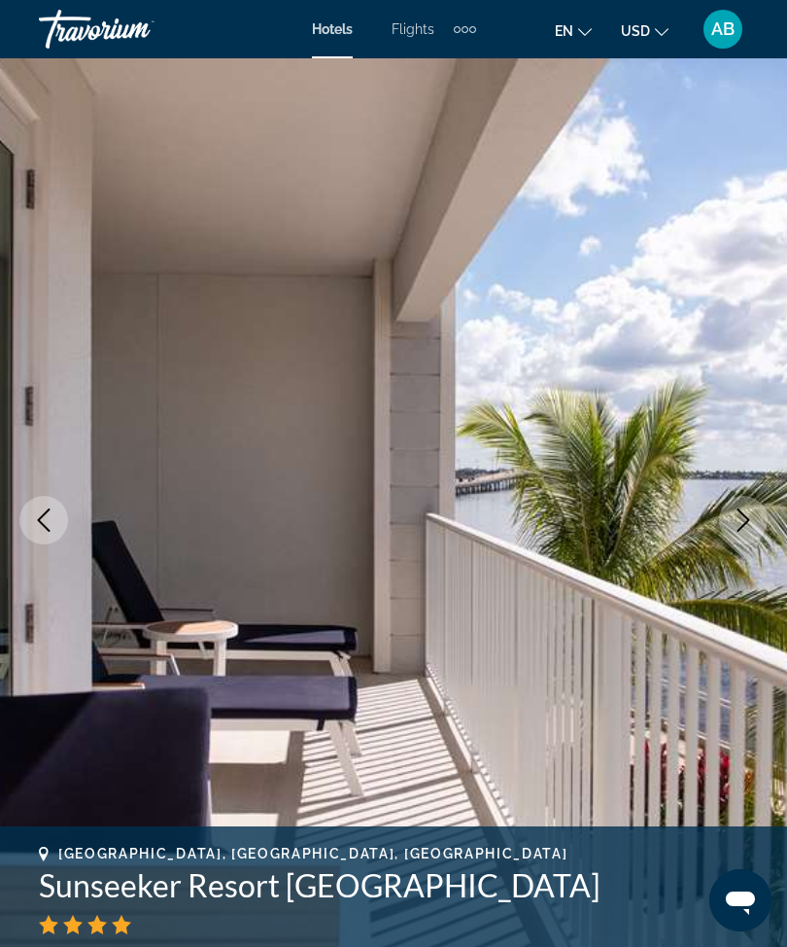
click at [742, 522] on icon "Next image" at bounding box center [743, 519] width 23 height 23
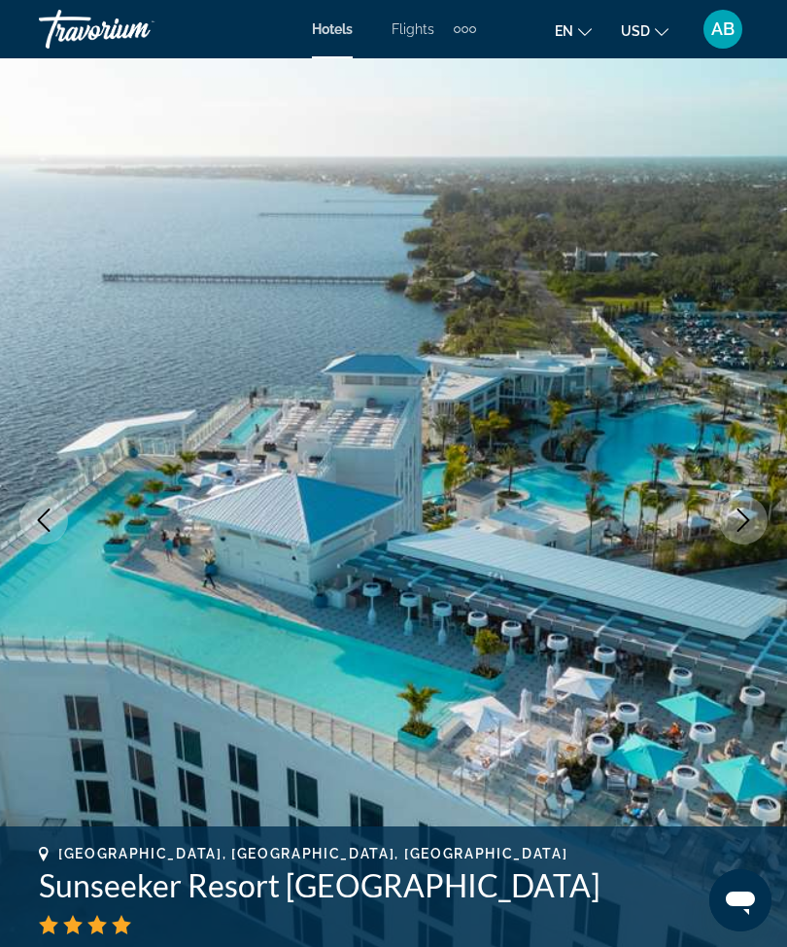
click at [748, 525] on icon "Next image" at bounding box center [743, 519] width 23 height 23
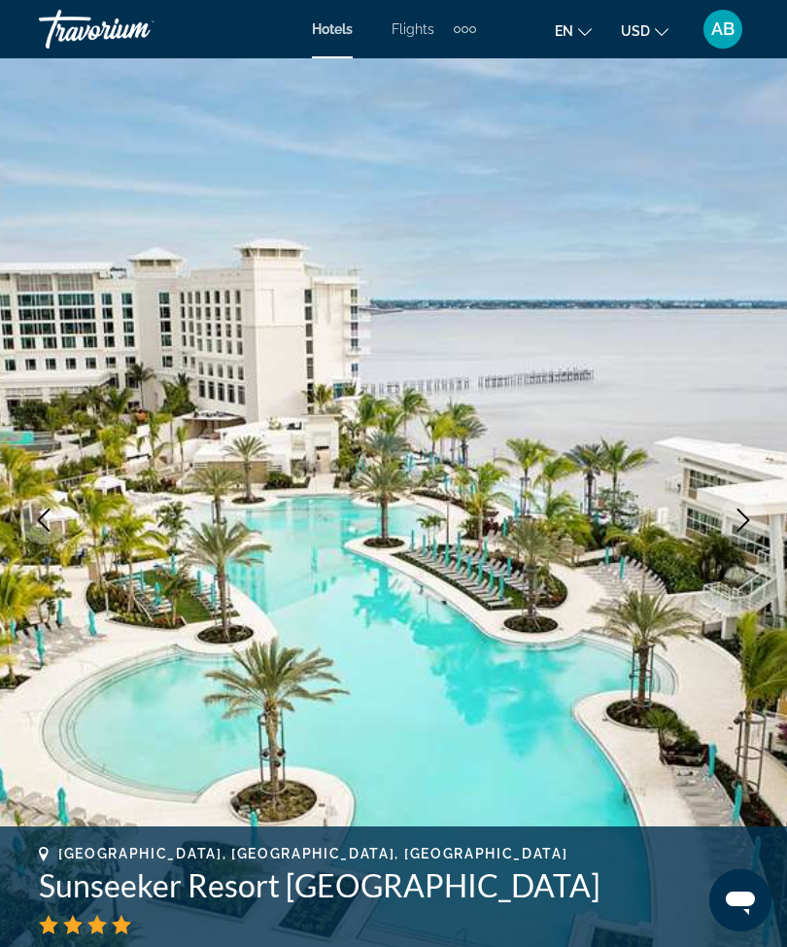
click at [742, 535] on button "Next image" at bounding box center [743, 520] width 49 height 49
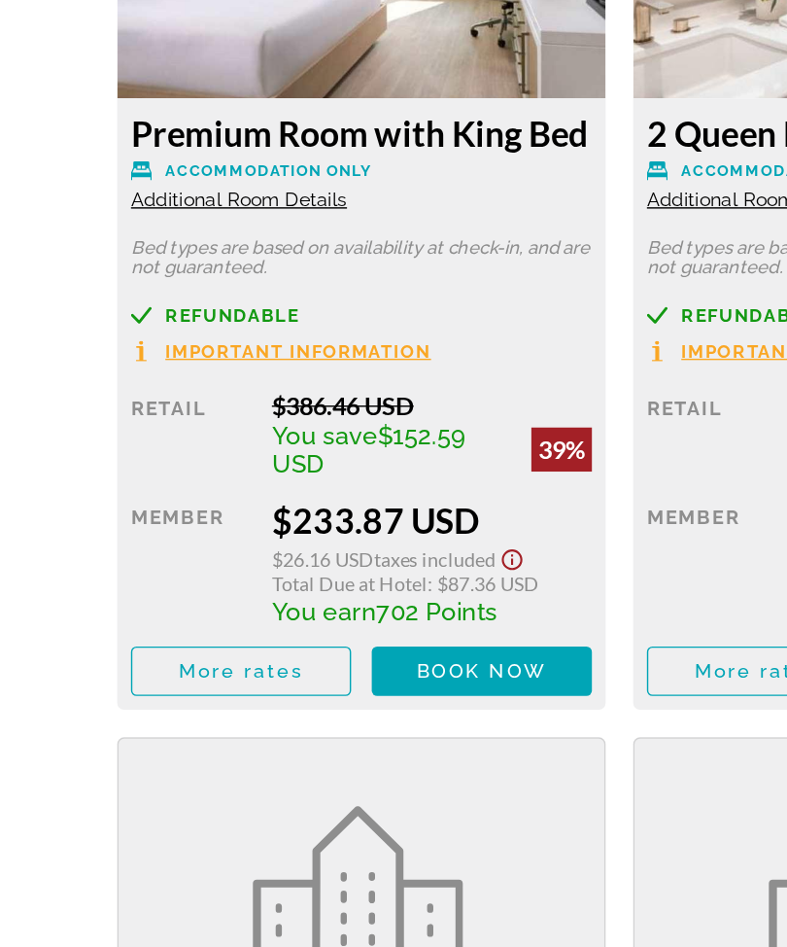
scroll to position [3537, 0]
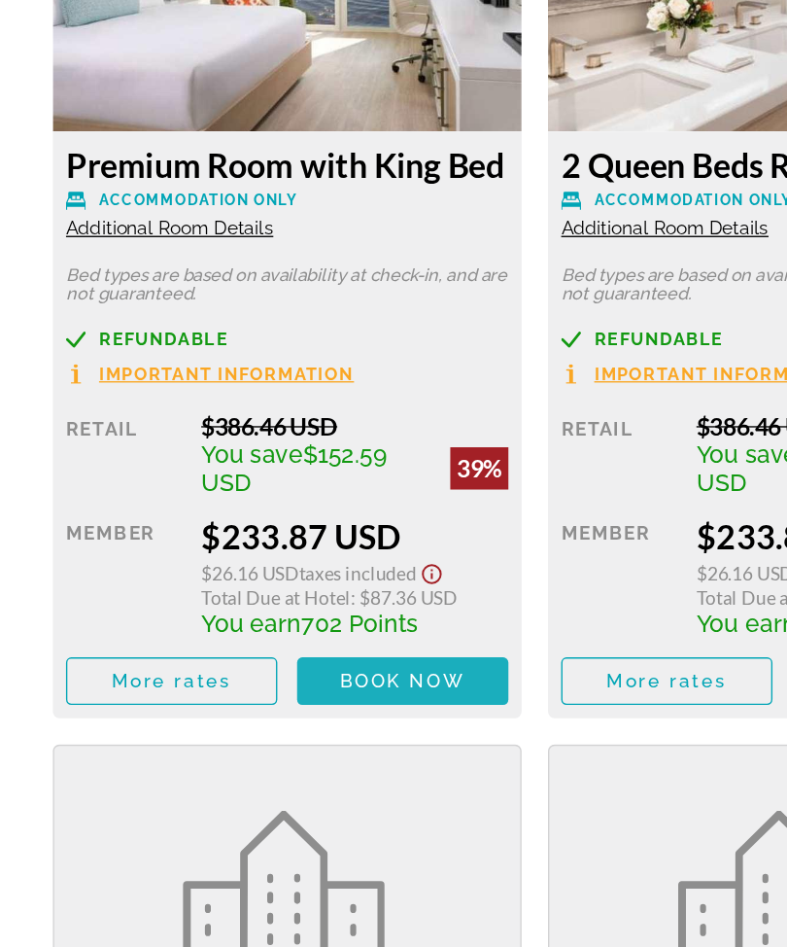
click at [312, 696] on span "Book now" at bounding box center [297, 704] width 92 height 16
